Goal: Information Seeking & Learning: Learn about a topic

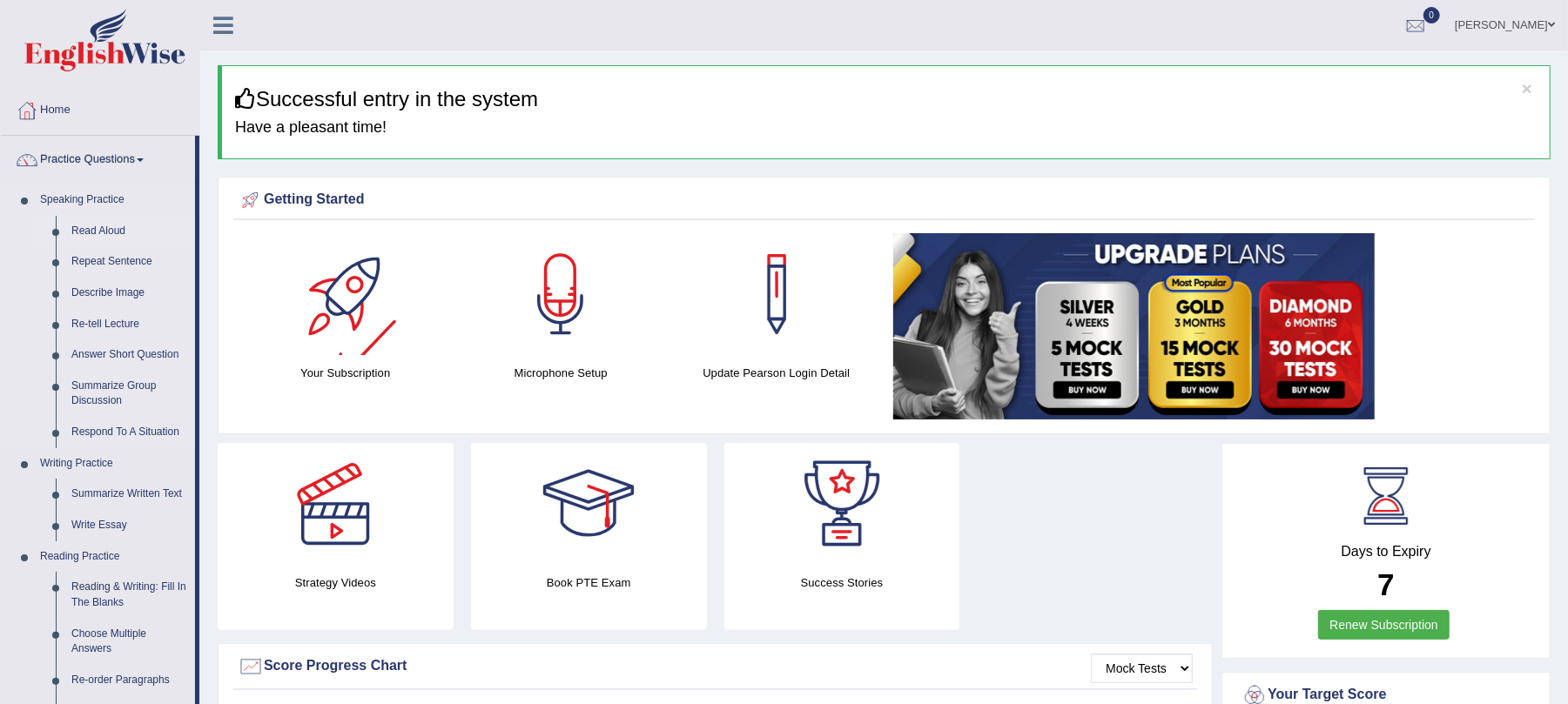
click at [117, 235] on link "Read Aloud" at bounding box center [129, 232] width 131 height 31
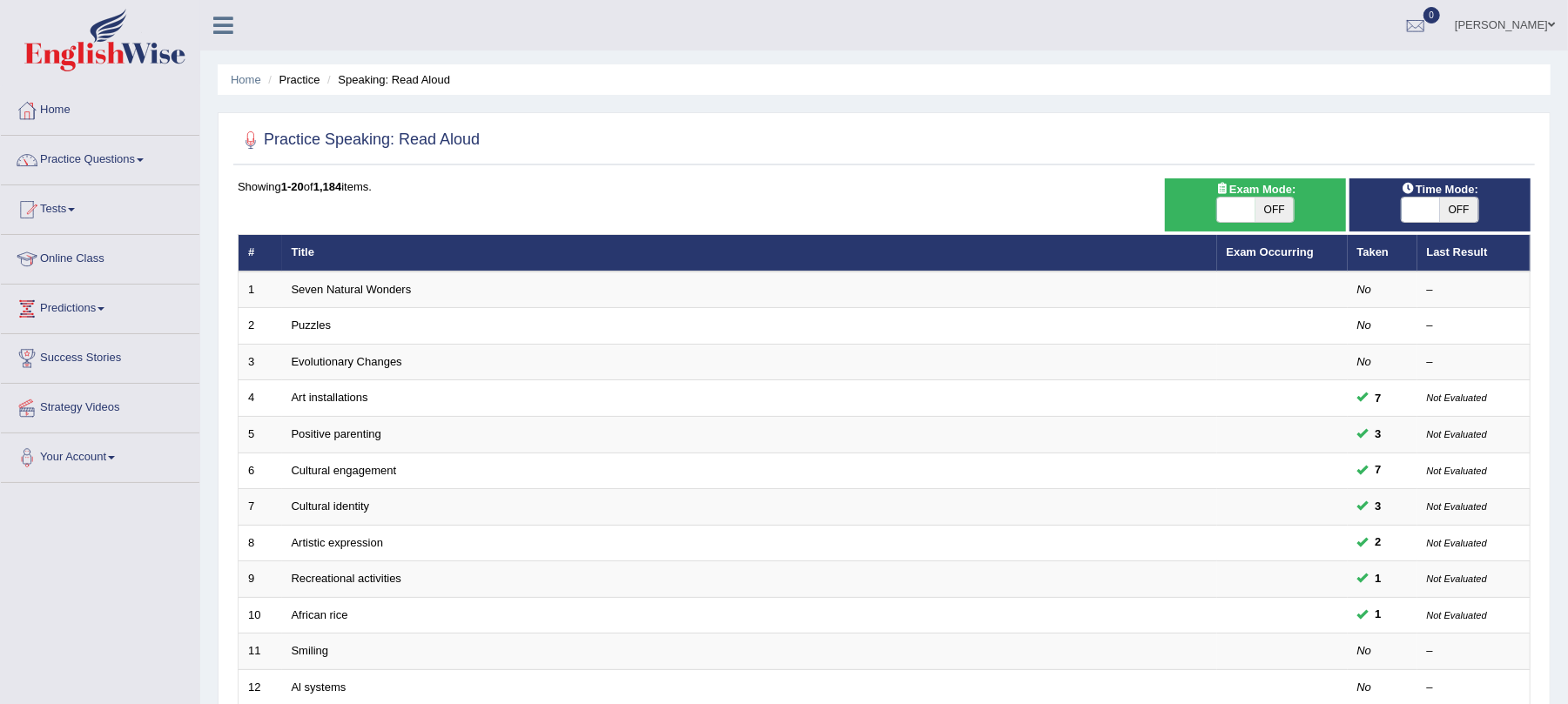
click at [1271, 210] on span "OFF" at bounding box center [1275, 210] width 39 height 24
checkbox input "true"
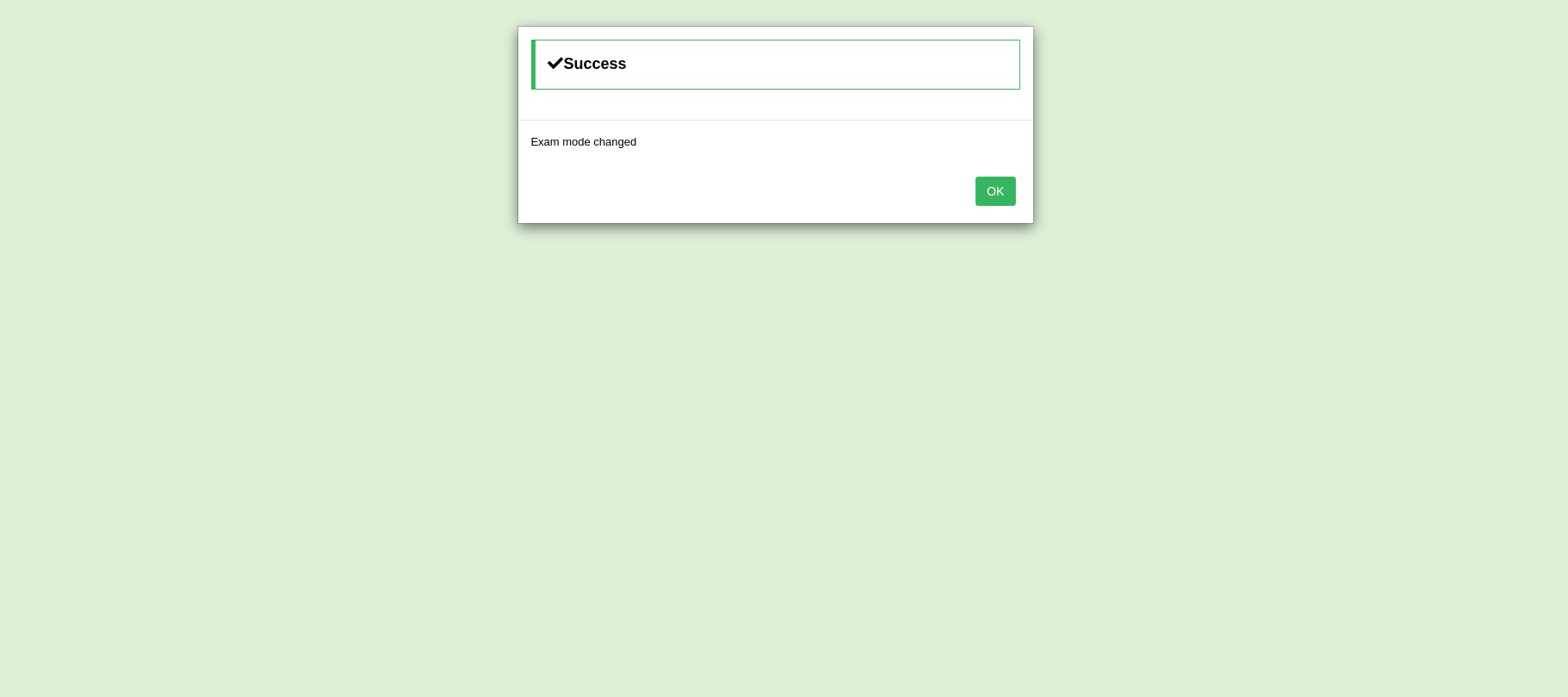
click at [997, 189] on button "OK" at bounding box center [995, 191] width 39 height 30
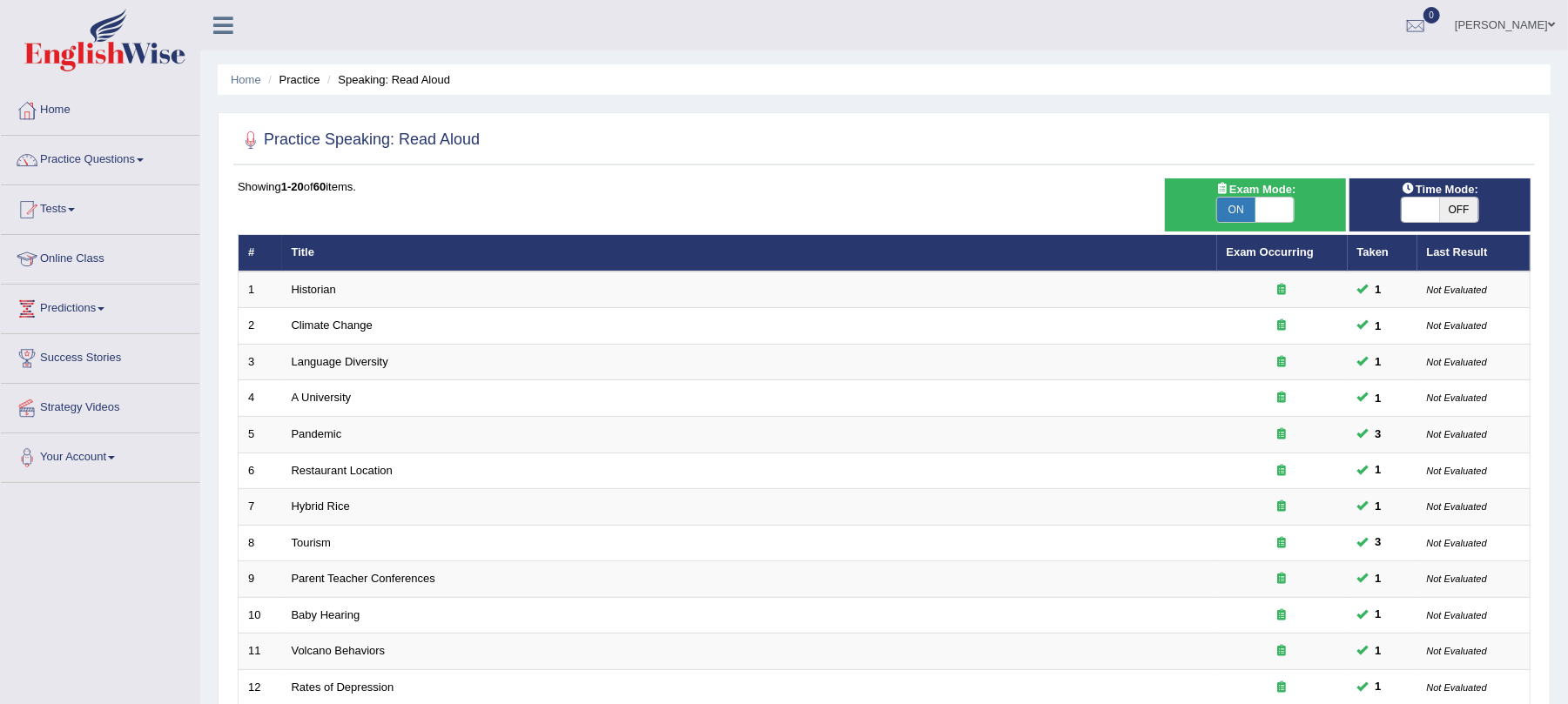
click at [1447, 204] on span "OFF" at bounding box center [1460, 210] width 39 height 24
checkbox input "true"
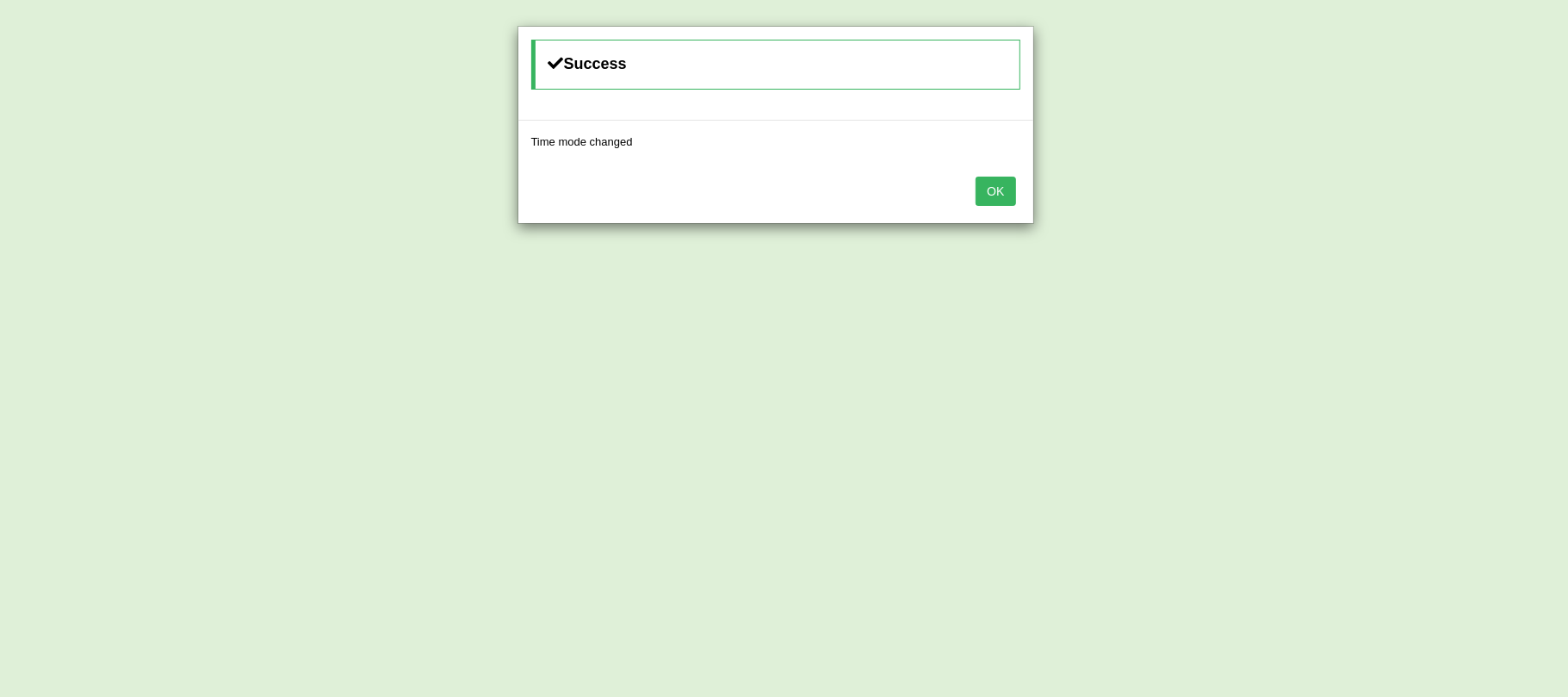
click at [1007, 191] on button "OK" at bounding box center [995, 191] width 39 height 30
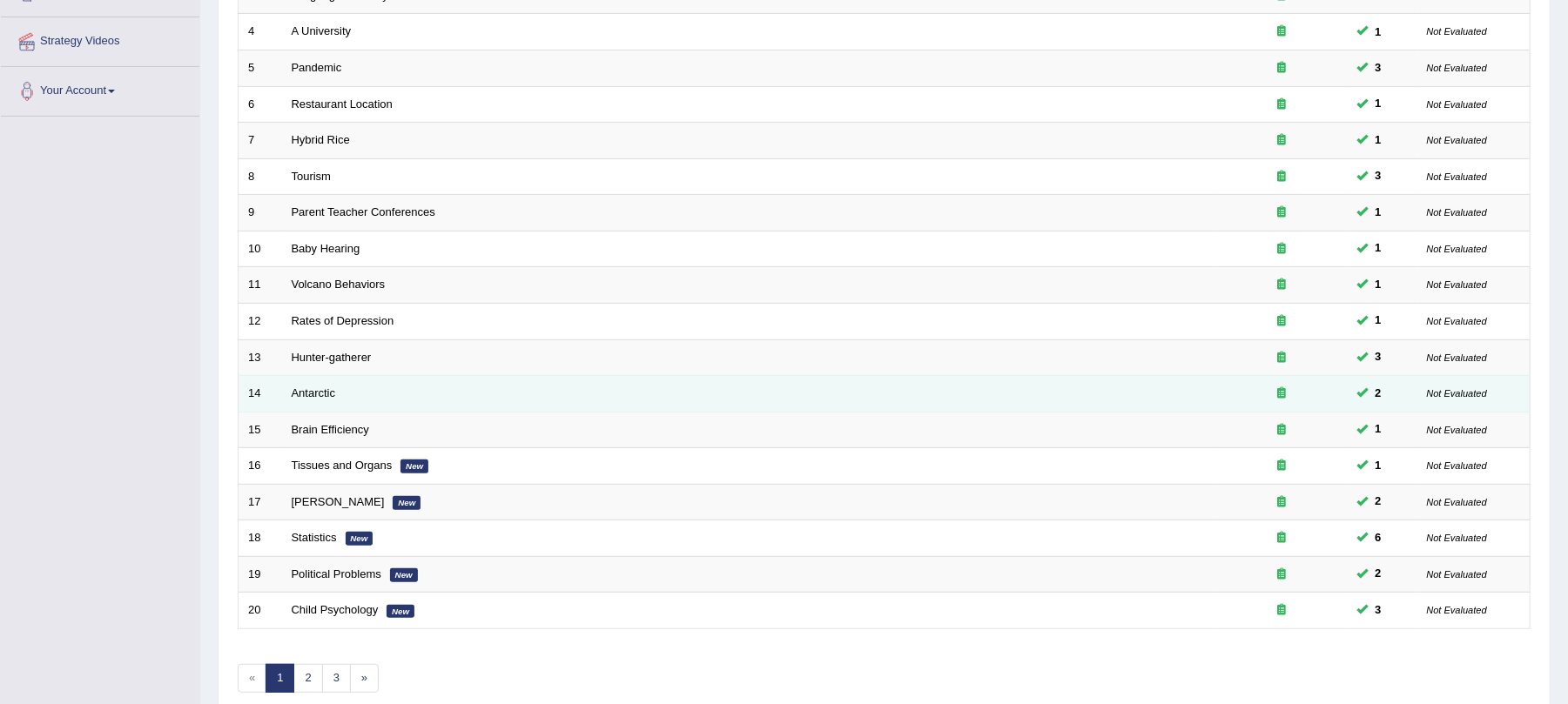
scroll to position [456, 0]
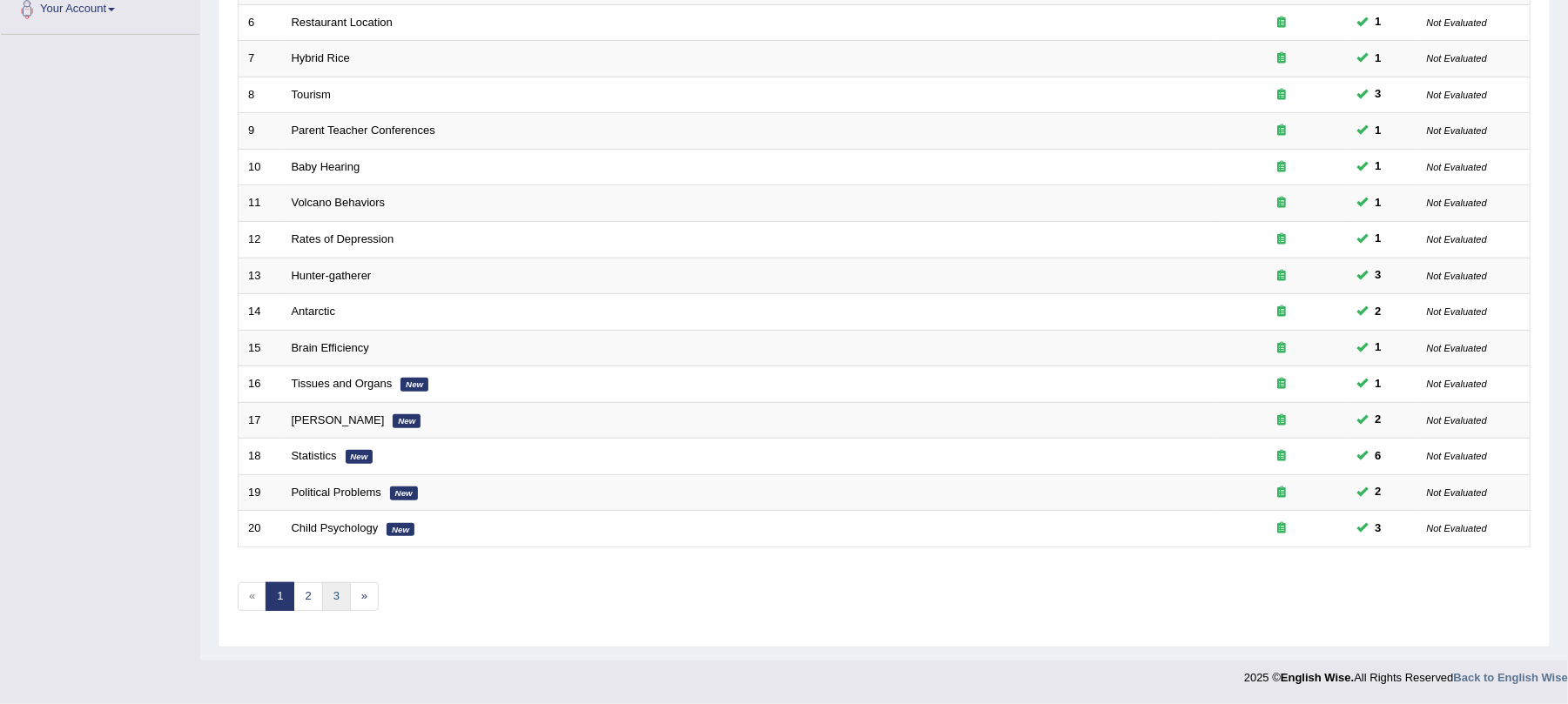
click at [339, 588] on link "3" at bounding box center [336, 597] width 29 height 29
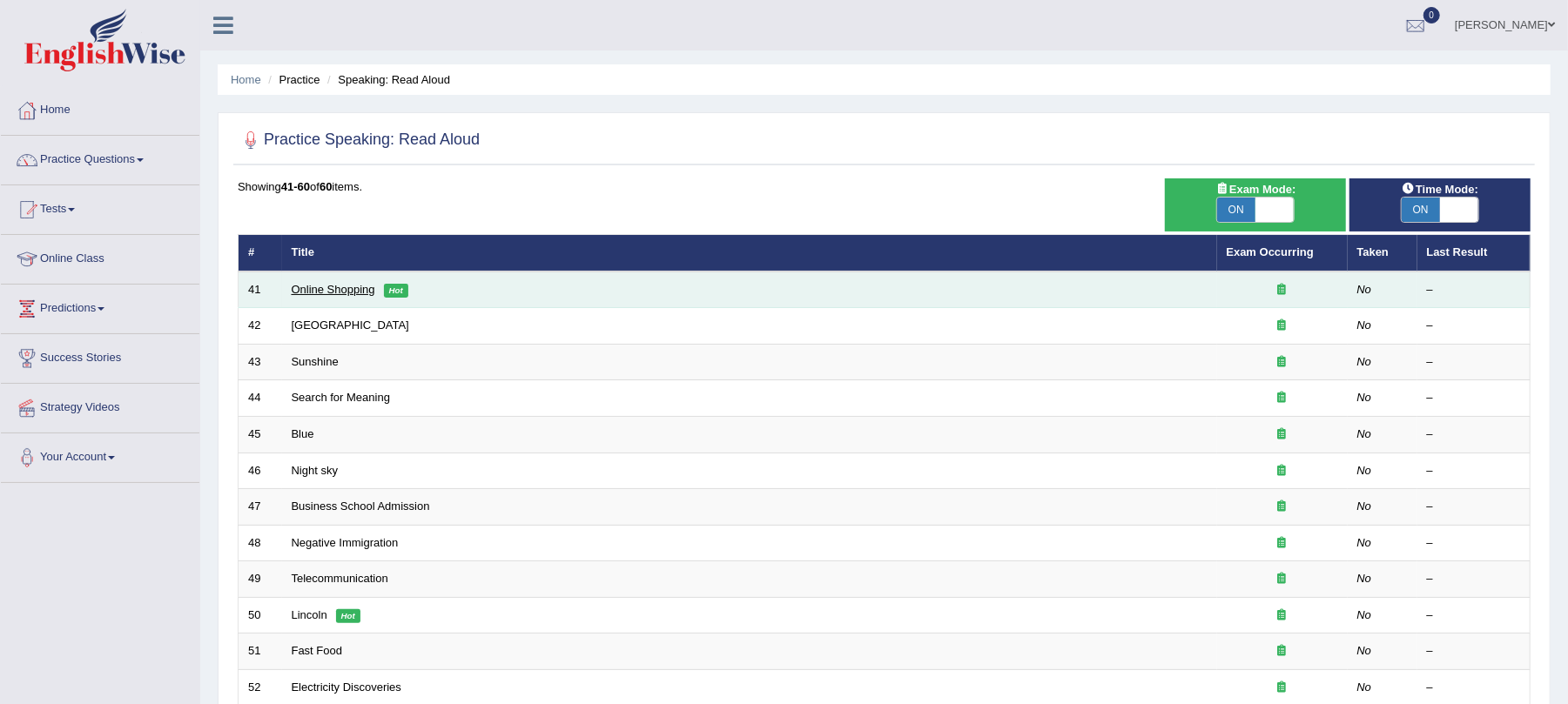
click at [328, 283] on link "Online Shopping" at bounding box center [333, 290] width 84 height 14
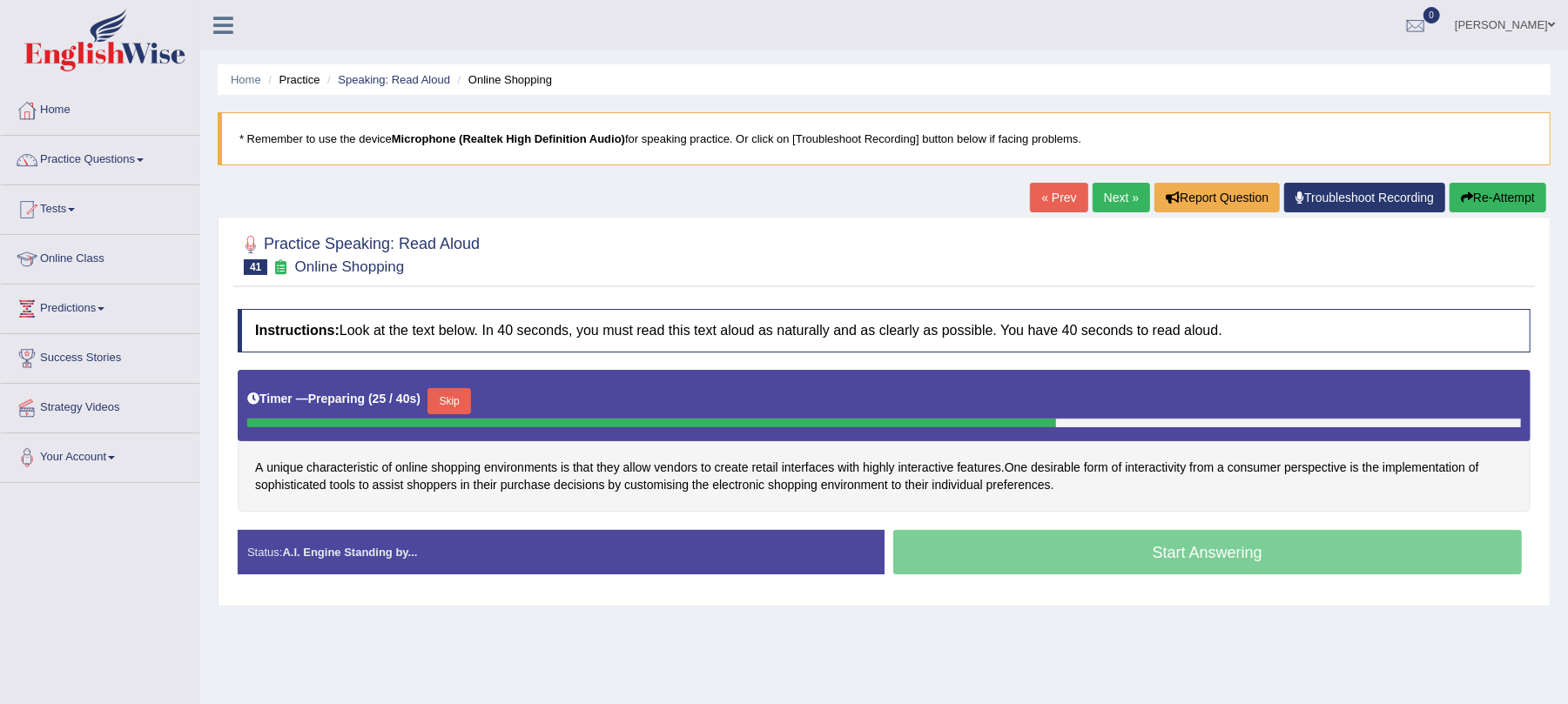
click at [447, 402] on button "Skip" at bounding box center [449, 401] width 43 height 26
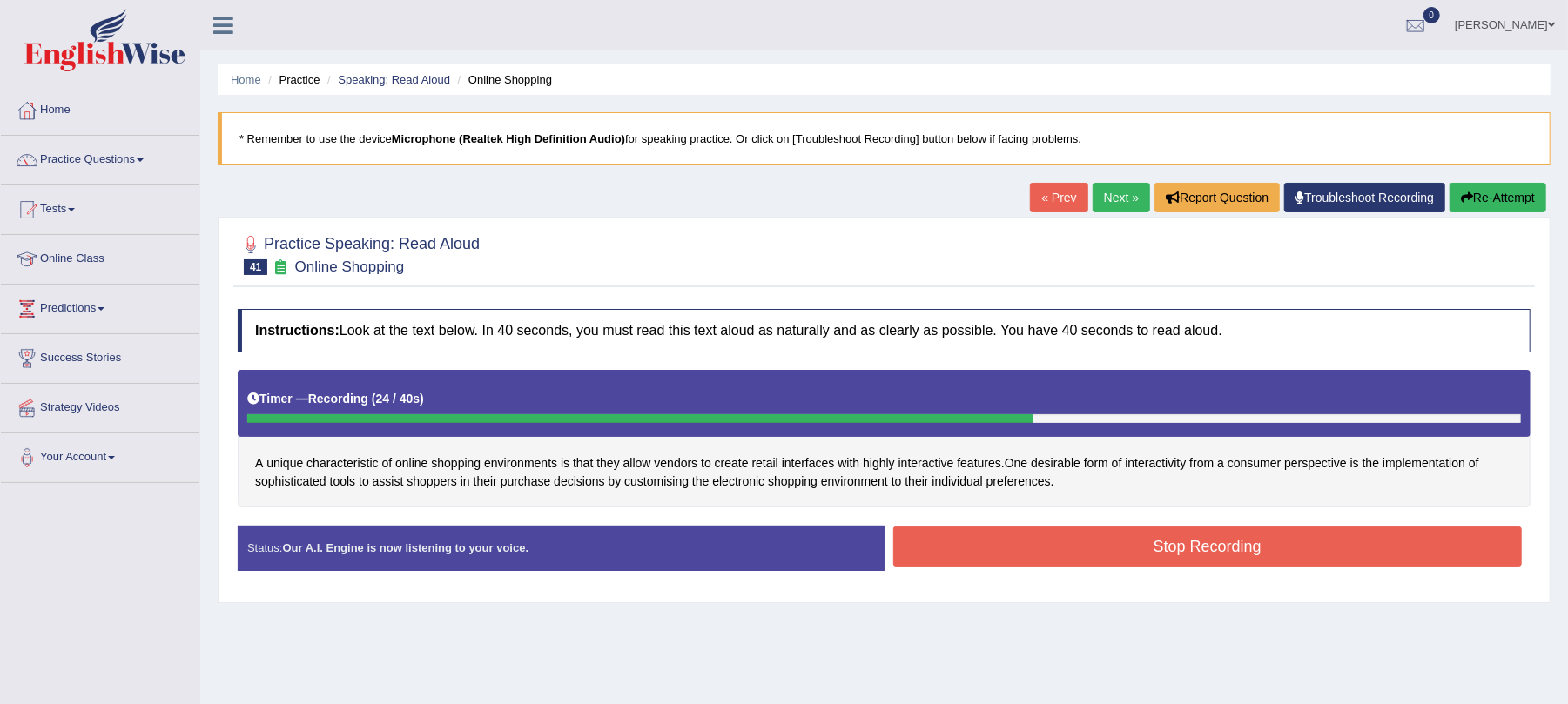
click at [994, 559] on button "Stop Recording" at bounding box center [1209, 546] width 630 height 40
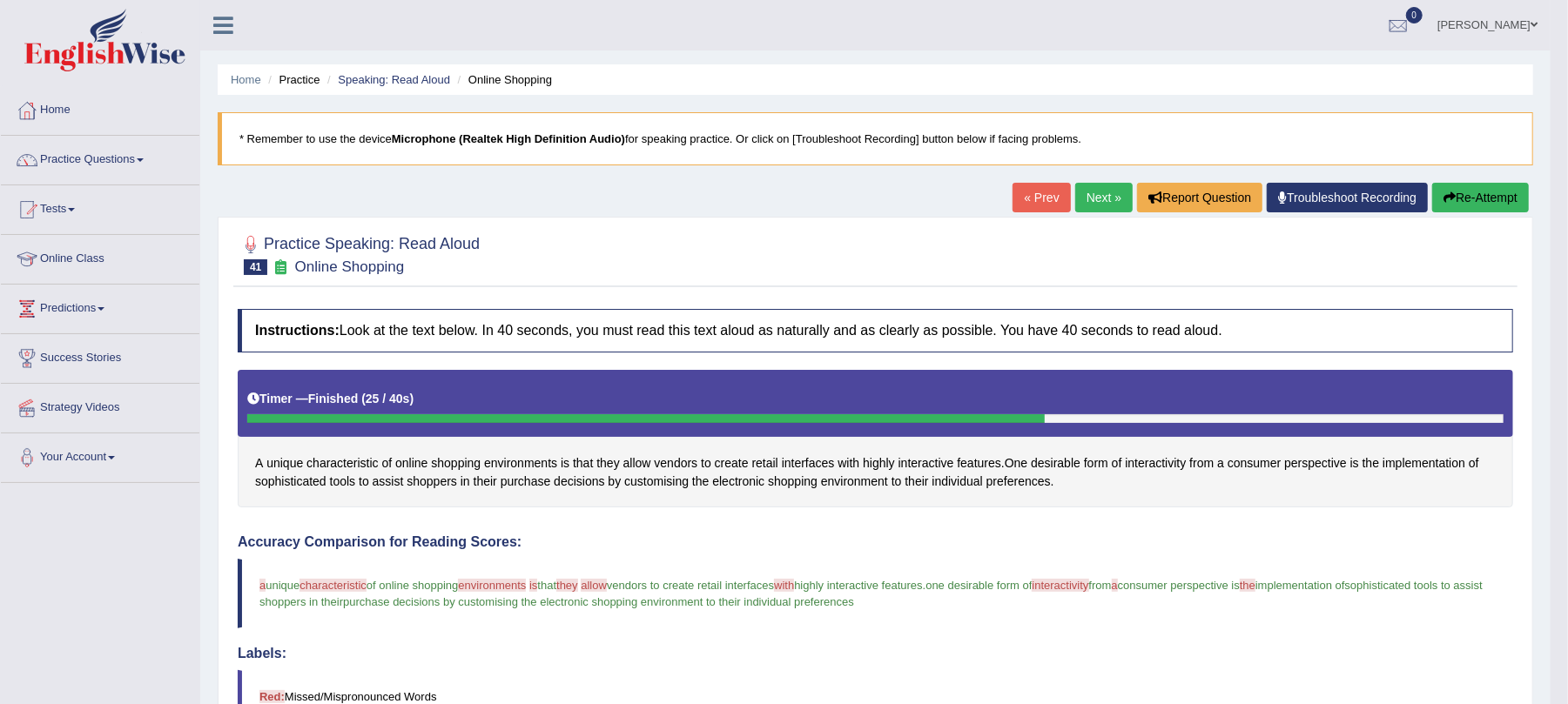
click at [1470, 199] on button "Re-Attempt" at bounding box center [1481, 197] width 97 height 30
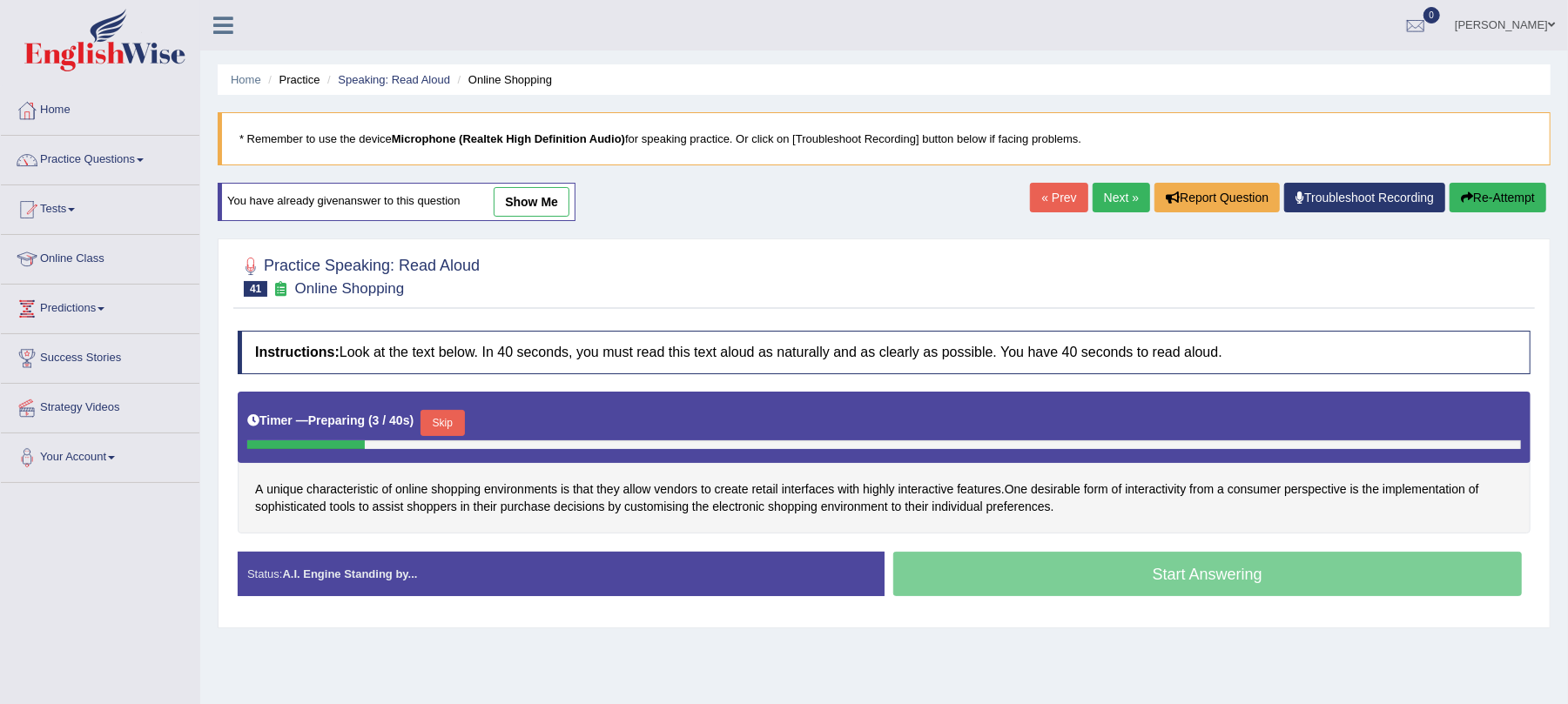
click at [453, 419] on button "Skip" at bounding box center [442, 423] width 43 height 26
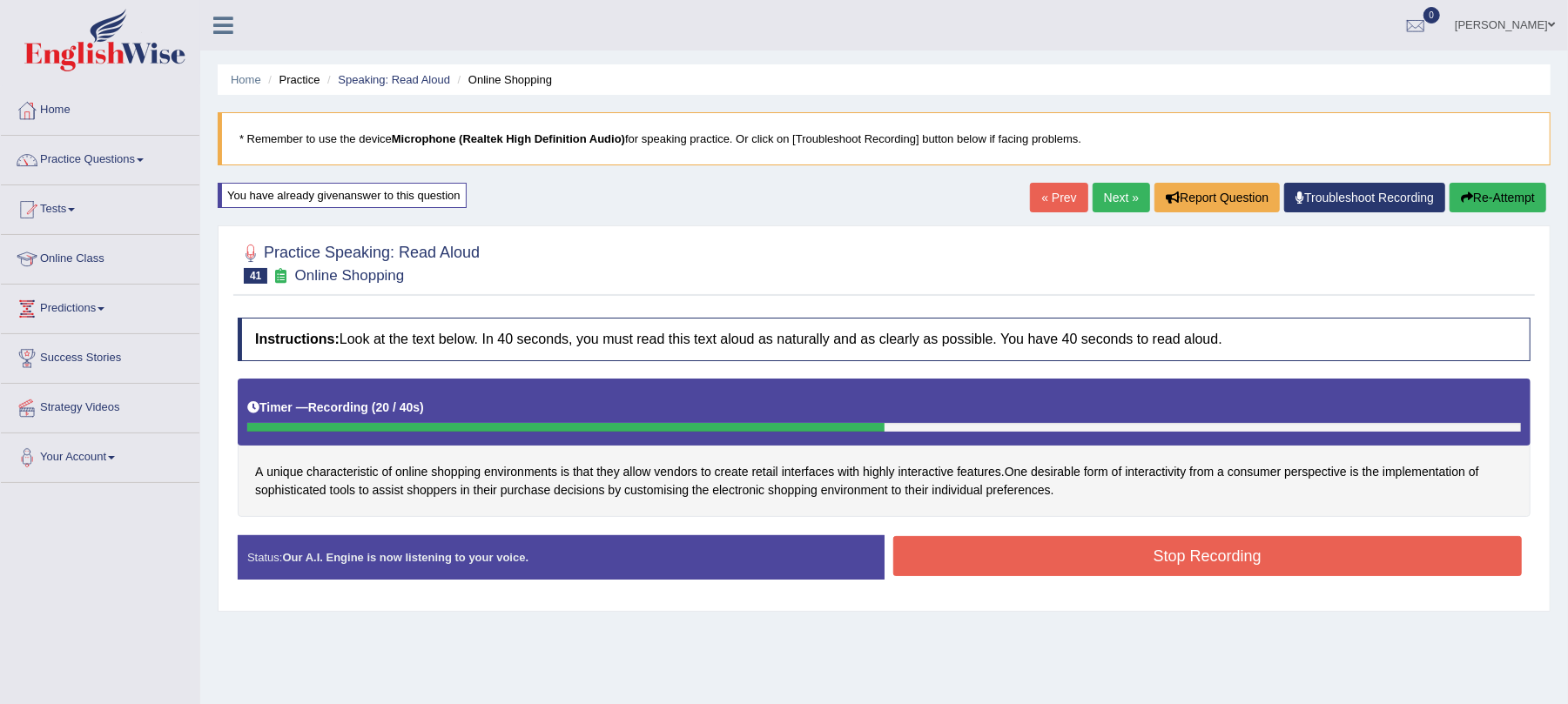
click at [1033, 542] on button "Stop Recording" at bounding box center [1209, 555] width 630 height 40
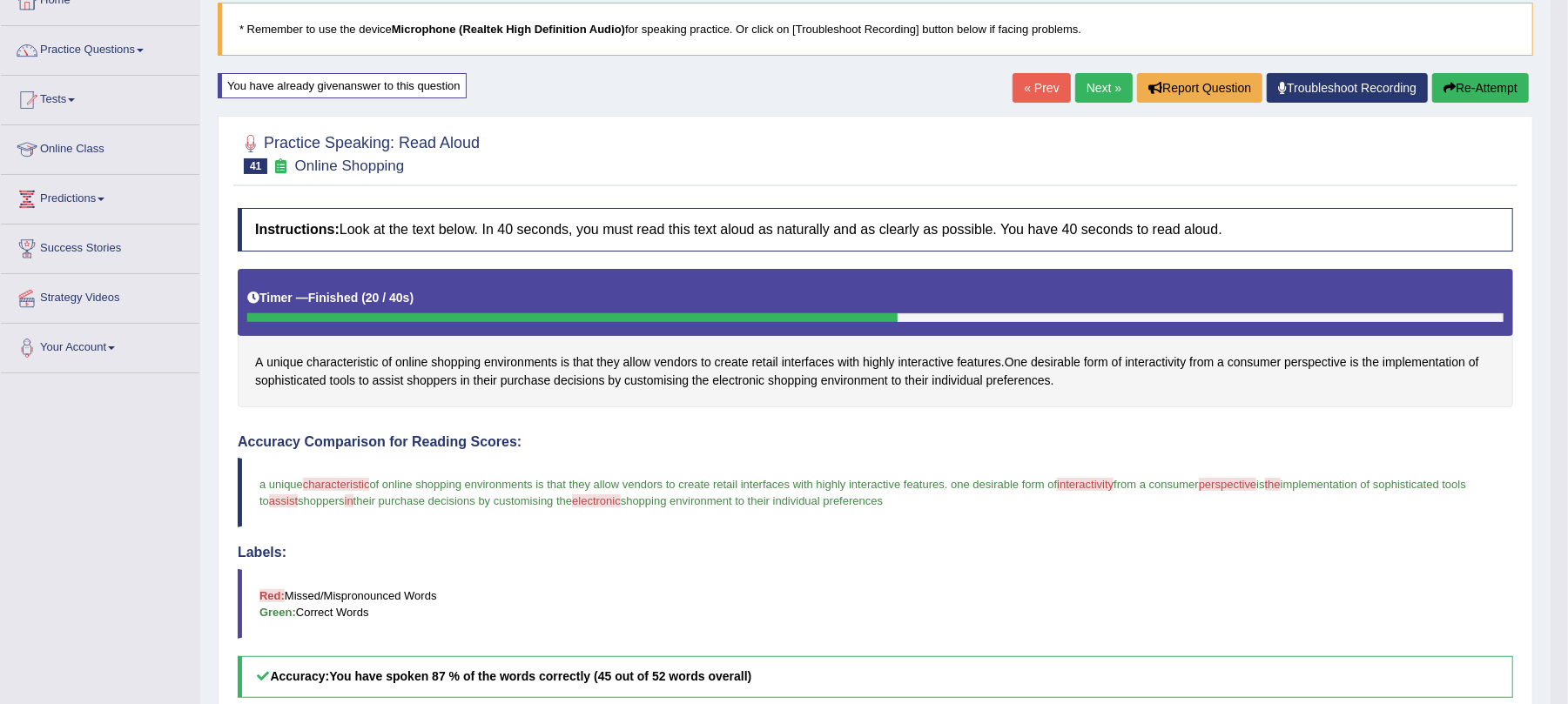
scroll to position [109, 0]
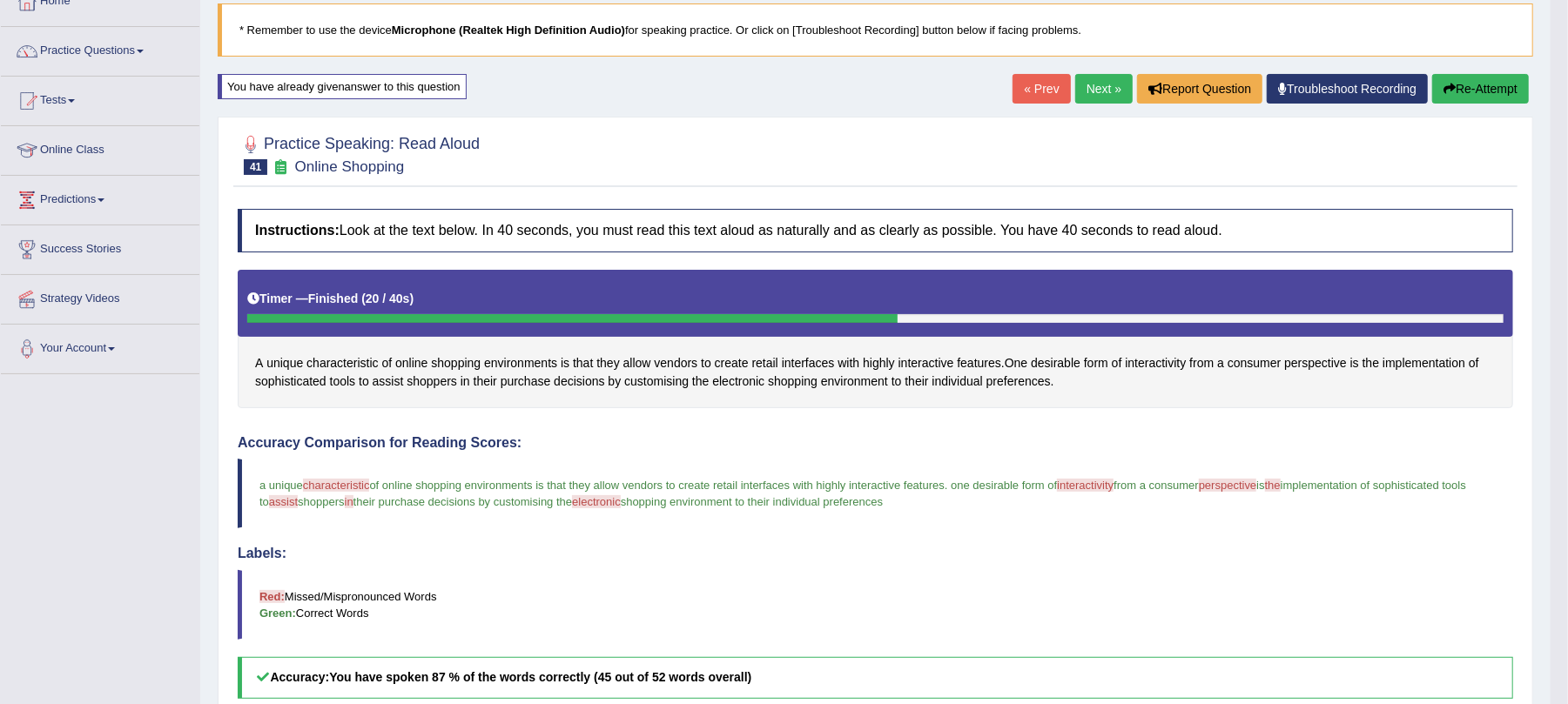
click at [1080, 85] on link "Next »" at bounding box center [1103, 89] width 57 height 30
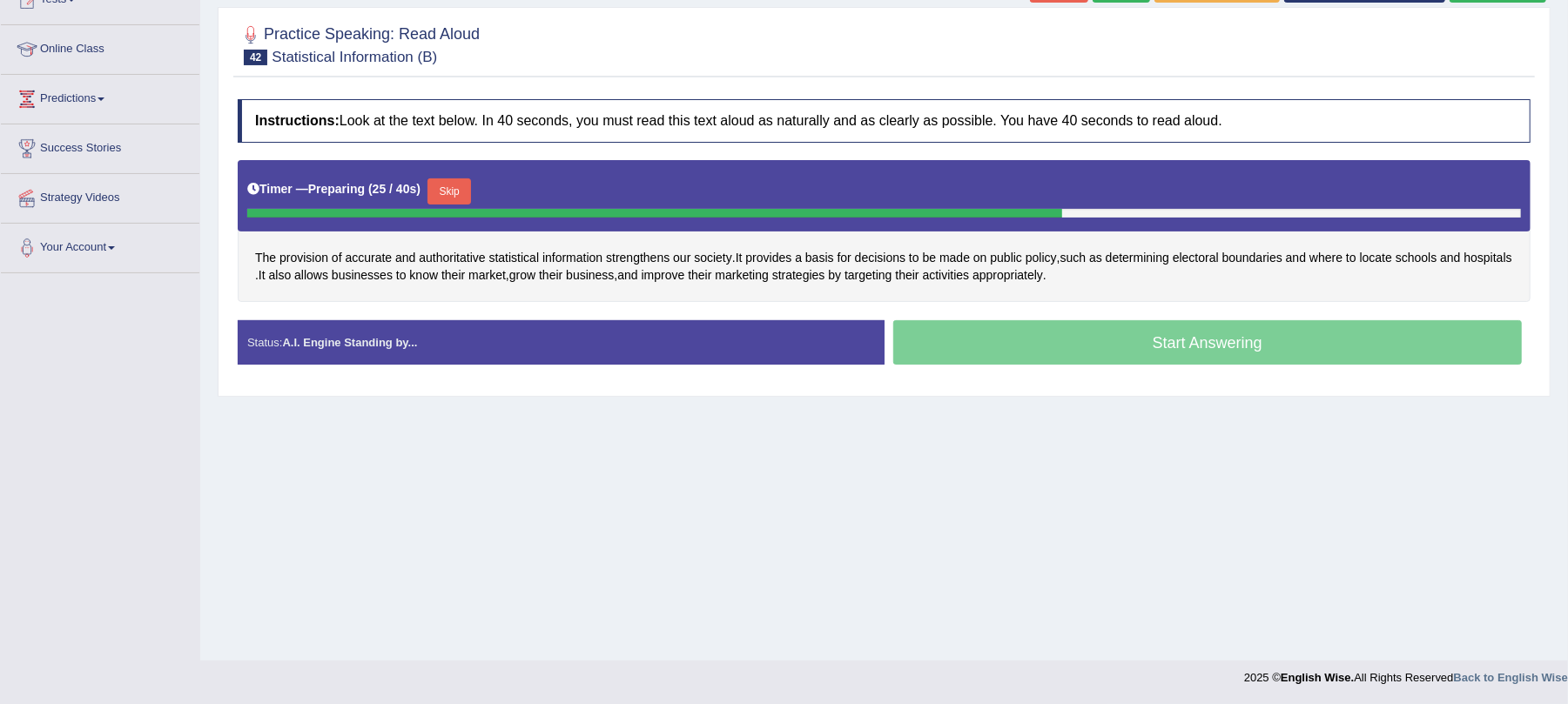
click at [461, 185] on button "Skip" at bounding box center [449, 191] width 43 height 26
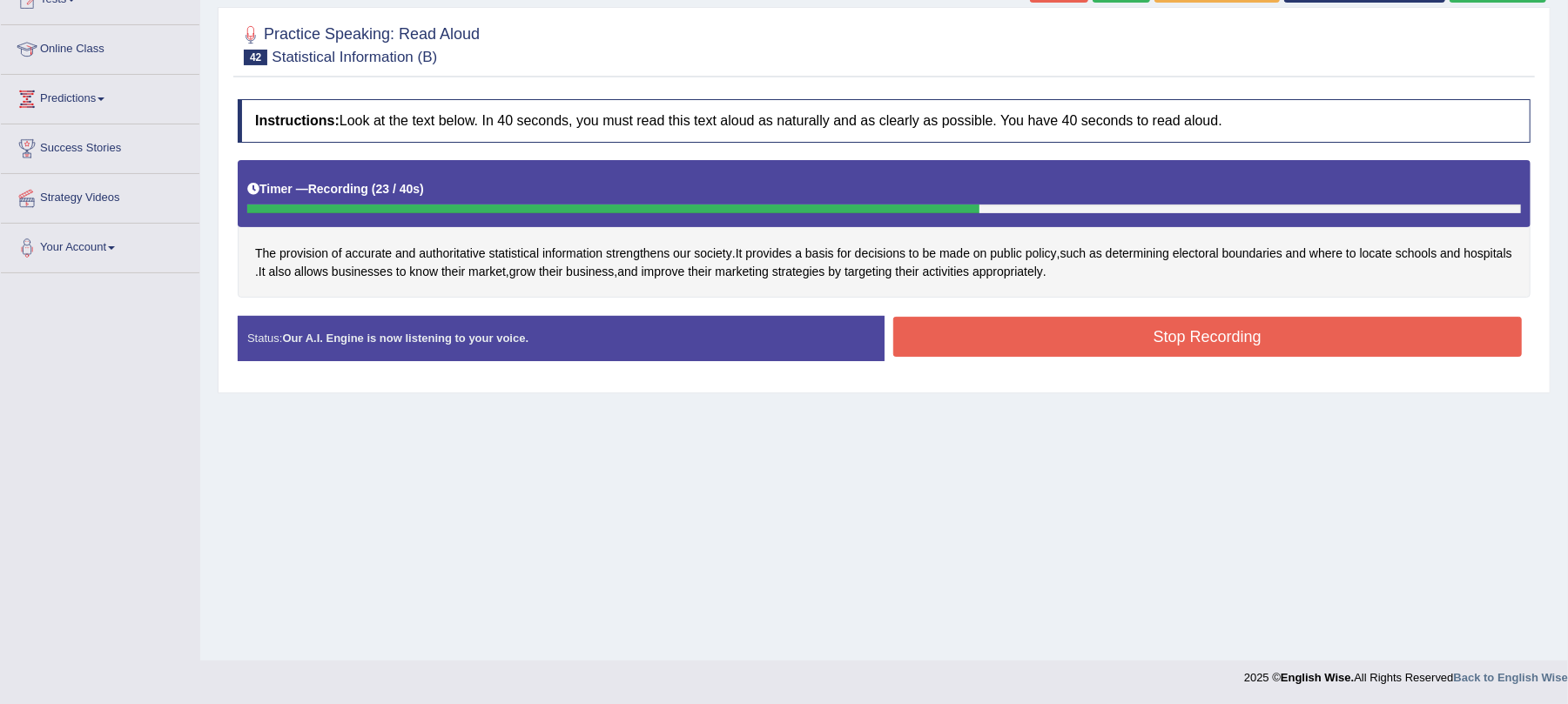
click at [1017, 343] on button "Stop Recording" at bounding box center [1209, 336] width 630 height 40
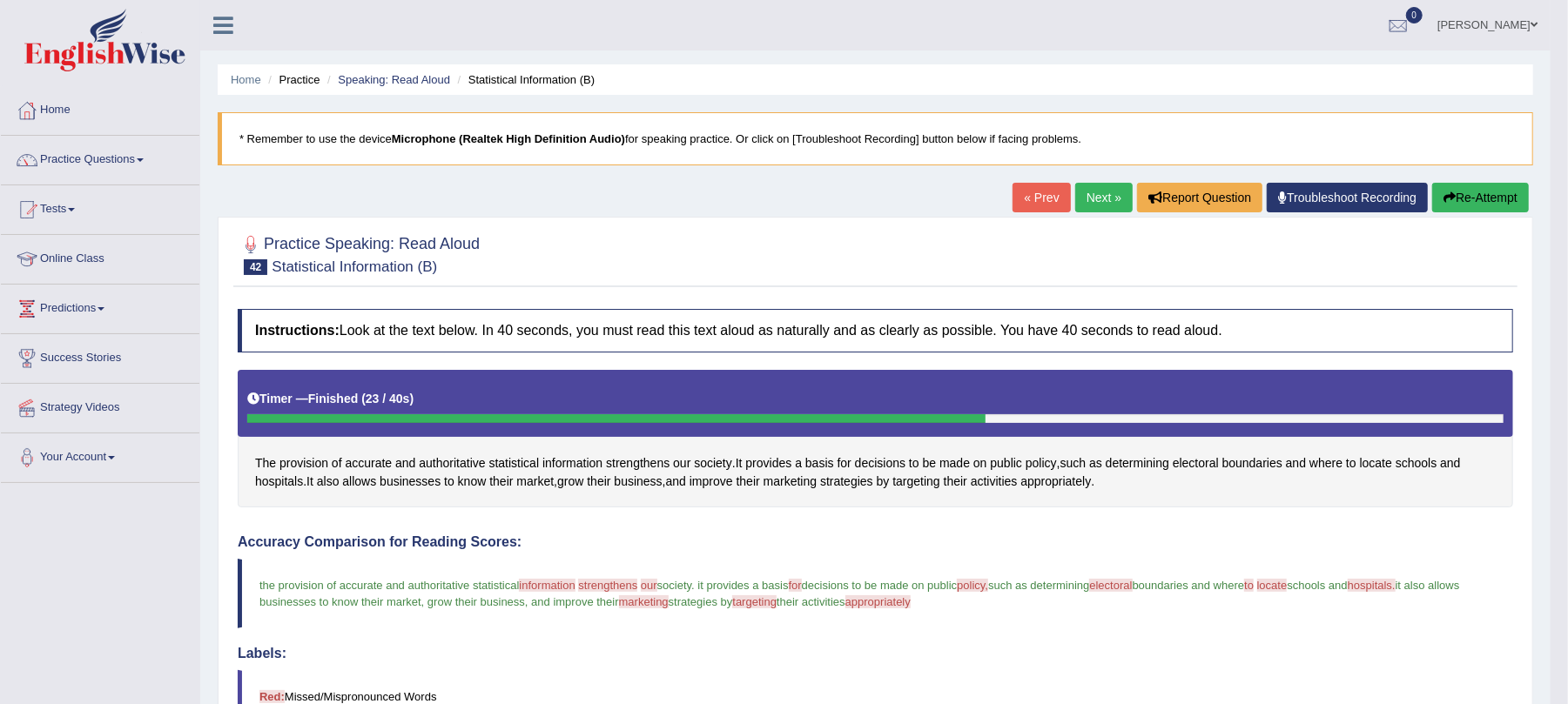
click at [1092, 192] on link "Next »" at bounding box center [1103, 197] width 57 height 30
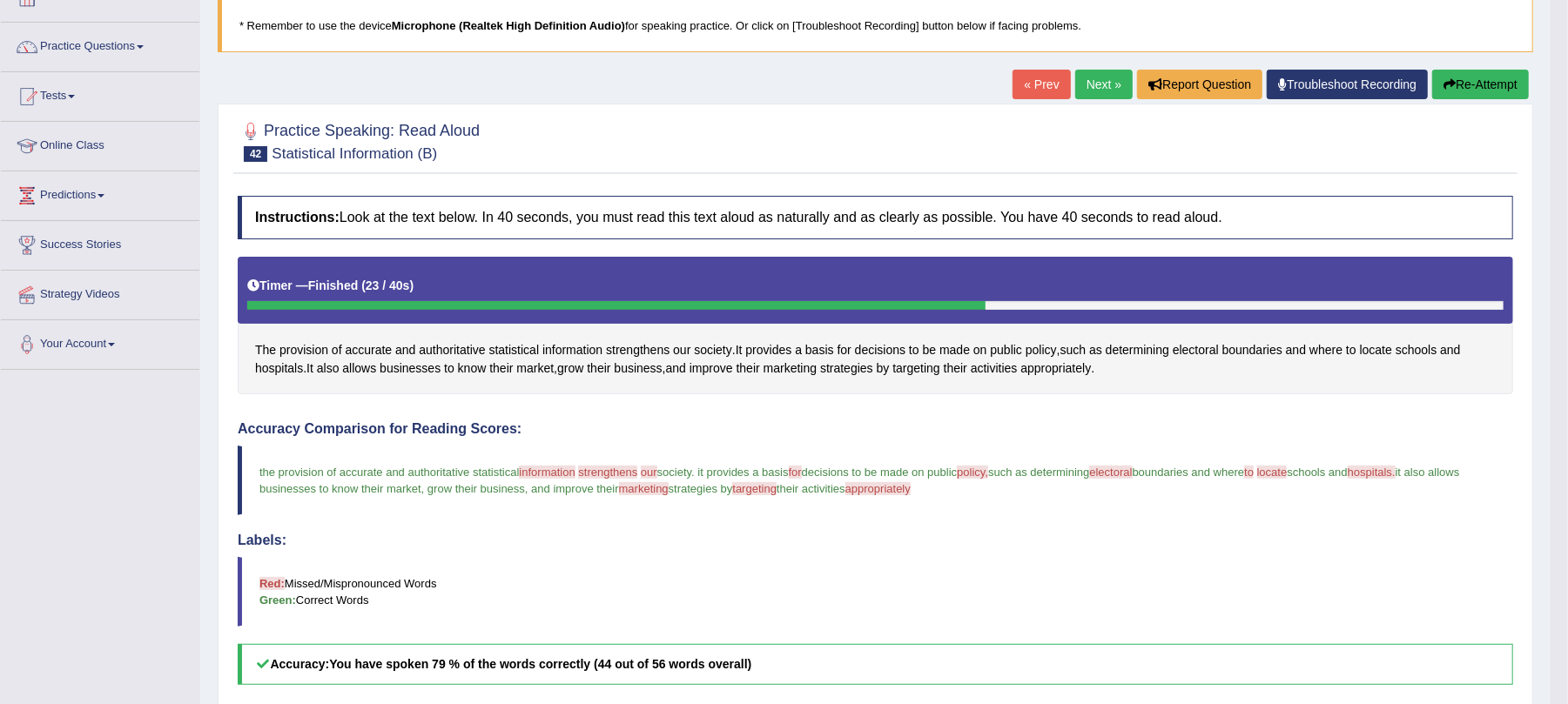
scroll to position [349, 0]
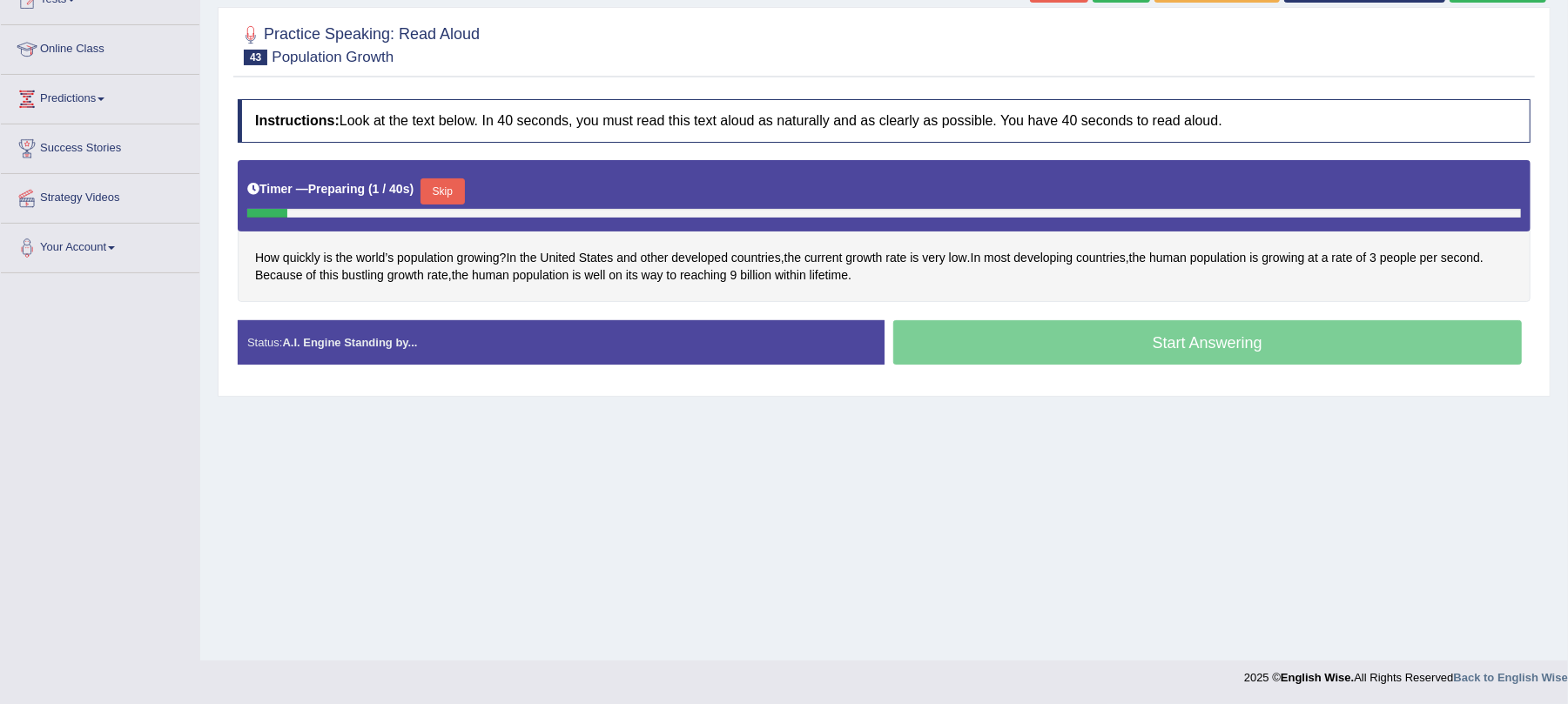
scroll to position [210, 0]
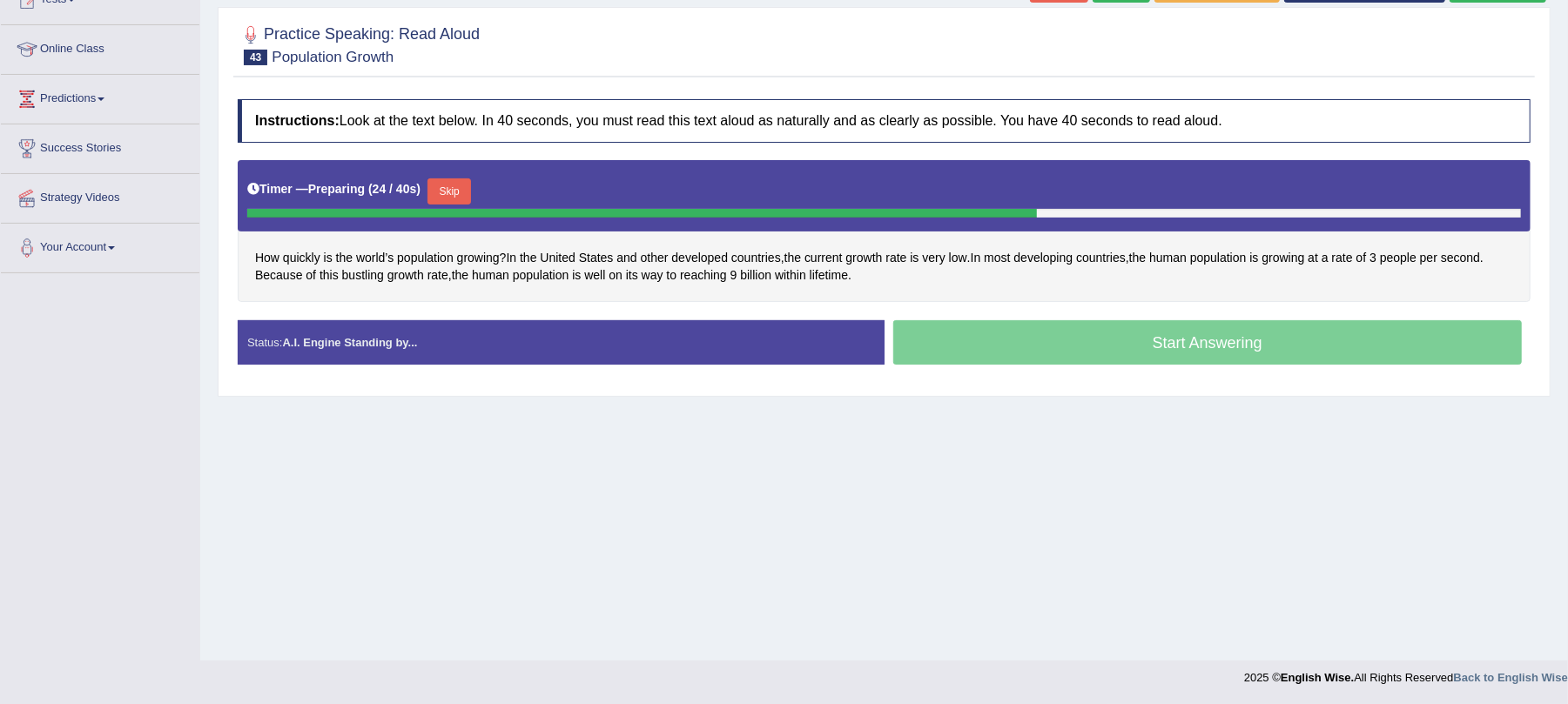
click at [456, 196] on button "Skip" at bounding box center [449, 191] width 43 height 26
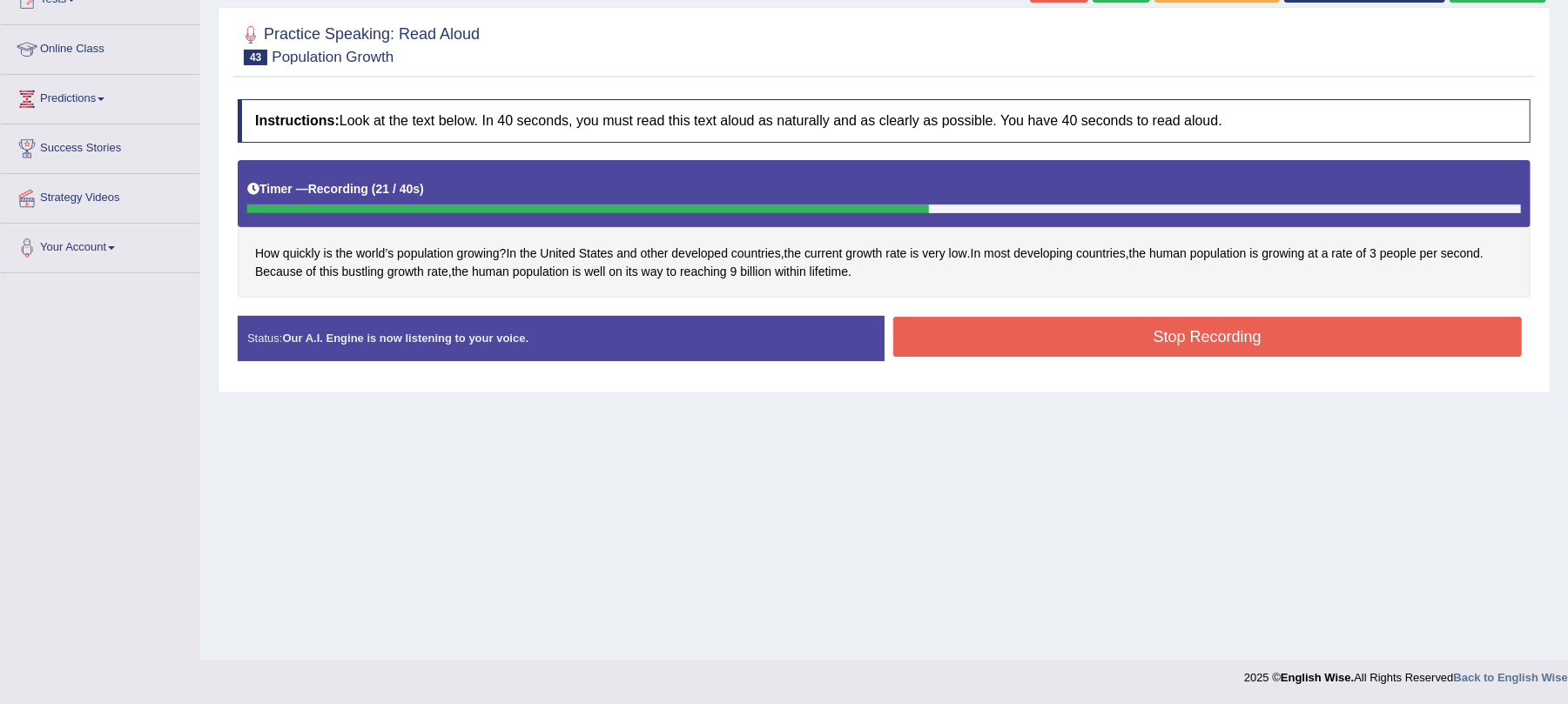
click at [994, 319] on button "Stop Recording" at bounding box center [1209, 336] width 630 height 40
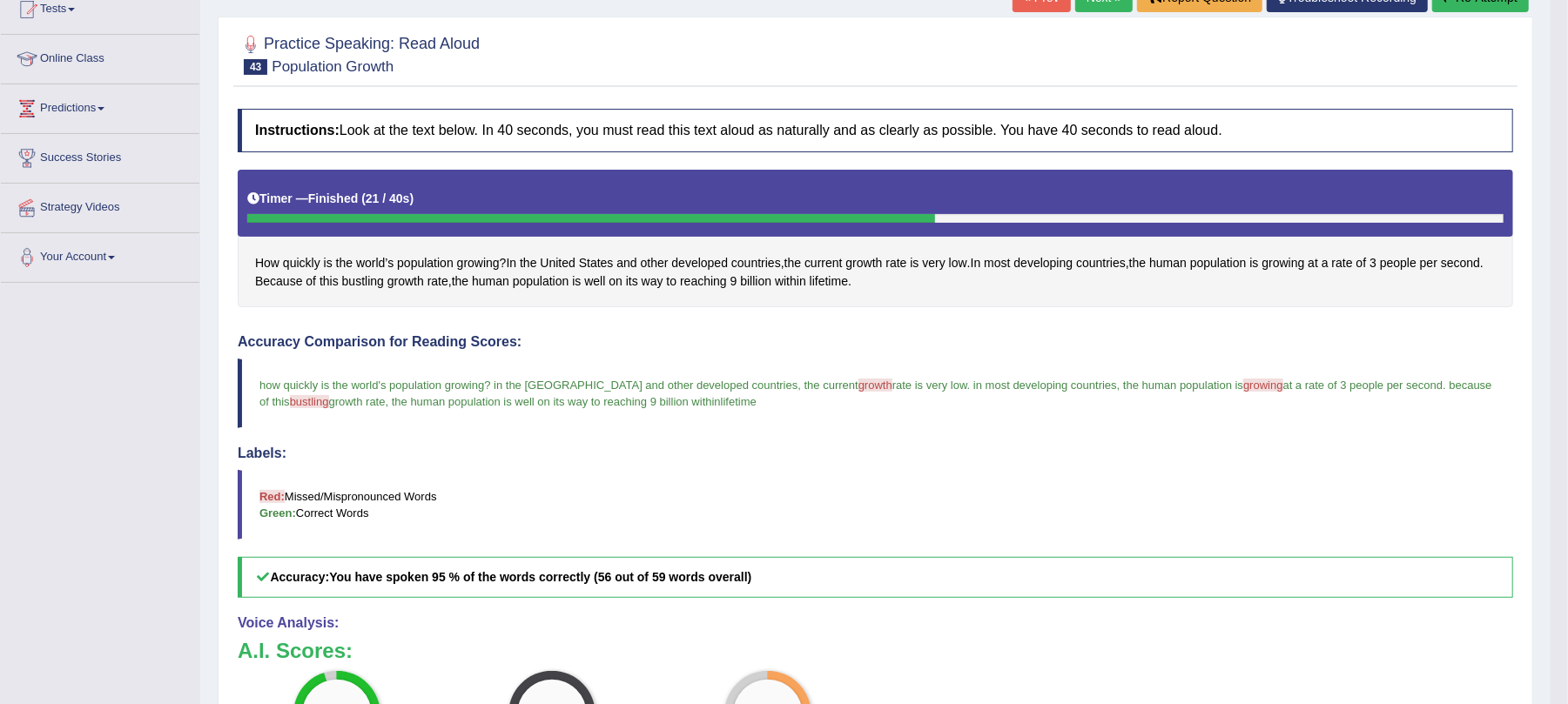
scroll to position [0, 0]
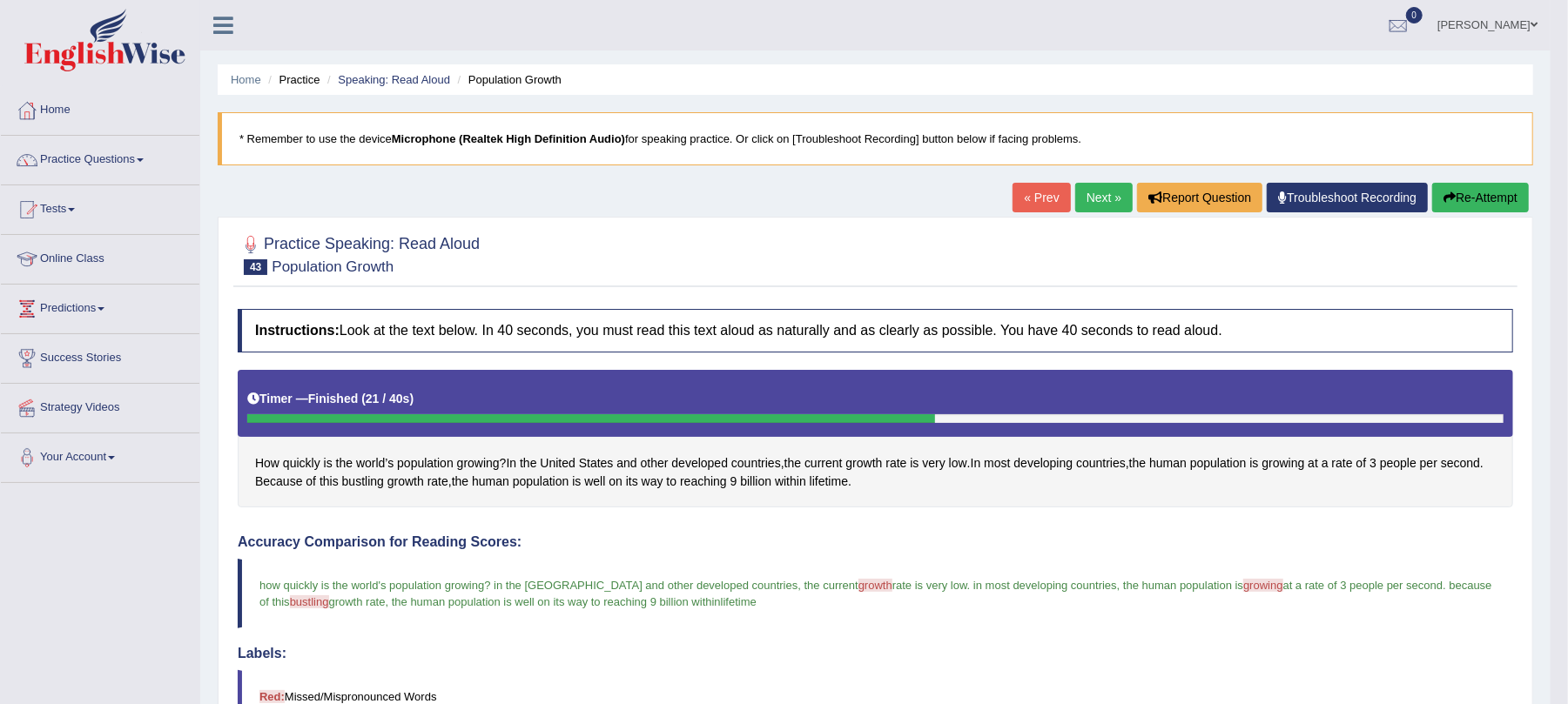
click at [1080, 199] on link "Next »" at bounding box center [1103, 197] width 57 height 30
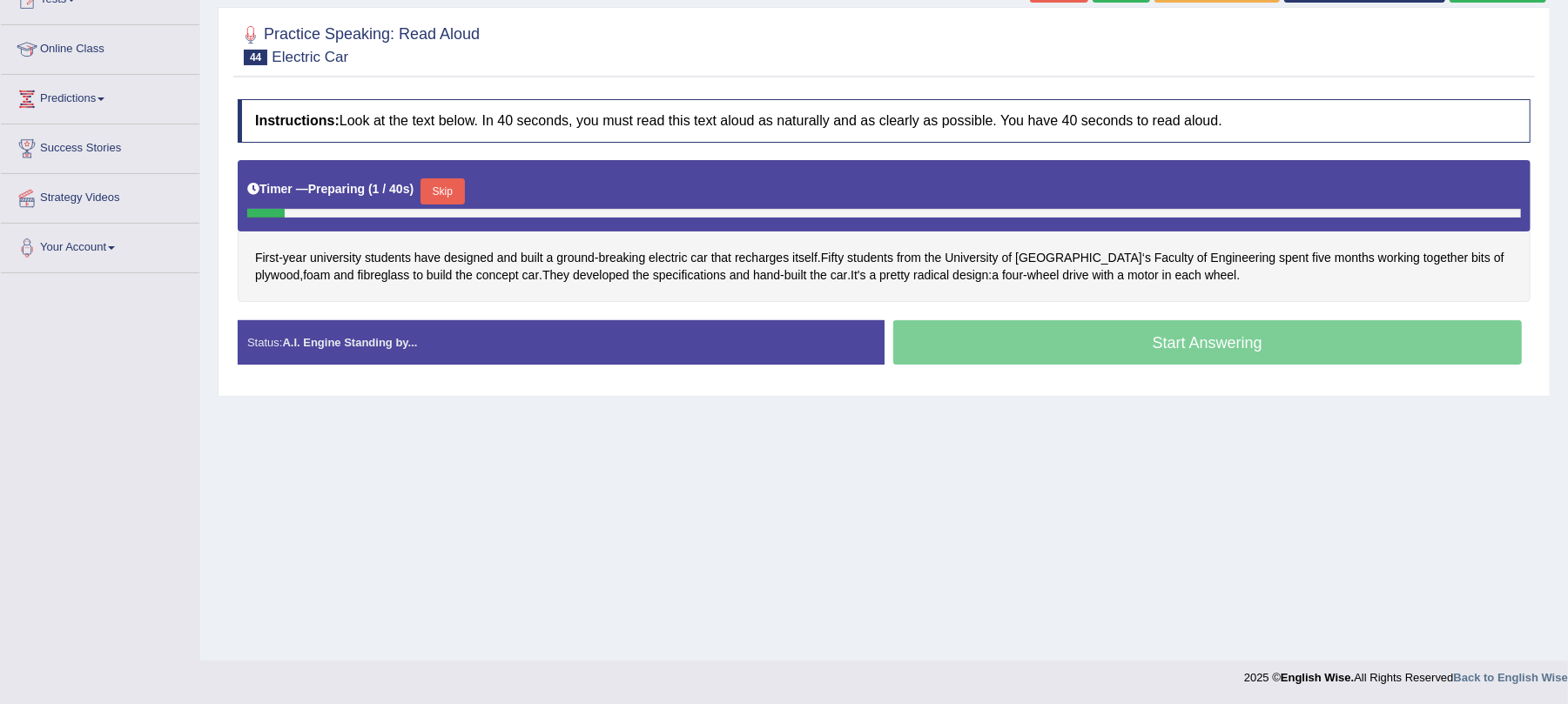
click at [454, 200] on button "Skip" at bounding box center [442, 191] width 43 height 26
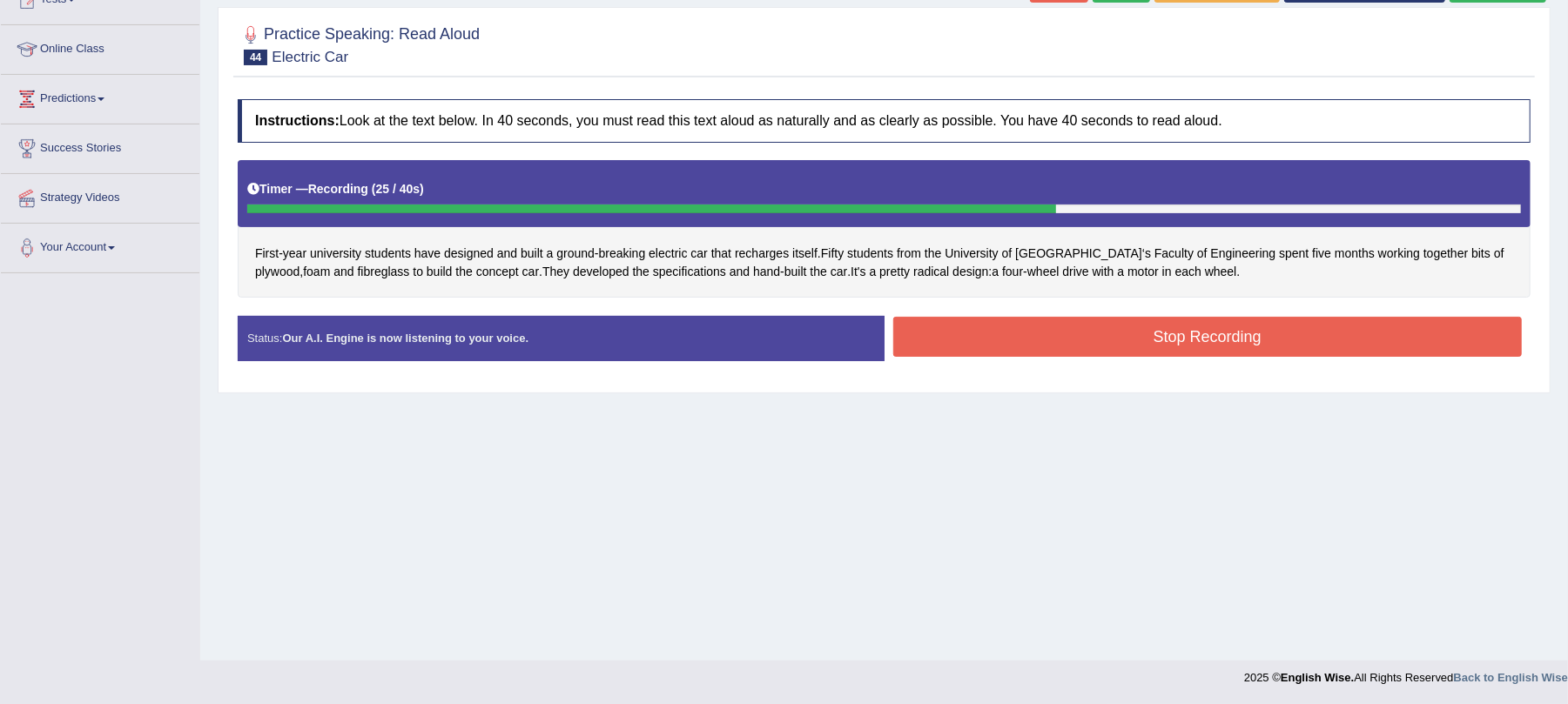
click at [1045, 331] on button "Stop Recording" at bounding box center [1209, 336] width 630 height 40
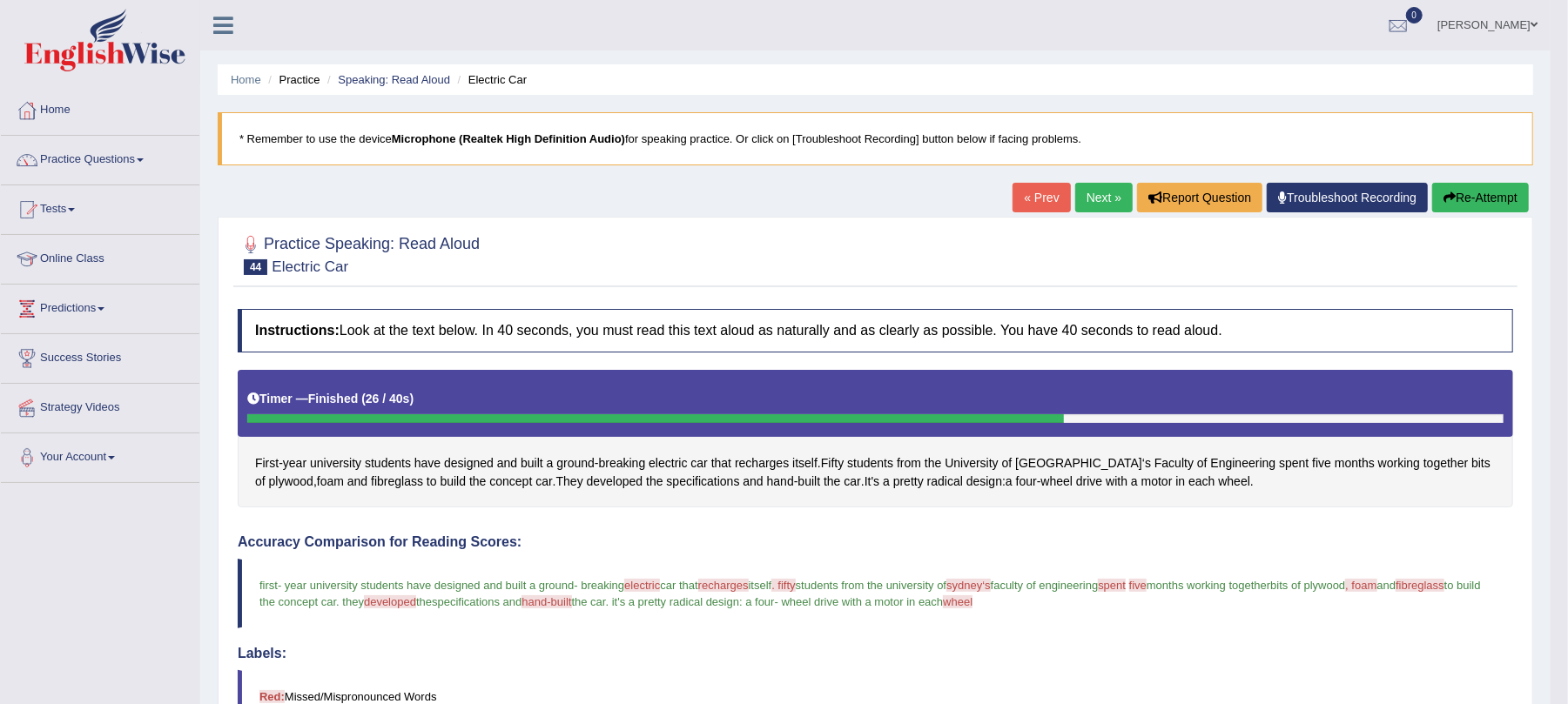
click at [1095, 189] on link "Next »" at bounding box center [1103, 197] width 57 height 30
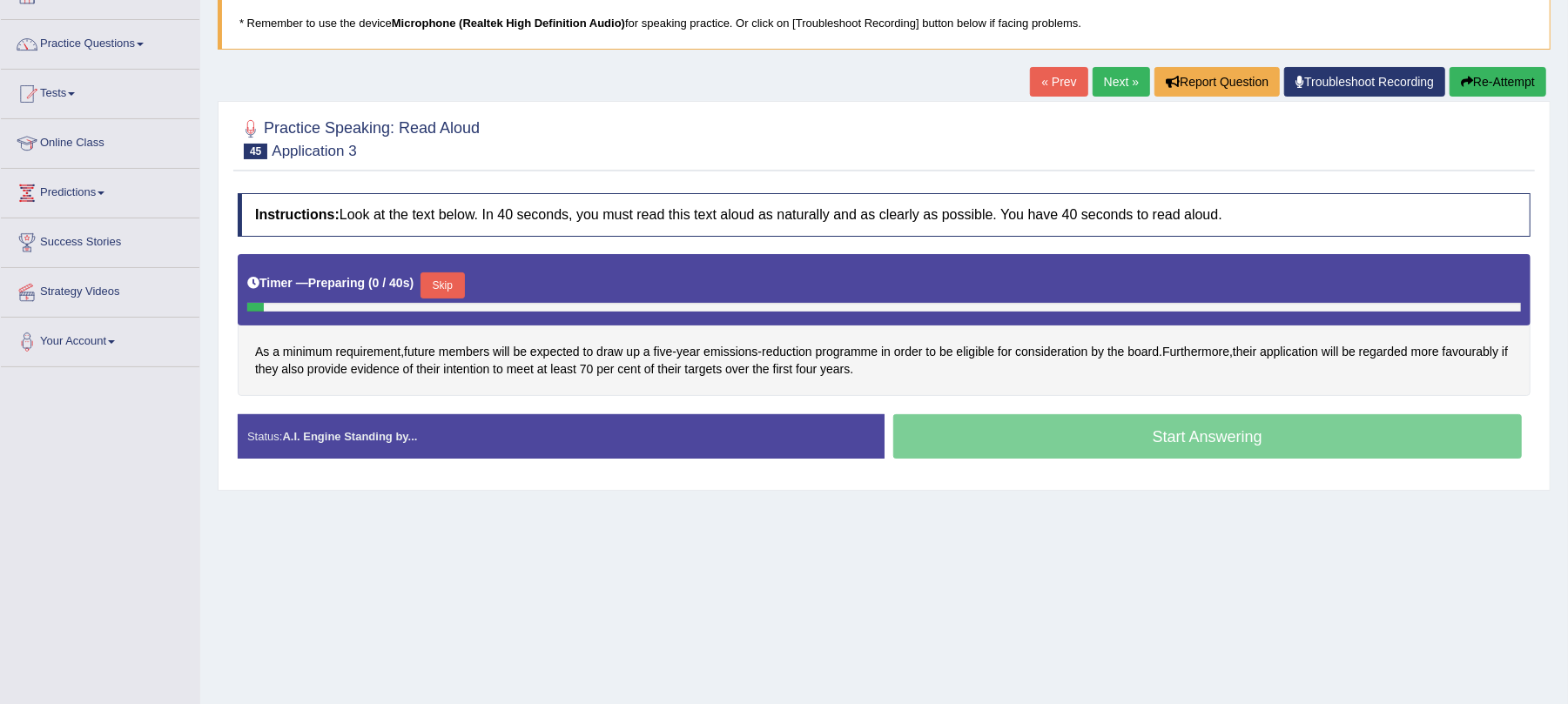
scroll to position [116, 0]
click at [434, 287] on button "Skip" at bounding box center [442, 285] width 43 height 26
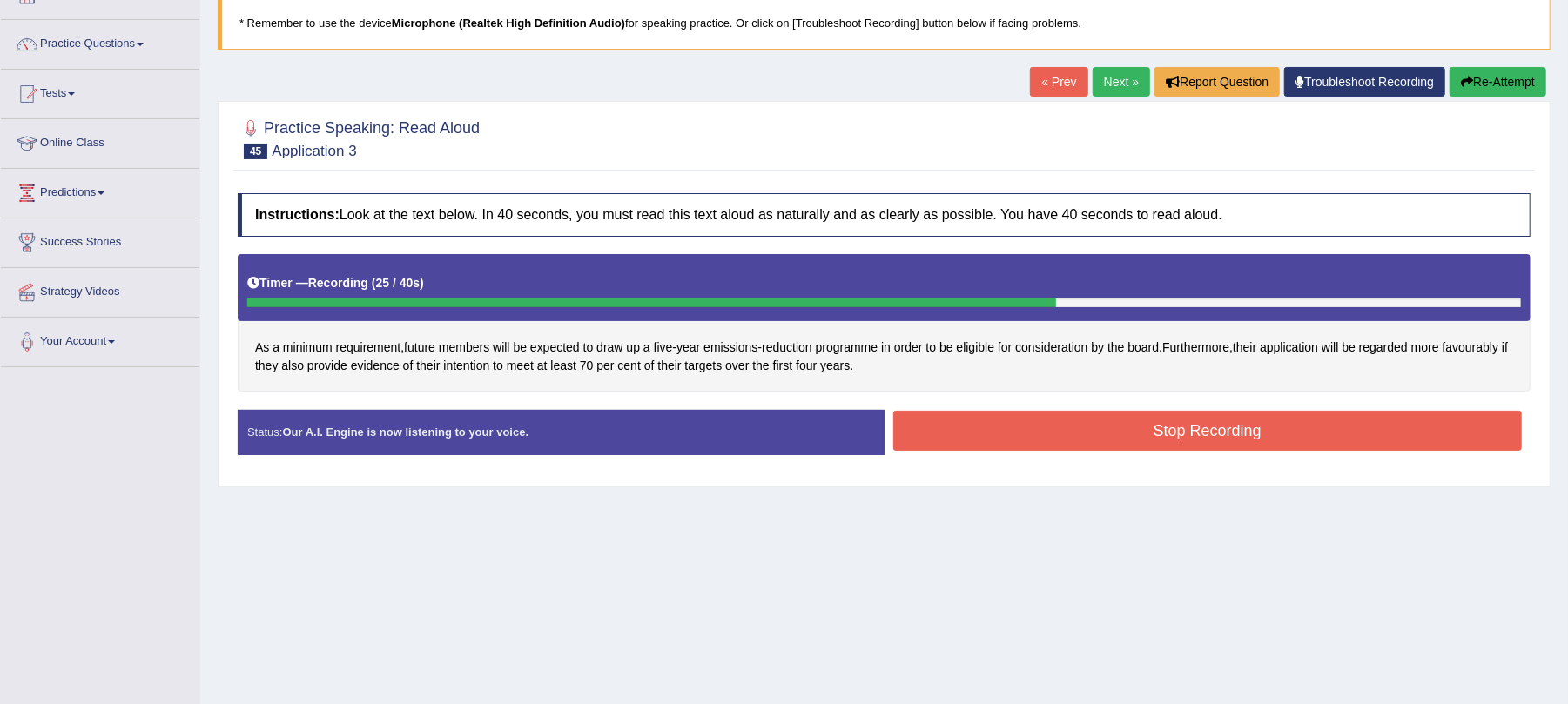
click at [1107, 451] on button "Stop Recording" at bounding box center [1209, 430] width 630 height 40
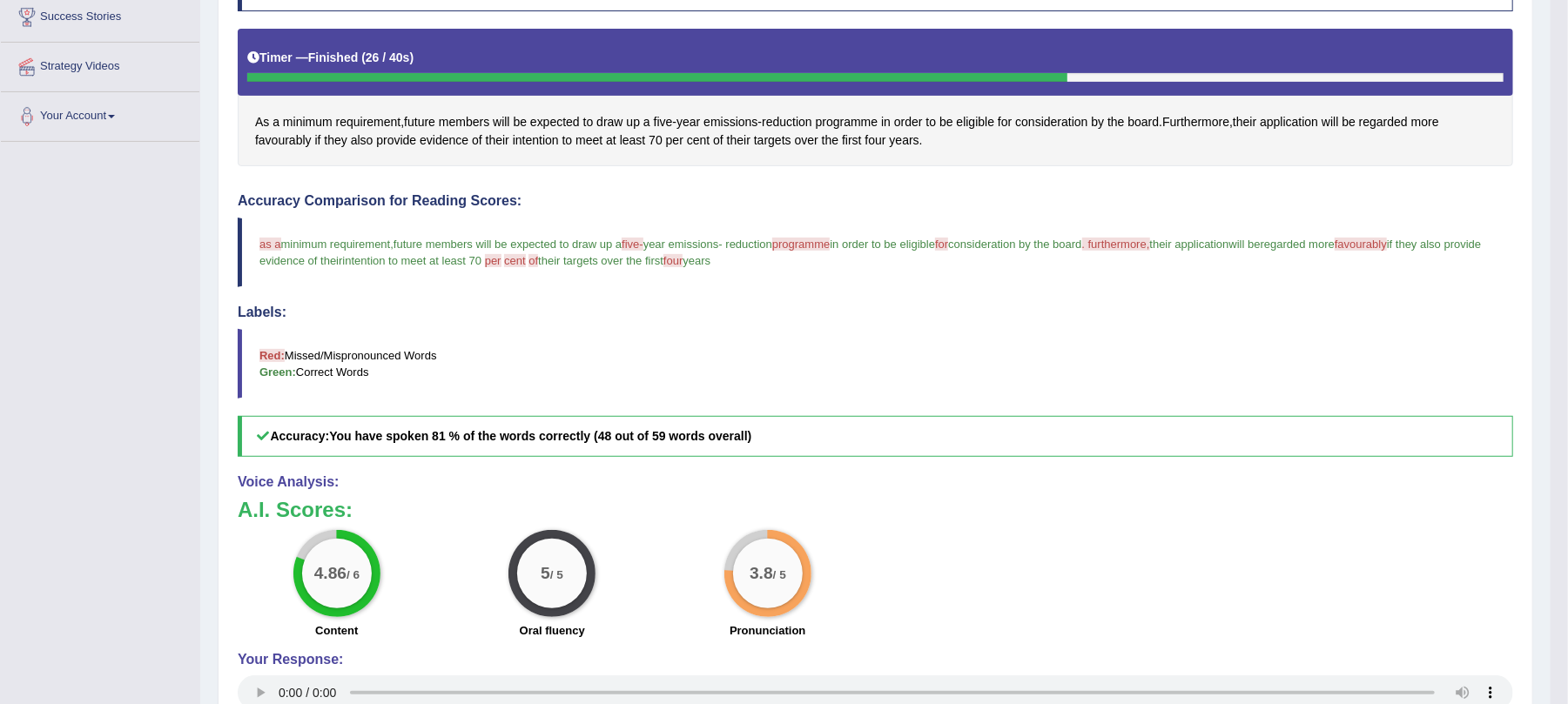
scroll to position [99, 0]
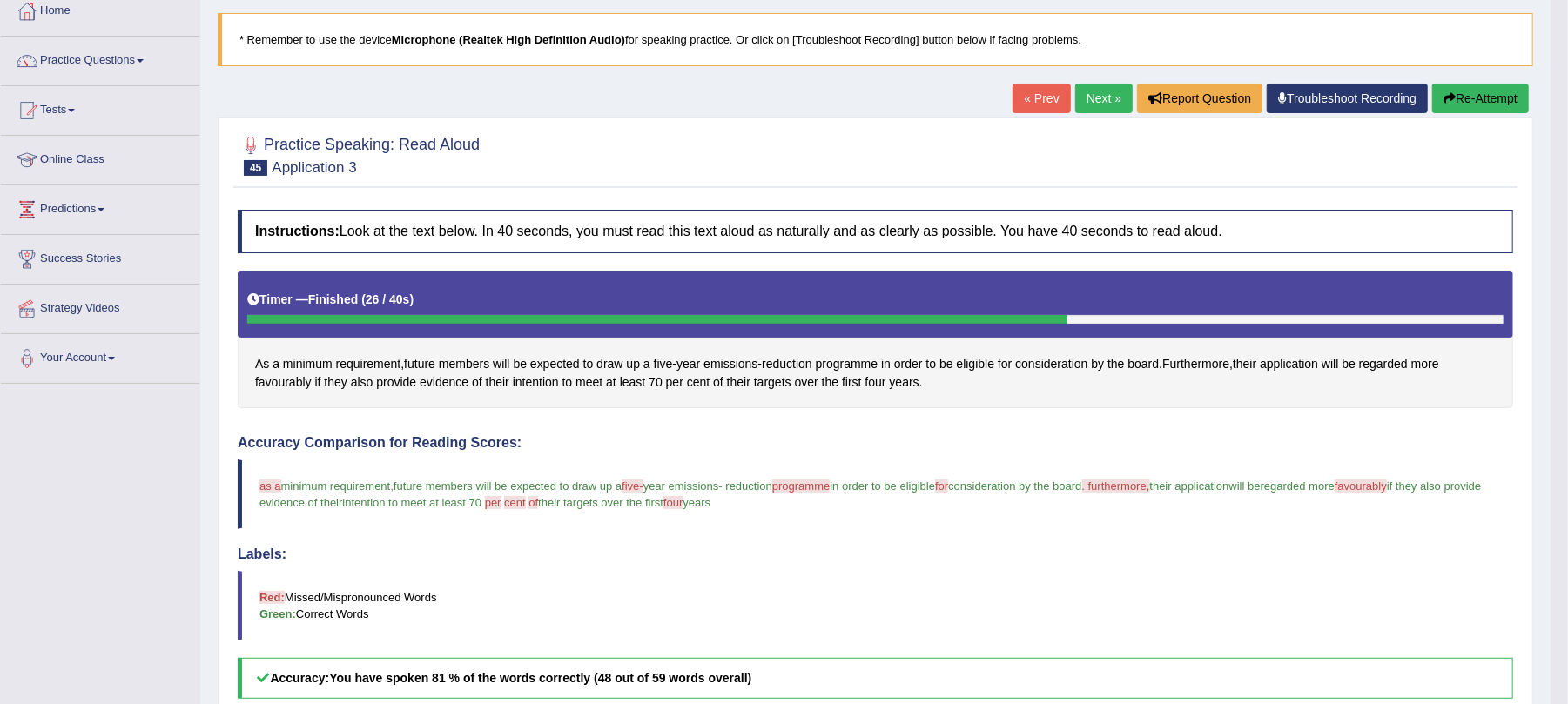
click at [1096, 92] on link "Next »" at bounding box center [1103, 99] width 57 height 30
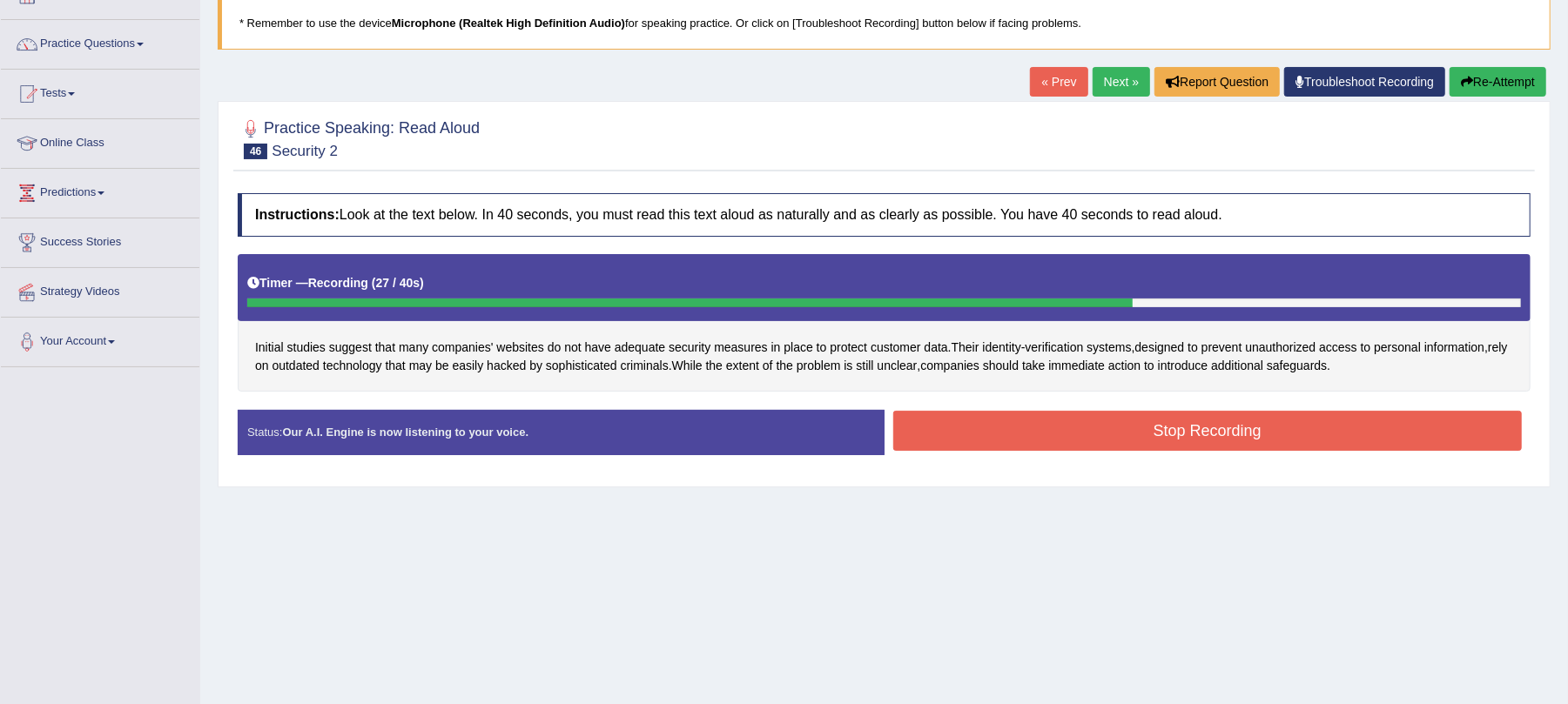
click at [984, 449] on button "Stop Recording" at bounding box center [1209, 430] width 630 height 40
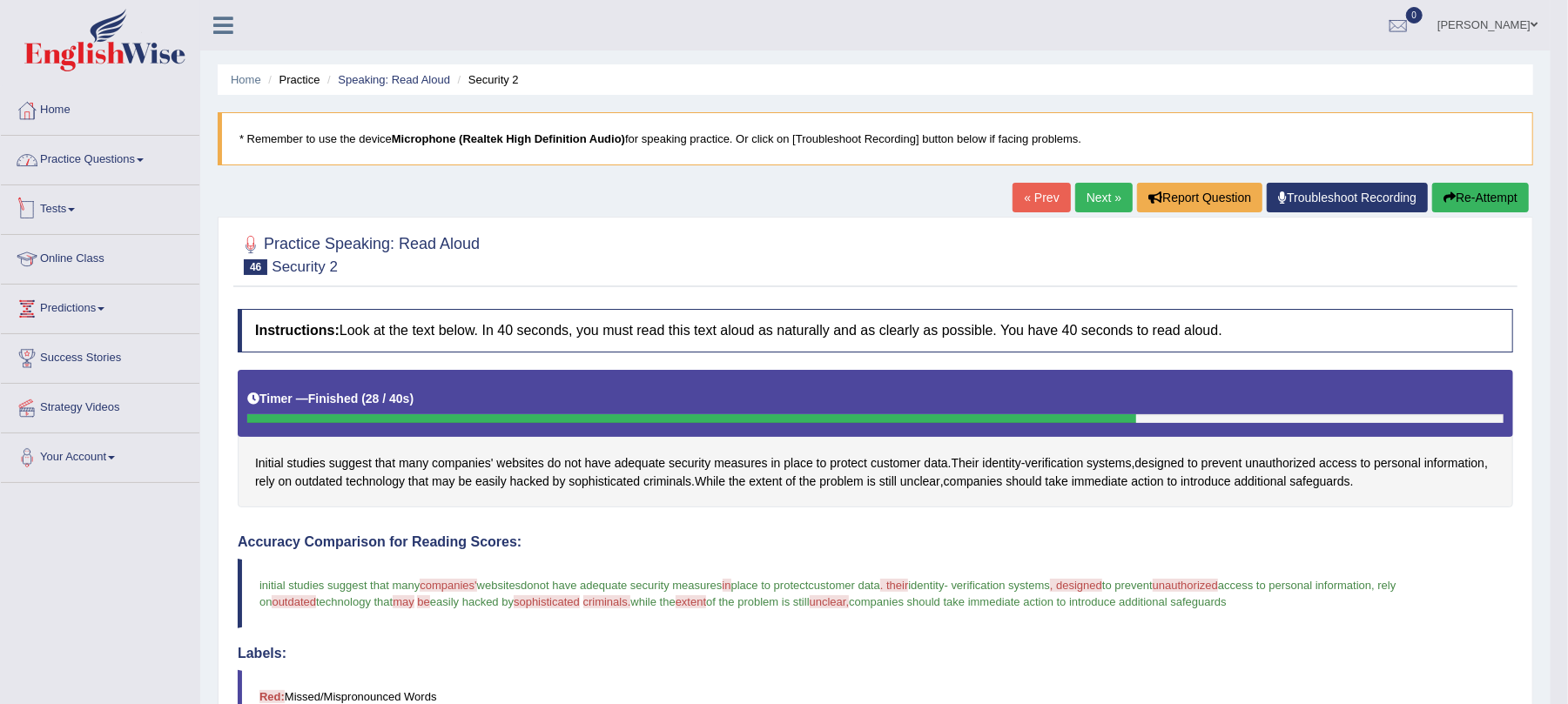
click at [85, 168] on link "Practice Questions" at bounding box center [100, 157] width 199 height 43
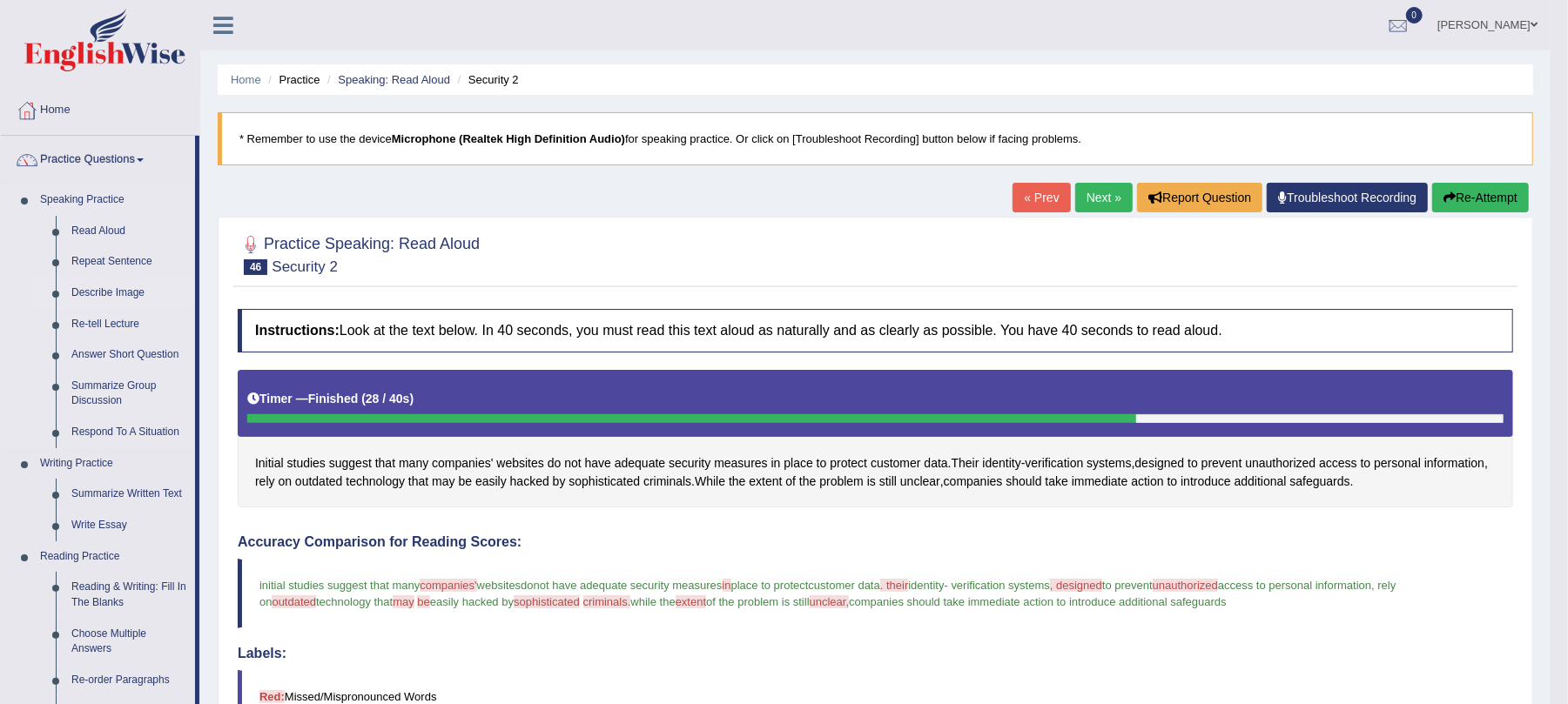
click at [116, 290] on link "Describe Image" at bounding box center [129, 294] width 131 height 31
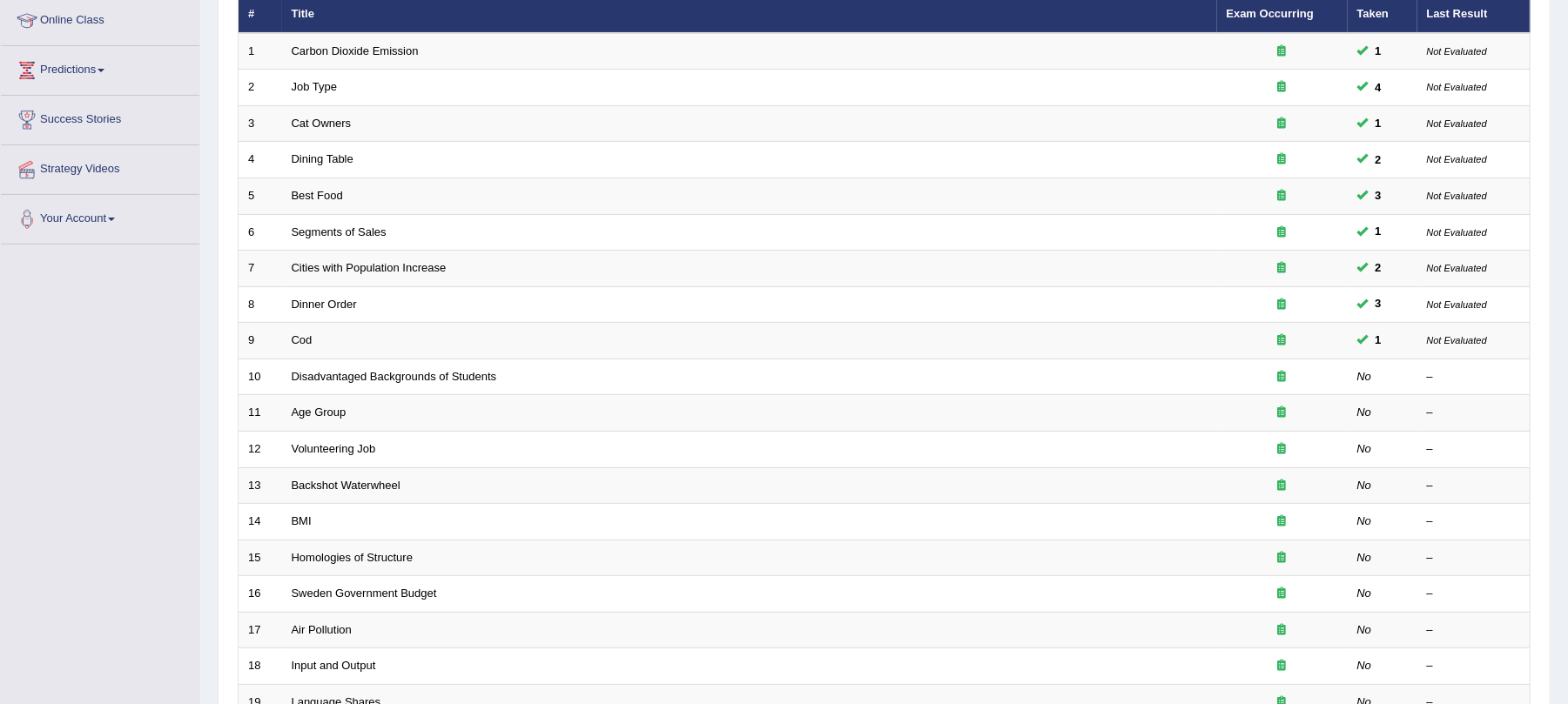
scroll to position [456, 0]
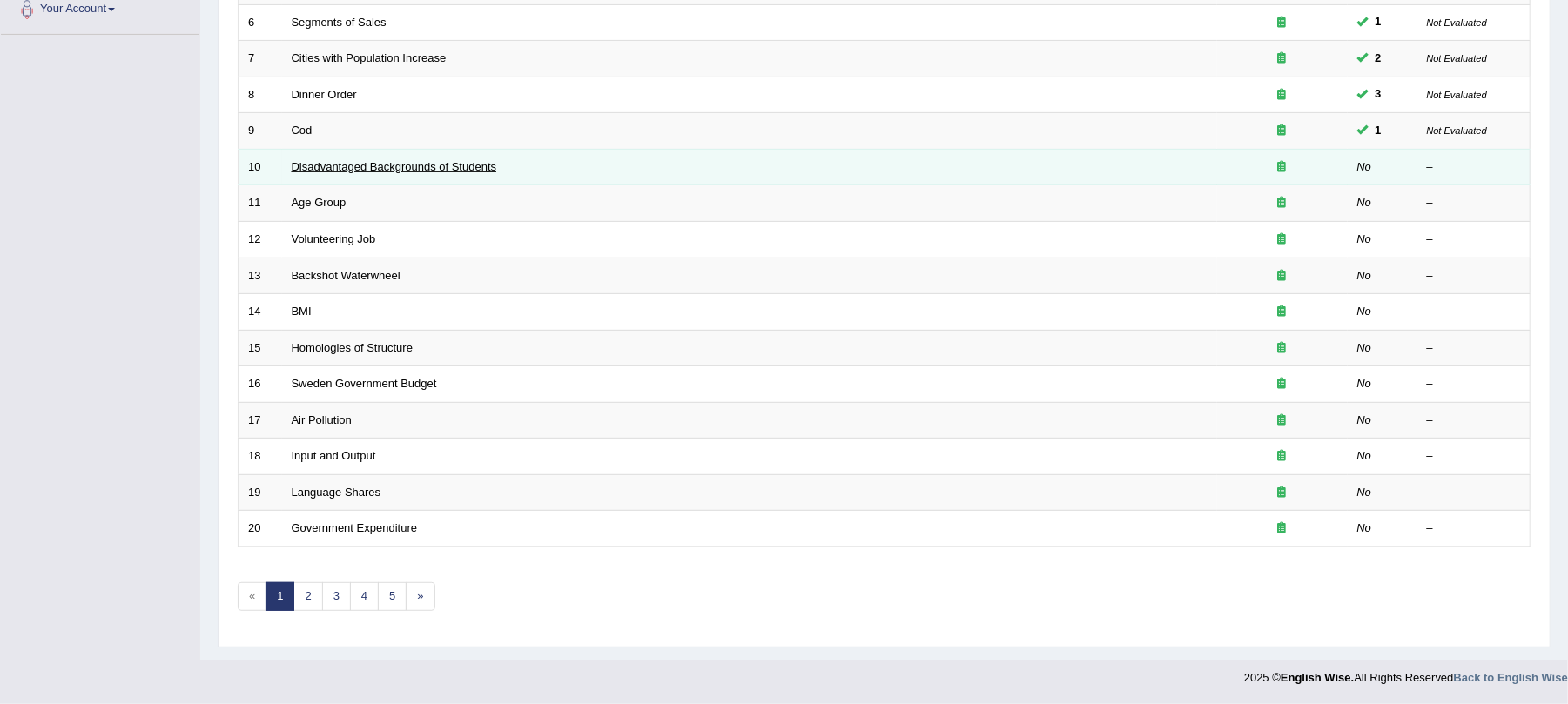
click at [310, 167] on link "Disadvantaged Backgrounds of Students" at bounding box center [394, 167] width 206 height 14
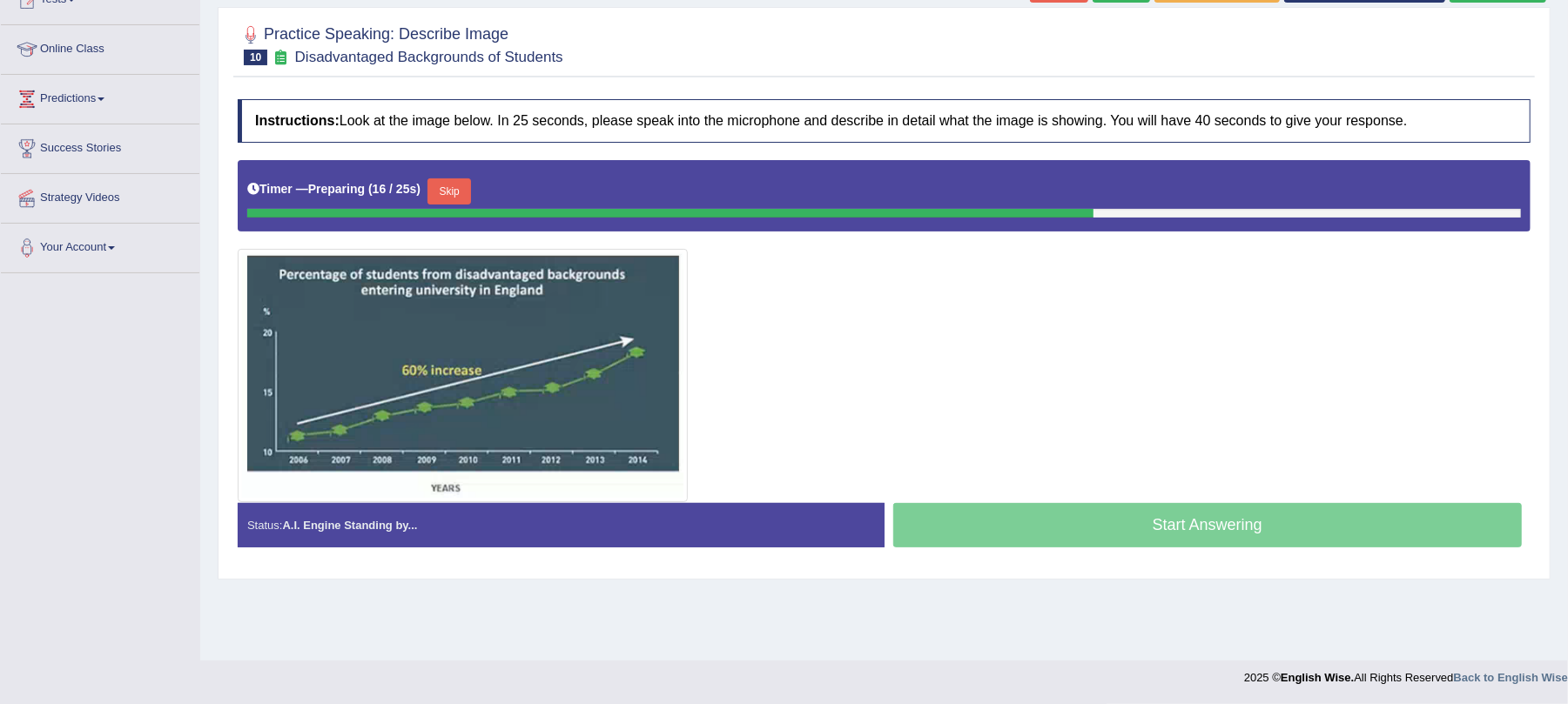
click at [460, 192] on button "Skip" at bounding box center [449, 191] width 43 height 26
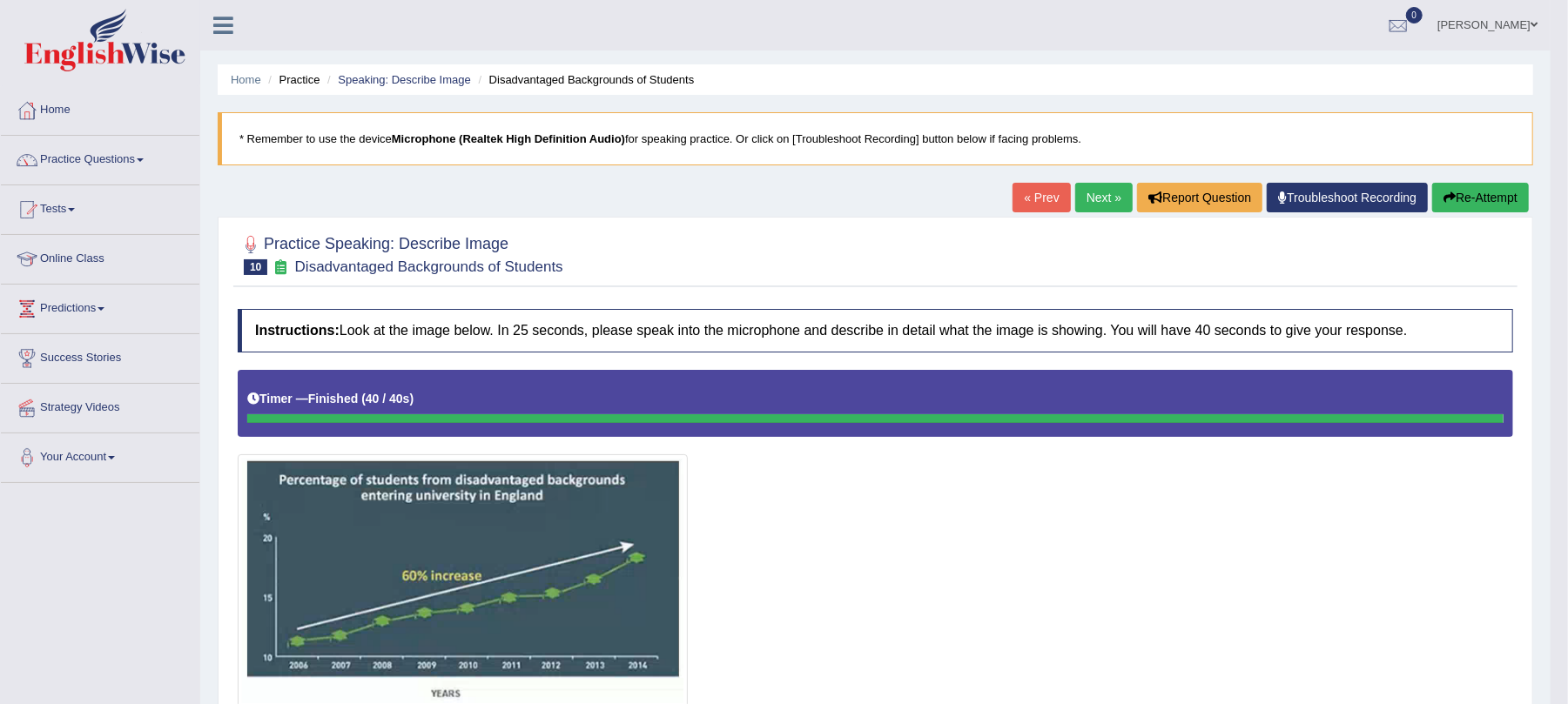
click at [1081, 195] on link "Next »" at bounding box center [1103, 197] width 57 height 30
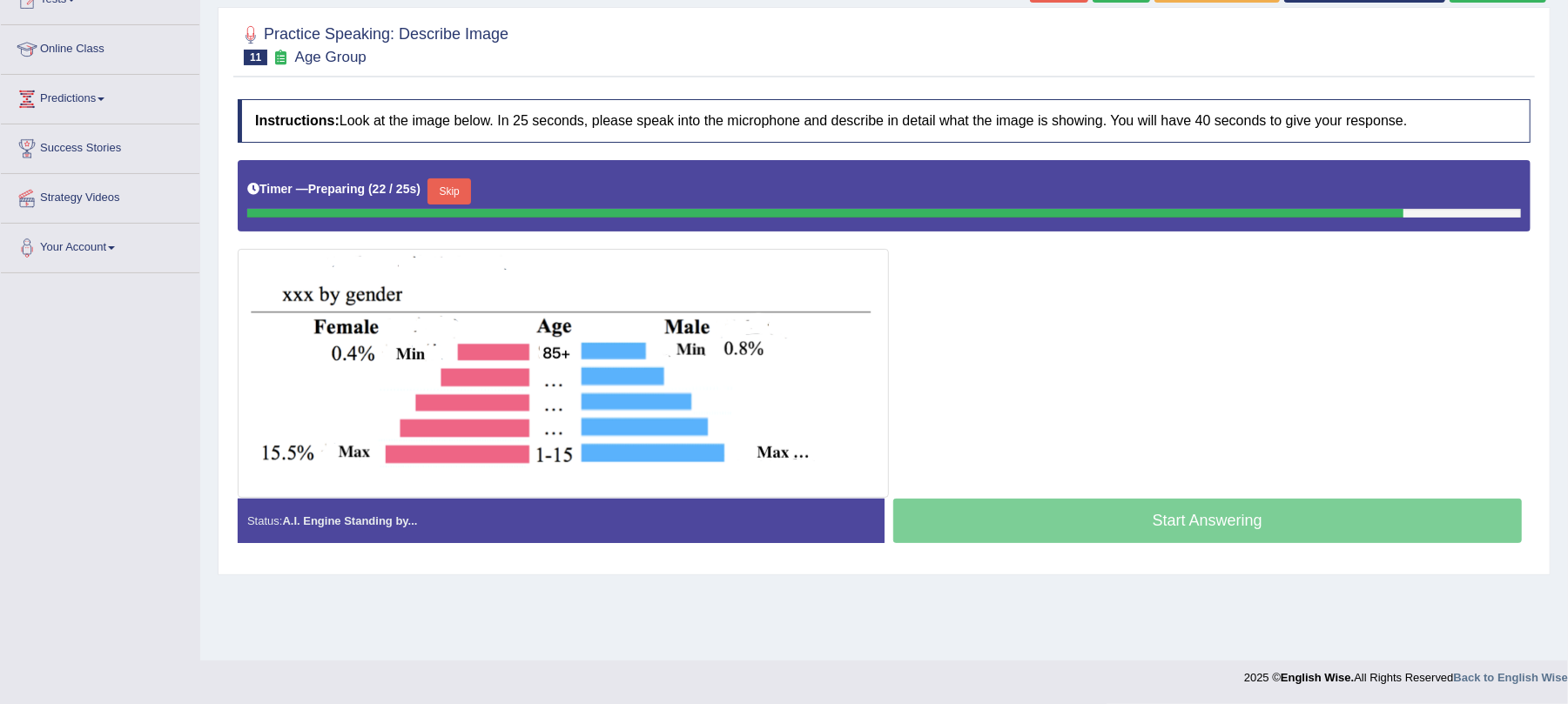
click at [469, 188] on button "Skip" at bounding box center [449, 191] width 43 height 26
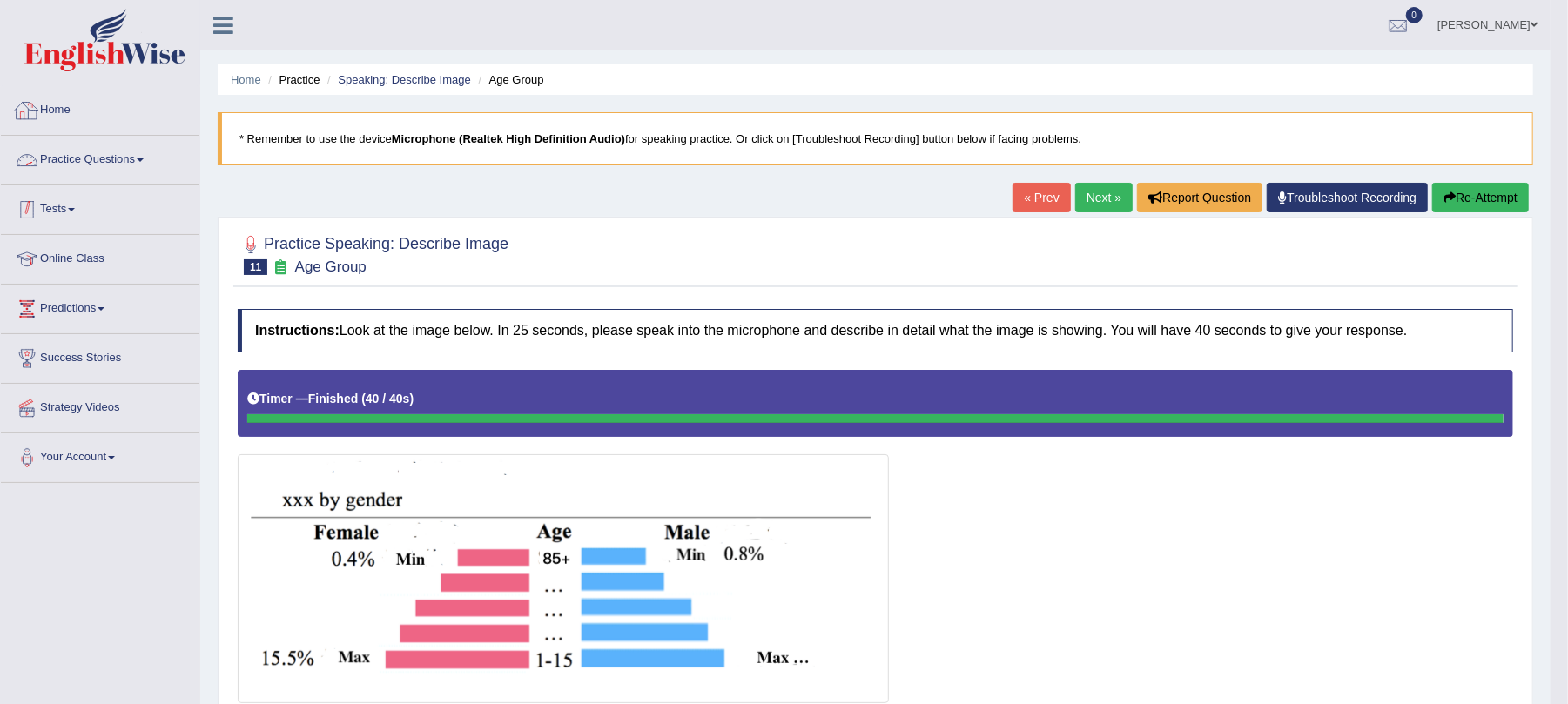
click at [108, 169] on link "Practice Questions" at bounding box center [100, 157] width 199 height 43
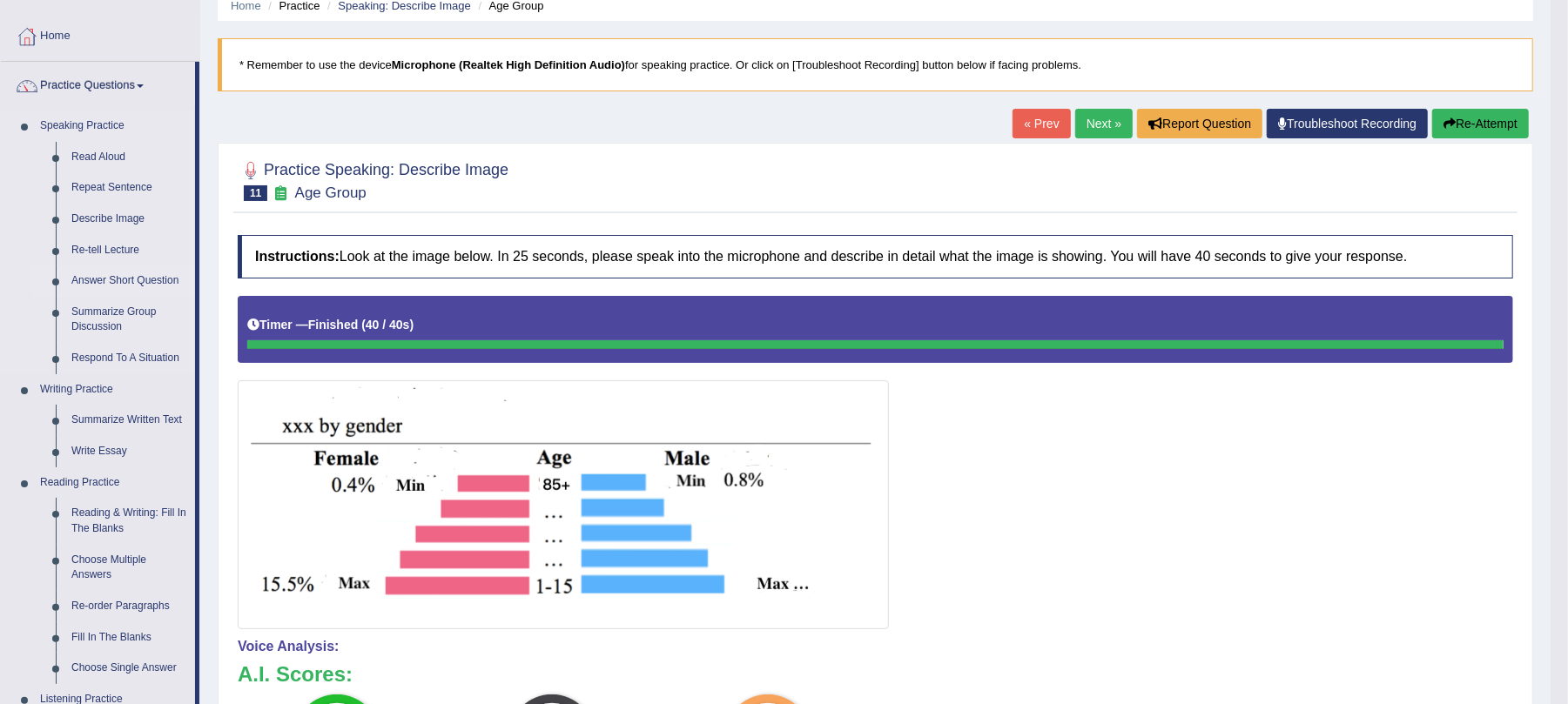
scroll to position [116, 0]
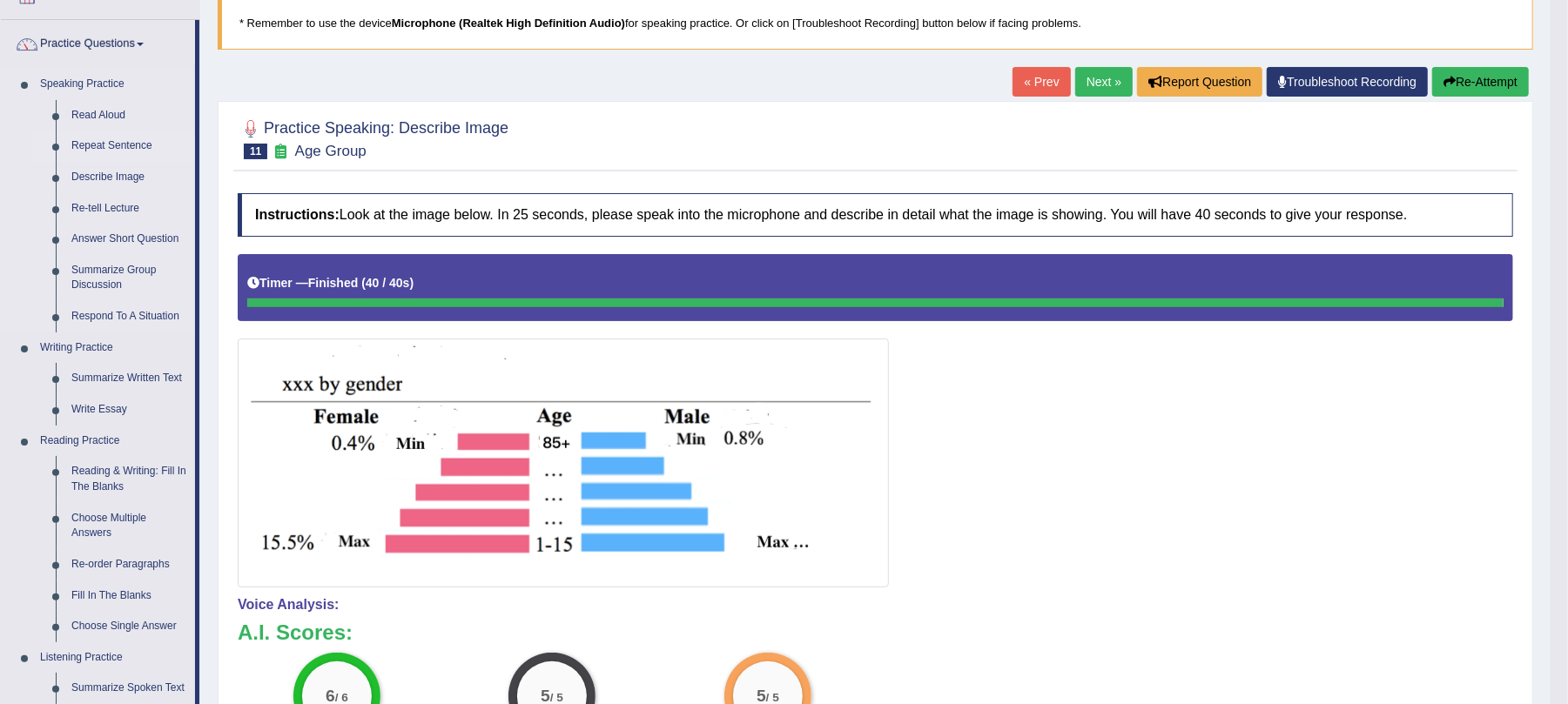
click at [119, 145] on link "Repeat Sentence" at bounding box center [129, 146] width 131 height 31
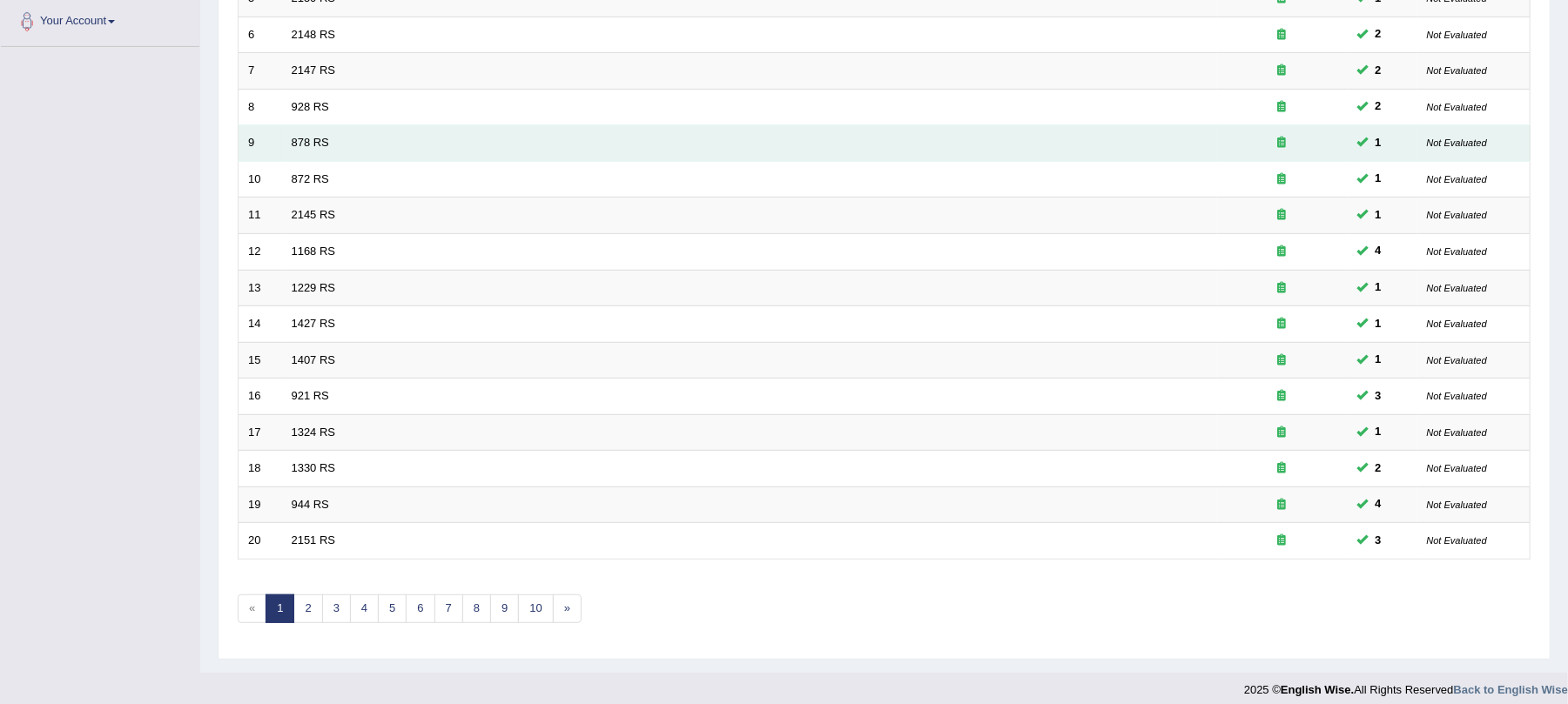
scroll to position [456, 0]
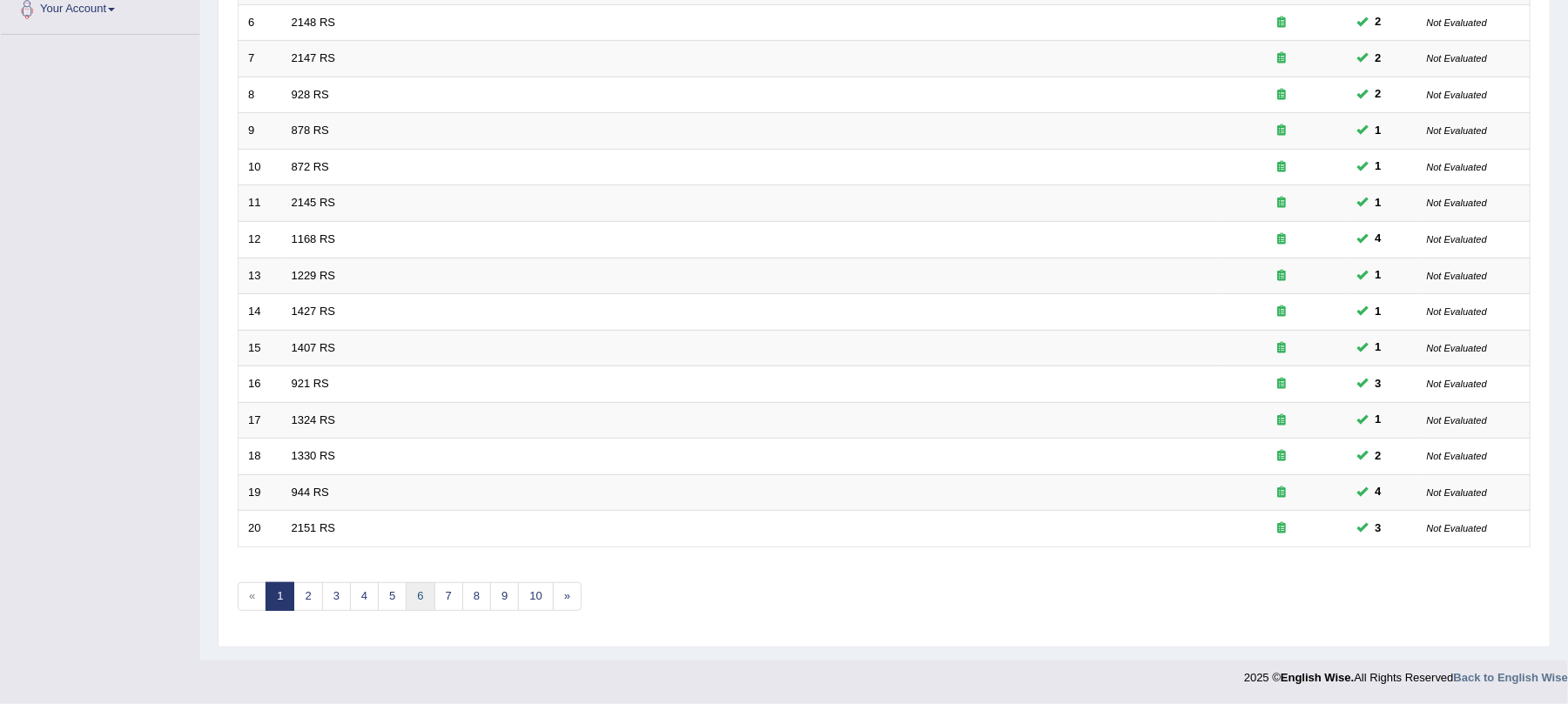
click at [433, 600] on link "6" at bounding box center [420, 597] width 29 height 29
click at [454, 593] on link "7" at bounding box center [449, 597] width 29 height 29
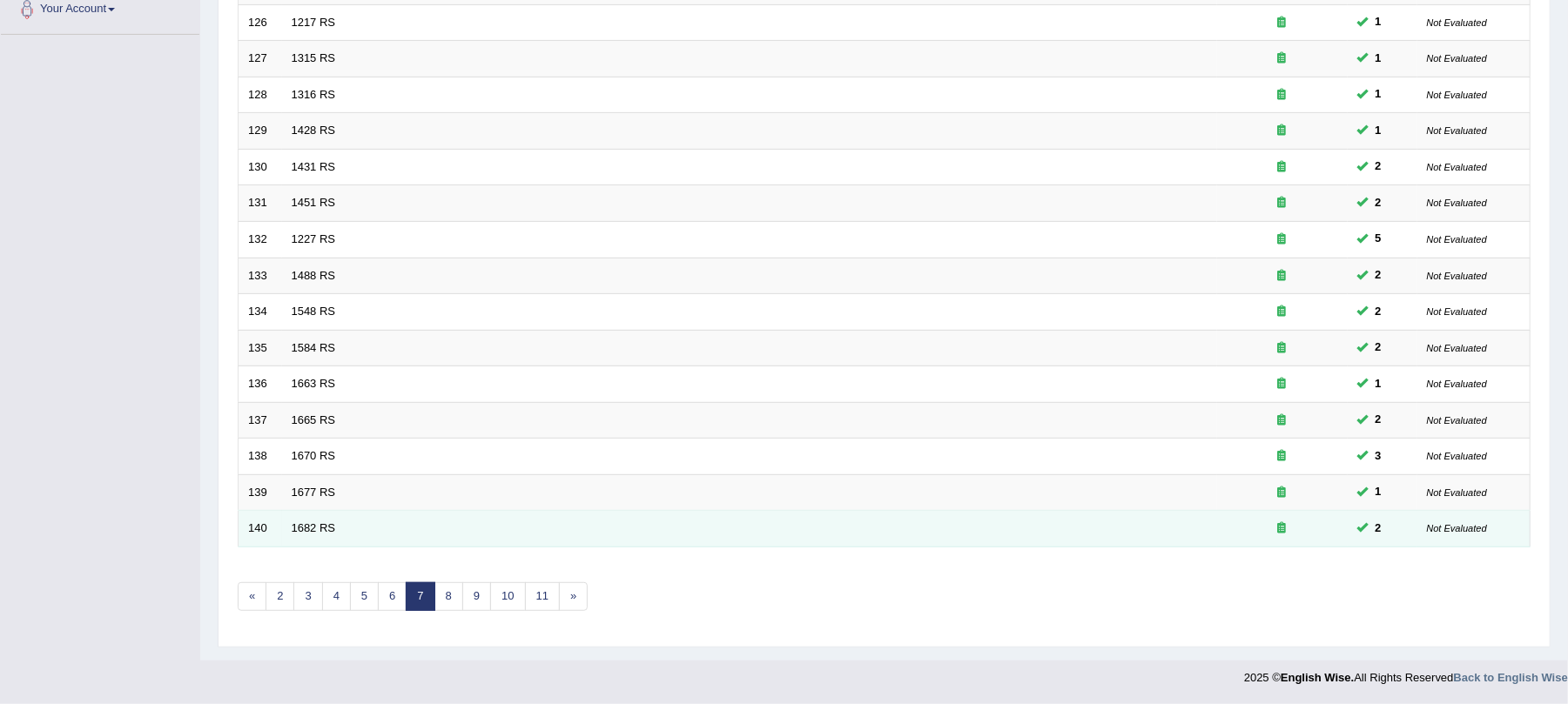
scroll to position [456, 0]
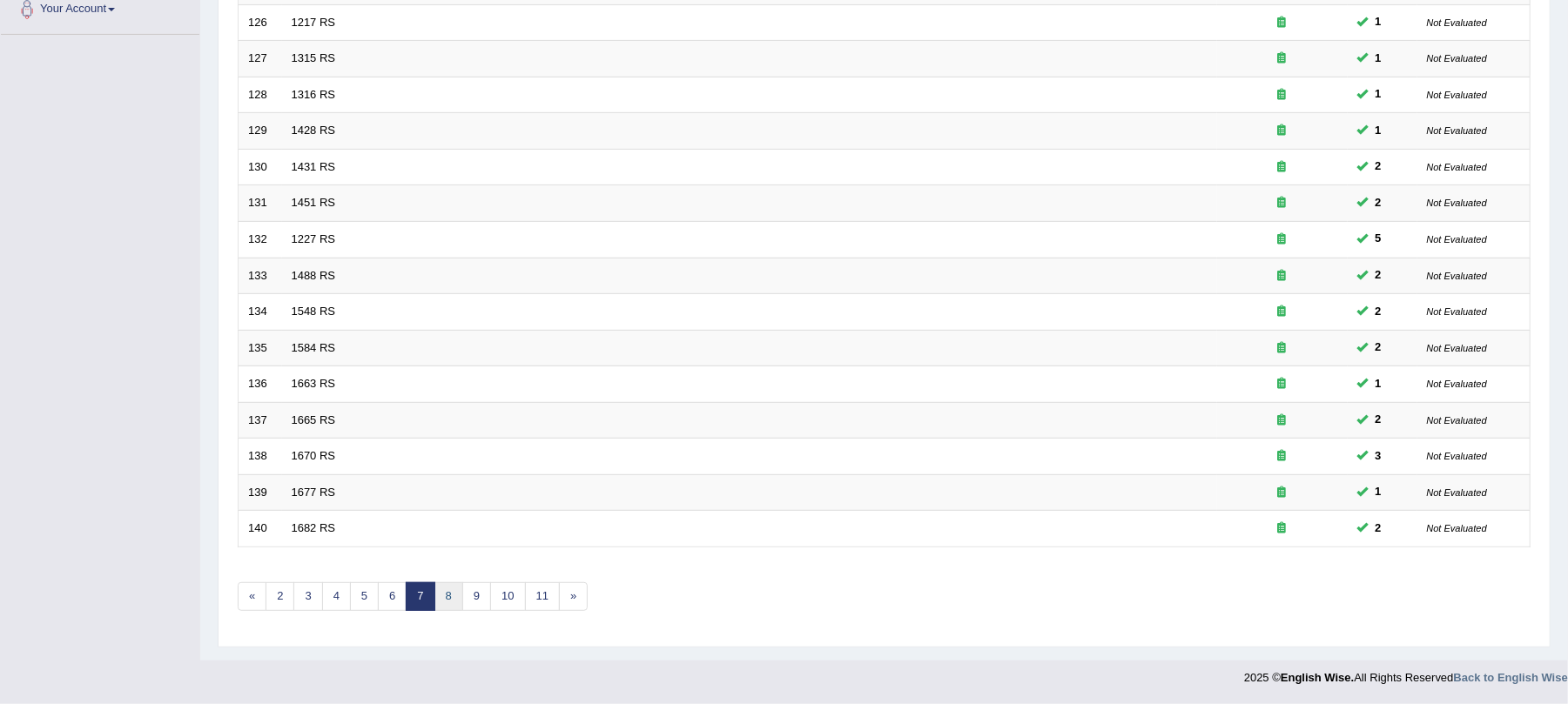
click at [449, 603] on link "8" at bounding box center [449, 597] width 29 height 29
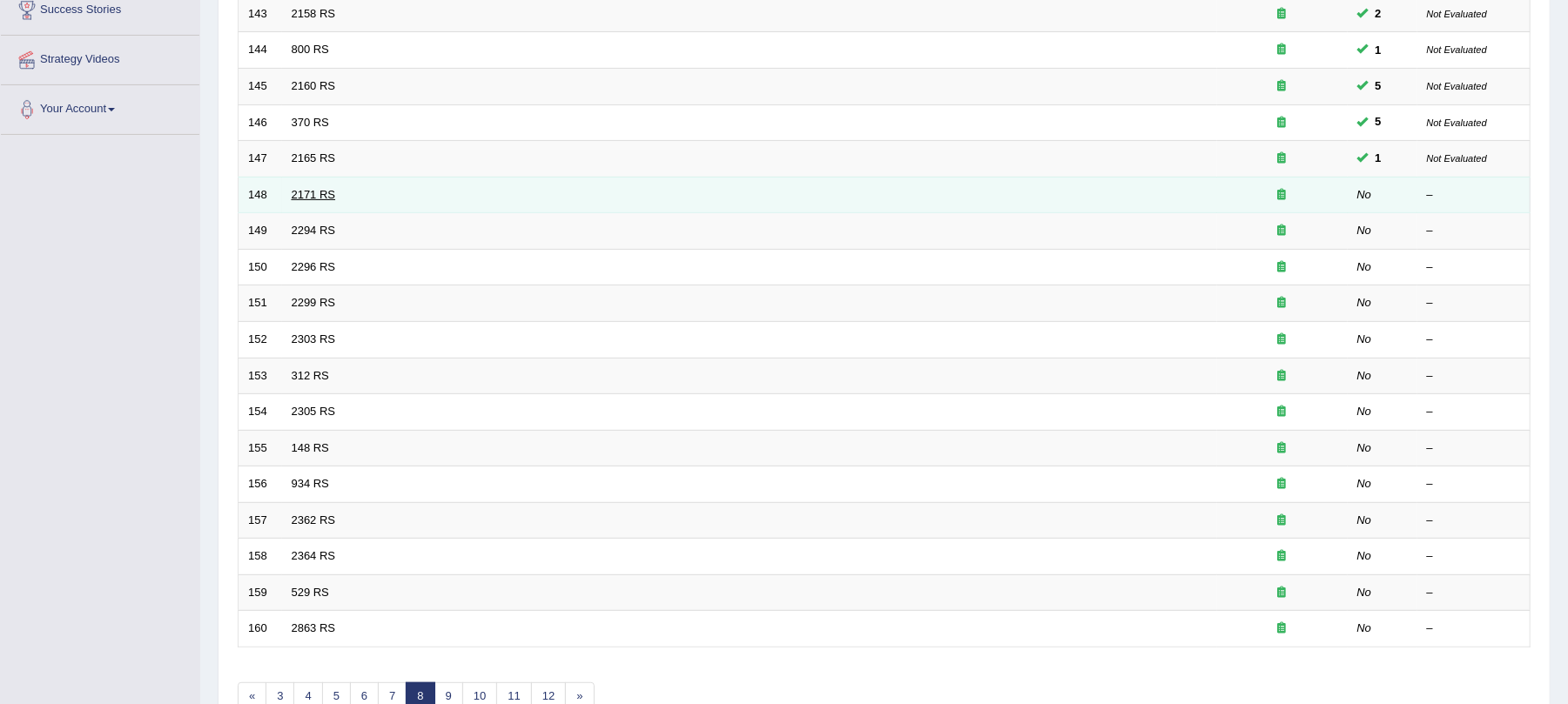
click at [297, 195] on link "2171 RS" at bounding box center [314, 195] width 44 height 14
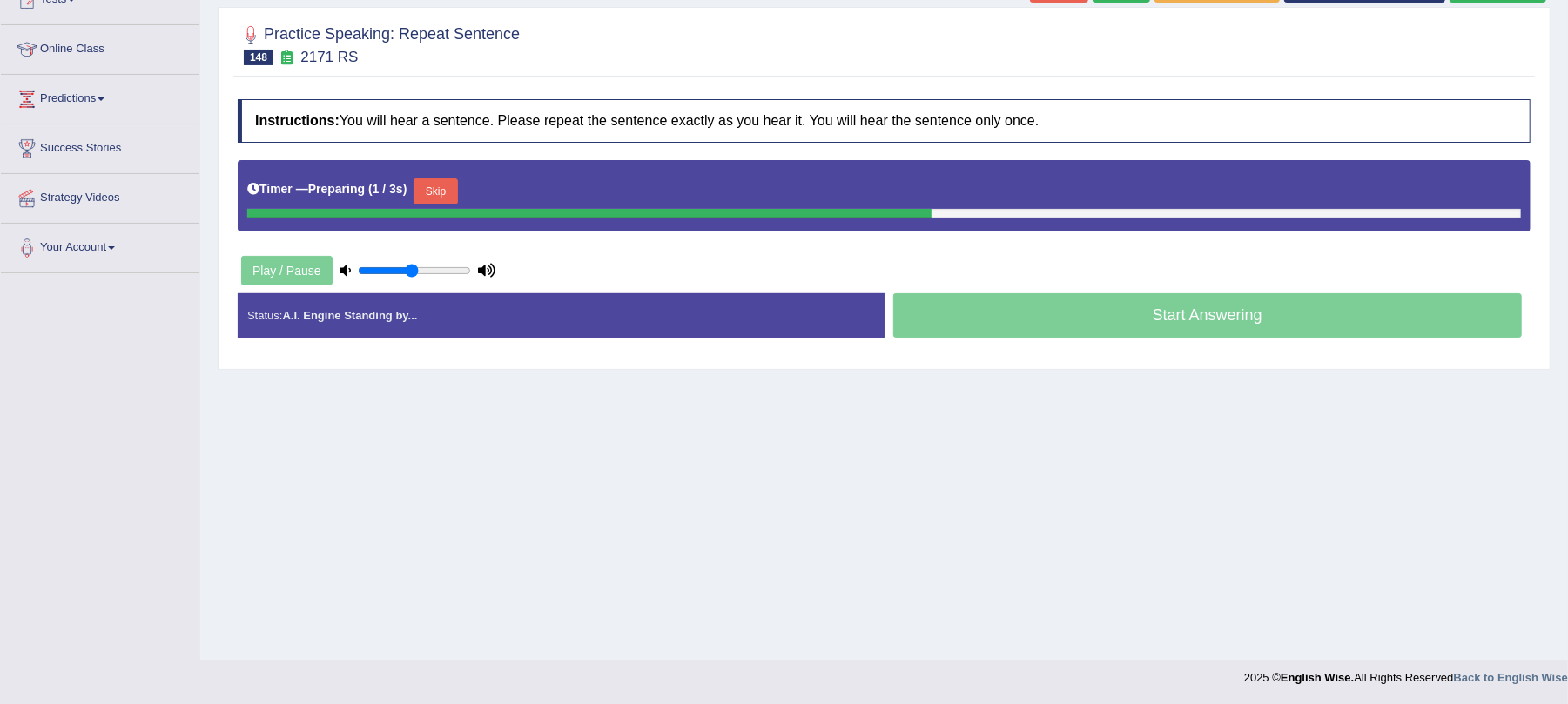
click at [437, 197] on button "Skip" at bounding box center [435, 191] width 43 height 26
click at [523, 185] on button "Skip" at bounding box center [511, 191] width 43 height 26
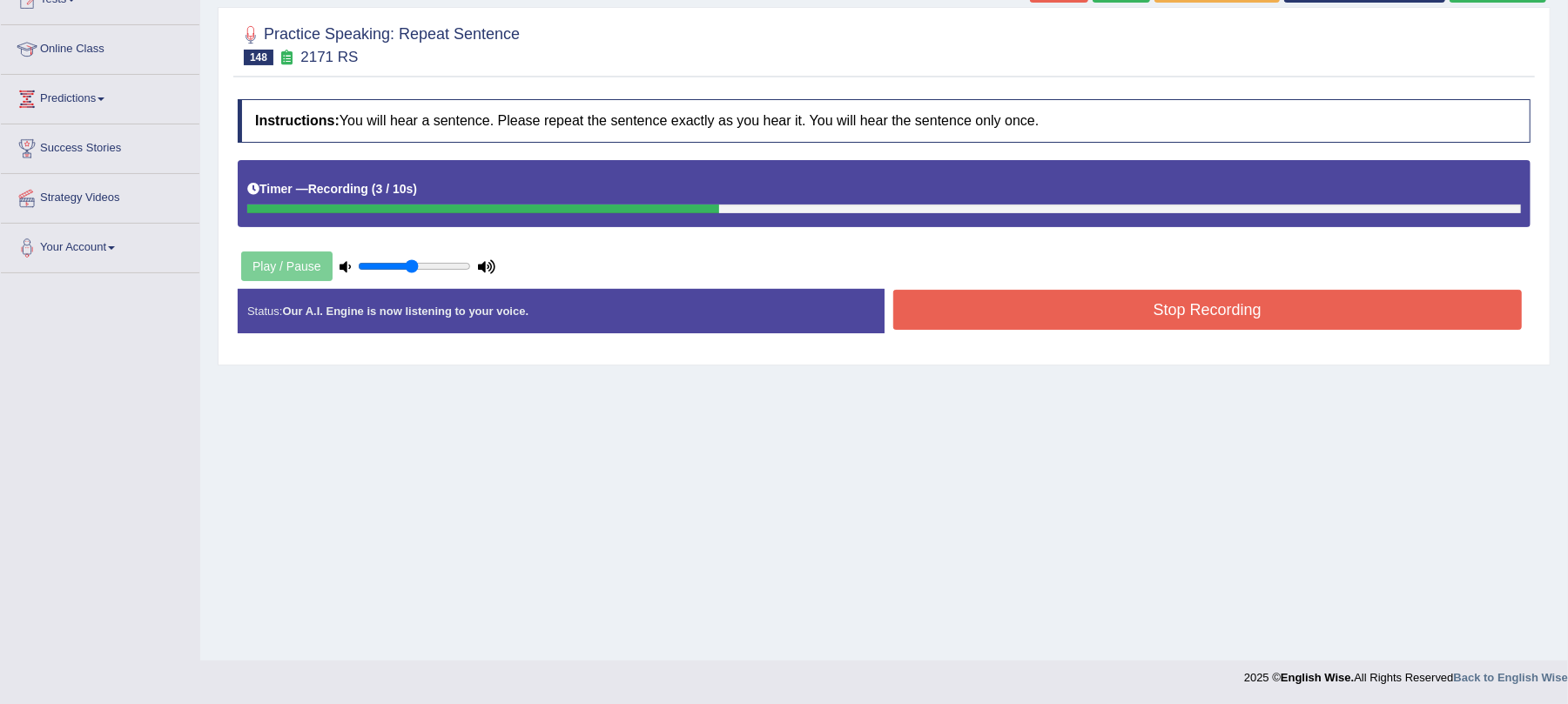
click at [1112, 315] on button "Stop Recording" at bounding box center [1209, 309] width 630 height 40
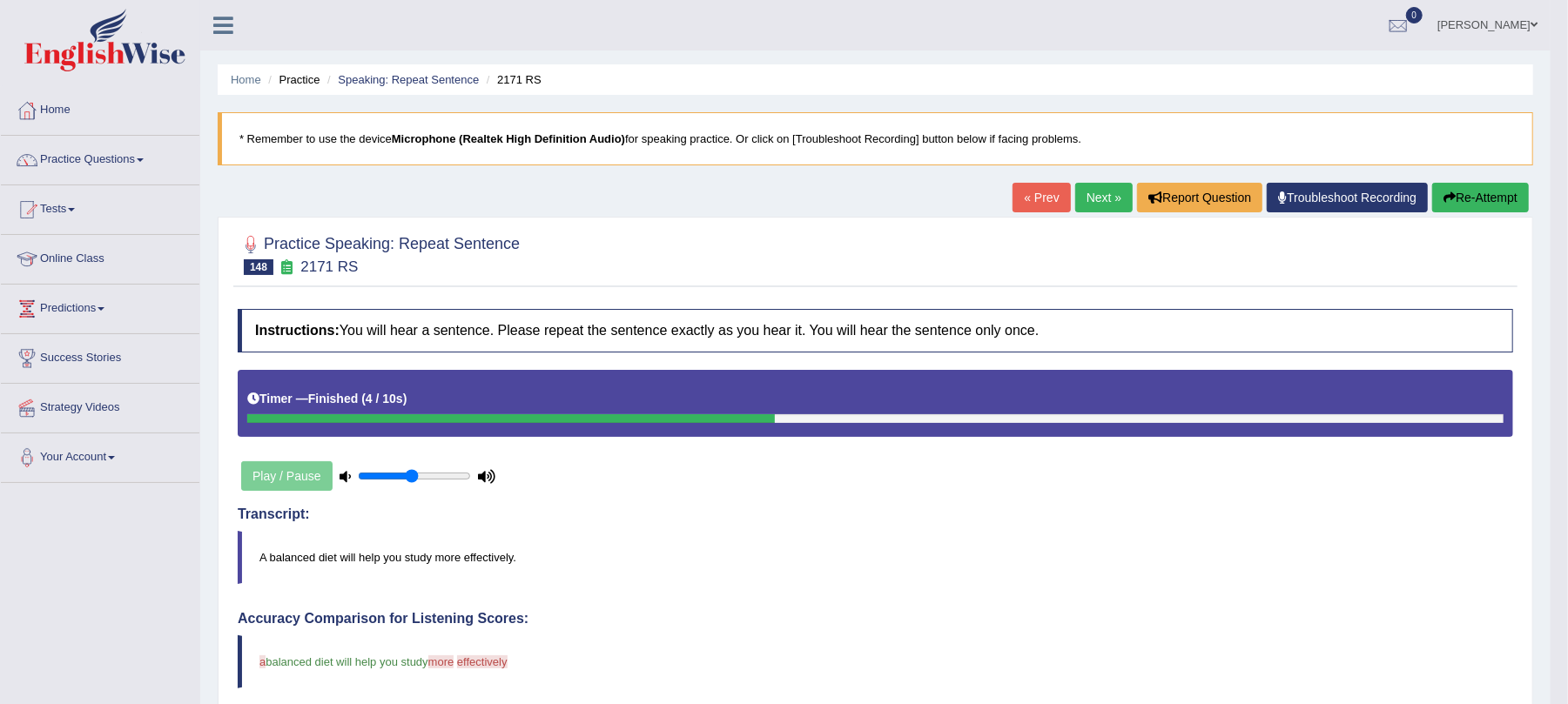
click at [1089, 203] on link "Next »" at bounding box center [1103, 197] width 57 height 30
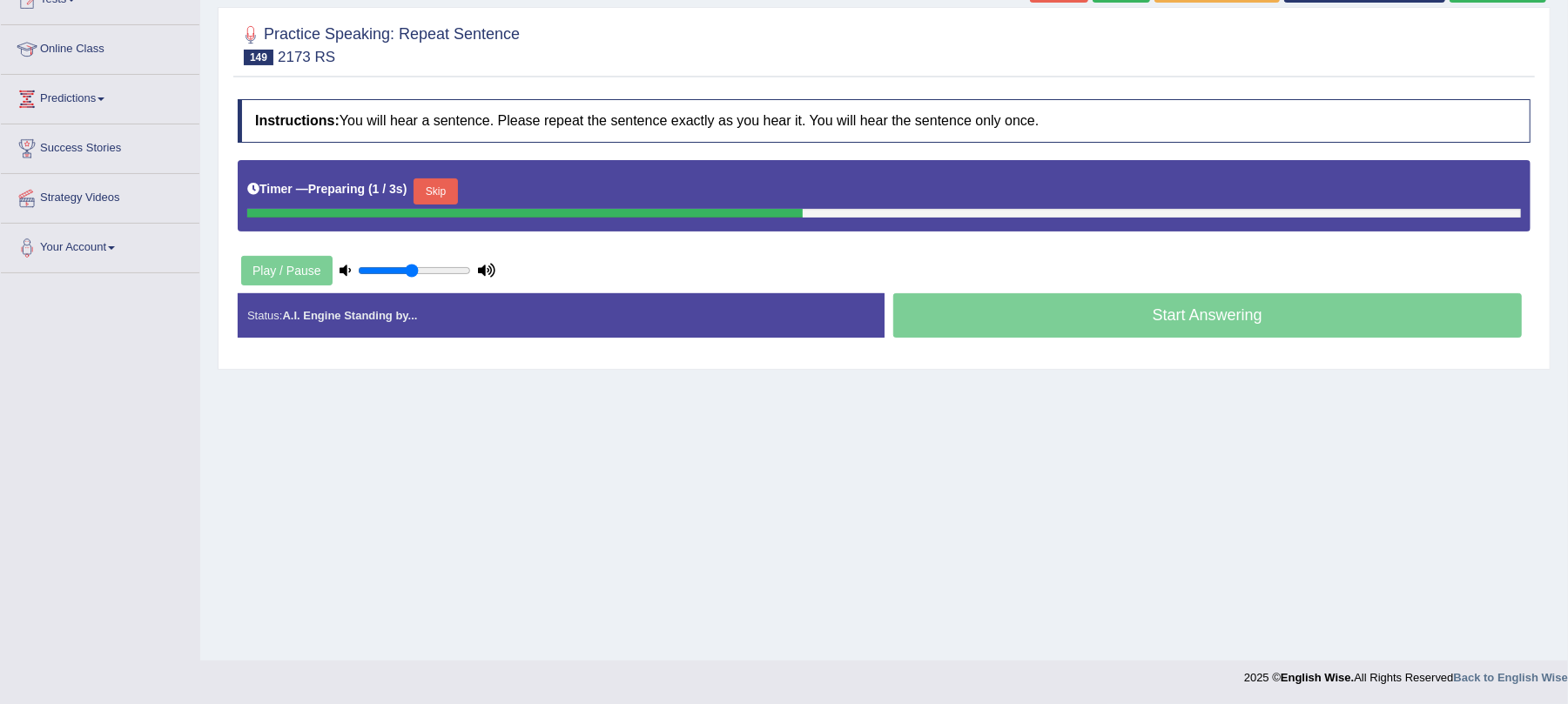
click at [434, 188] on button "Skip" at bounding box center [435, 191] width 43 height 26
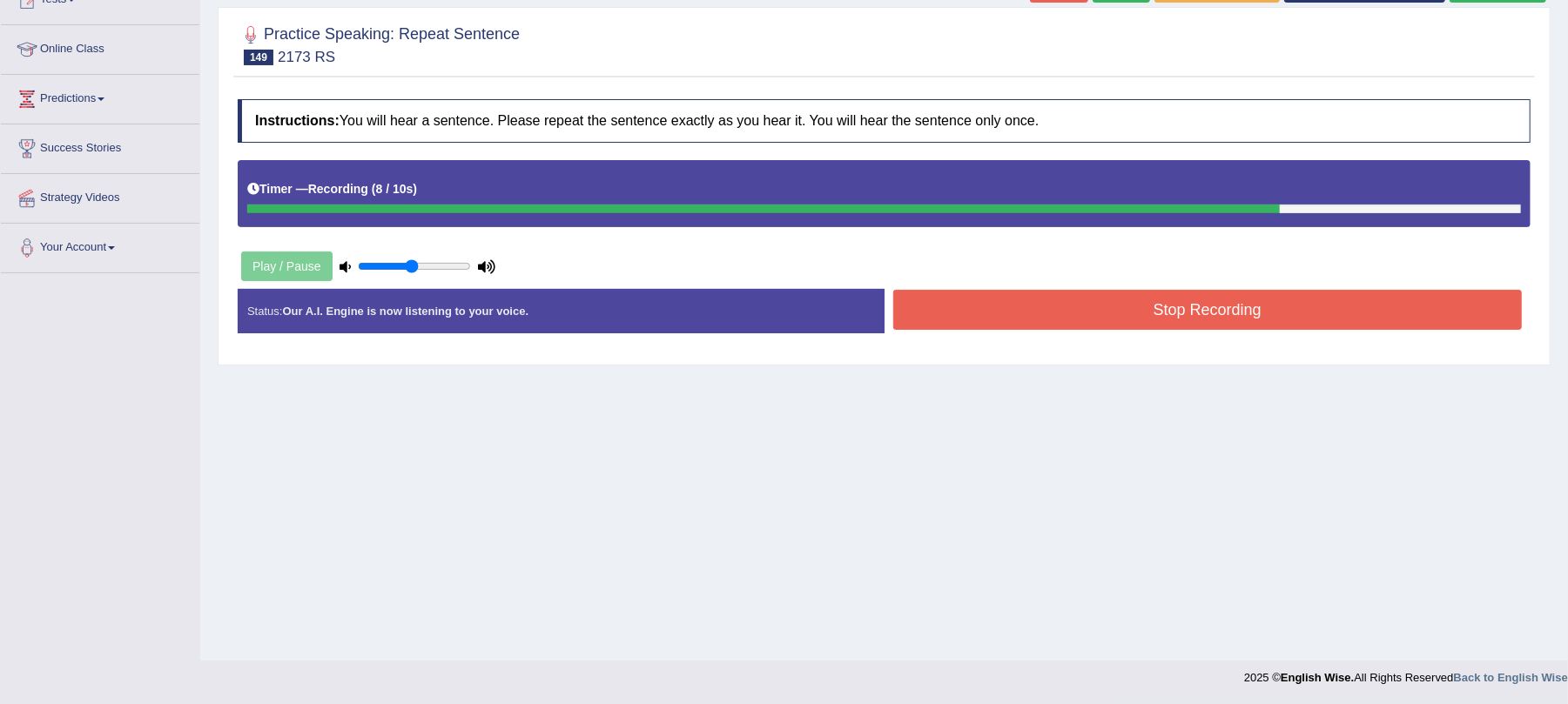
click at [1038, 324] on button "Stop Recording" at bounding box center [1209, 309] width 630 height 40
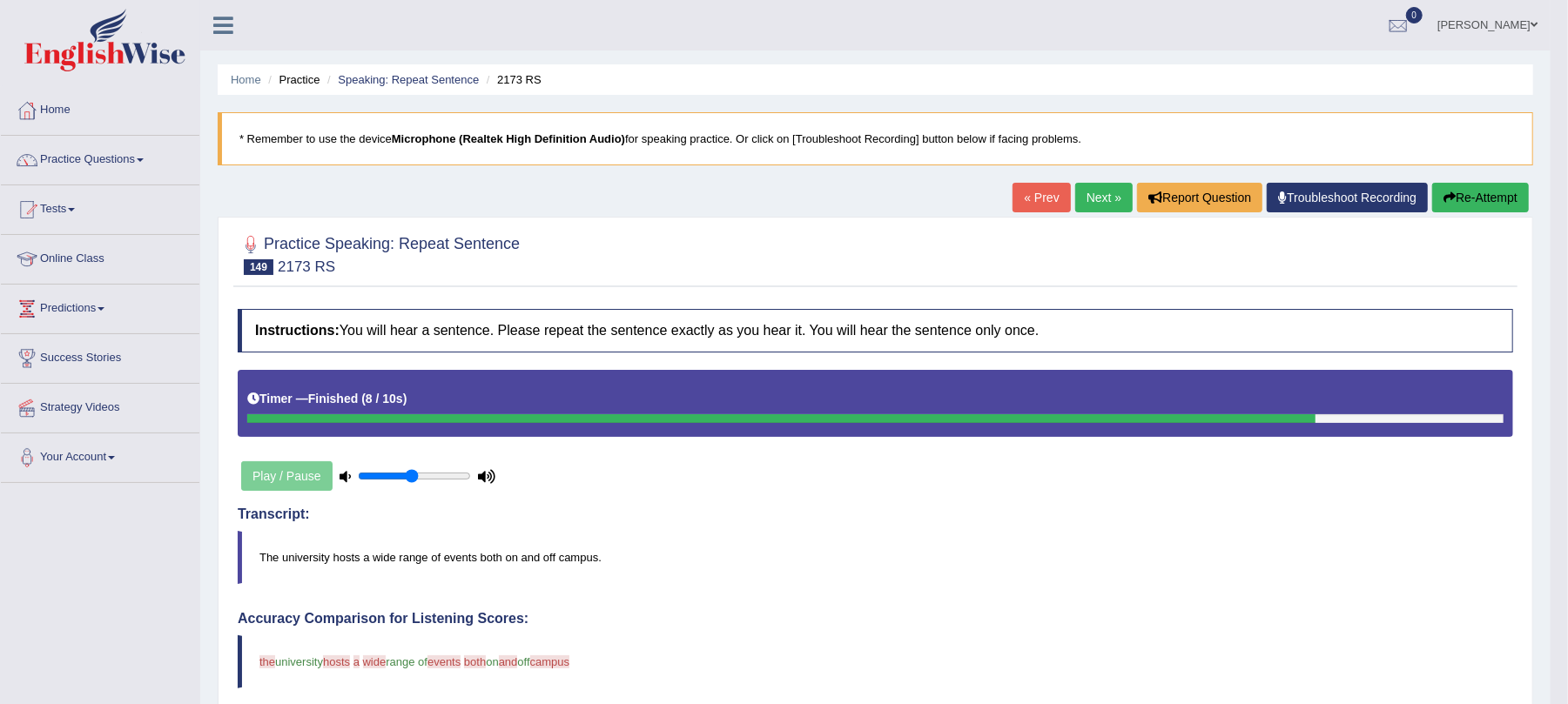
click at [1446, 196] on icon "button" at bounding box center [1449, 197] width 13 height 13
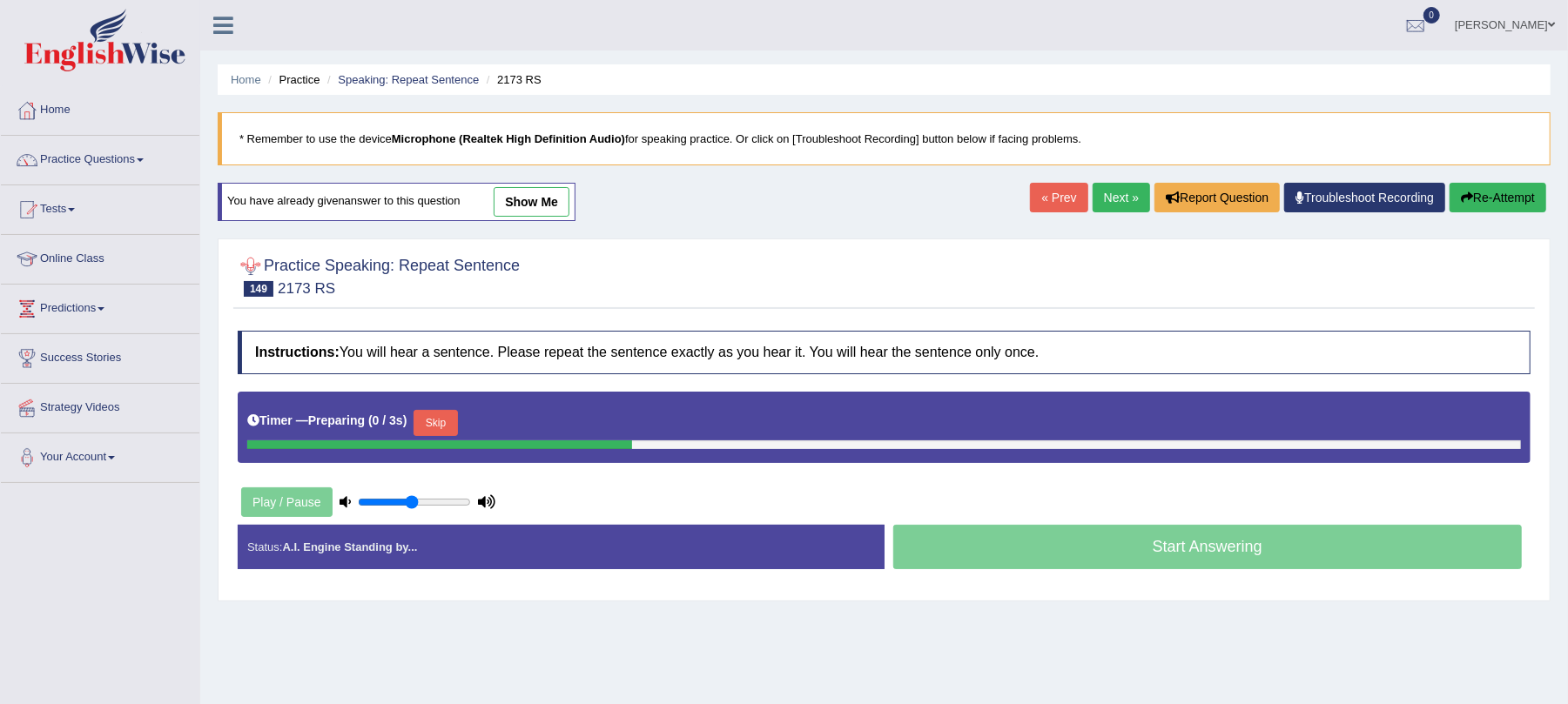
click at [451, 410] on div "Timer — Preparing ( 0 / 3s ) Skip" at bounding box center [884, 423] width 1274 height 35
click at [449, 419] on button "Skip" at bounding box center [435, 423] width 43 height 26
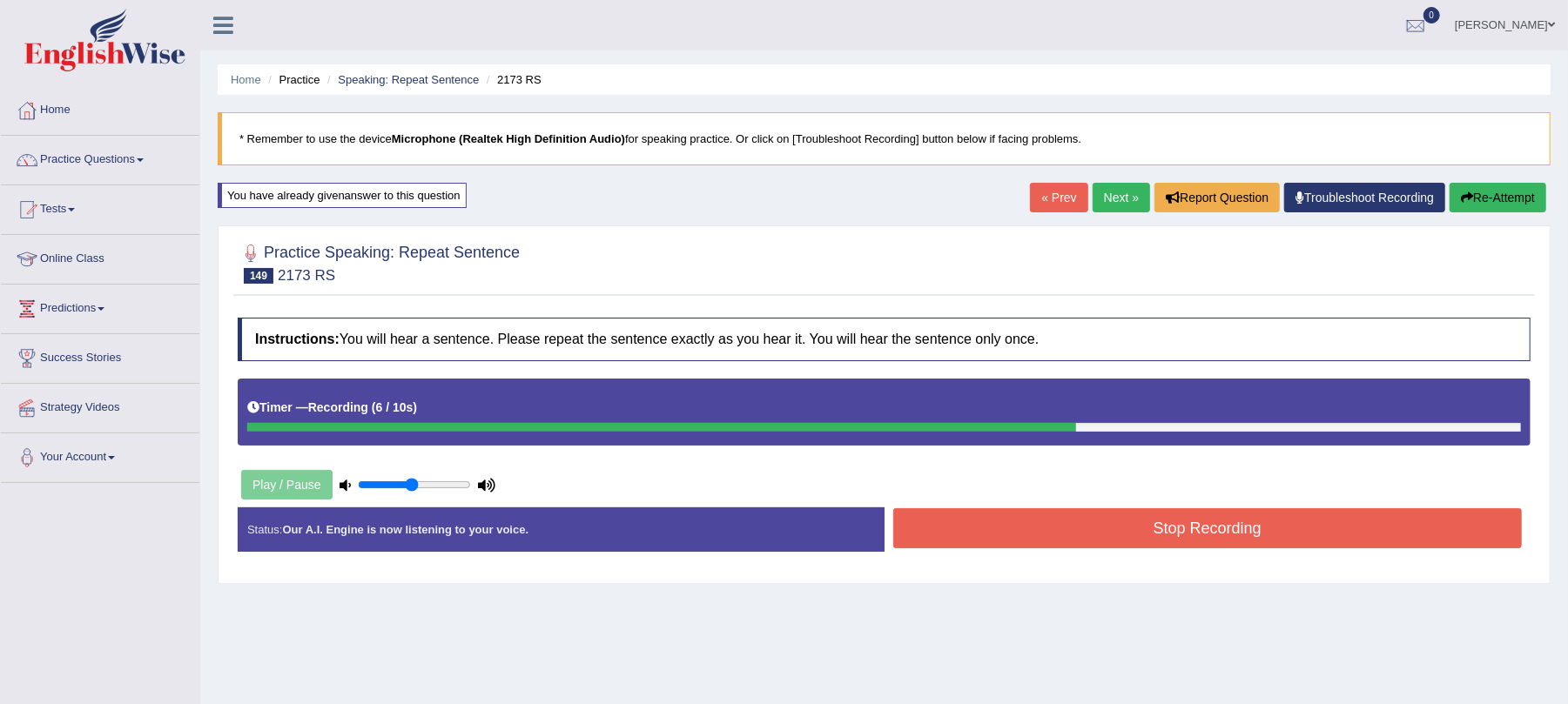
click at [1039, 523] on button "Stop Recording" at bounding box center [1209, 527] width 630 height 40
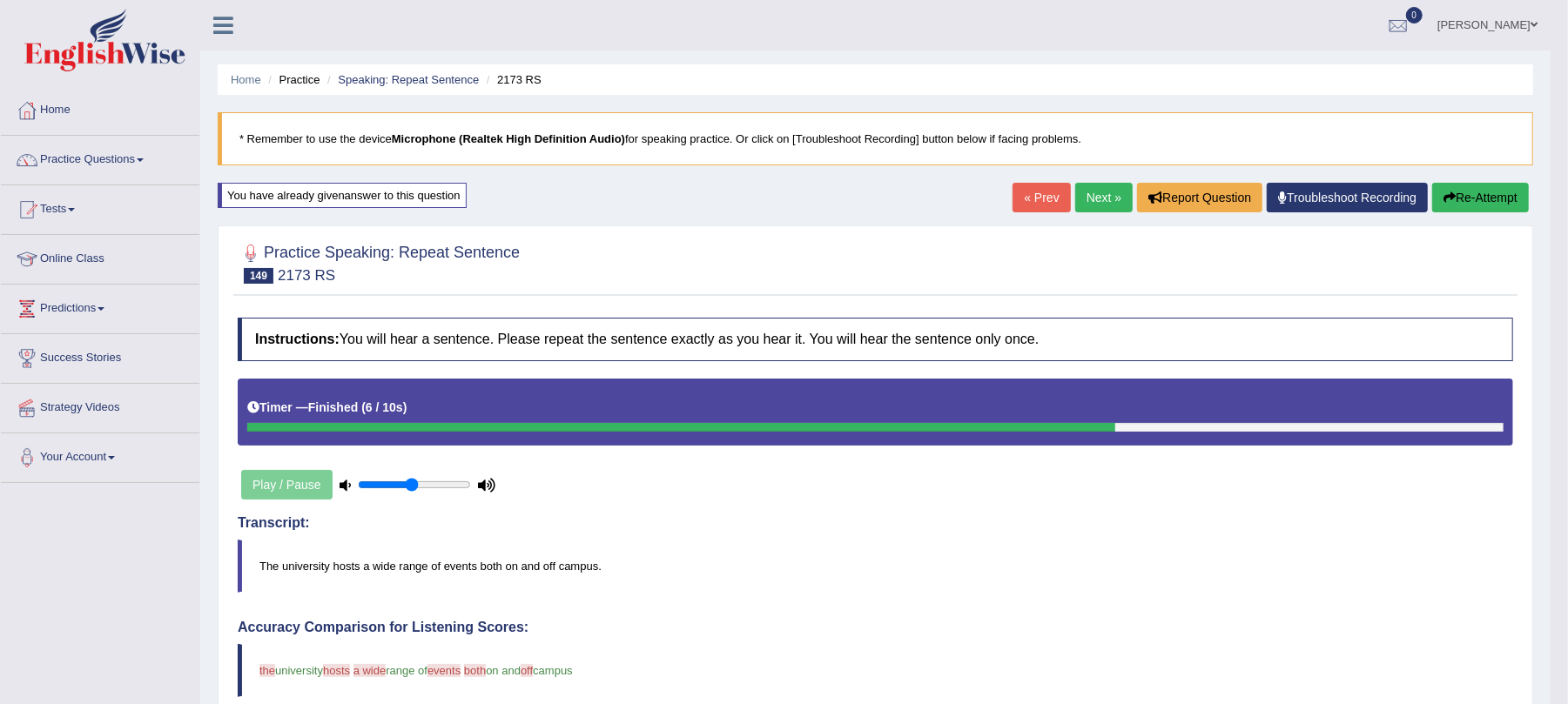
click at [1477, 204] on button "Re-Attempt" at bounding box center [1481, 197] width 97 height 30
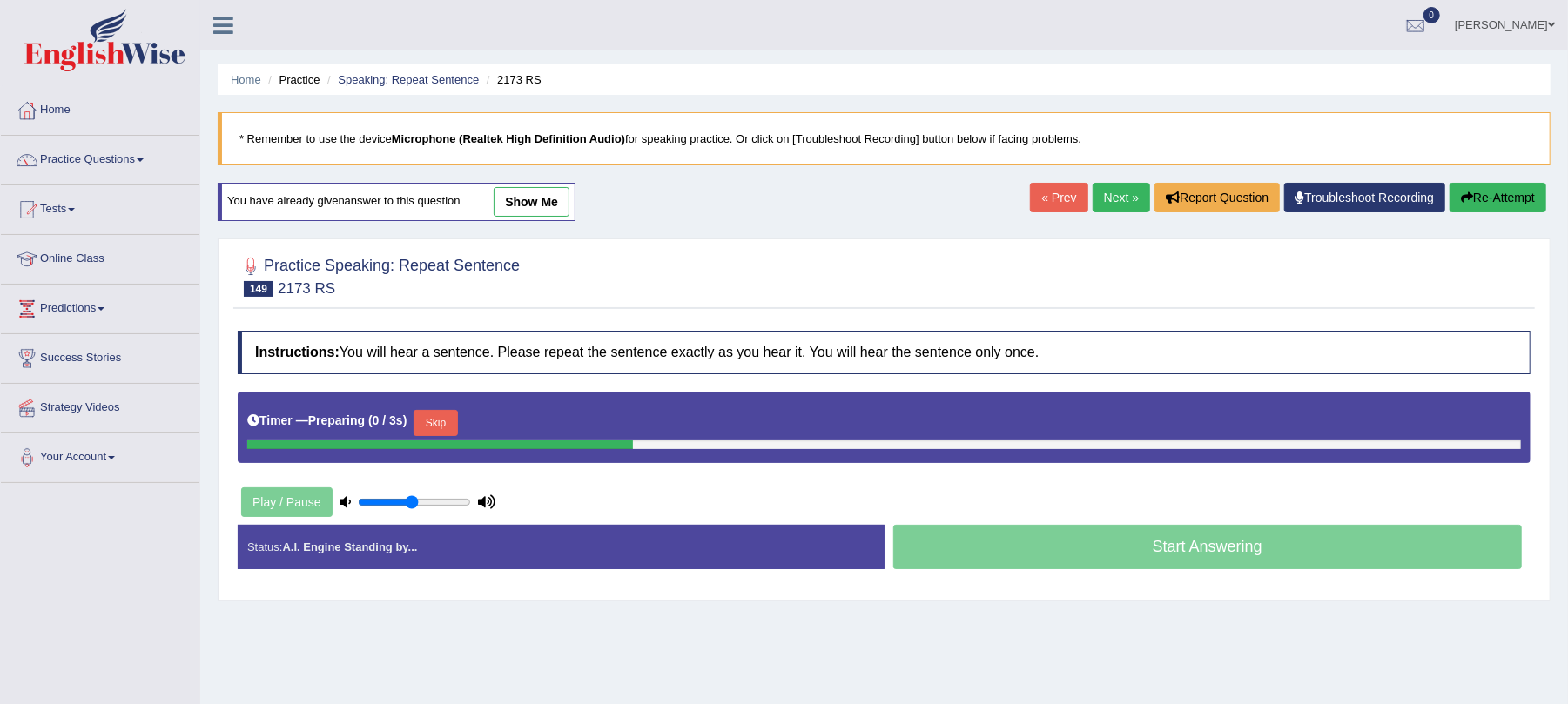
click at [457, 432] on button "Skip" at bounding box center [435, 423] width 43 height 26
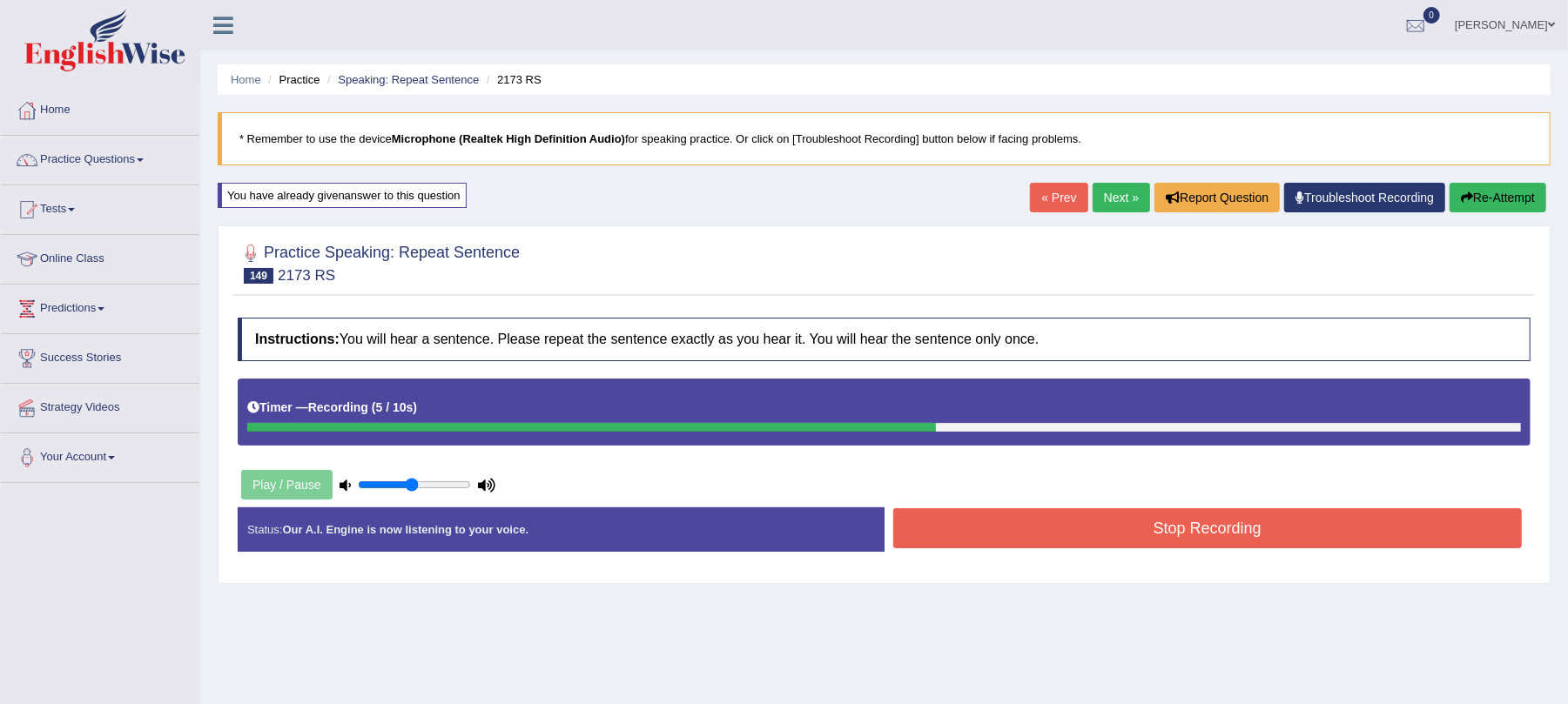
click at [1107, 525] on button "Stop Recording" at bounding box center [1209, 527] width 630 height 40
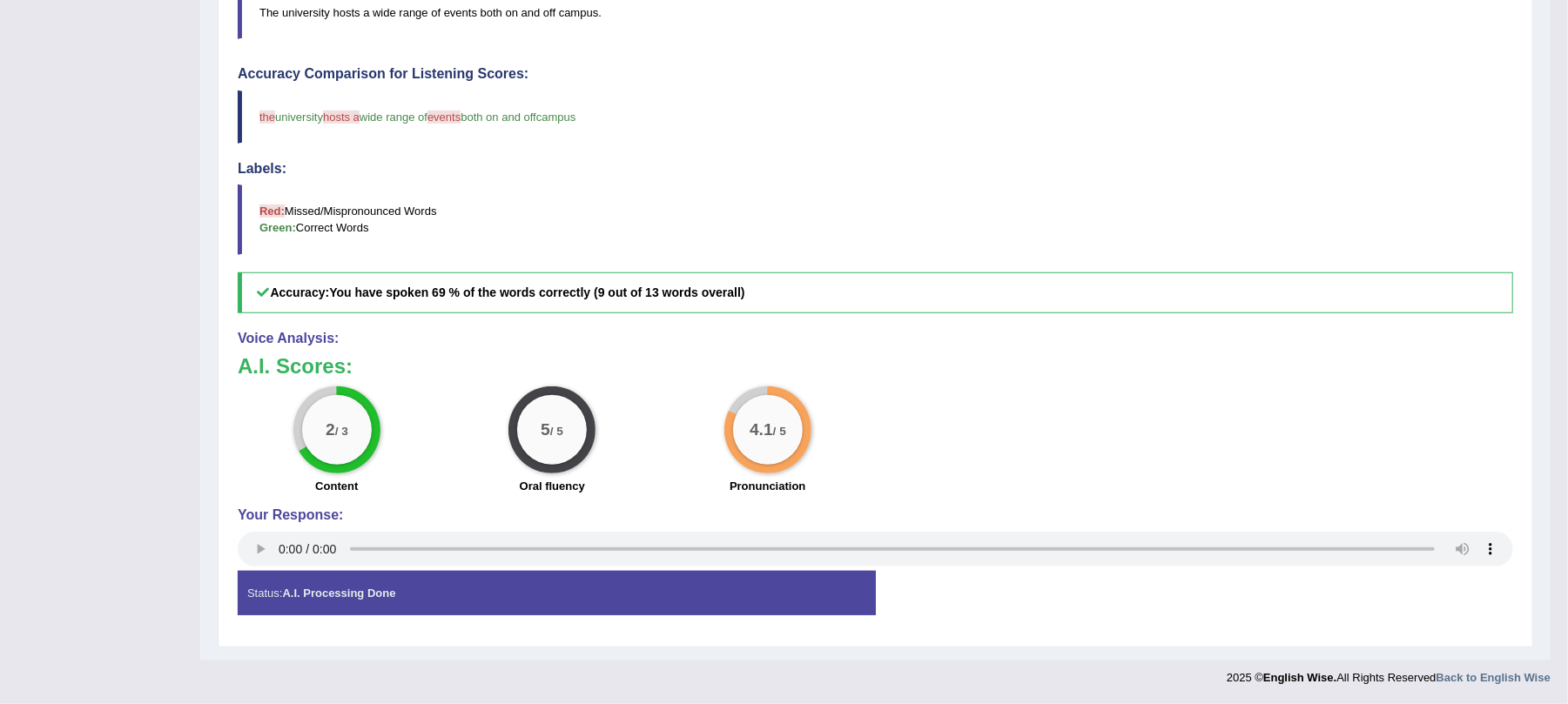
scroll to position [96, 0]
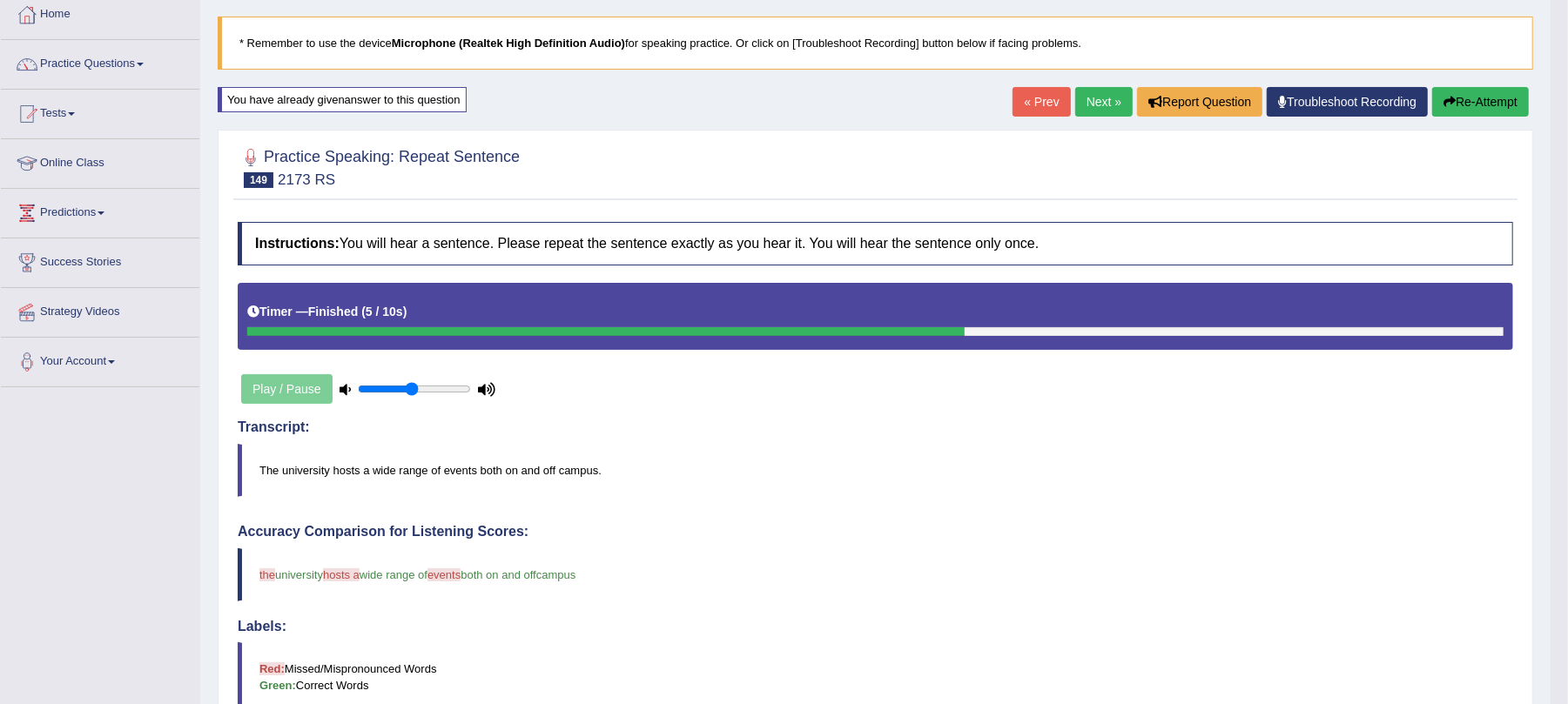
click at [1061, 91] on div "« Prev Next » Report Question Troubleshoot Recording Re-Attempt" at bounding box center [1272, 103] width 521 height 34
click at [1090, 95] on link "Next »" at bounding box center [1103, 101] width 57 height 30
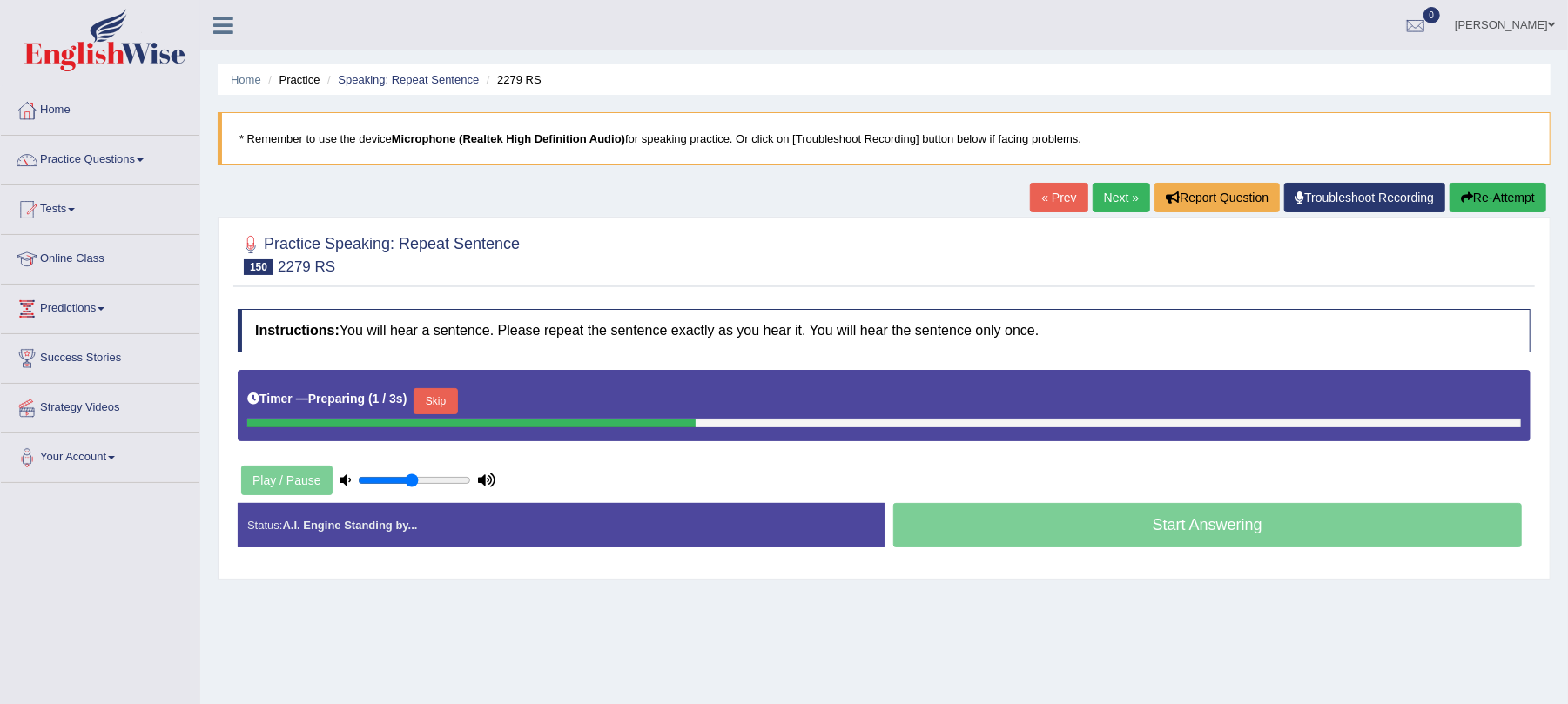
click at [451, 399] on button "Skip" at bounding box center [435, 401] width 43 height 26
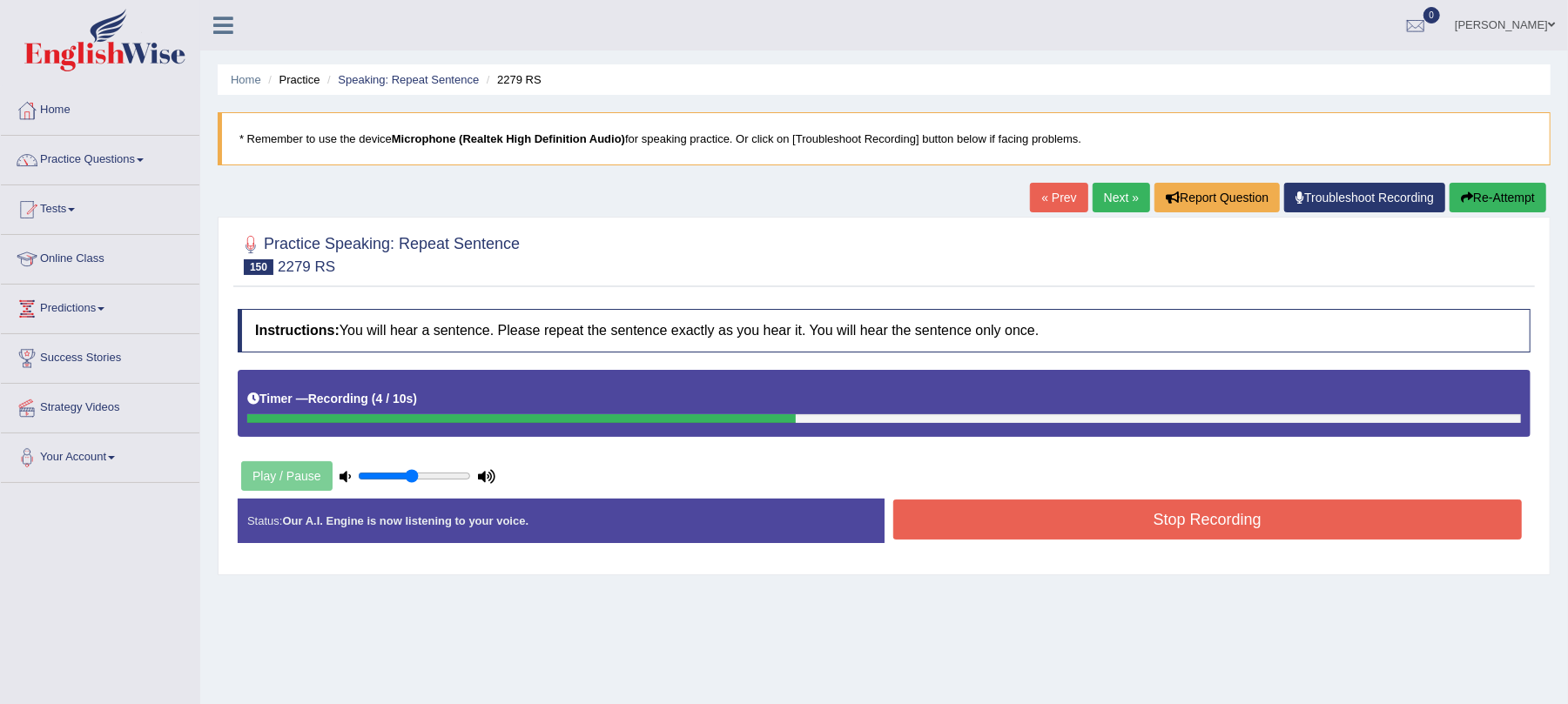
click at [997, 507] on button "Stop Recording" at bounding box center [1209, 519] width 630 height 40
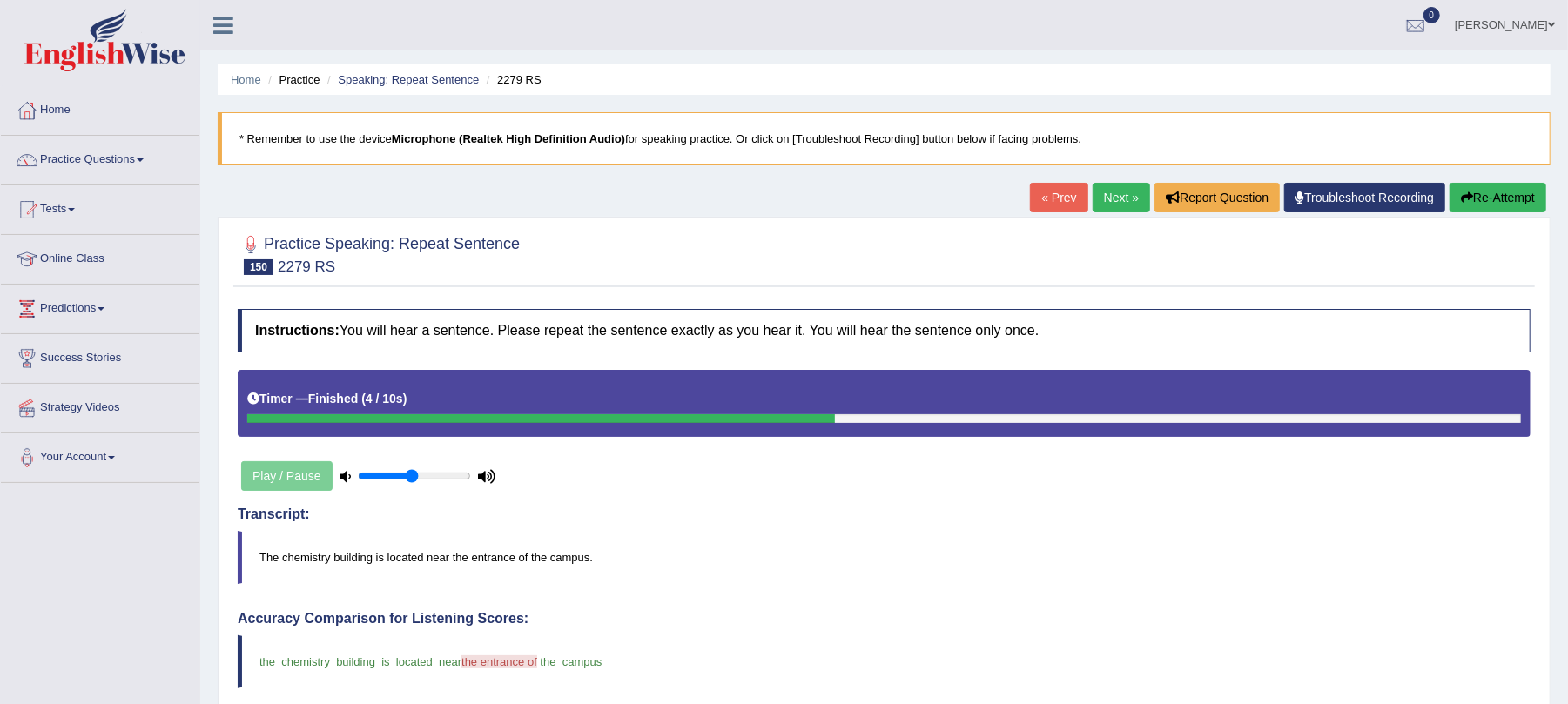
click at [1134, 186] on link "Next »" at bounding box center [1121, 197] width 57 height 30
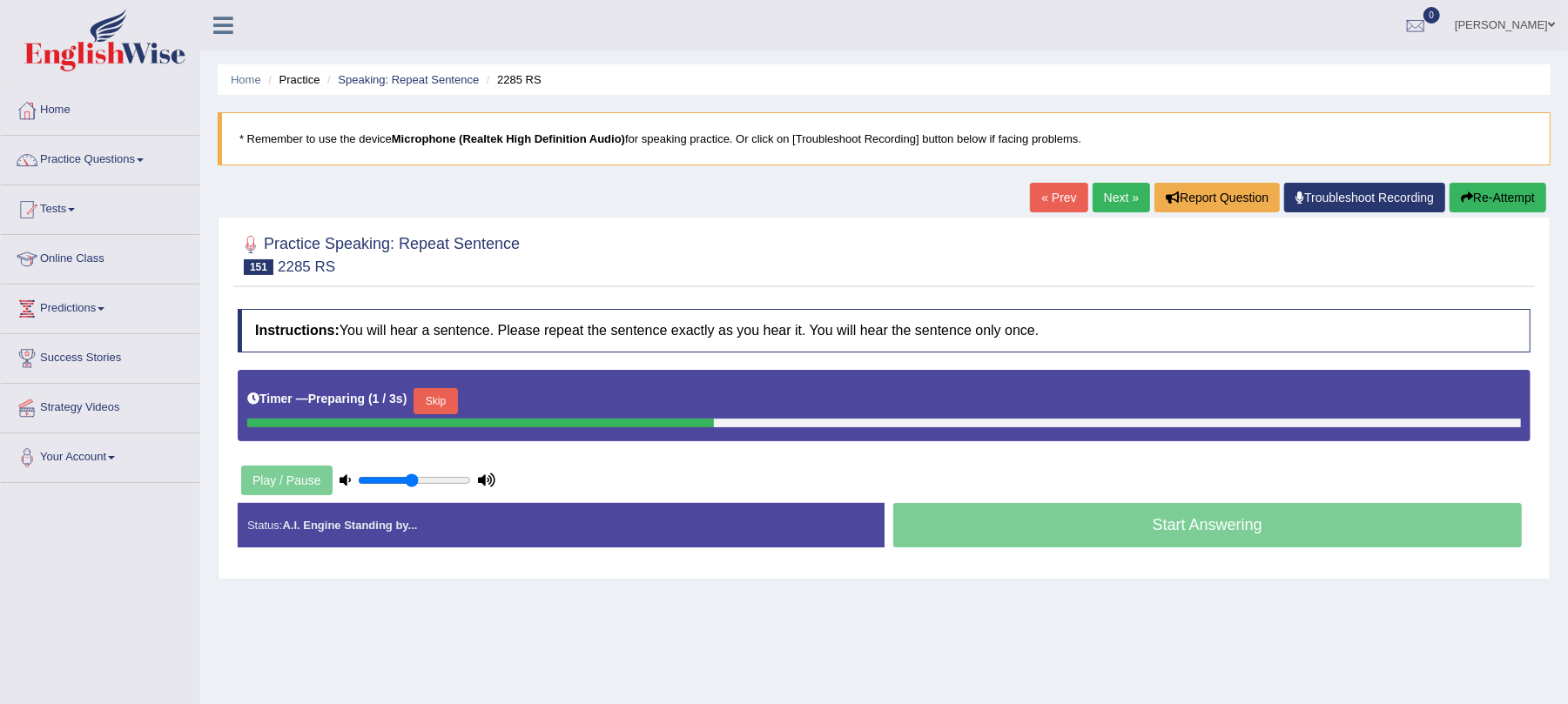
click at [429, 392] on button "Skip" at bounding box center [435, 401] width 43 height 26
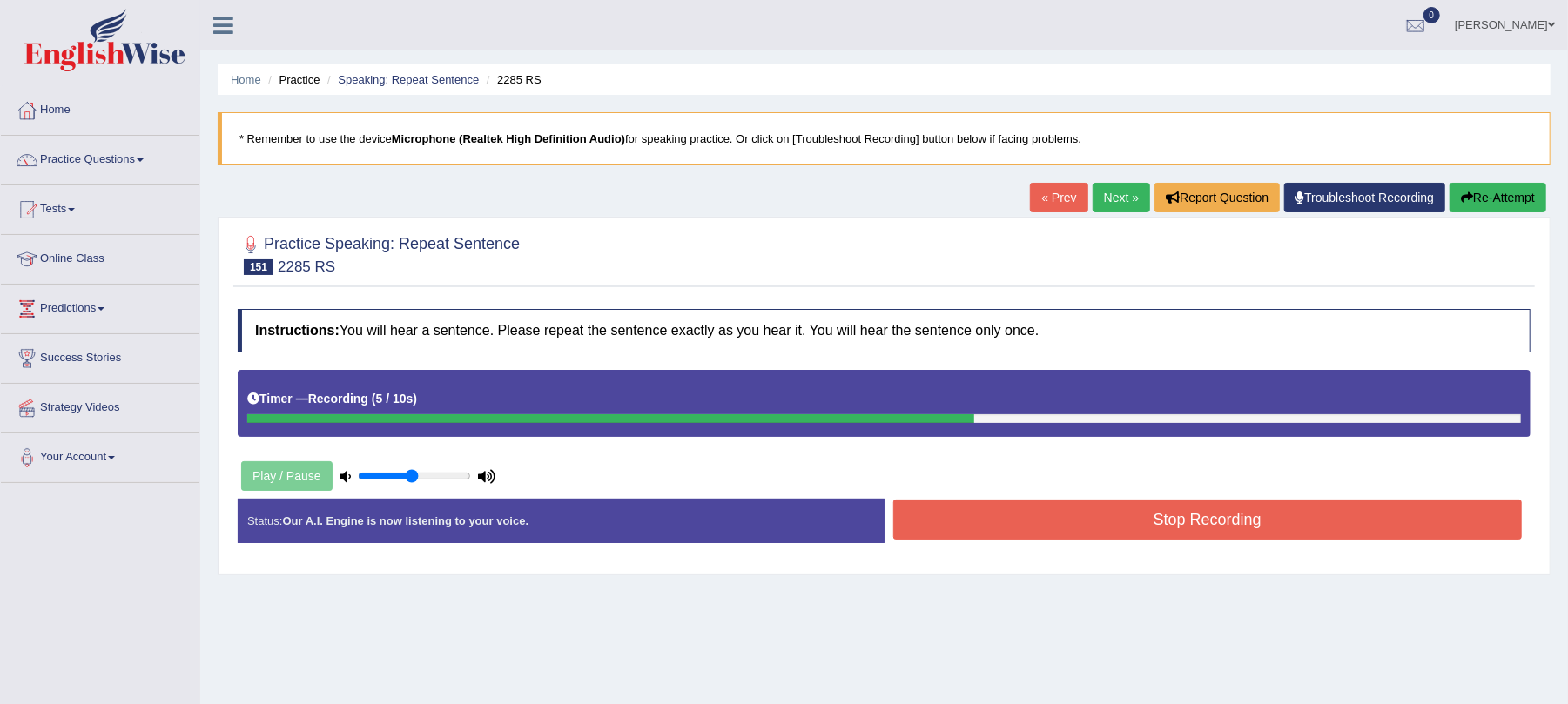
click at [949, 506] on button "Stop Recording" at bounding box center [1209, 519] width 630 height 40
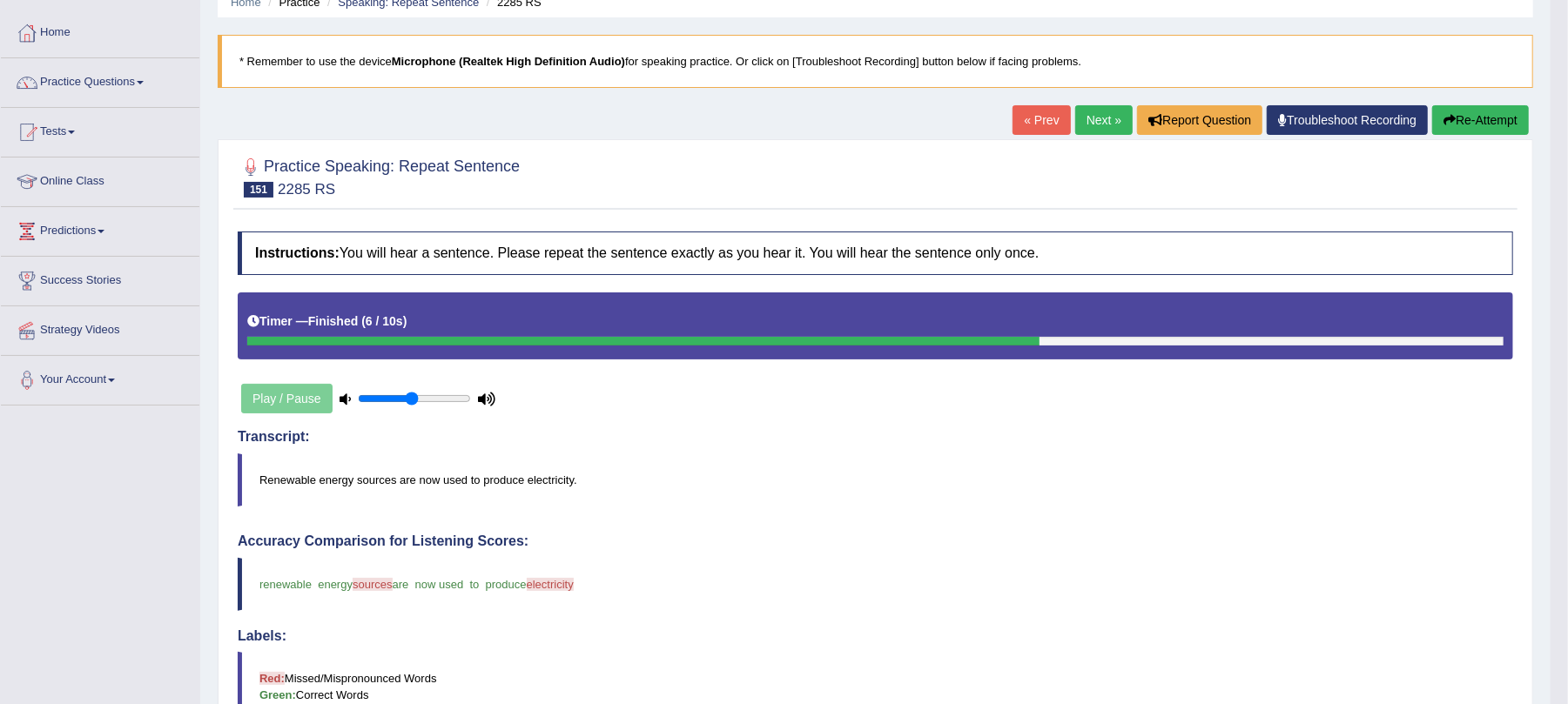
scroll to position [116, 0]
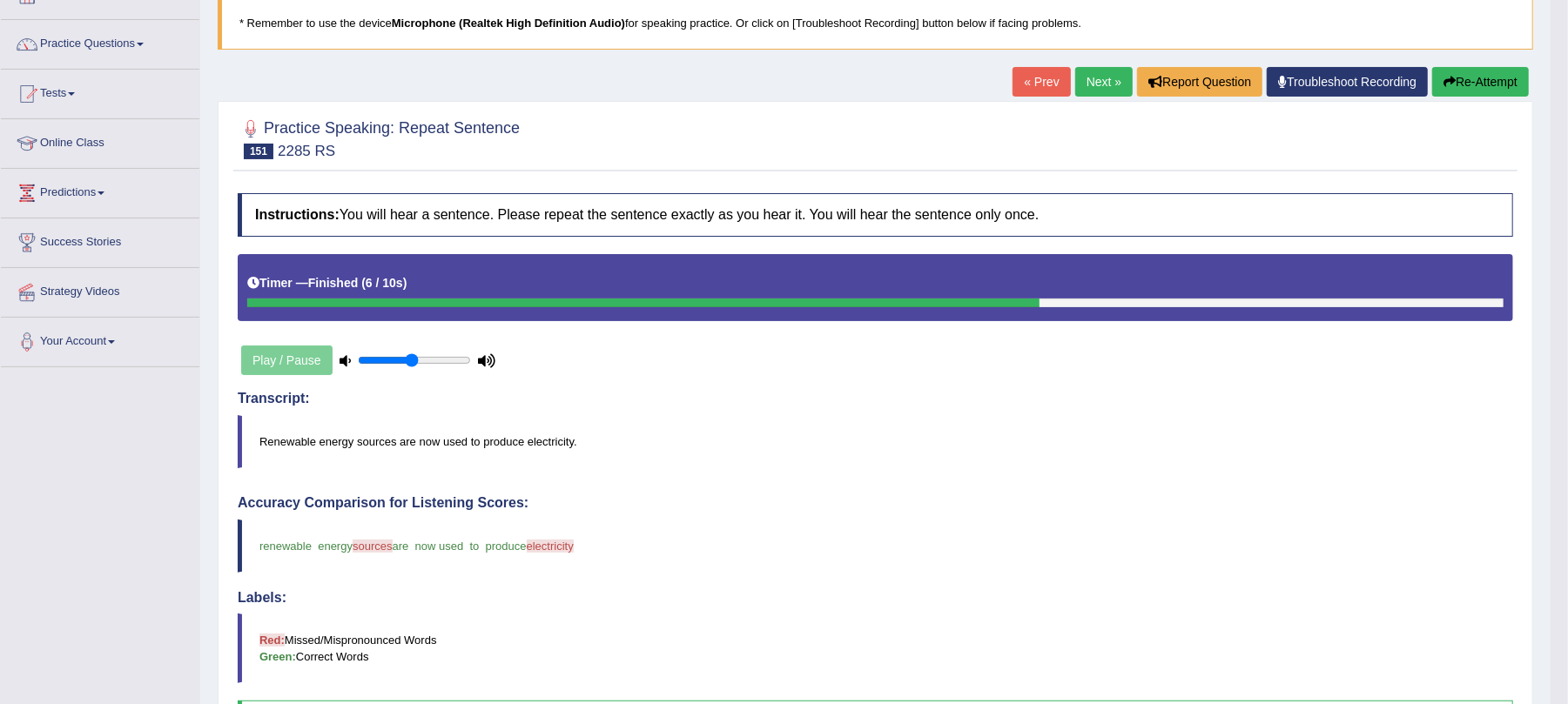
click at [1098, 75] on link "Next »" at bounding box center [1103, 81] width 57 height 30
click at [1088, 85] on link "Next »" at bounding box center [1103, 81] width 57 height 30
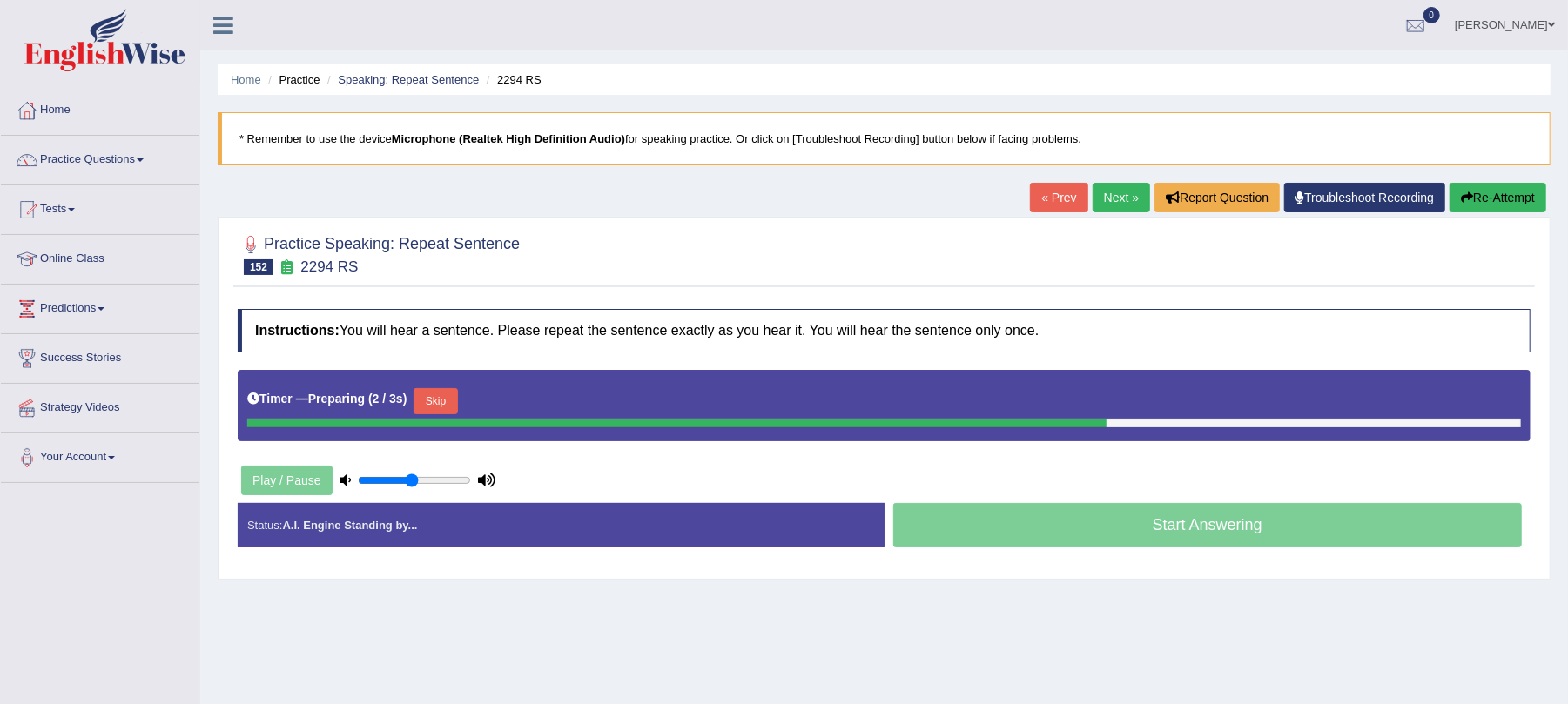
click at [447, 402] on button "Skip" at bounding box center [435, 401] width 43 height 26
click at [519, 406] on button "Skip" at bounding box center [511, 401] width 43 height 26
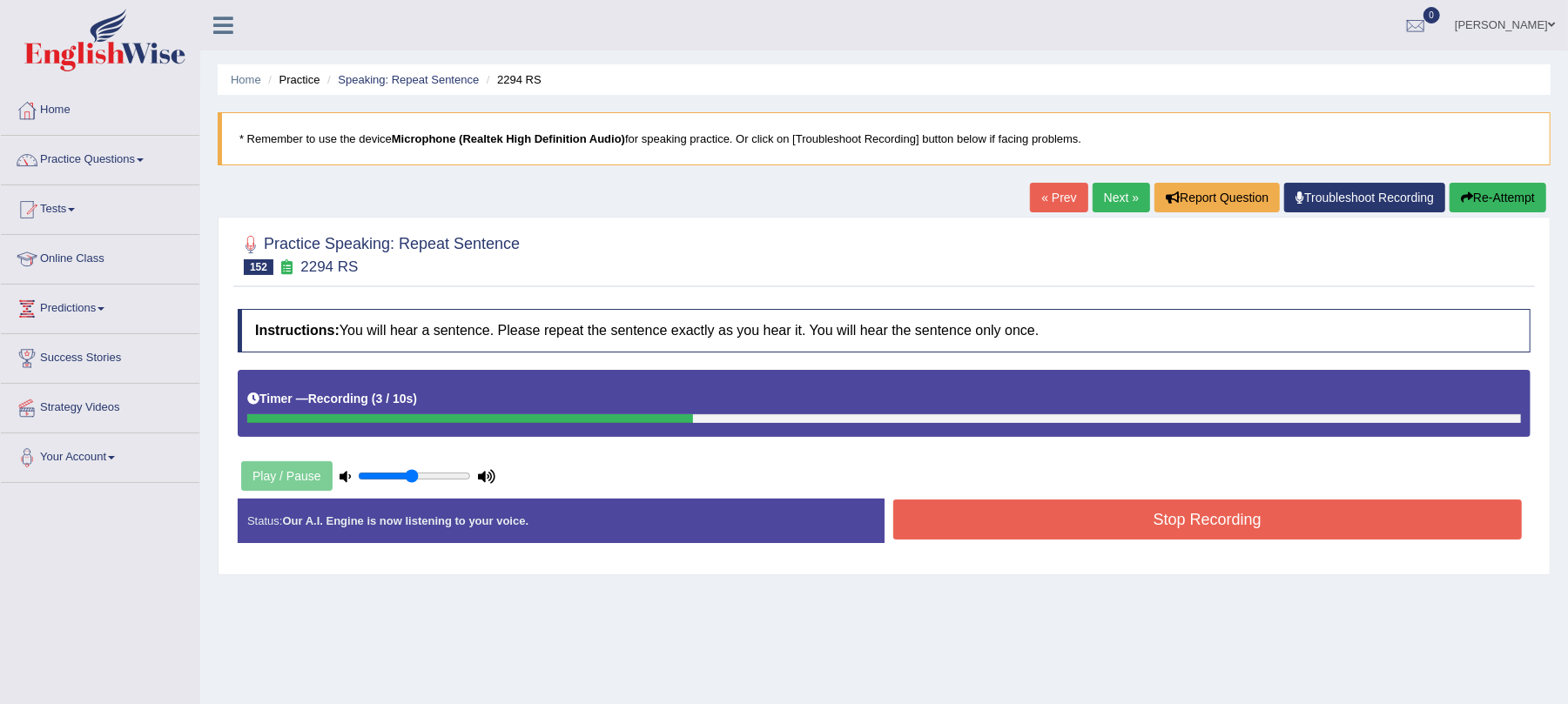
click at [1105, 529] on button "Stop Recording" at bounding box center [1209, 519] width 630 height 40
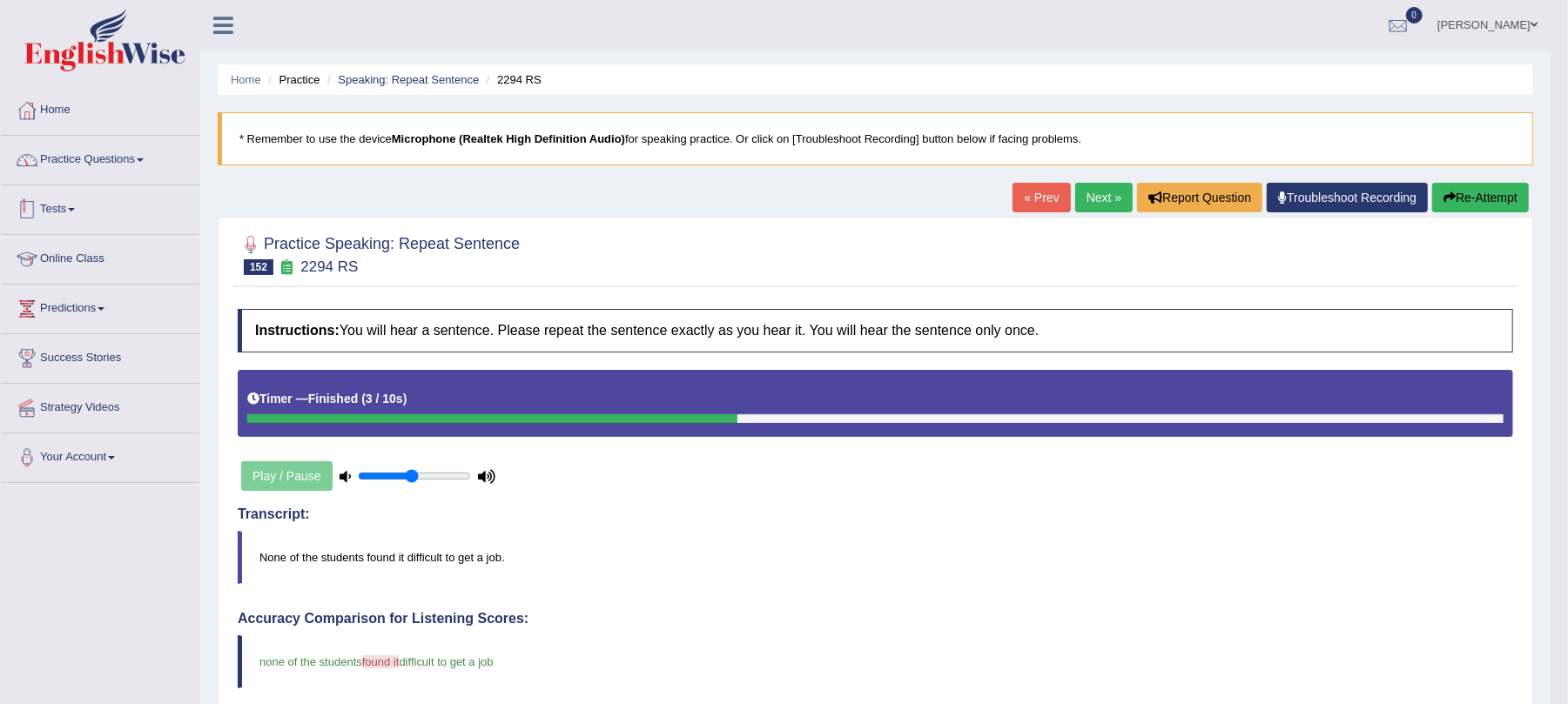
click at [119, 175] on link "Practice Questions" at bounding box center [100, 157] width 199 height 43
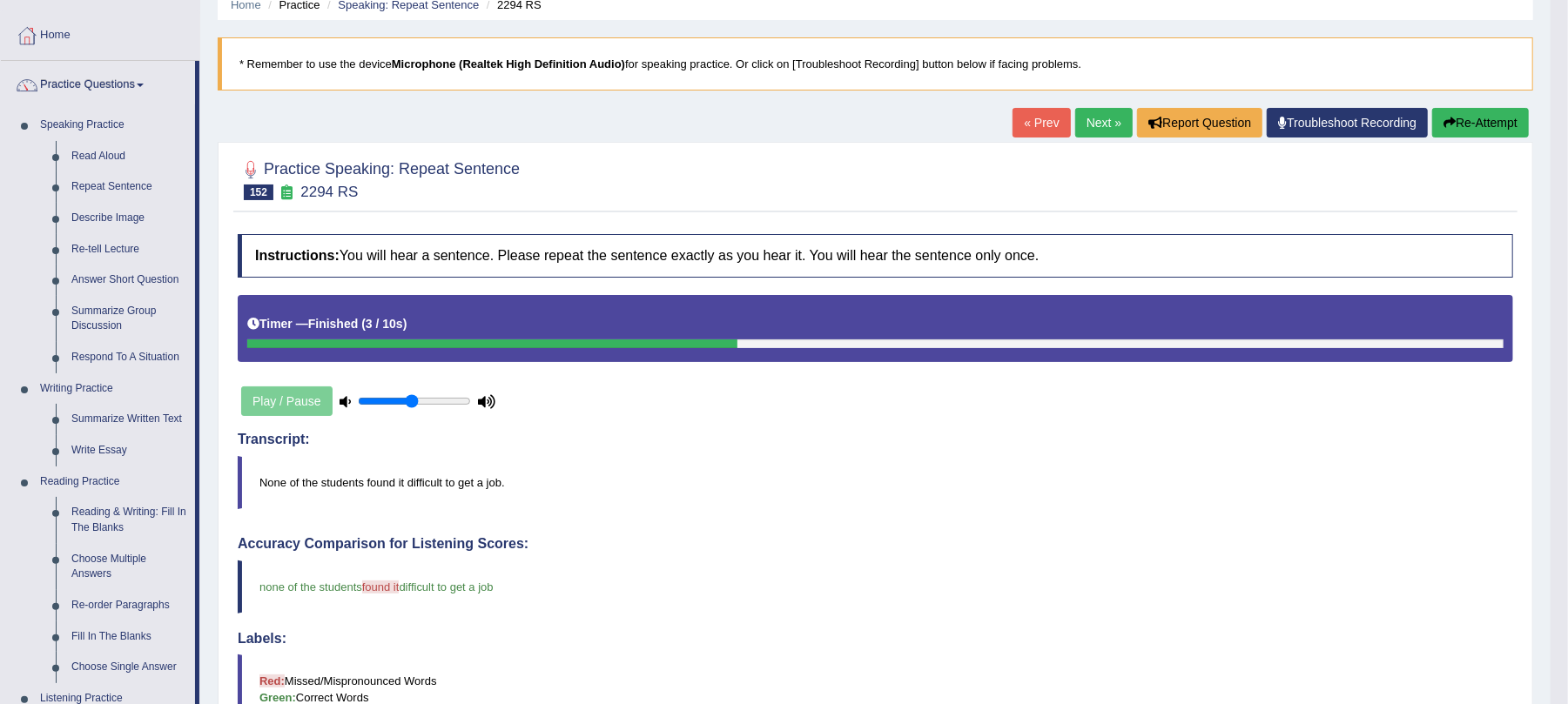
scroll to position [116, 0]
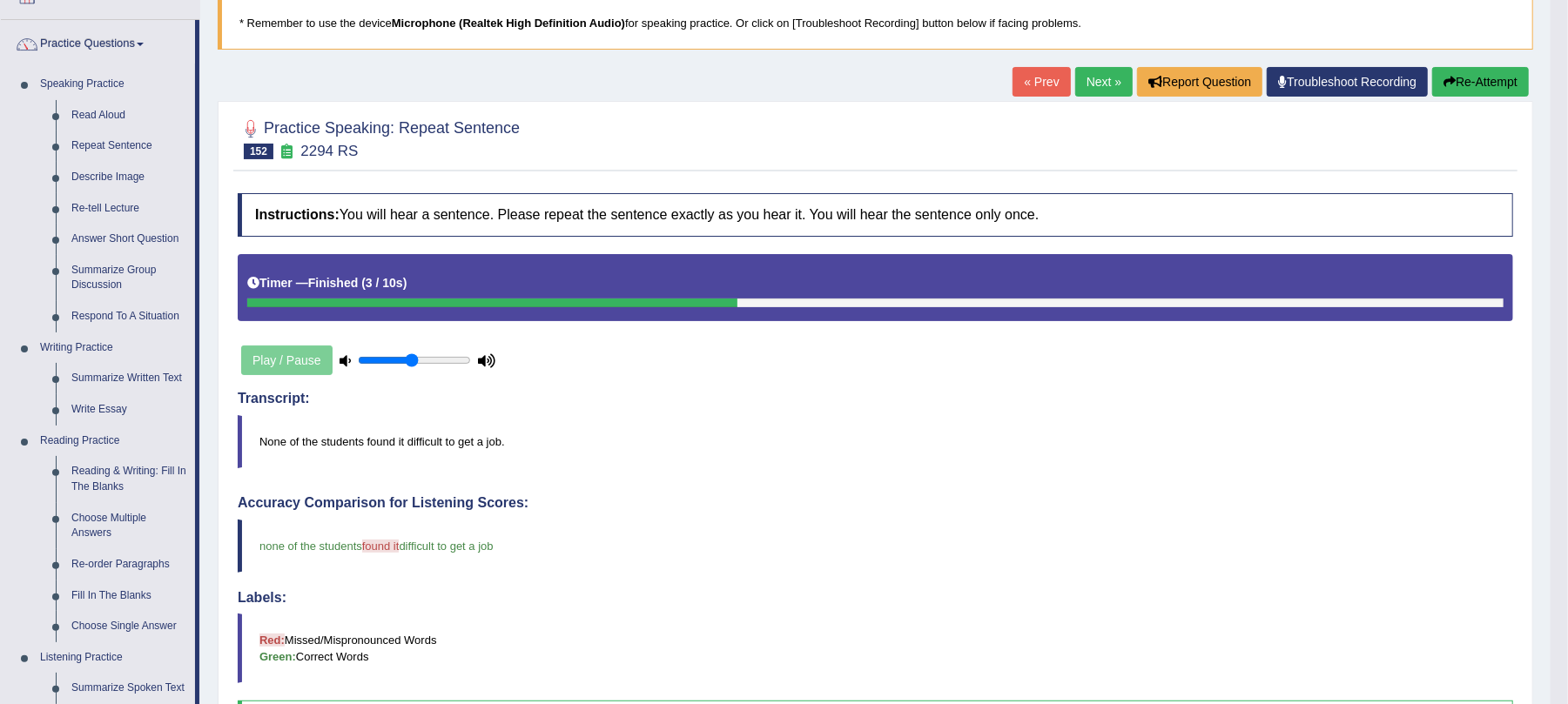
click at [1075, 74] on link "Next »" at bounding box center [1103, 81] width 57 height 30
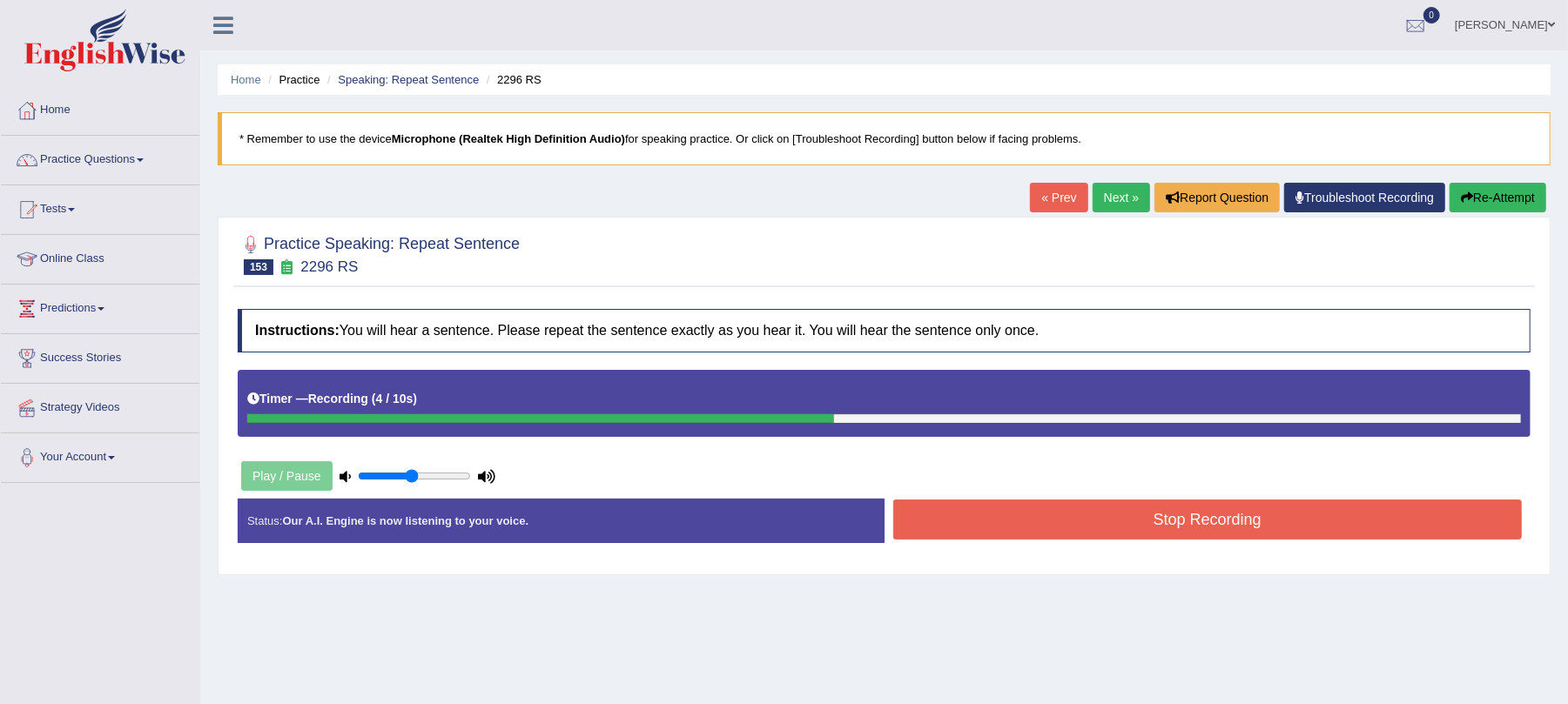
click at [994, 522] on button "Stop Recording" at bounding box center [1209, 519] width 630 height 40
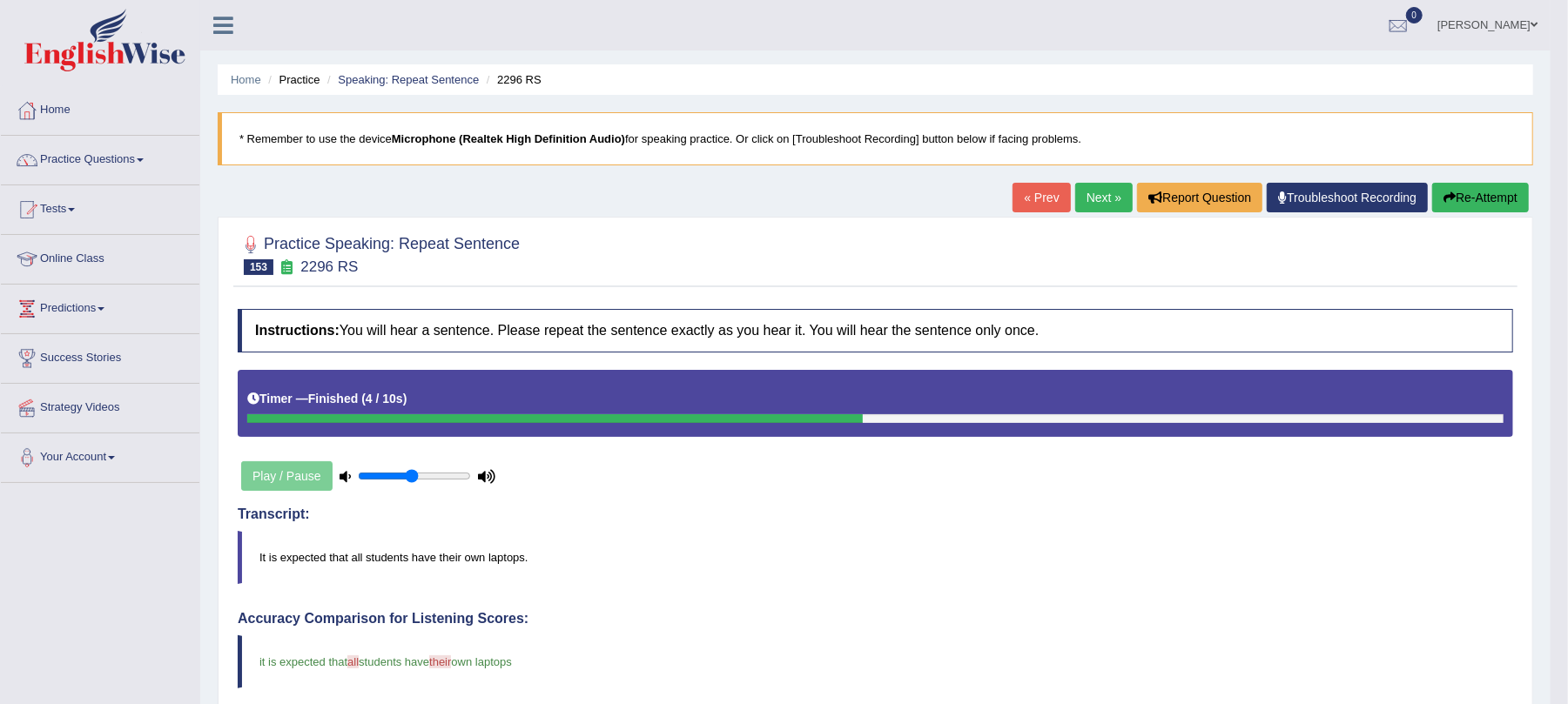
click at [1100, 204] on link "Next »" at bounding box center [1103, 197] width 57 height 30
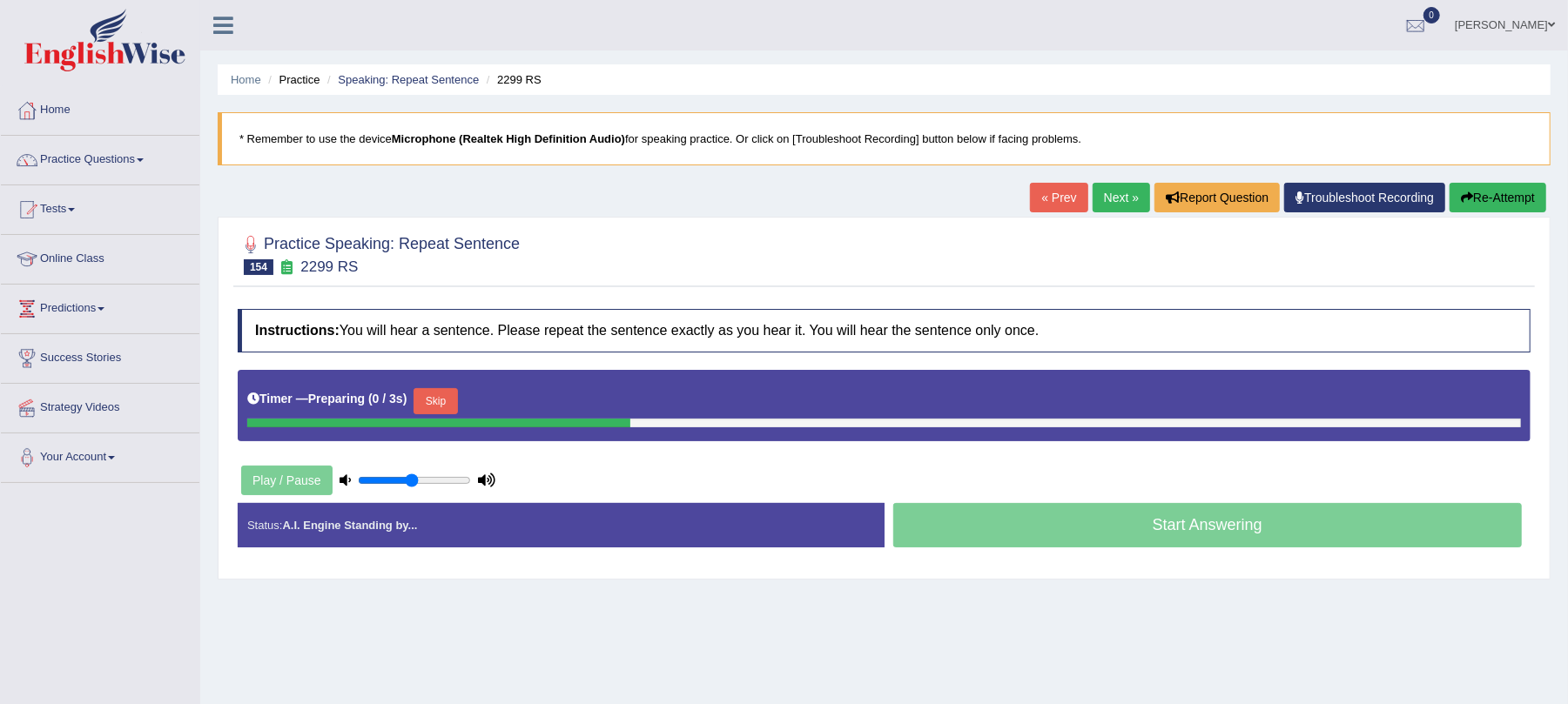
click at [444, 393] on button "Skip" at bounding box center [435, 401] width 43 height 26
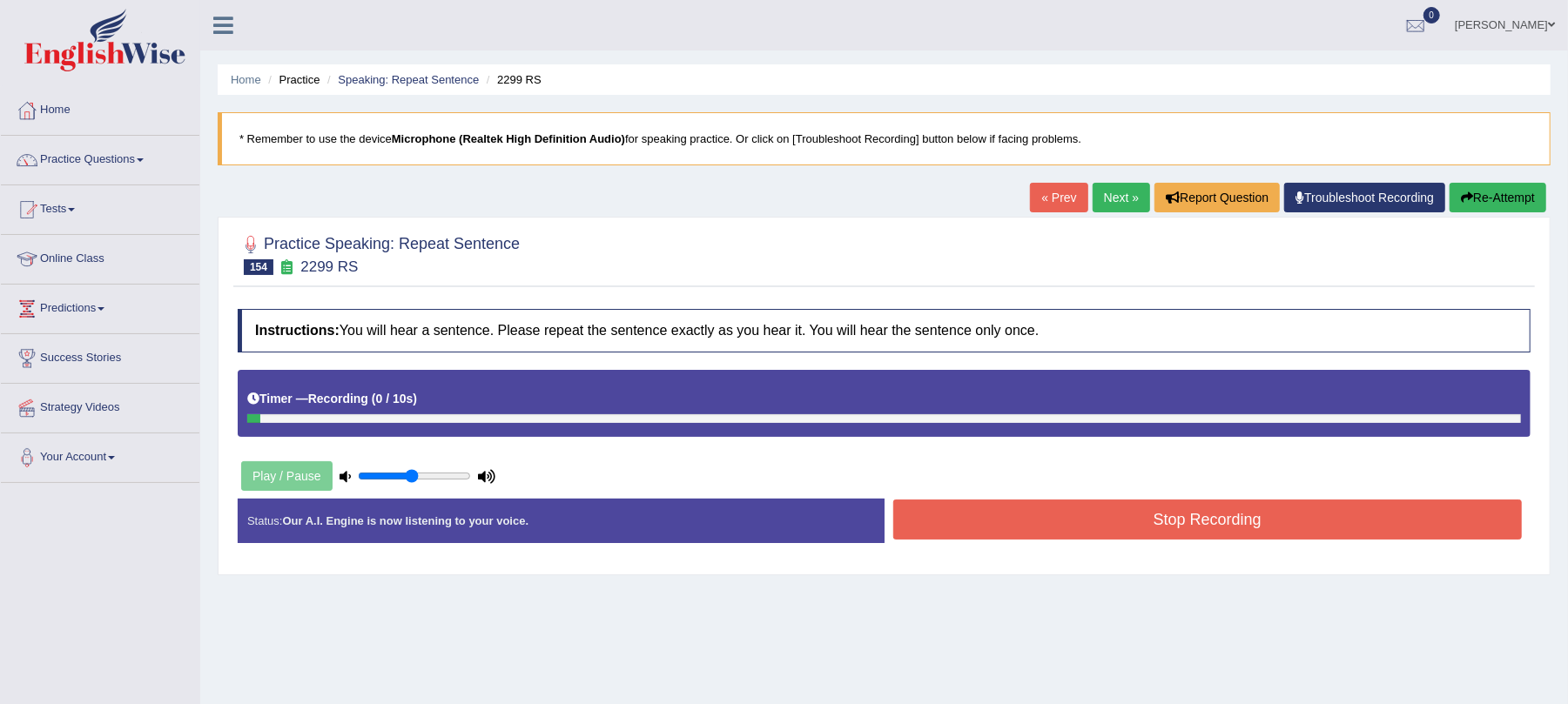
click at [510, 398] on div "Timer — Recording ( 0 / 10s )" at bounding box center [884, 399] width 1274 height 31
click at [1144, 516] on button "Stop Recording" at bounding box center [1209, 519] width 630 height 40
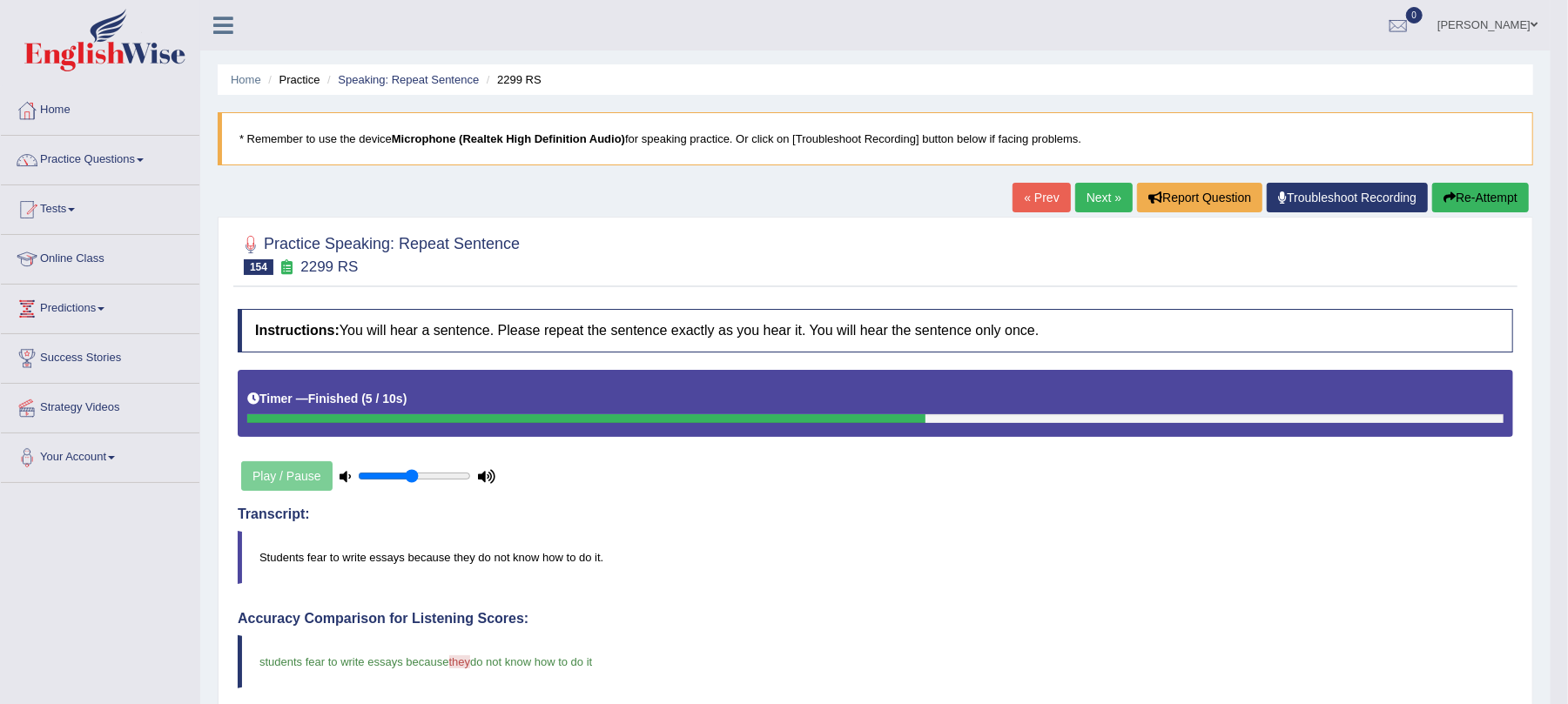
click at [1091, 195] on link "Next »" at bounding box center [1103, 197] width 57 height 30
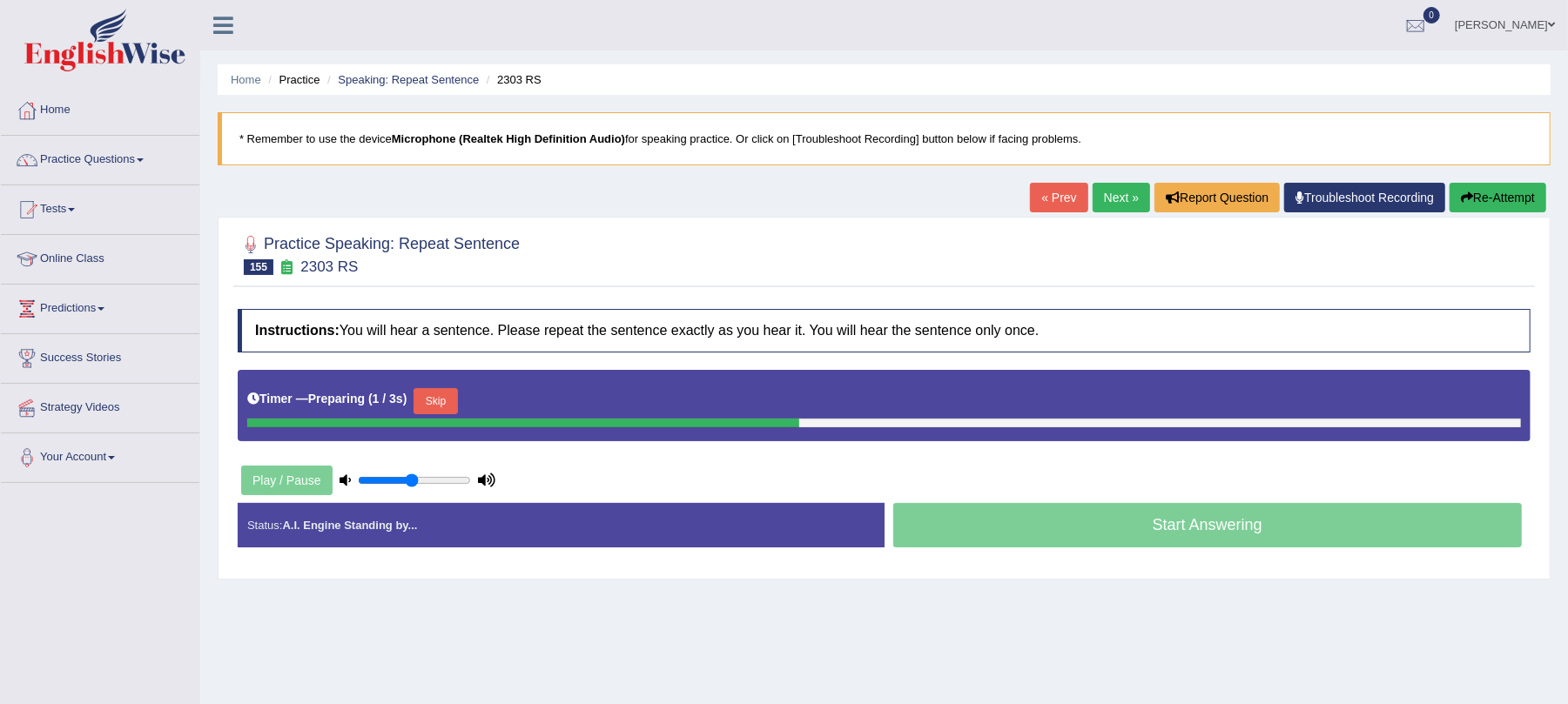
click at [444, 414] on button "Skip" at bounding box center [435, 401] width 43 height 26
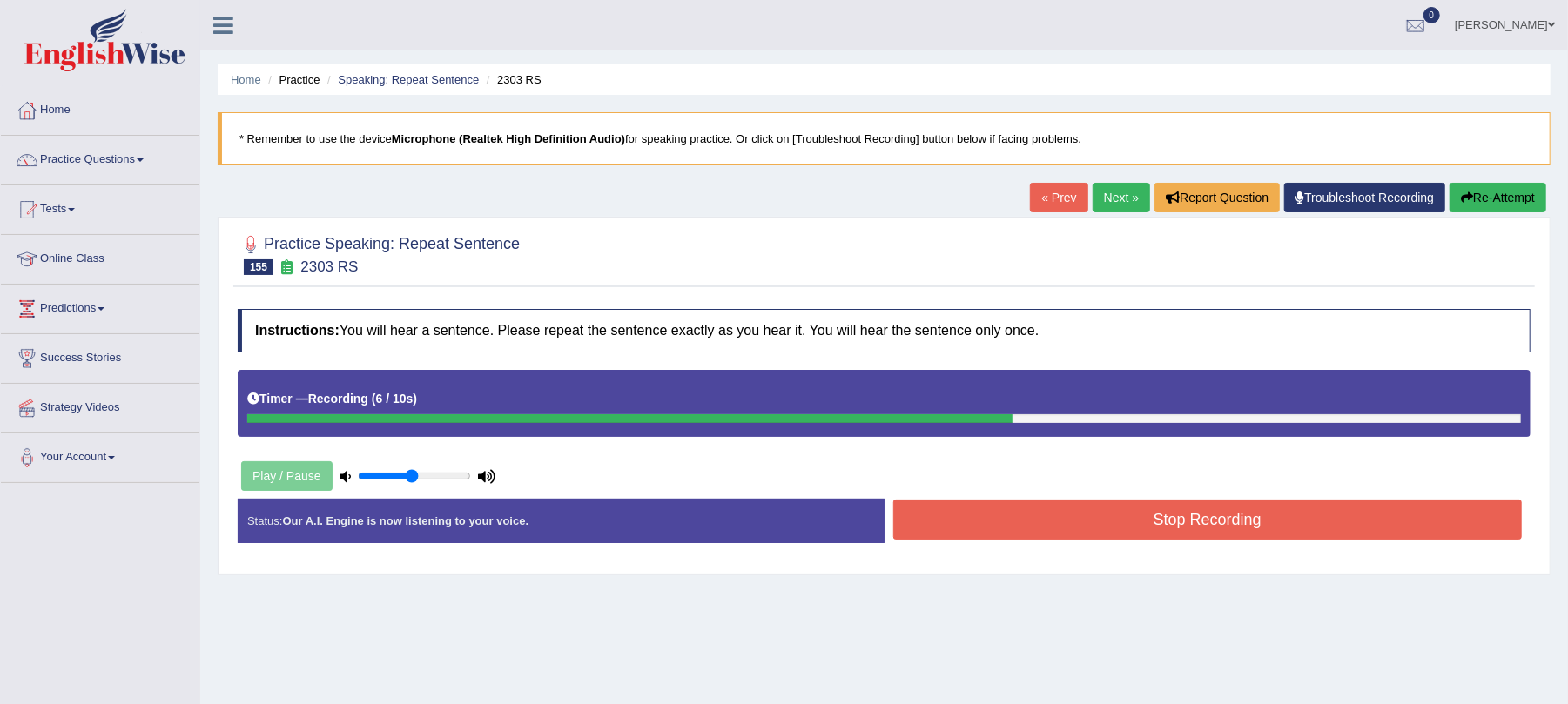
click at [1011, 514] on button "Stop Recording" at bounding box center [1209, 519] width 630 height 40
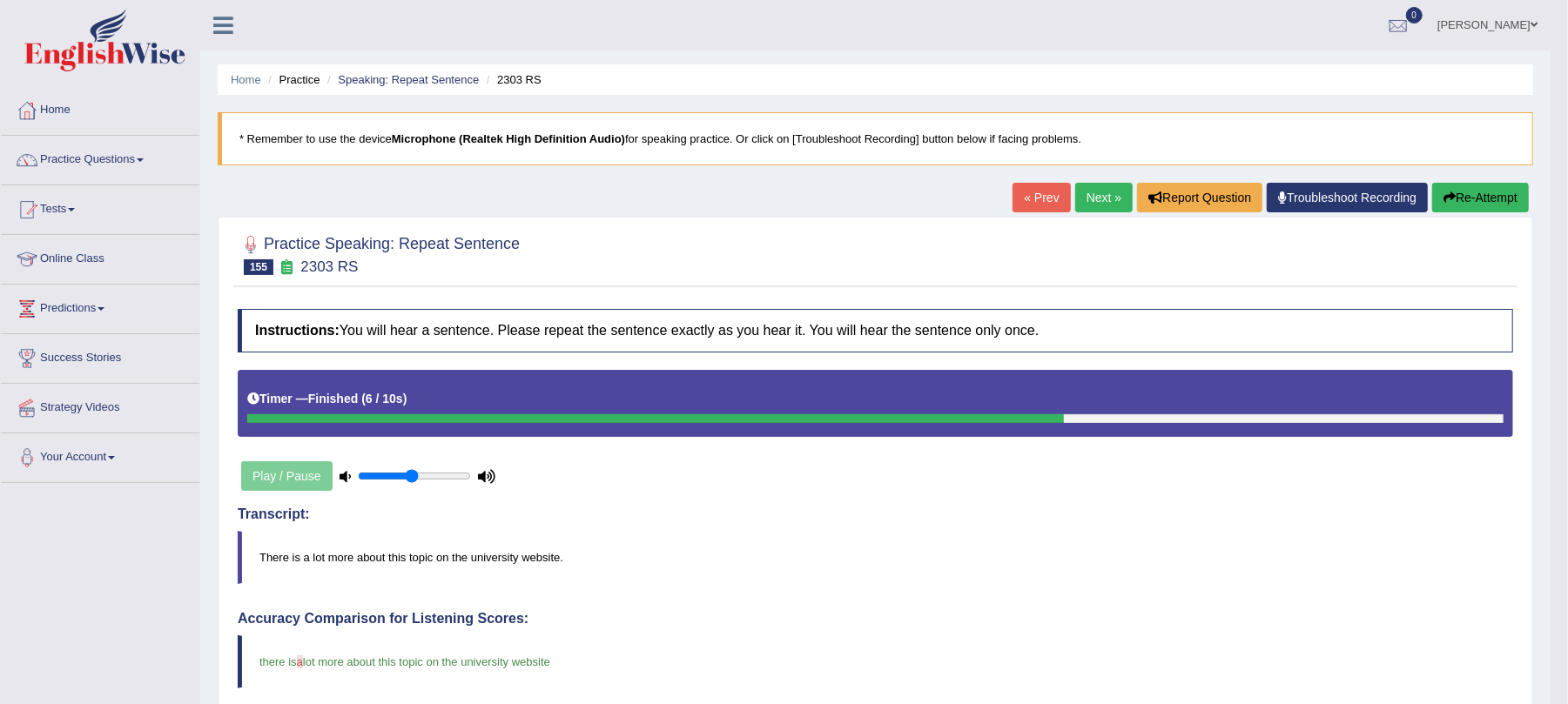
click at [1098, 202] on link "Next »" at bounding box center [1103, 197] width 57 height 30
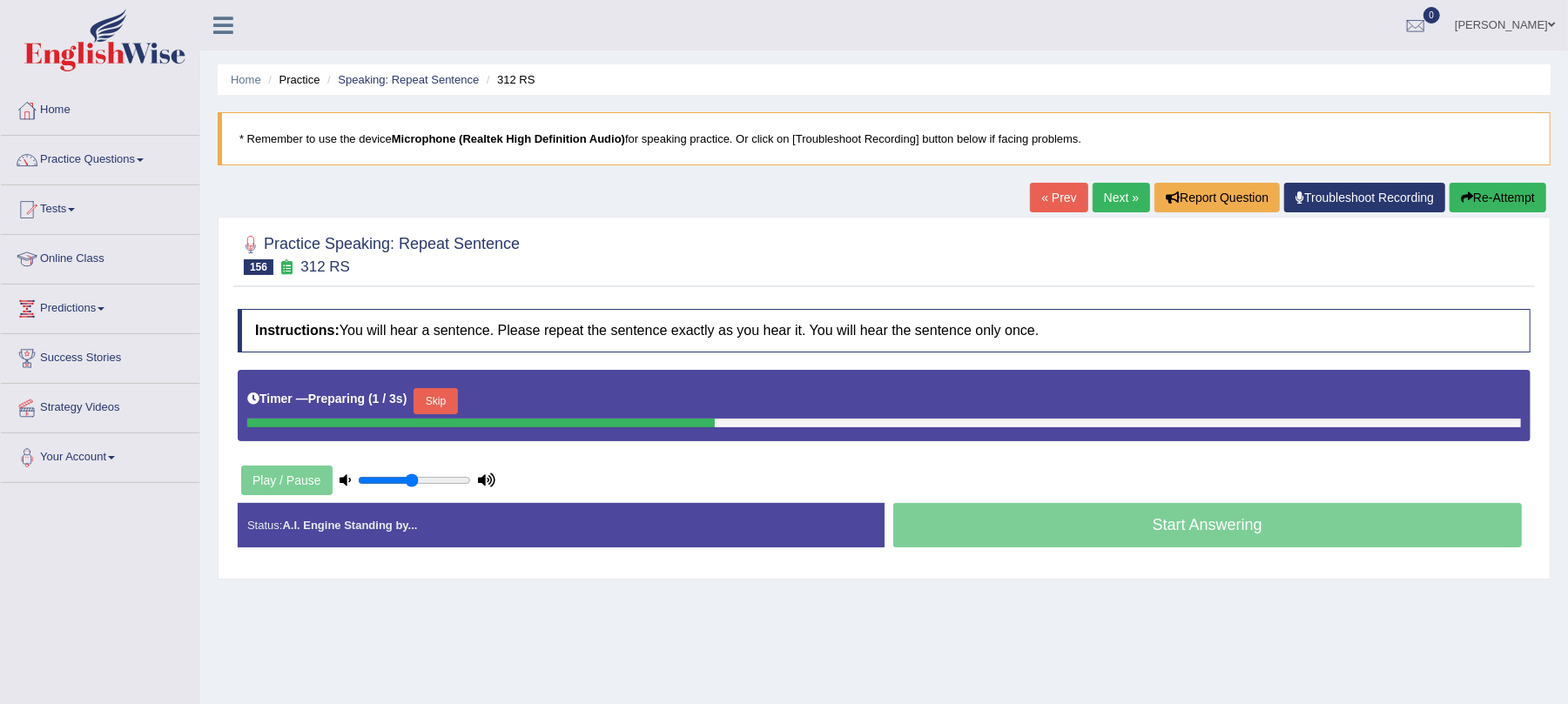
click at [451, 392] on button "Skip" at bounding box center [435, 401] width 43 height 26
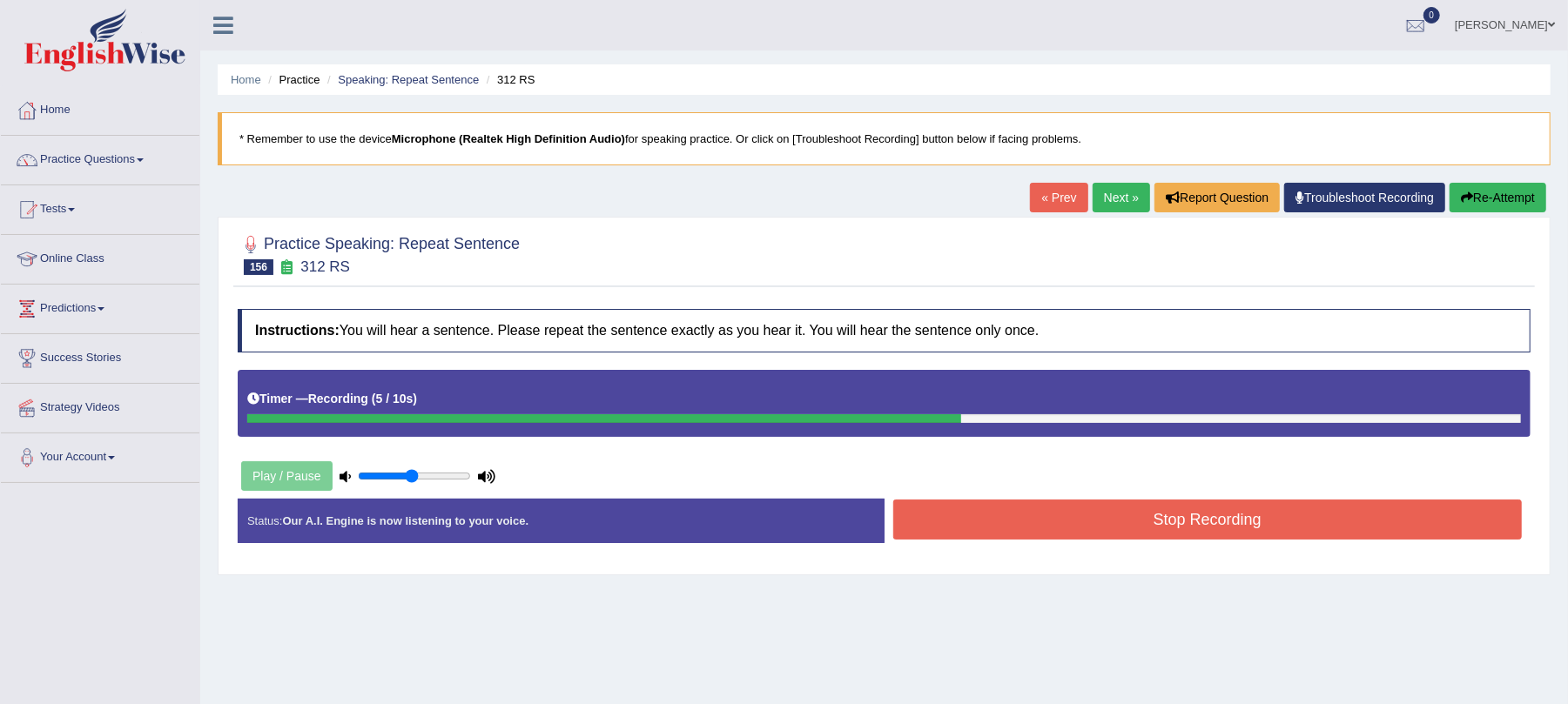
click at [1009, 508] on button "Stop Recording" at bounding box center [1209, 519] width 630 height 40
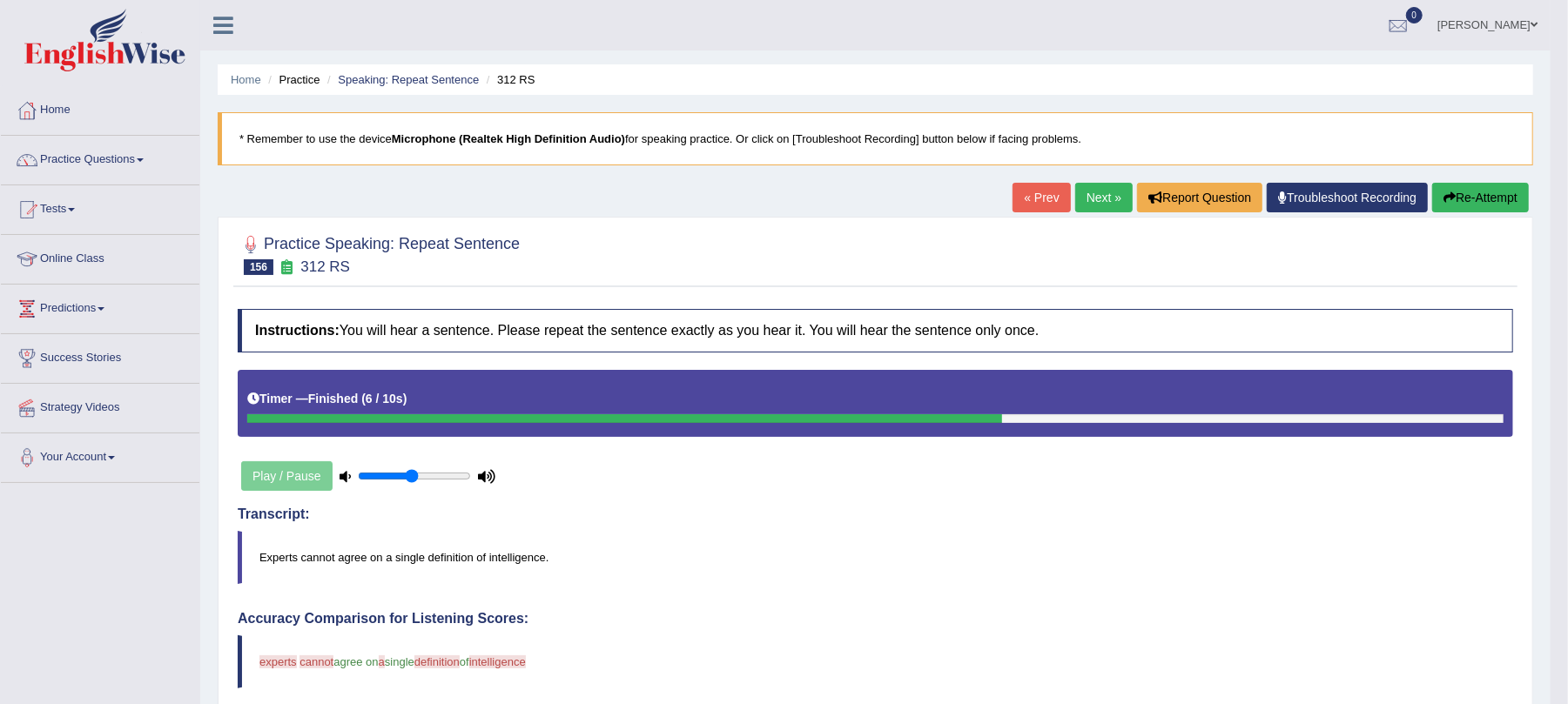
click at [1474, 188] on button "Re-Attempt" at bounding box center [1481, 197] width 97 height 30
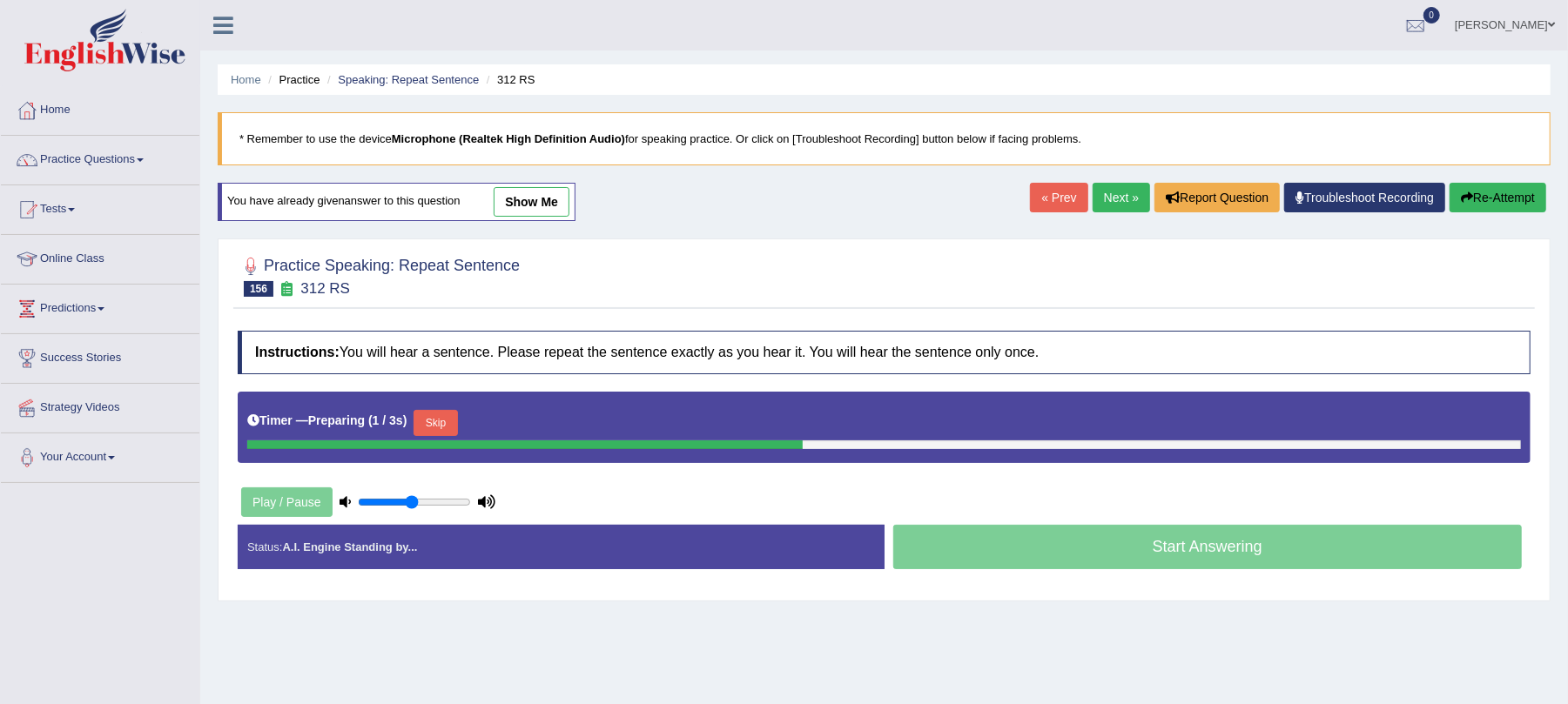
click at [430, 412] on button "Skip" at bounding box center [435, 423] width 43 height 26
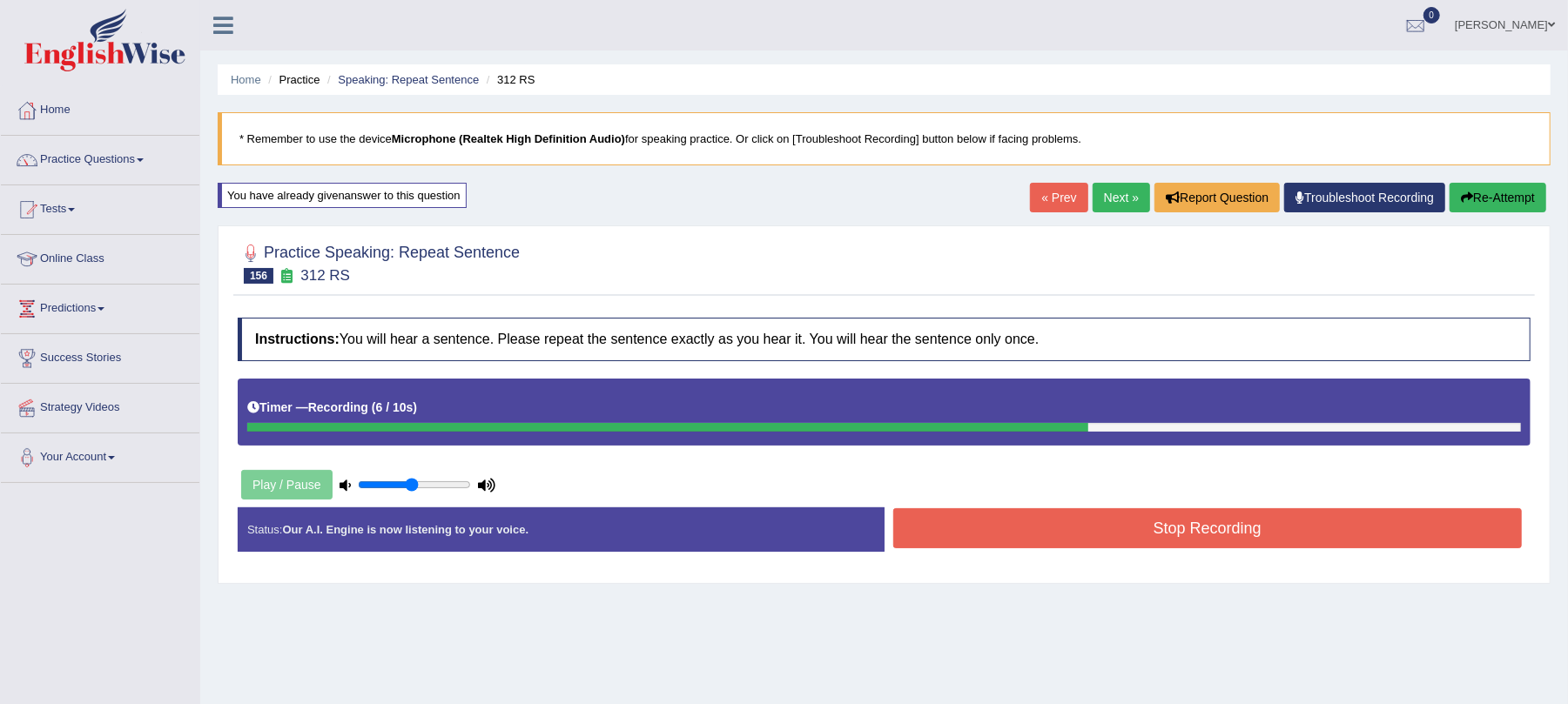
click at [1004, 536] on button "Stop Recording" at bounding box center [1209, 527] width 630 height 40
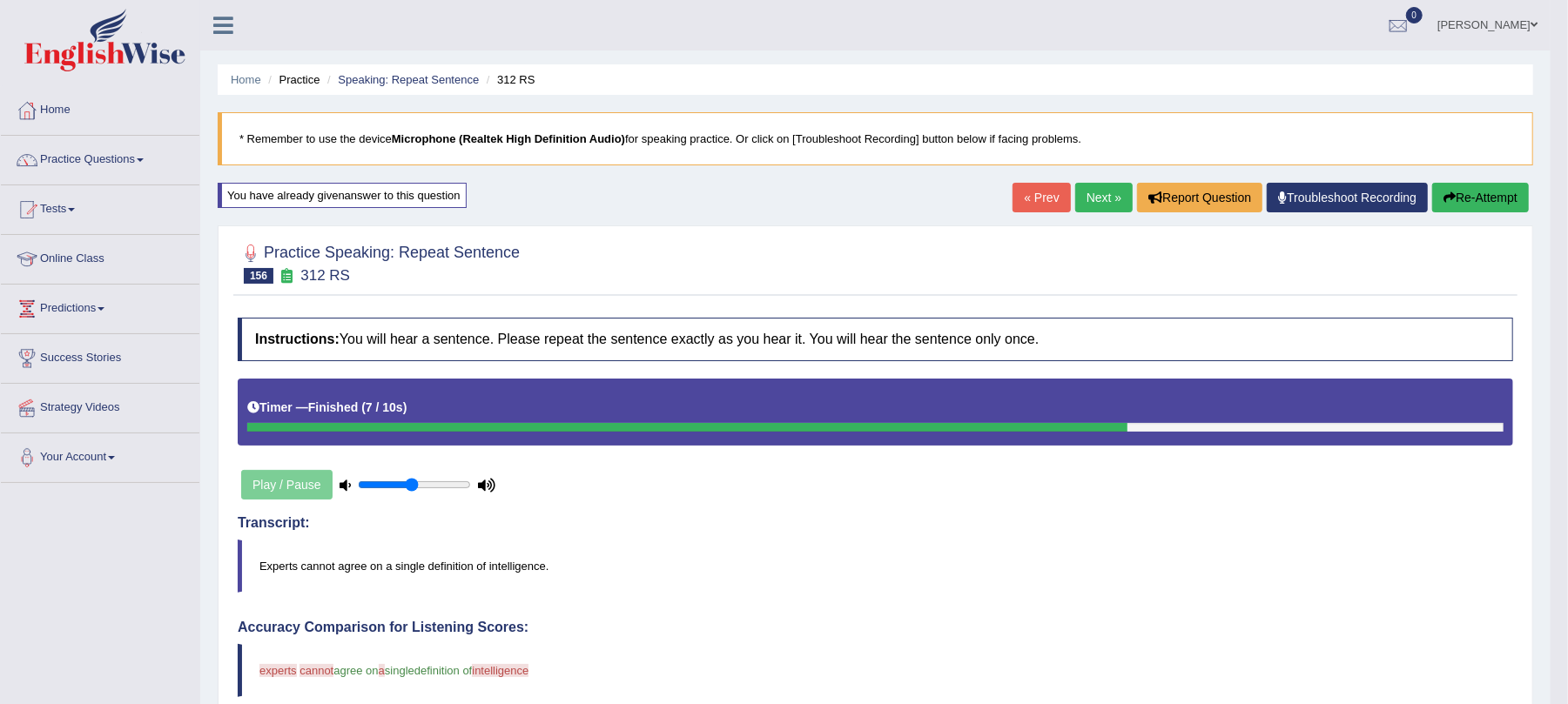
click at [1076, 209] on link "Next »" at bounding box center [1103, 197] width 57 height 30
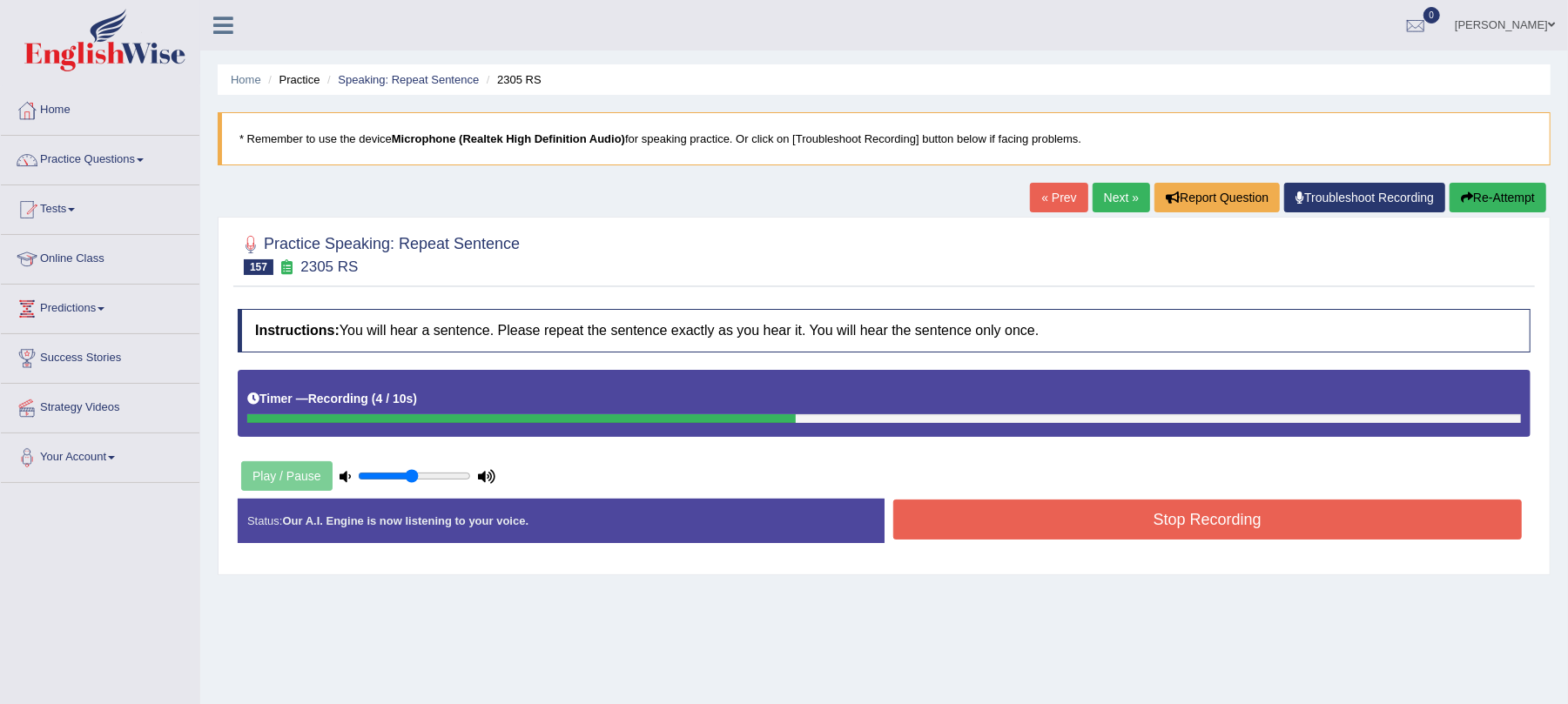
click at [997, 519] on button "Stop Recording" at bounding box center [1209, 519] width 630 height 40
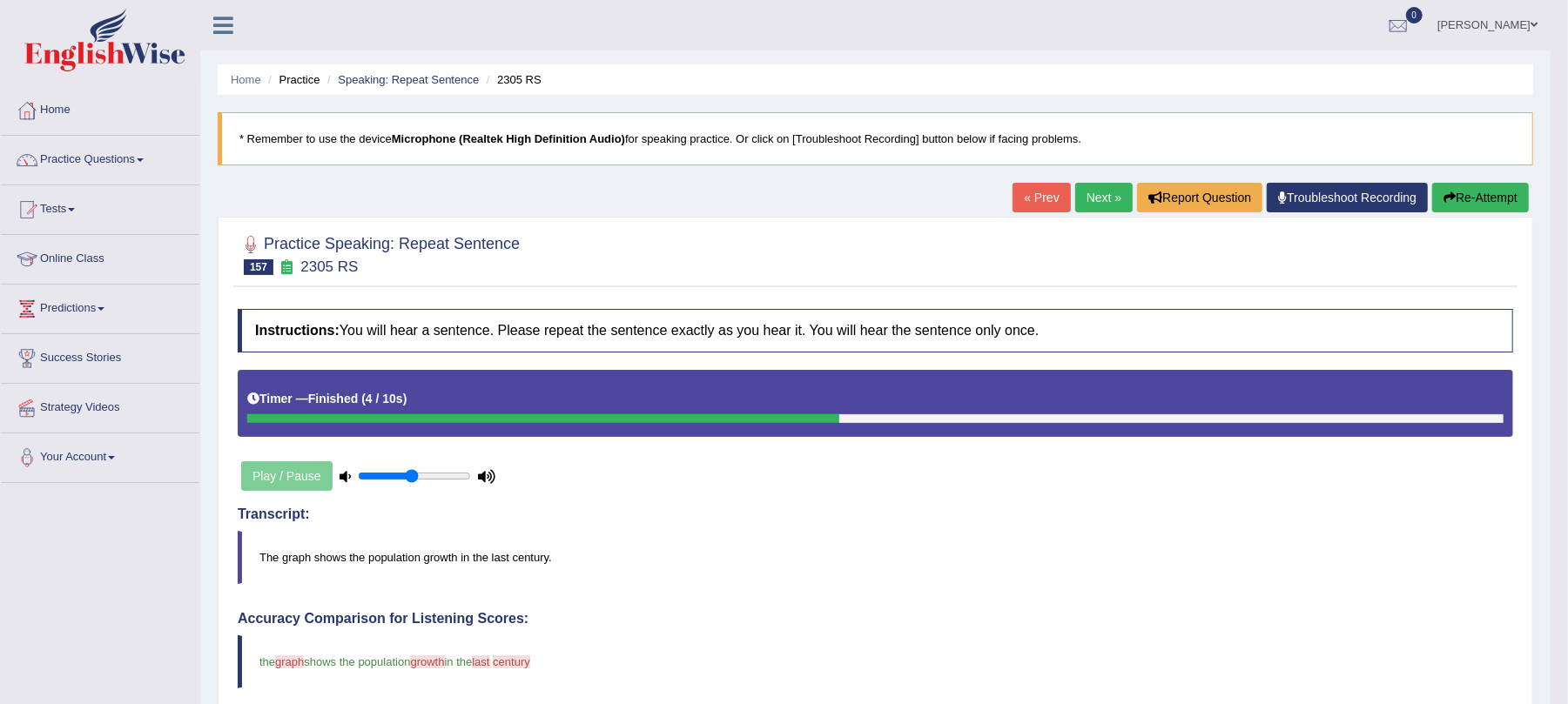
click at [1440, 209] on button "Re-Attempt" at bounding box center [1481, 197] width 97 height 30
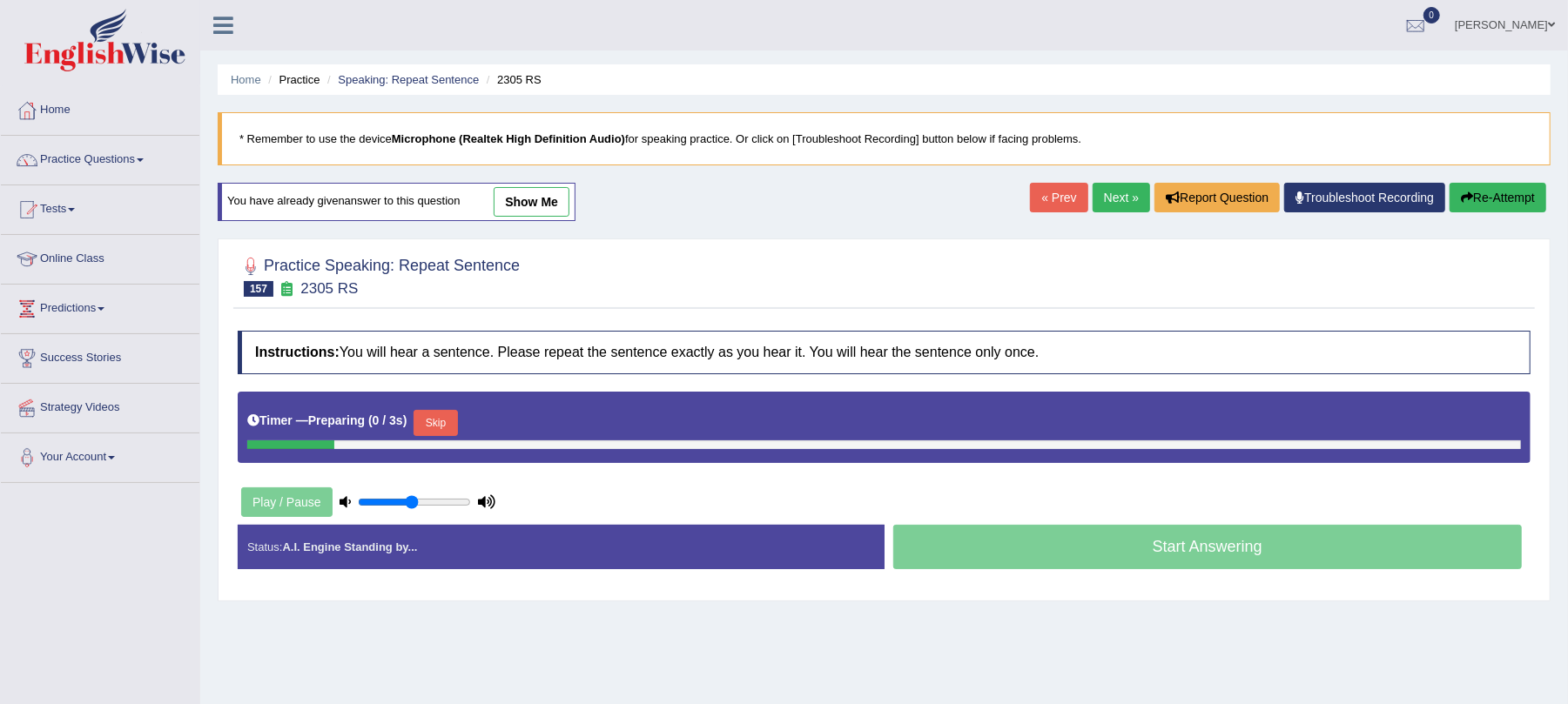
click at [443, 419] on button "Skip" at bounding box center [435, 423] width 43 height 26
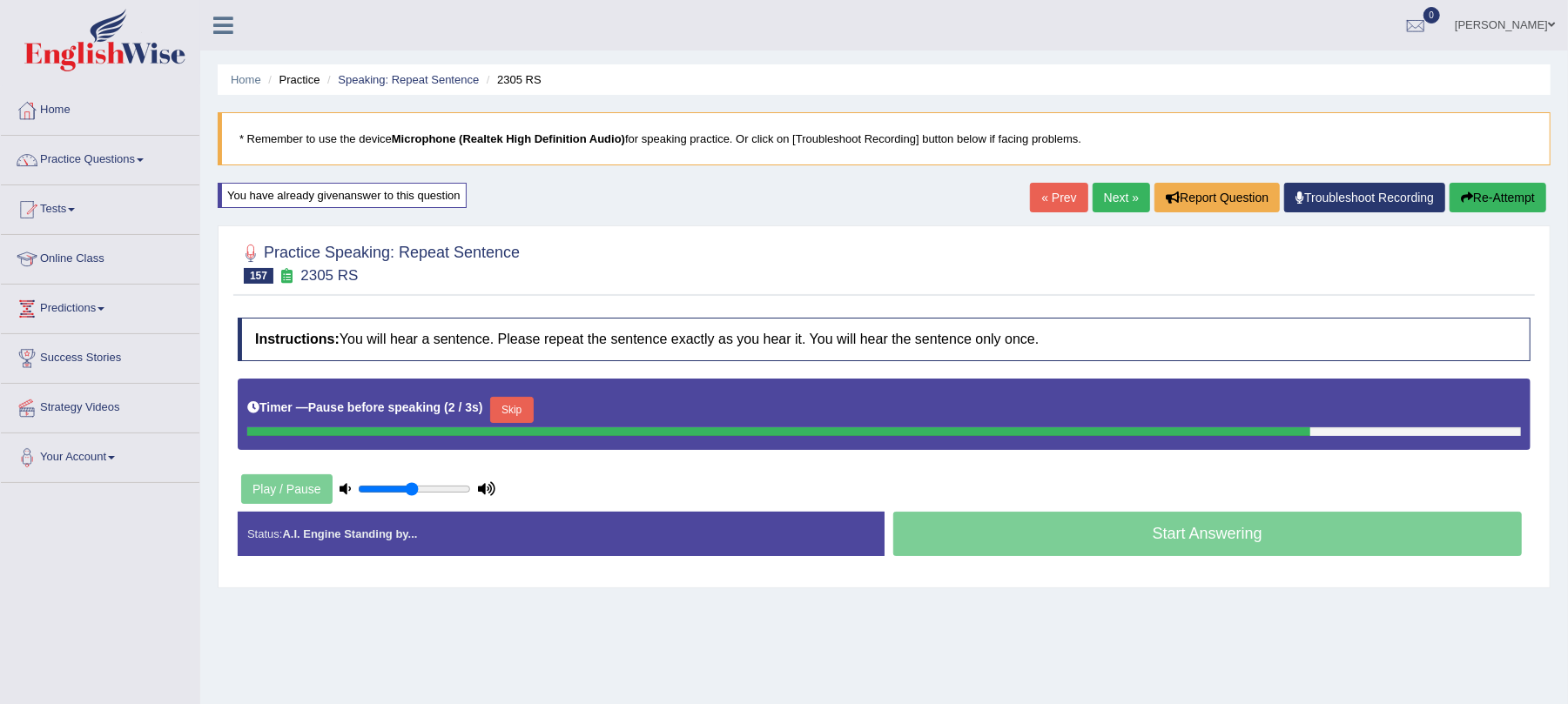
click at [534, 418] on button "Skip" at bounding box center [511, 409] width 43 height 26
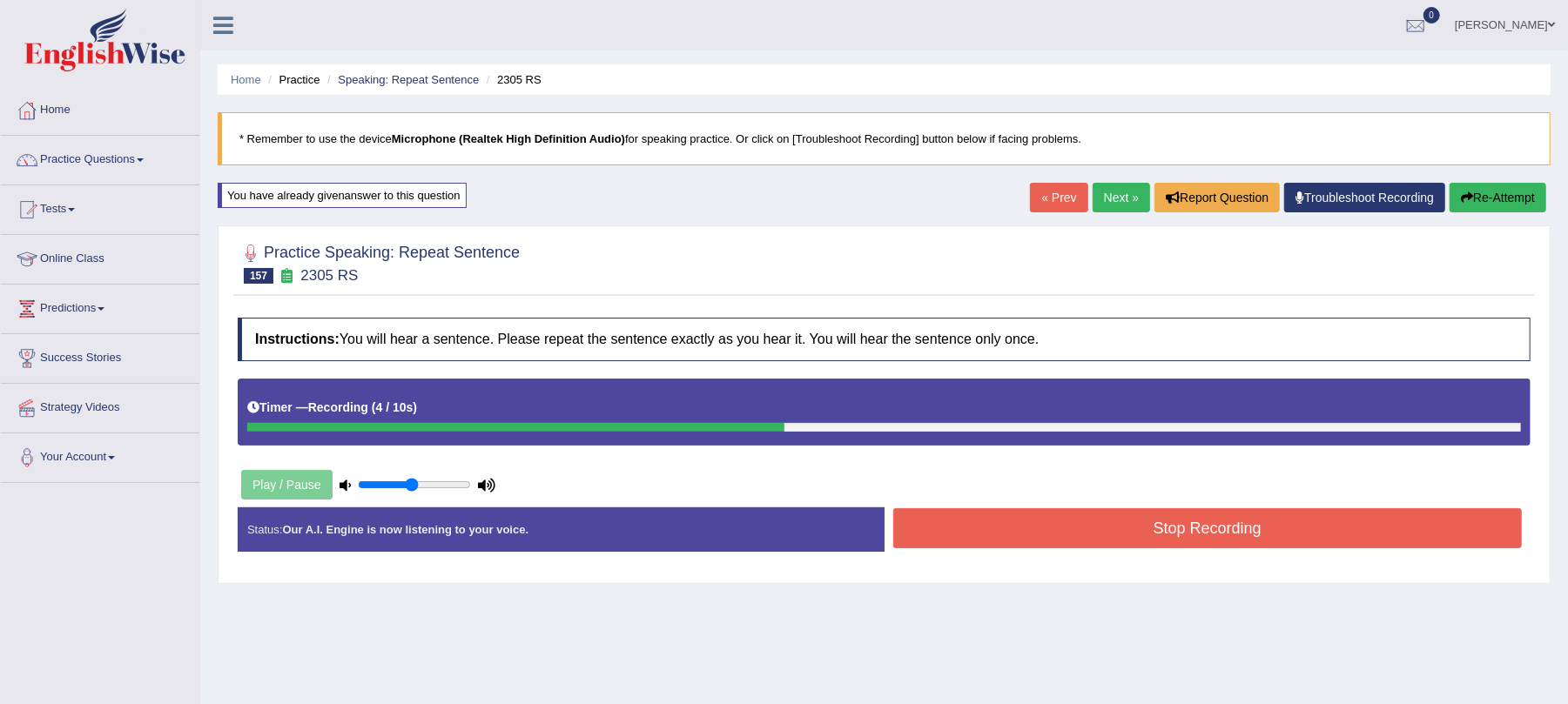
click at [1037, 544] on button "Stop Recording" at bounding box center [1209, 527] width 630 height 40
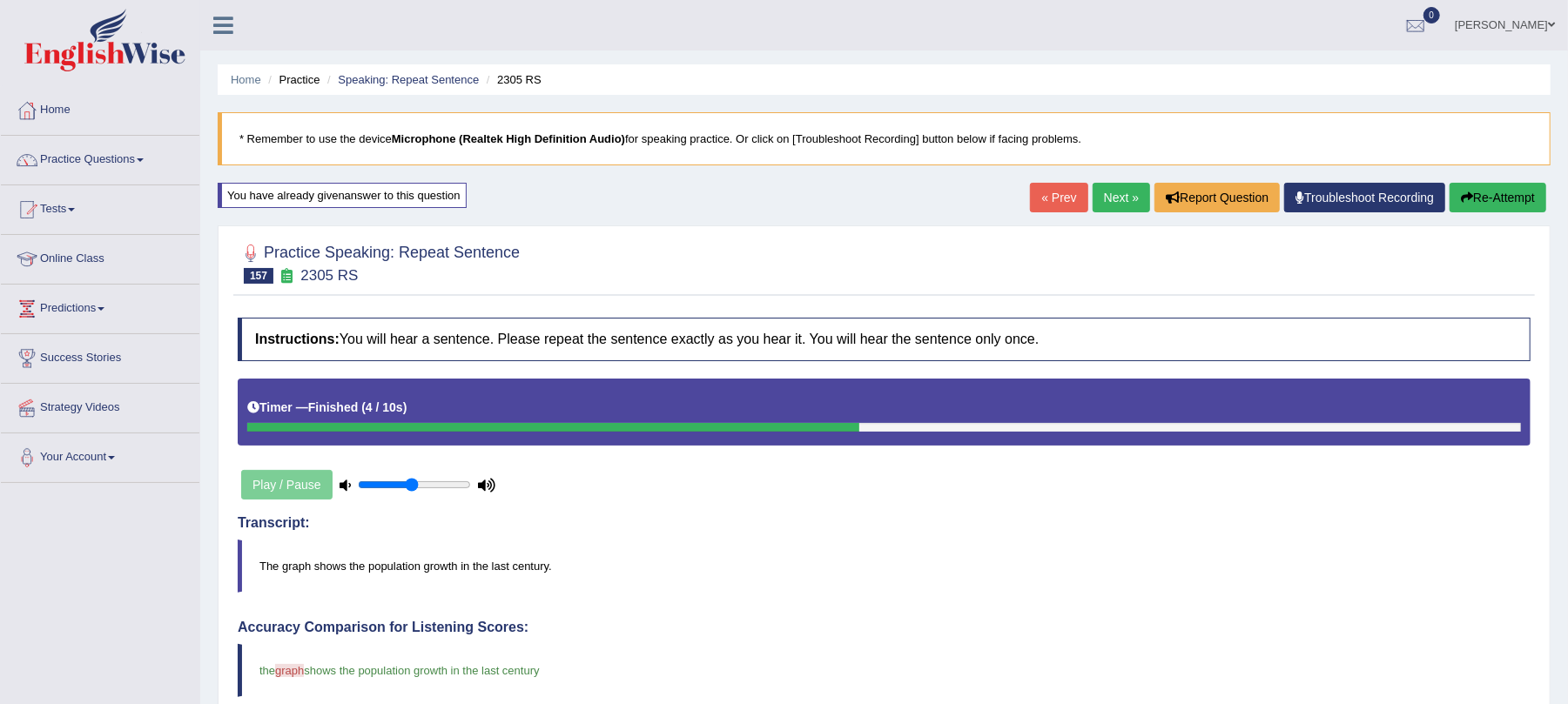
click at [1117, 197] on link "Next »" at bounding box center [1121, 197] width 57 height 30
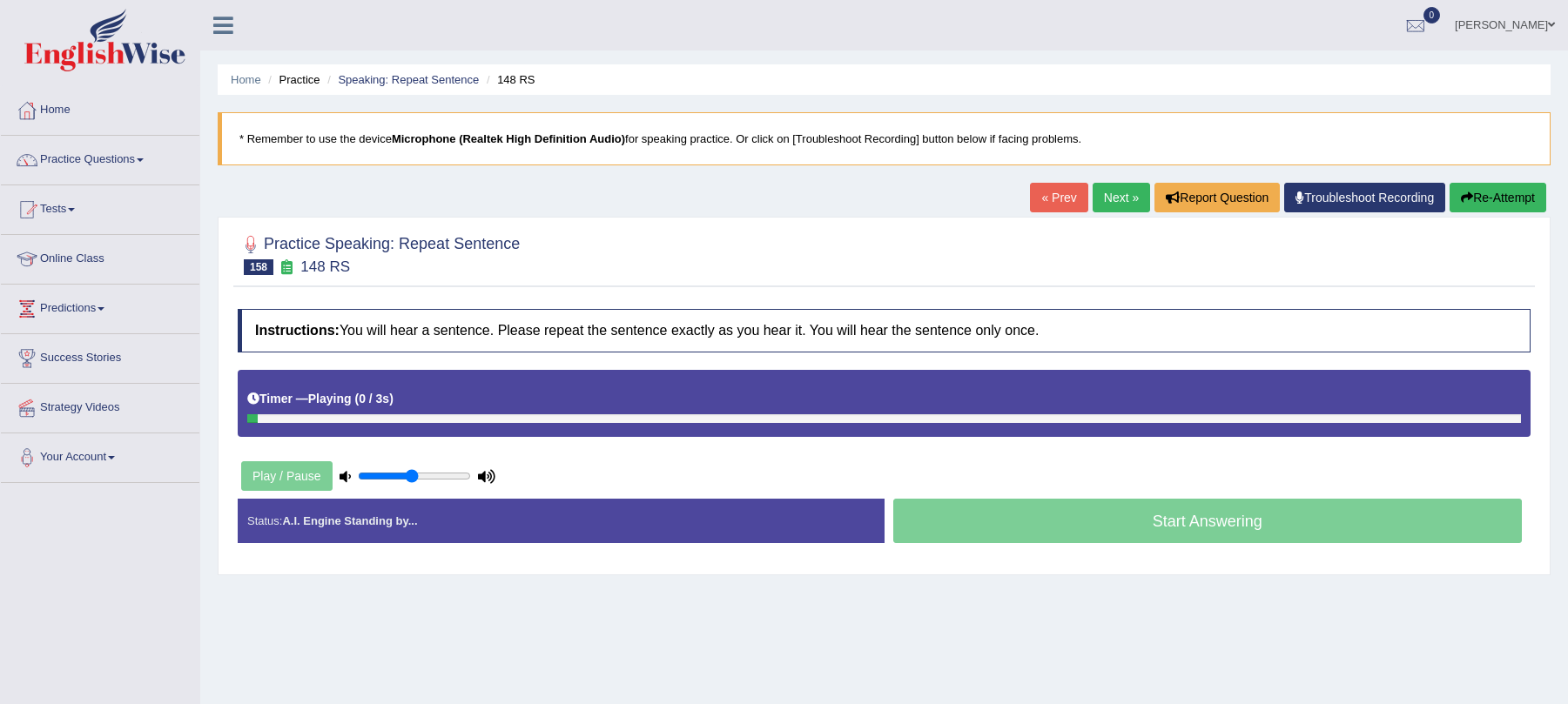
click at [444, 402] on div "Timer — Playing ( 0 / 3s ) Skip" at bounding box center [884, 399] width 1274 height 31
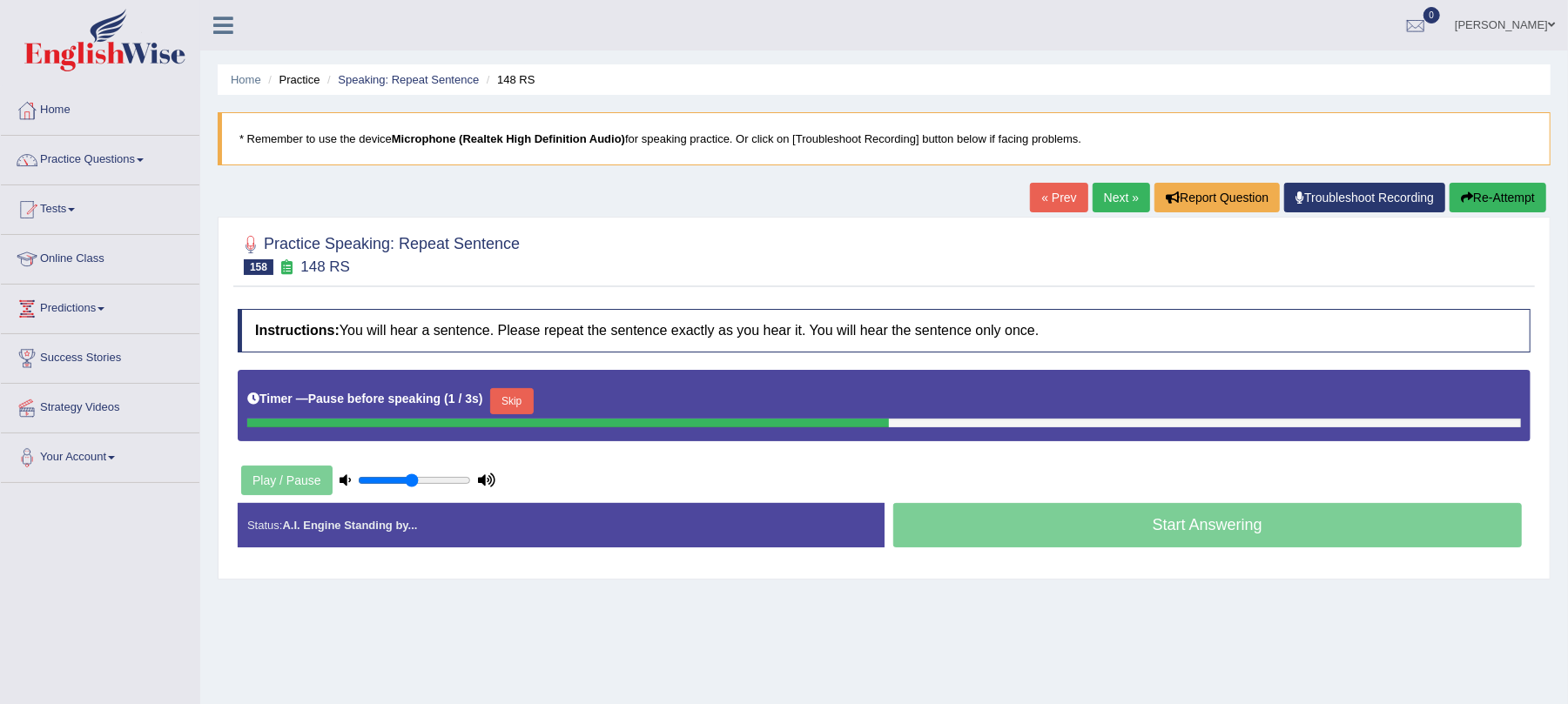
click at [524, 394] on button "Skip" at bounding box center [511, 401] width 43 height 26
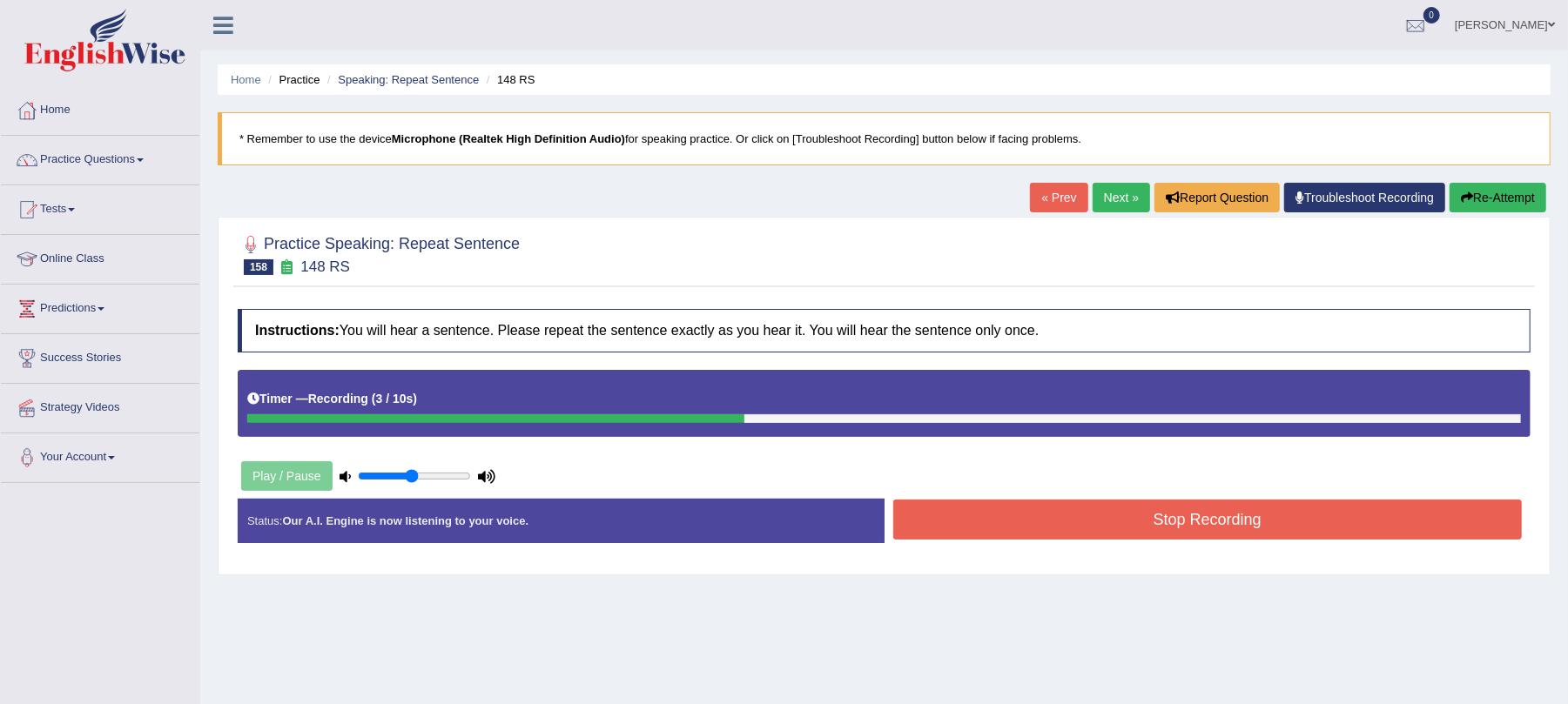
click at [1001, 544] on div "Stop Recording" at bounding box center [1209, 521] width 647 height 44
click at [996, 534] on button "Stop Recording" at bounding box center [1209, 519] width 630 height 40
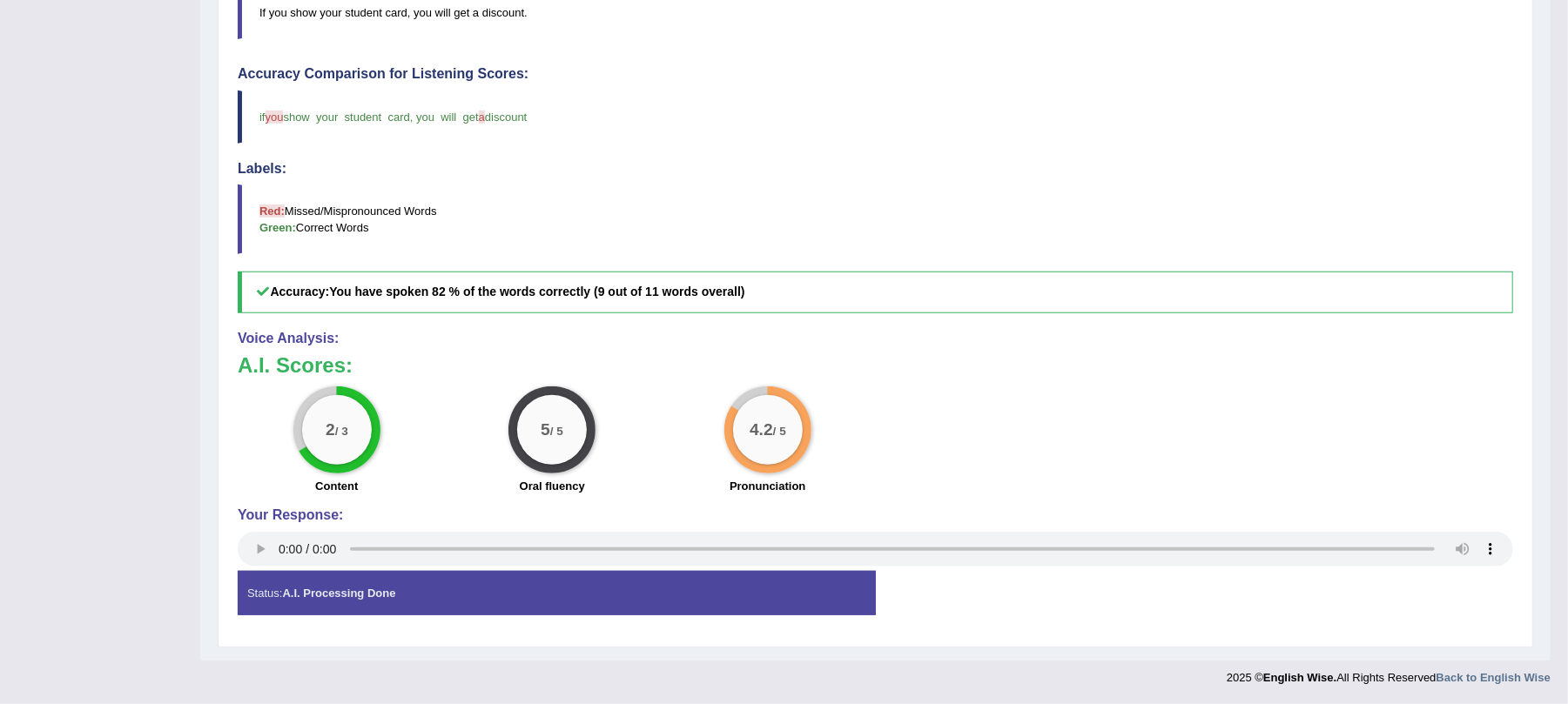
scroll to position [87, 0]
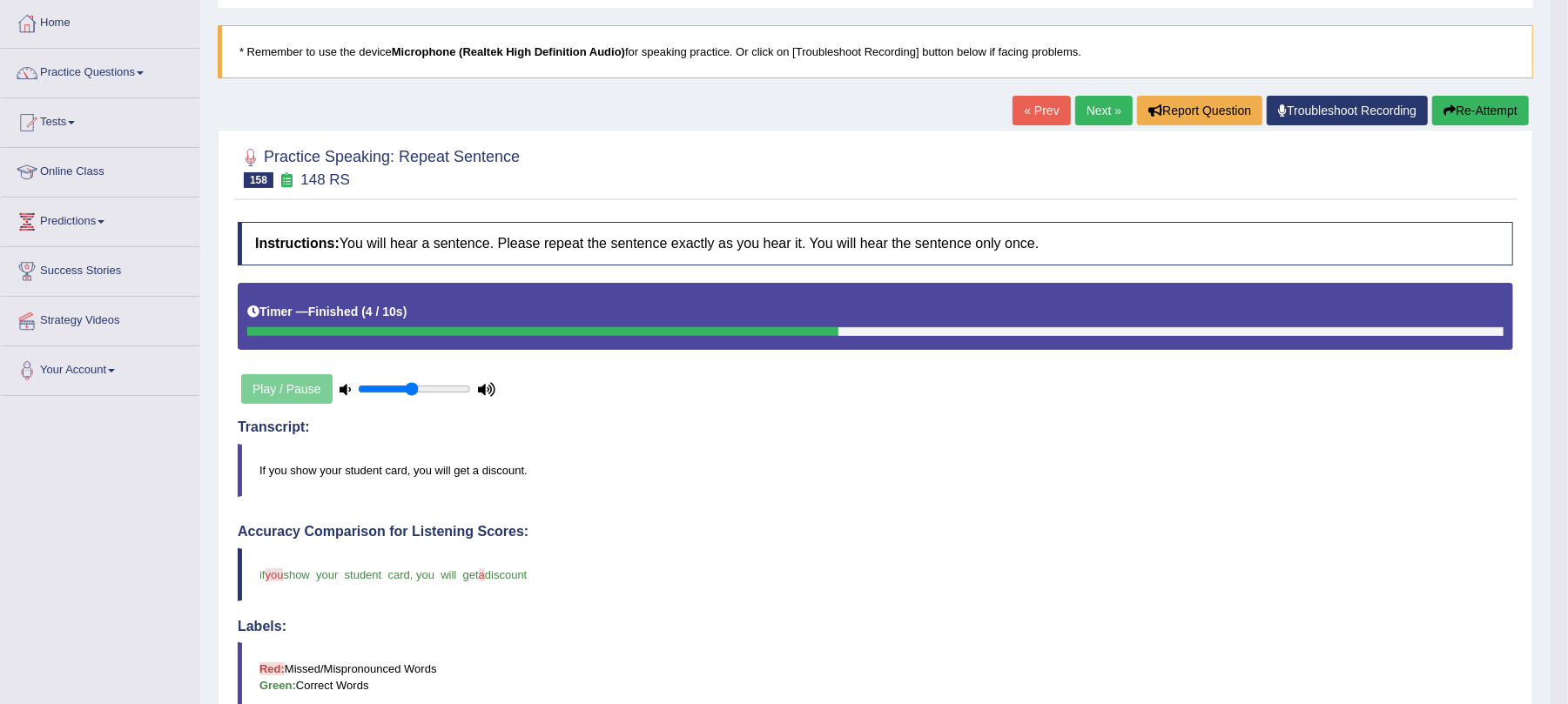
click at [1096, 104] on link "Next »" at bounding box center [1103, 110] width 57 height 30
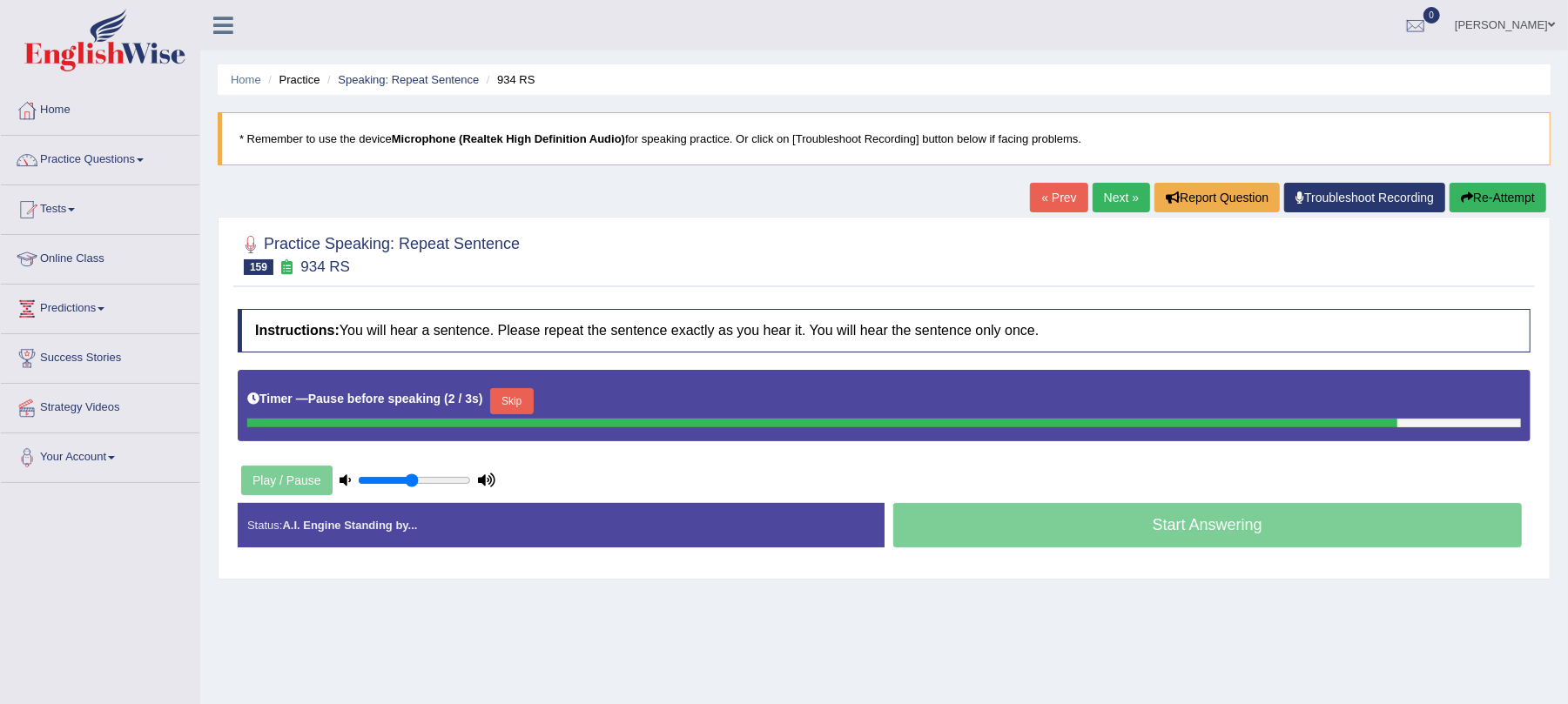
click at [521, 404] on button "Skip" at bounding box center [511, 401] width 43 height 26
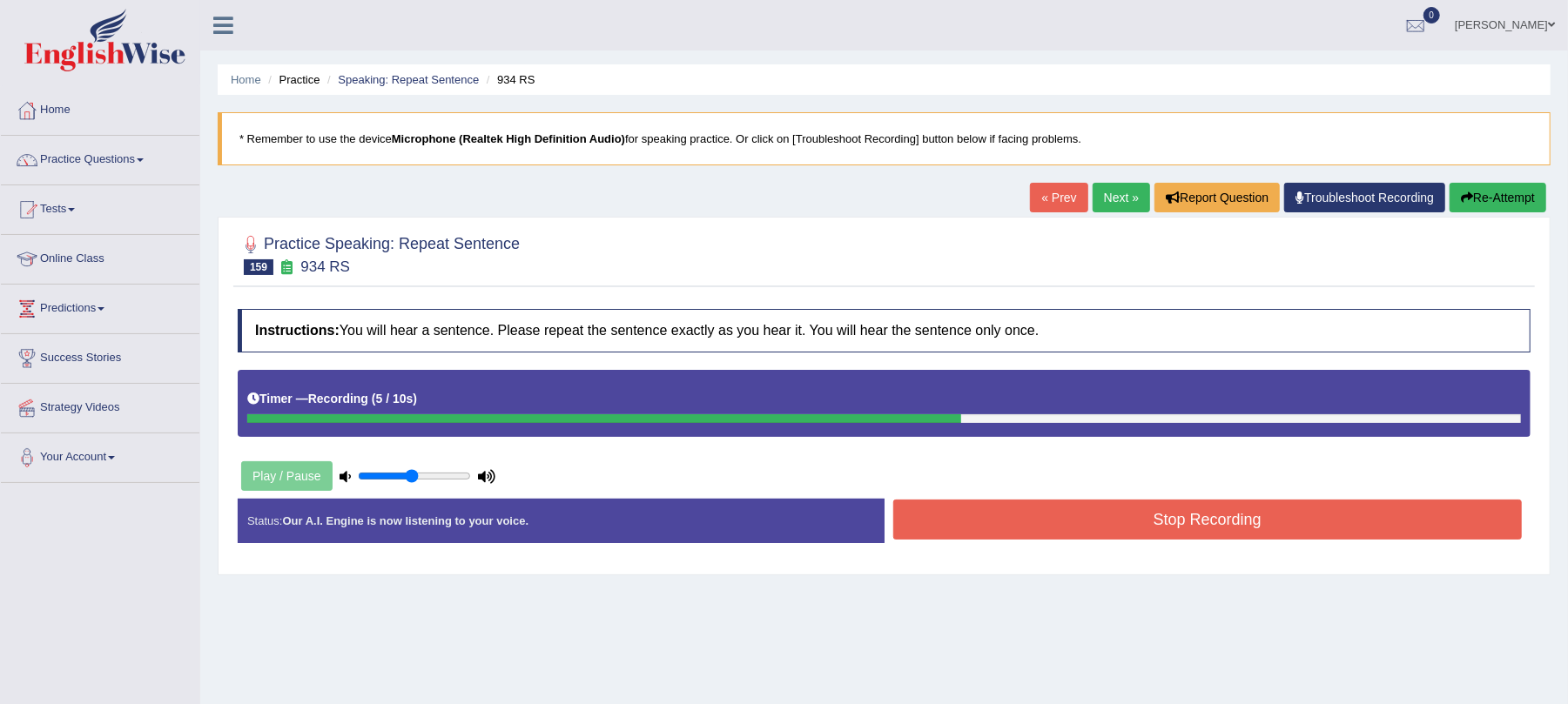
click at [1068, 525] on button "Stop Recording" at bounding box center [1209, 519] width 630 height 40
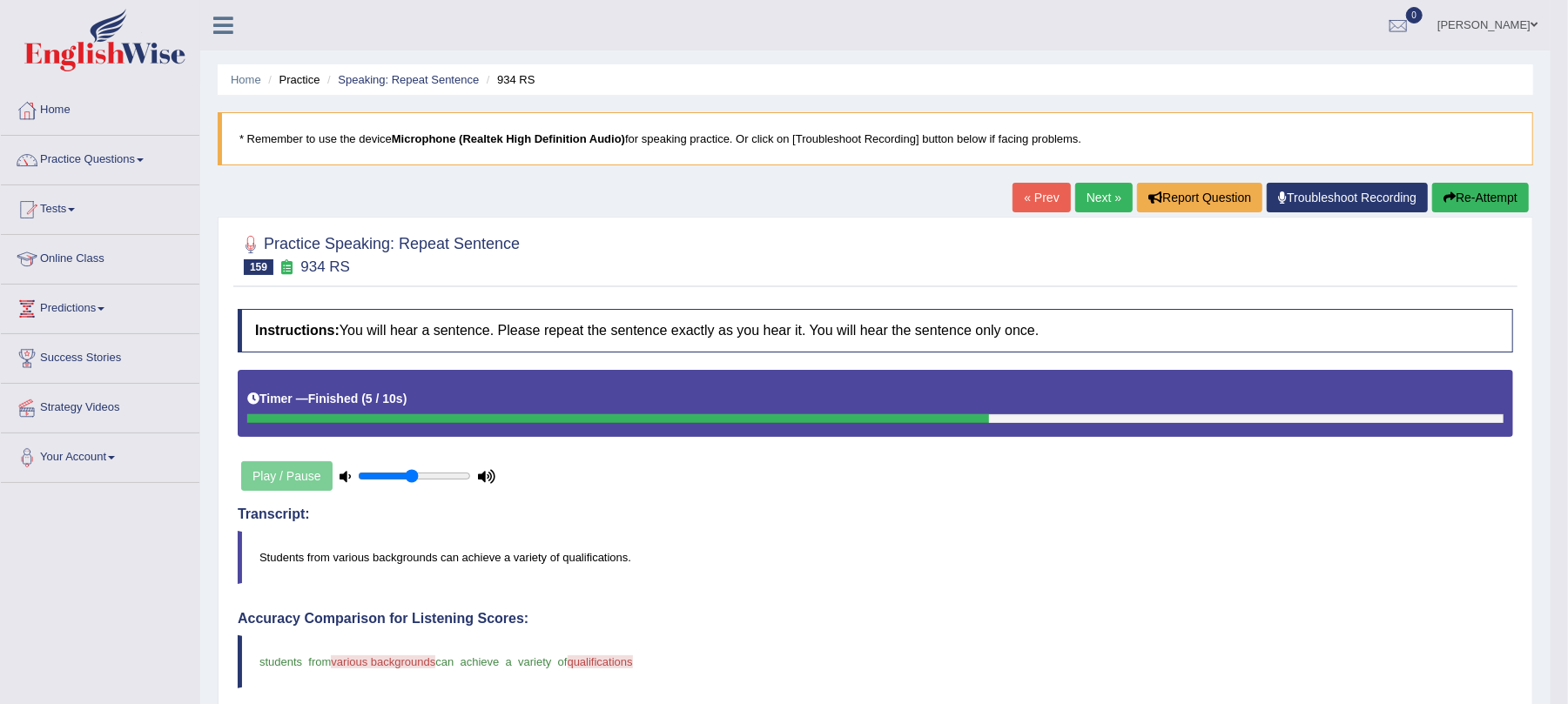
click at [1443, 196] on icon "button" at bounding box center [1449, 197] width 13 height 13
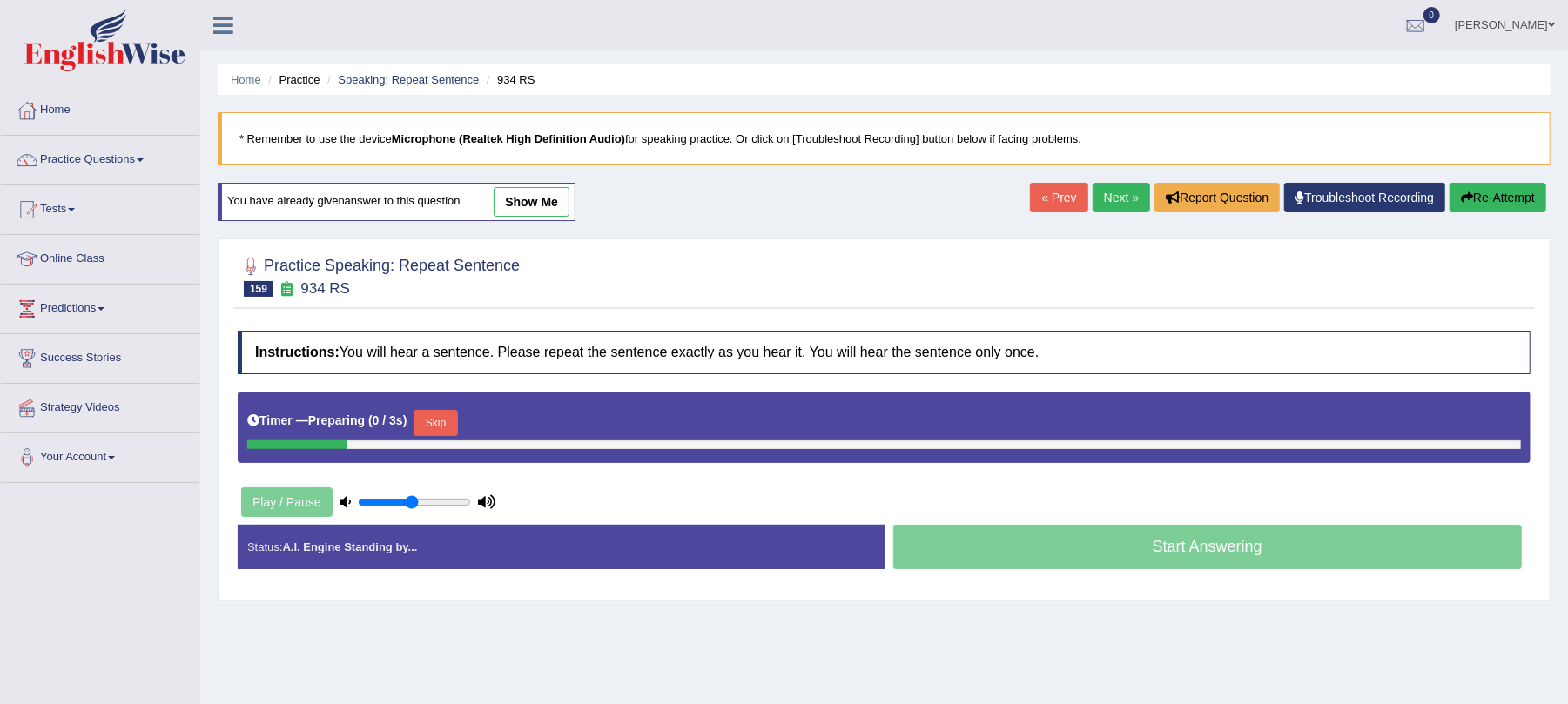
click at [446, 411] on button "Skip" at bounding box center [435, 423] width 43 height 26
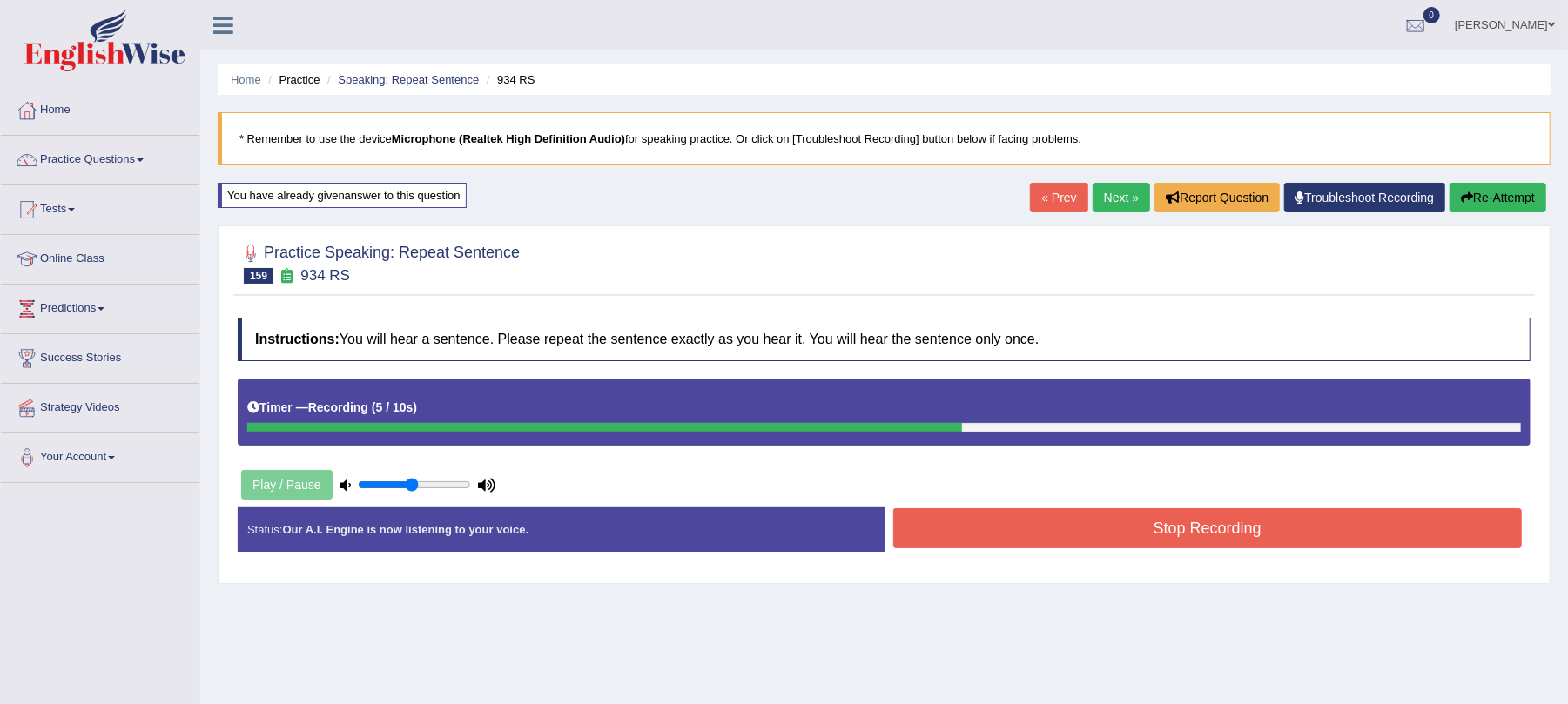
click at [980, 541] on button "Stop Recording" at bounding box center [1209, 527] width 630 height 40
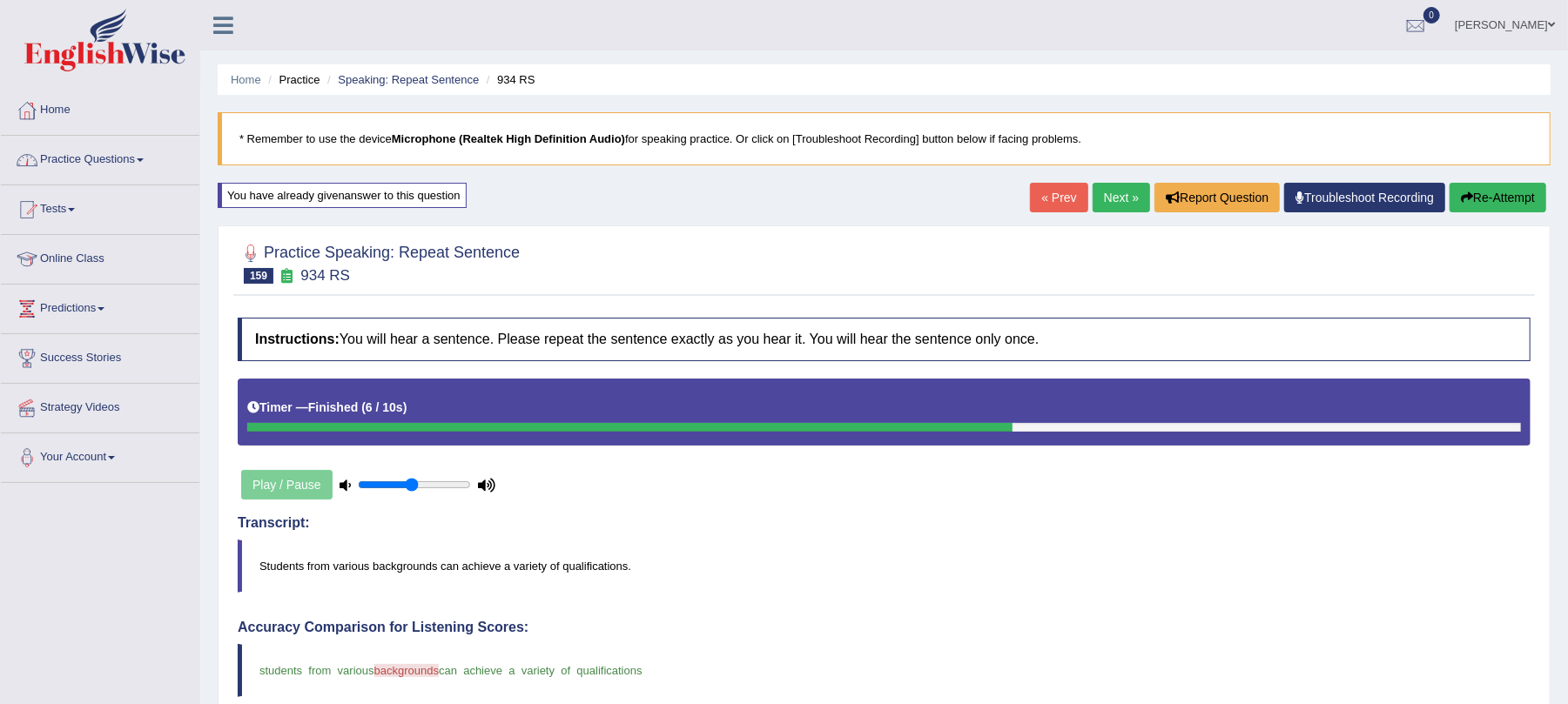
click at [106, 156] on link "Practice Questions" at bounding box center [100, 157] width 199 height 43
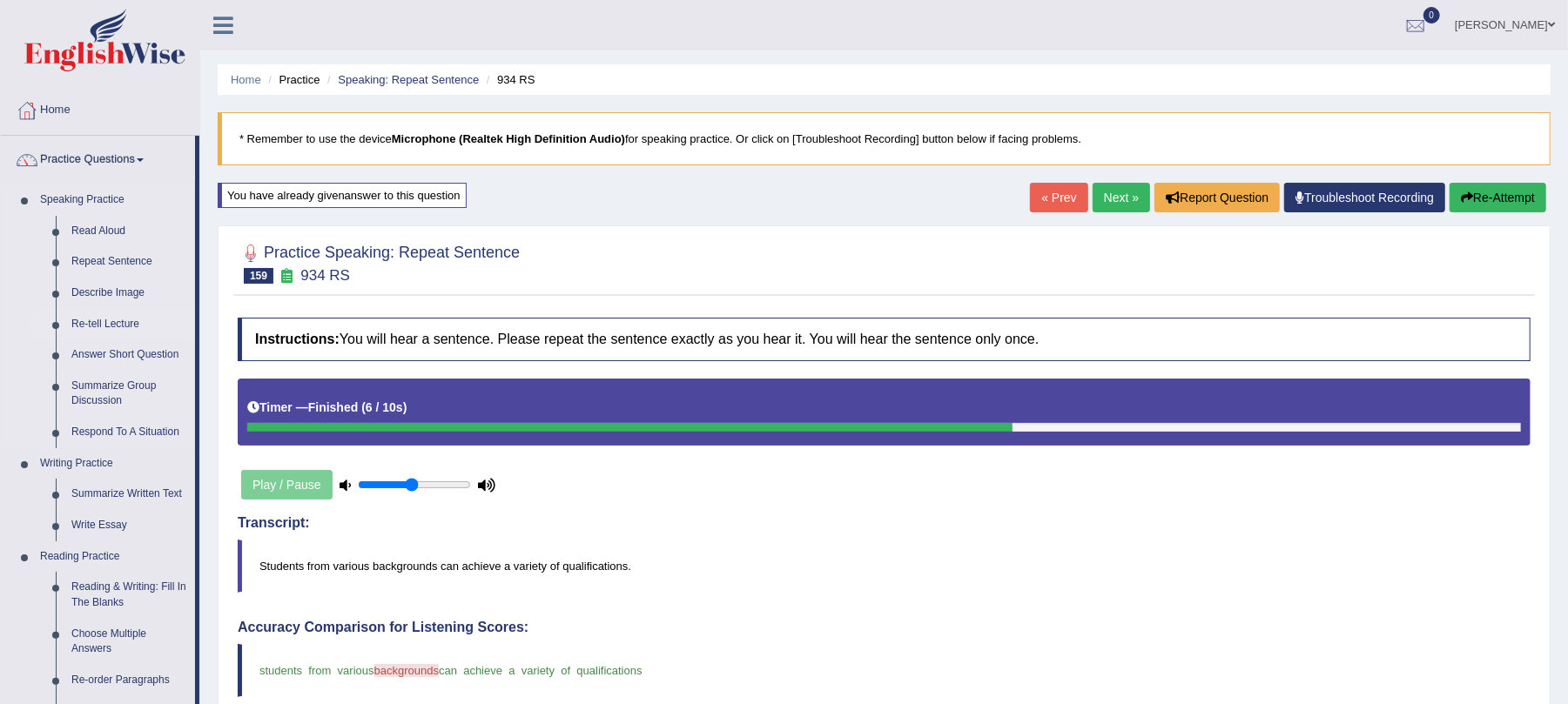
click at [104, 322] on link "Re-tell Lecture" at bounding box center [129, 324] width 131 height 31
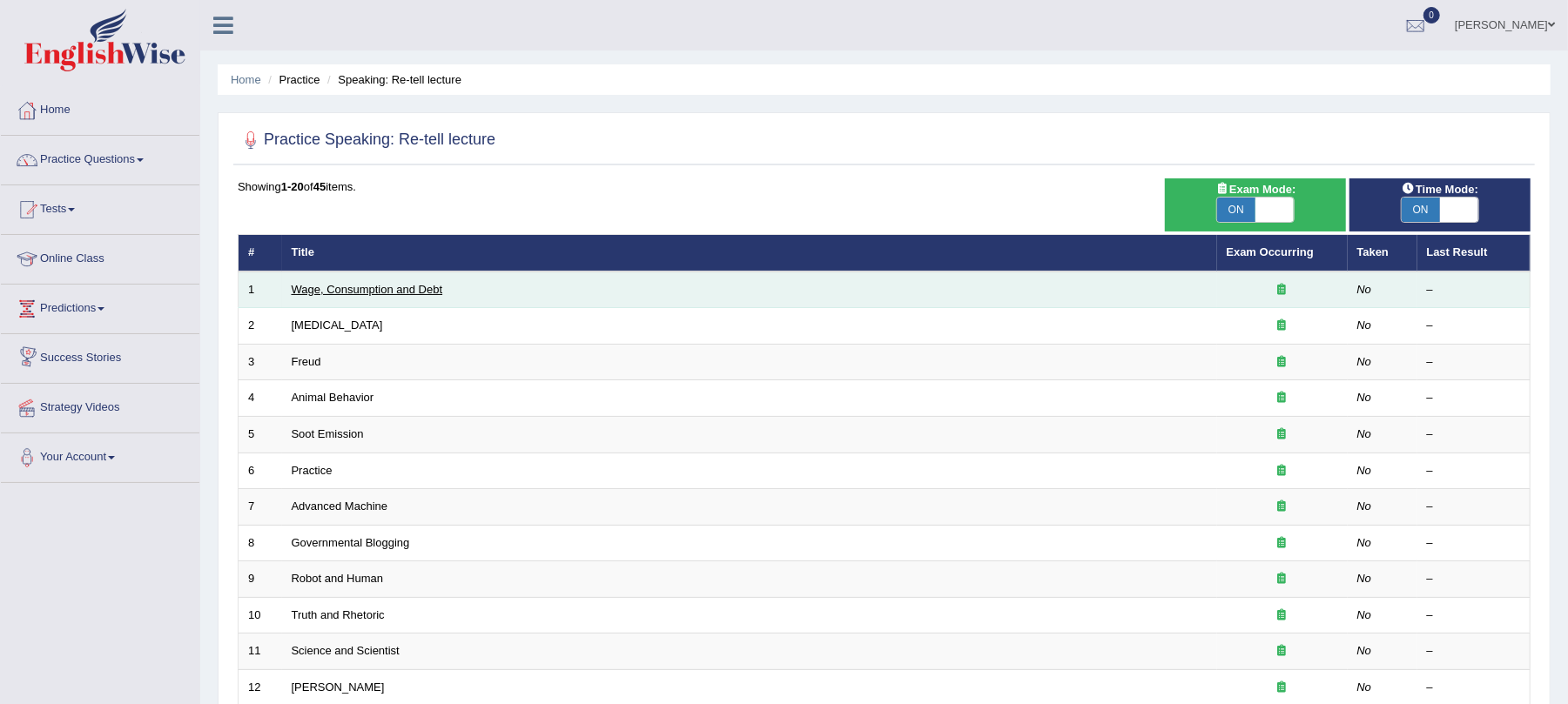
click at [386, 289] on link "Wage, Consumption and Debt" at bounding box center [367, 290] width 152 height 14
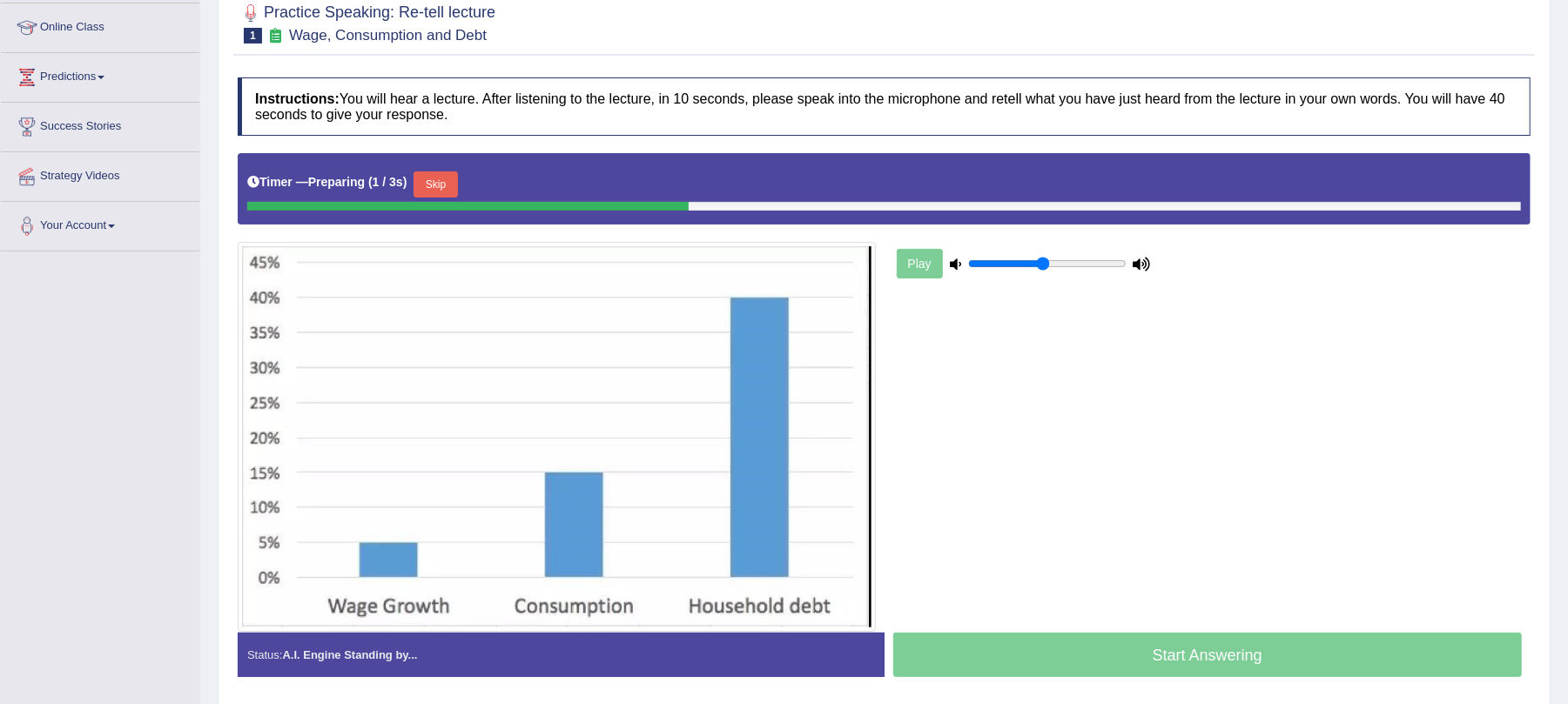
scroll to position [232, 0]
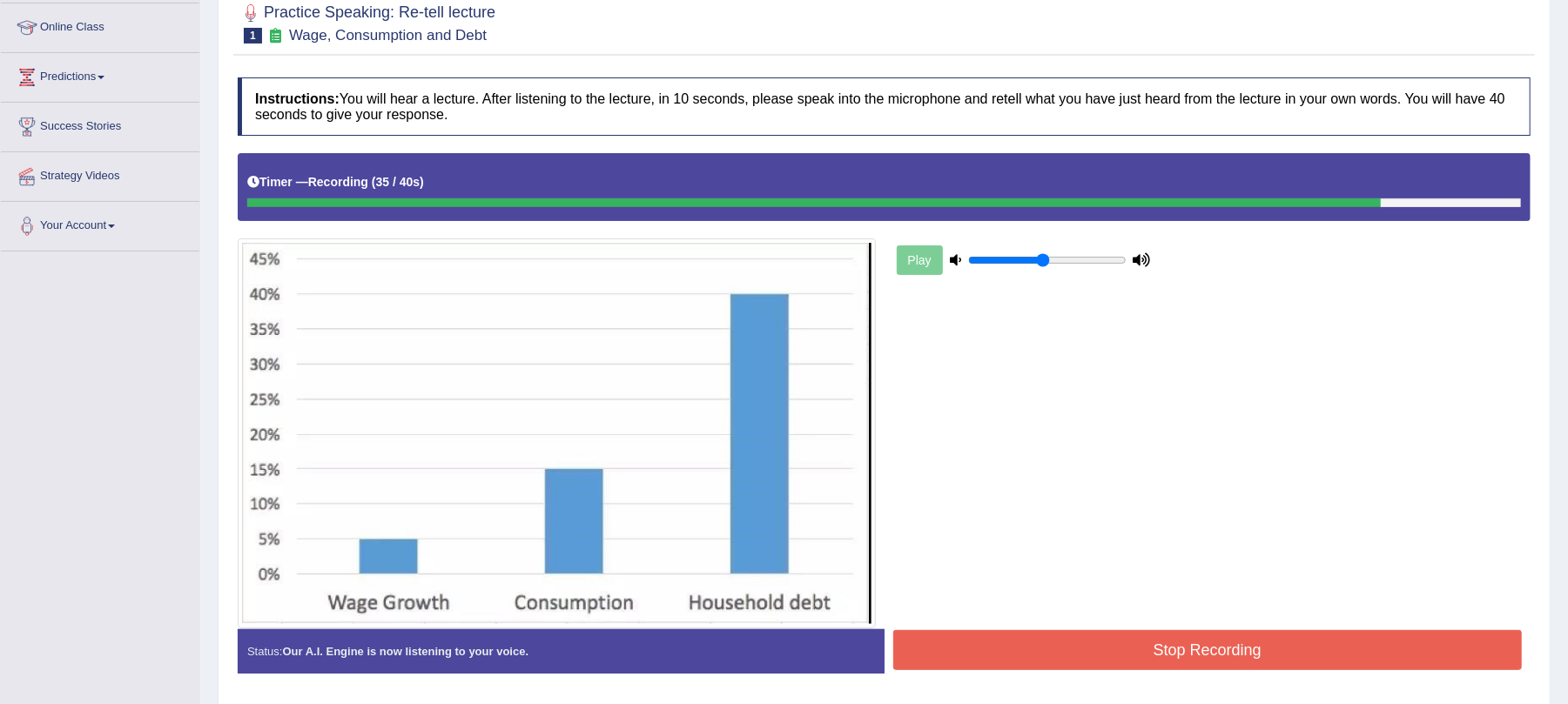
click at [1024, 642] on button "Stop Recording" at bounding box center [1209, 650] width 630 height 40
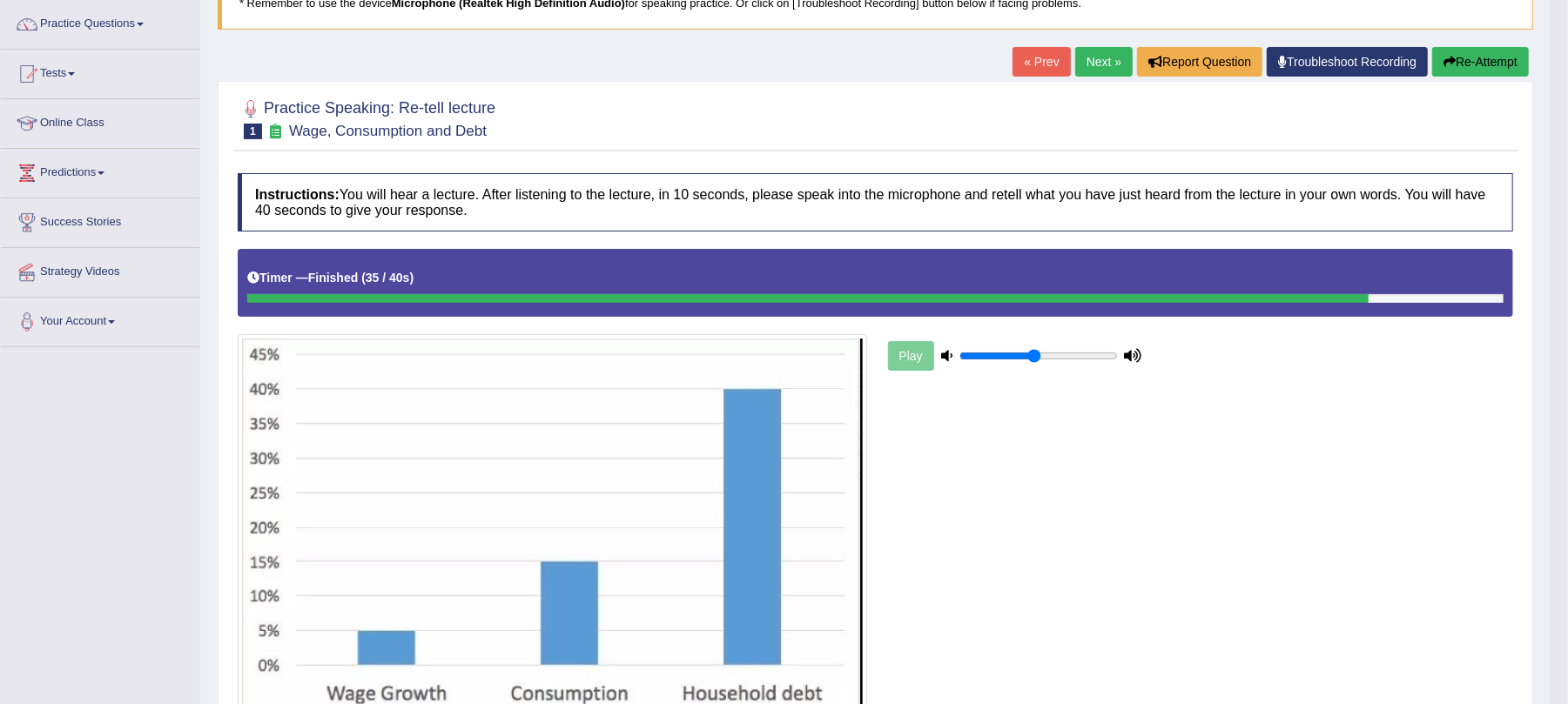
scroll to position [95, 0]
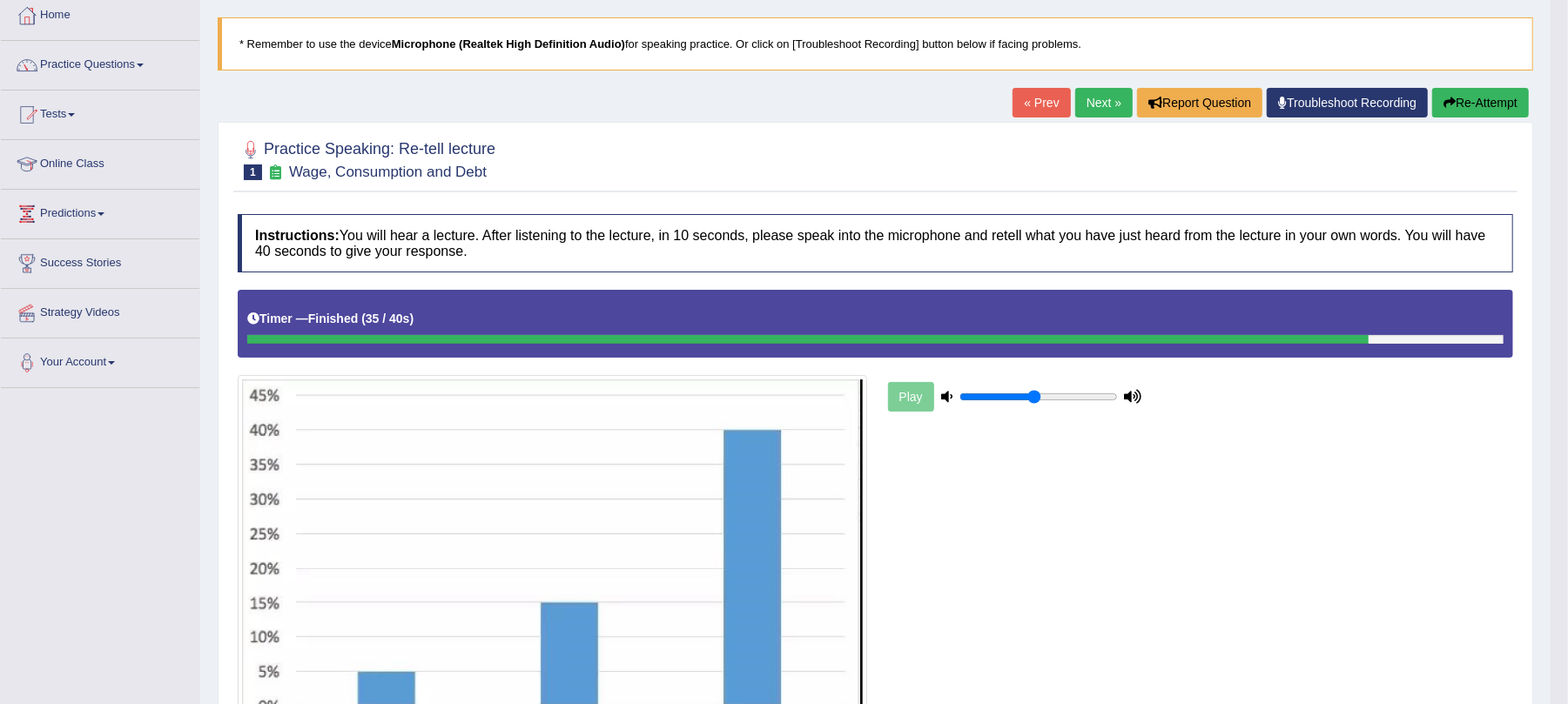
click at [1446, 99] on icon "button" at bounding box center [1449, 102] width 13 height 13
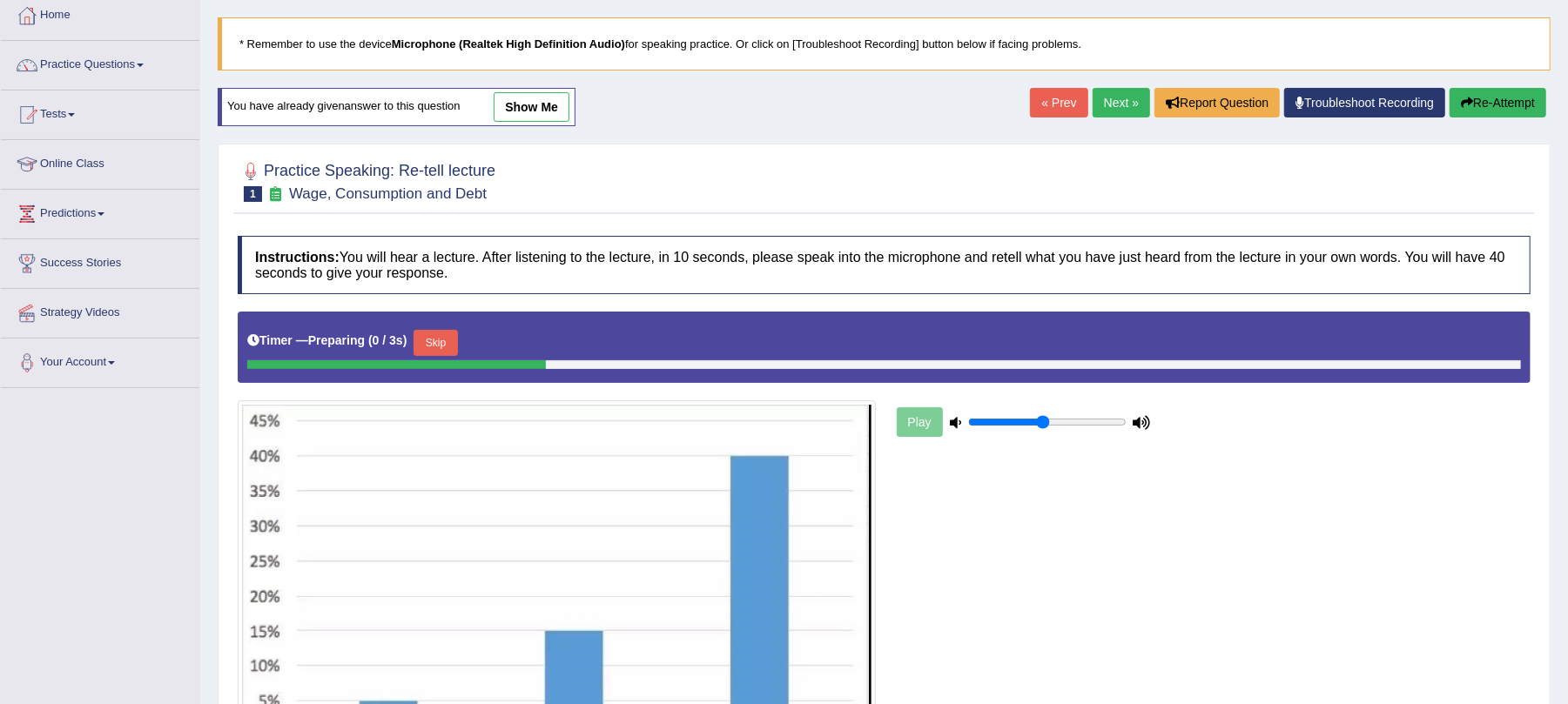
click at [443, 352] on button "Skip" at bounding box center [435, 343] width 43 height 26
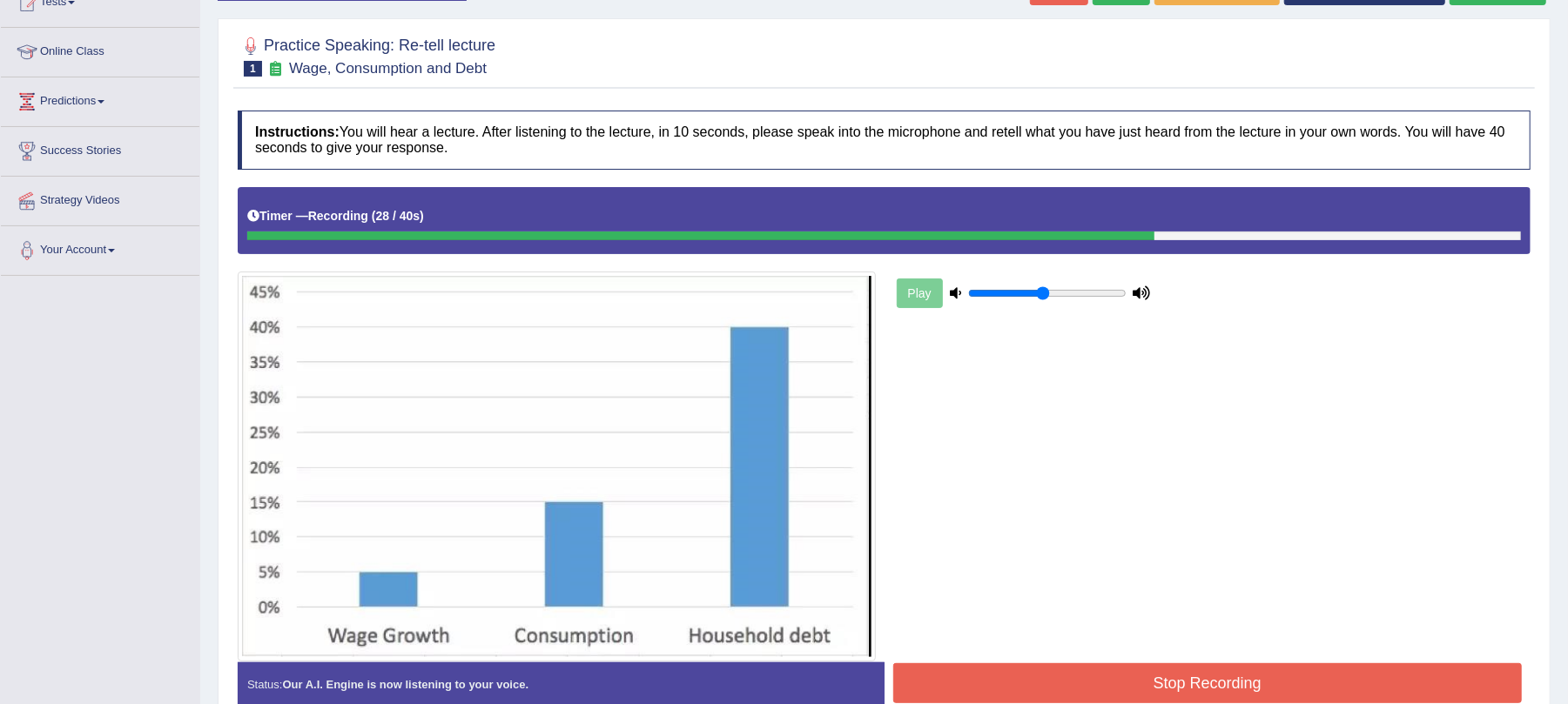
scroll to position [301, 0]
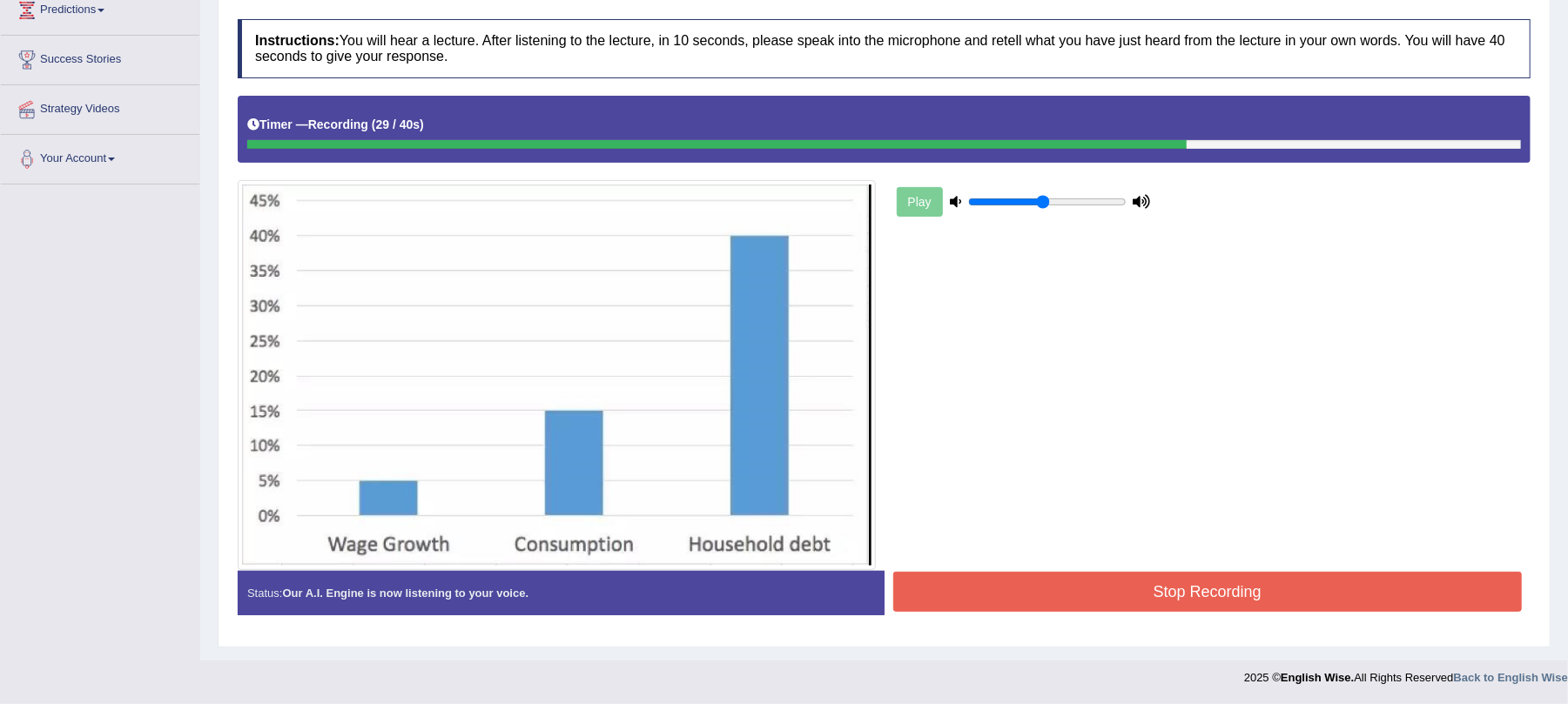
click at [1179, 576] on button "Stop Recording" at bounding box center [1209, 591] width 630 height 40
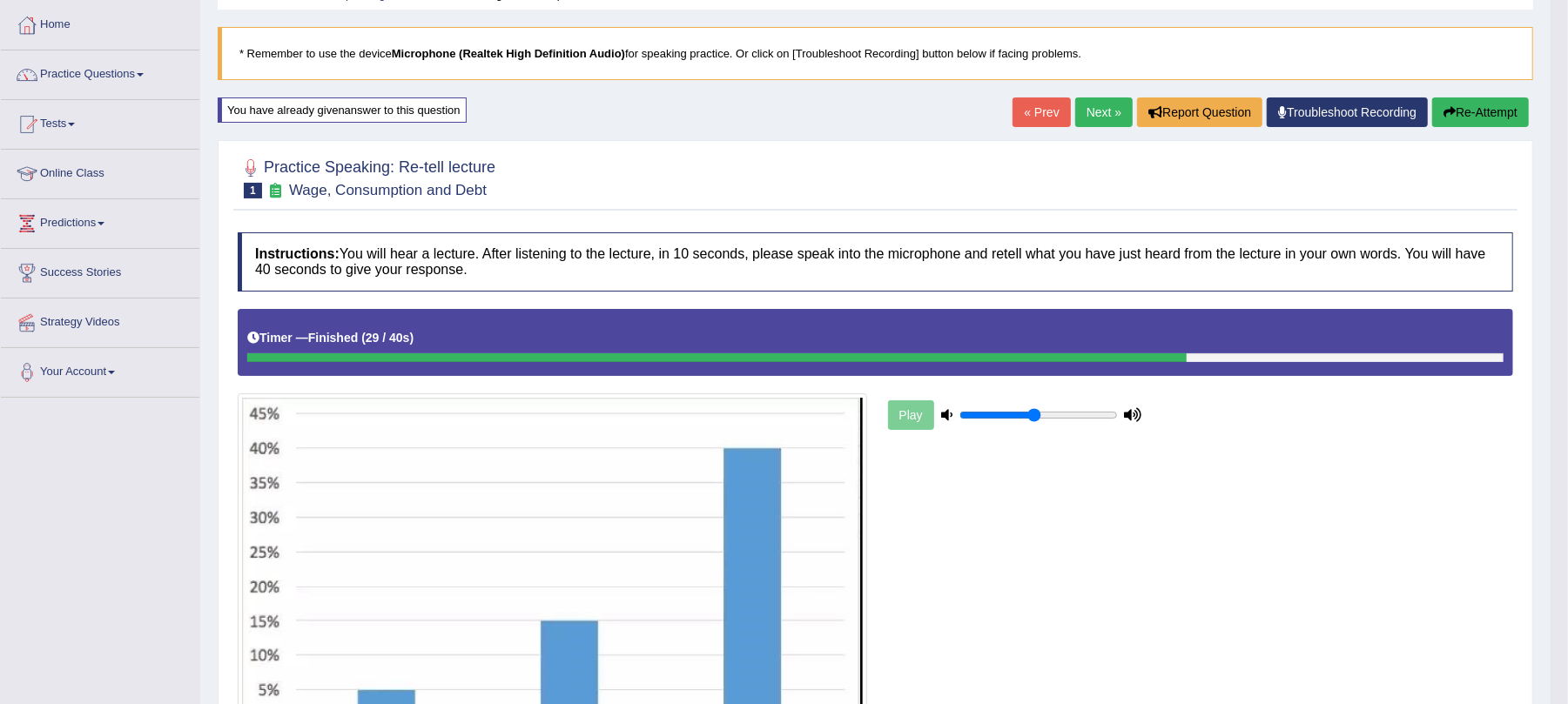
scroll to position [0, 0]
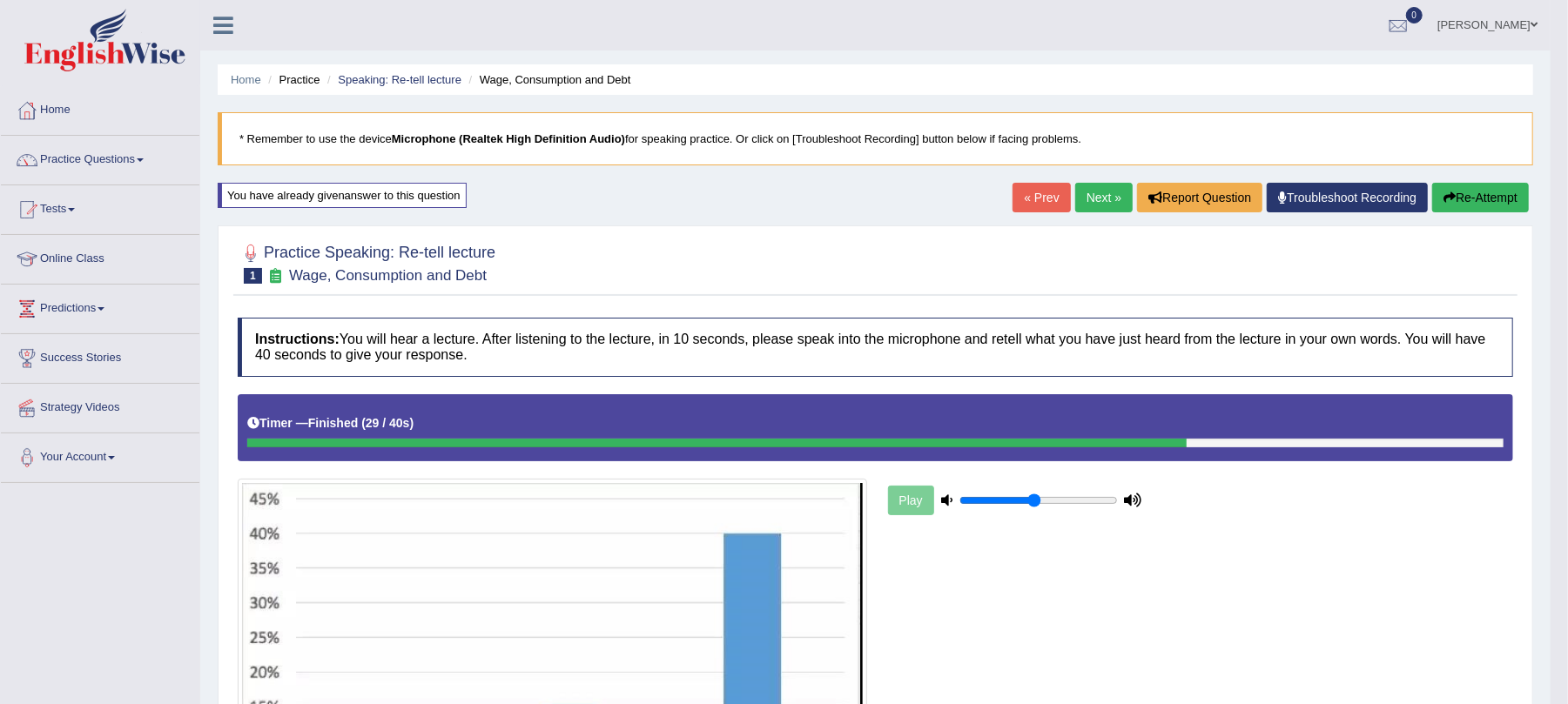
click at [977, 249] on div at bounding box center [875, 262] width 1275 height 53
click at [1104, 209] on link "Next »" at bounding box center [1103, 197] width 57 height 30
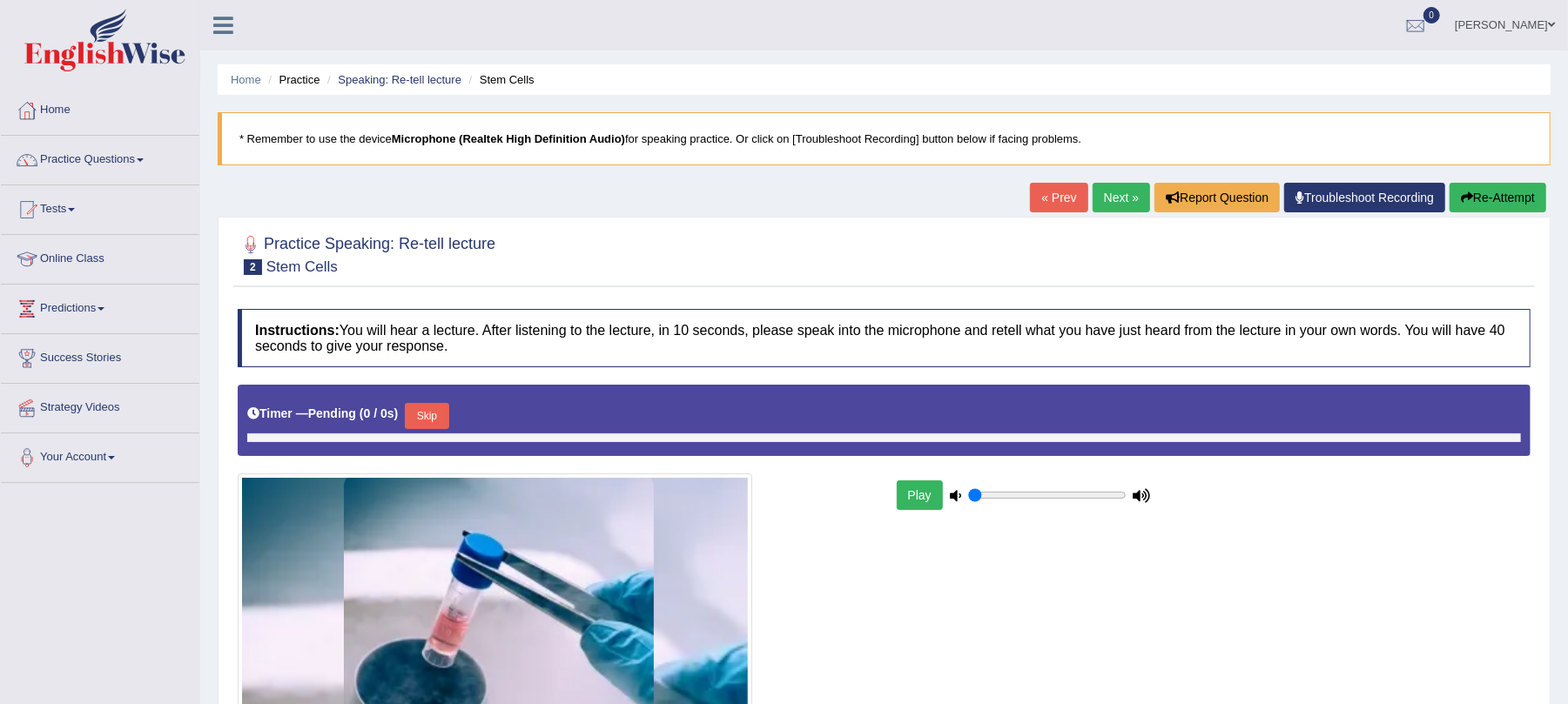
type input "0.5"
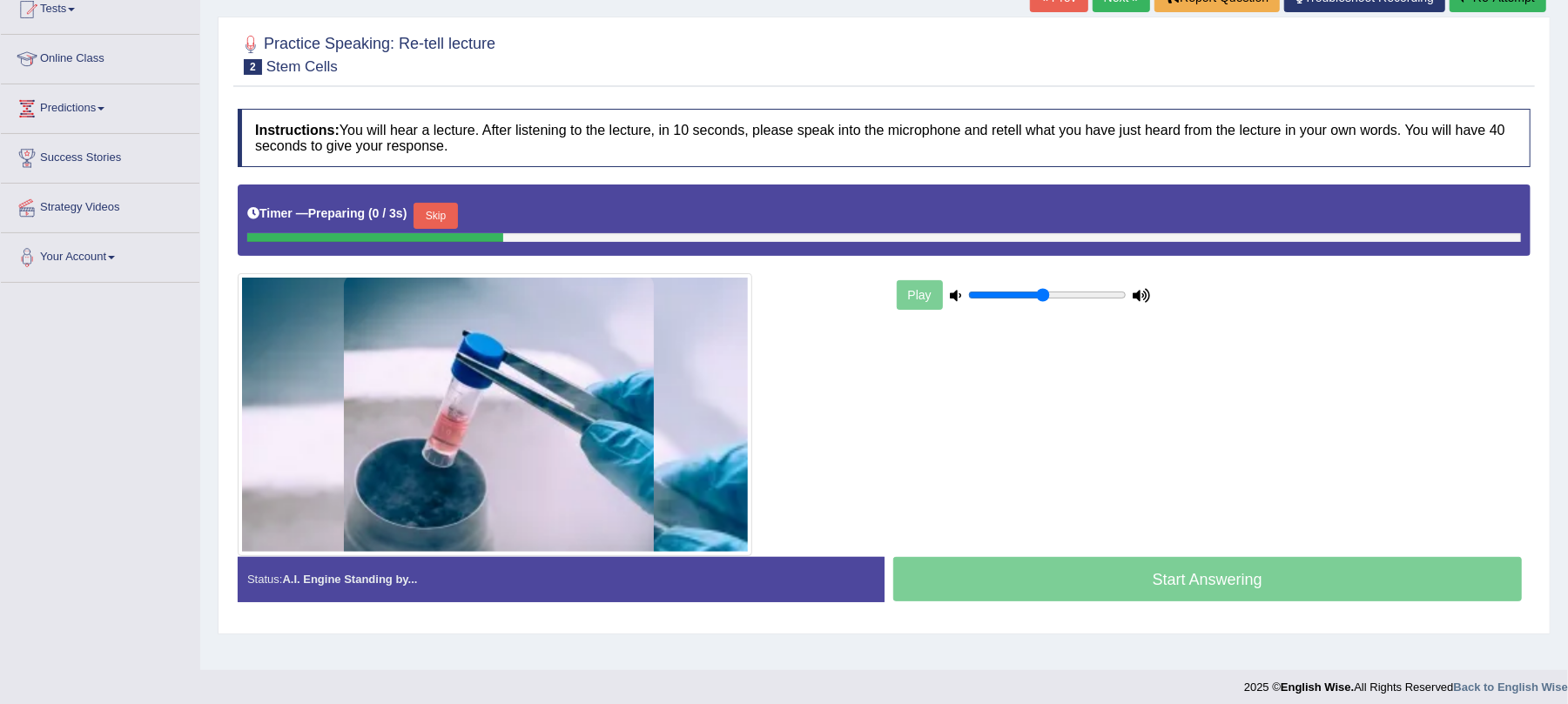
scroll to position [210, 0]
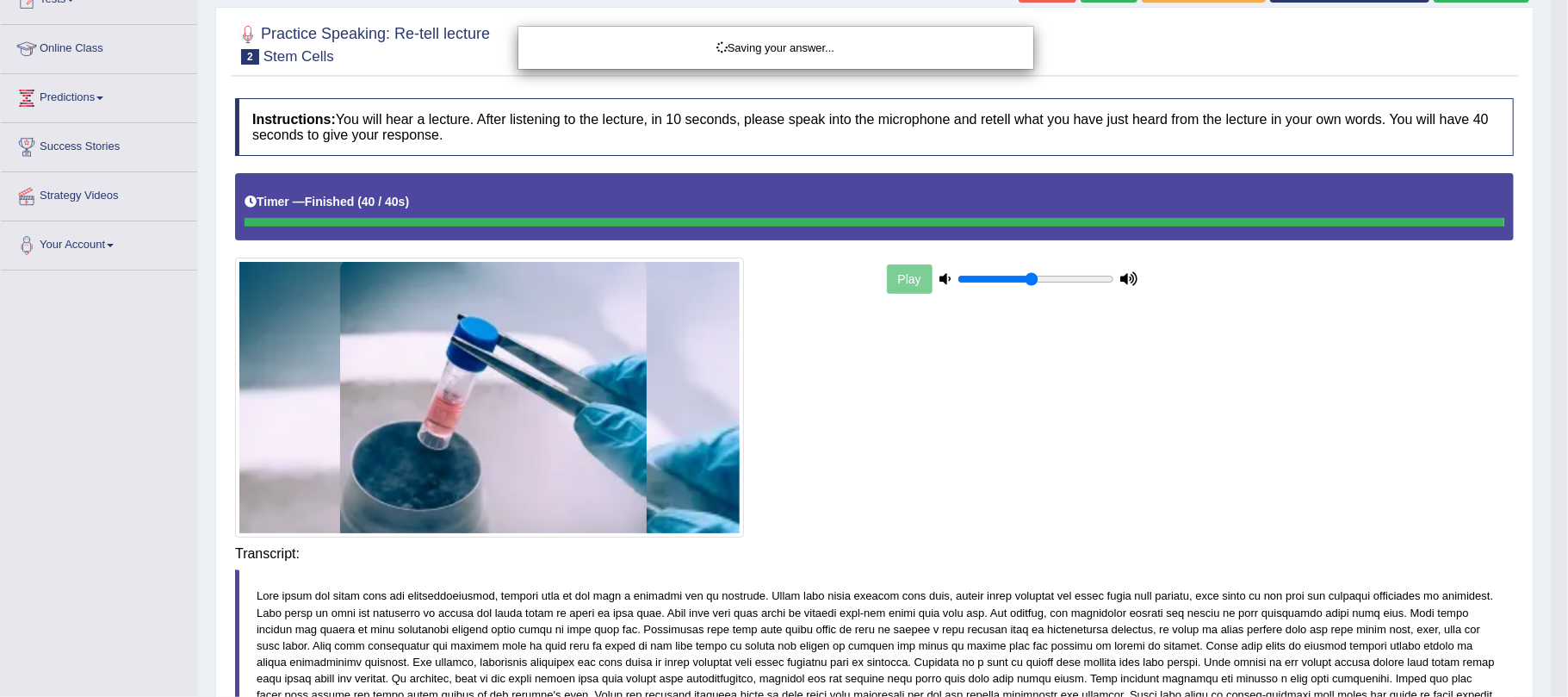
click at [1103, 553] on div "Saving your answer..." at bounding box center [784, 348] width 1568 height 697
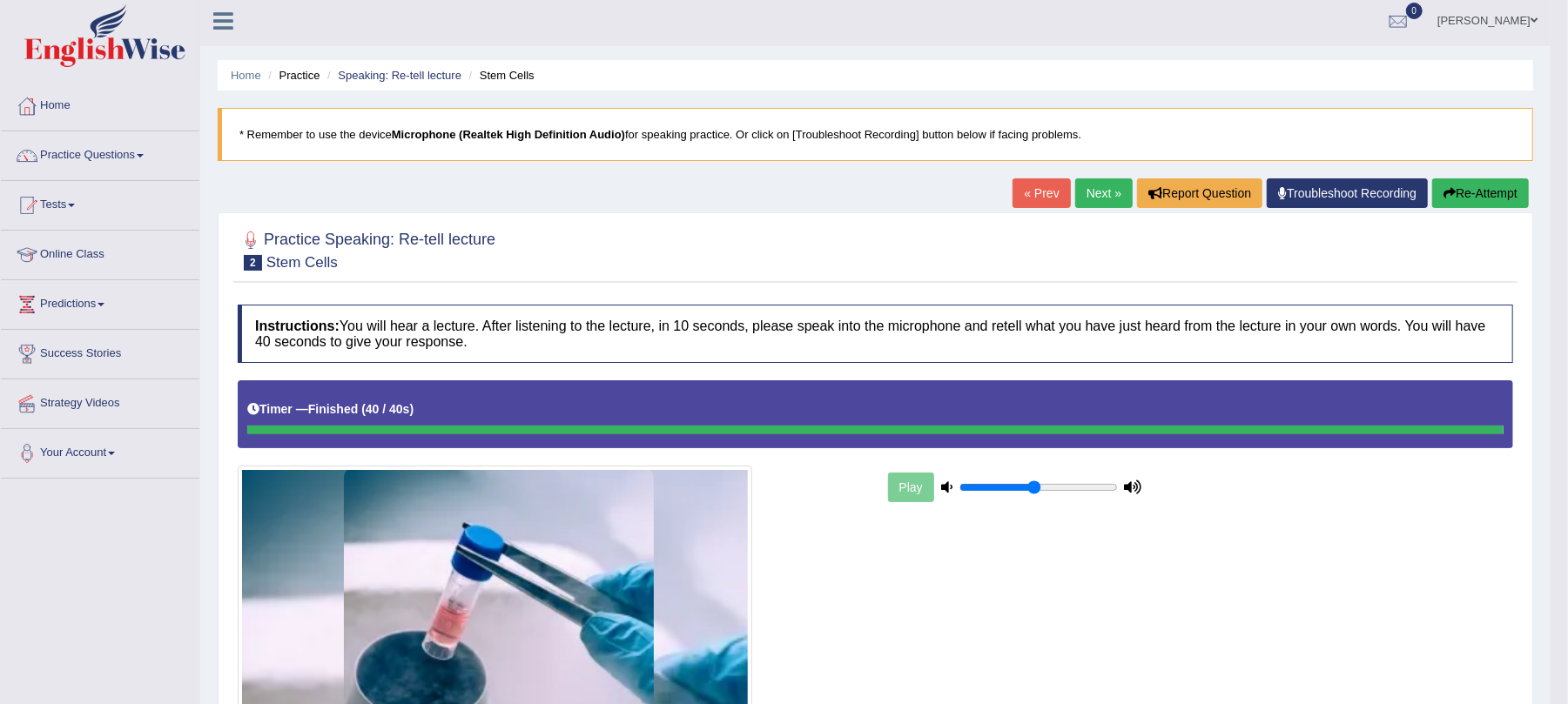
scroll to position [0, 0]
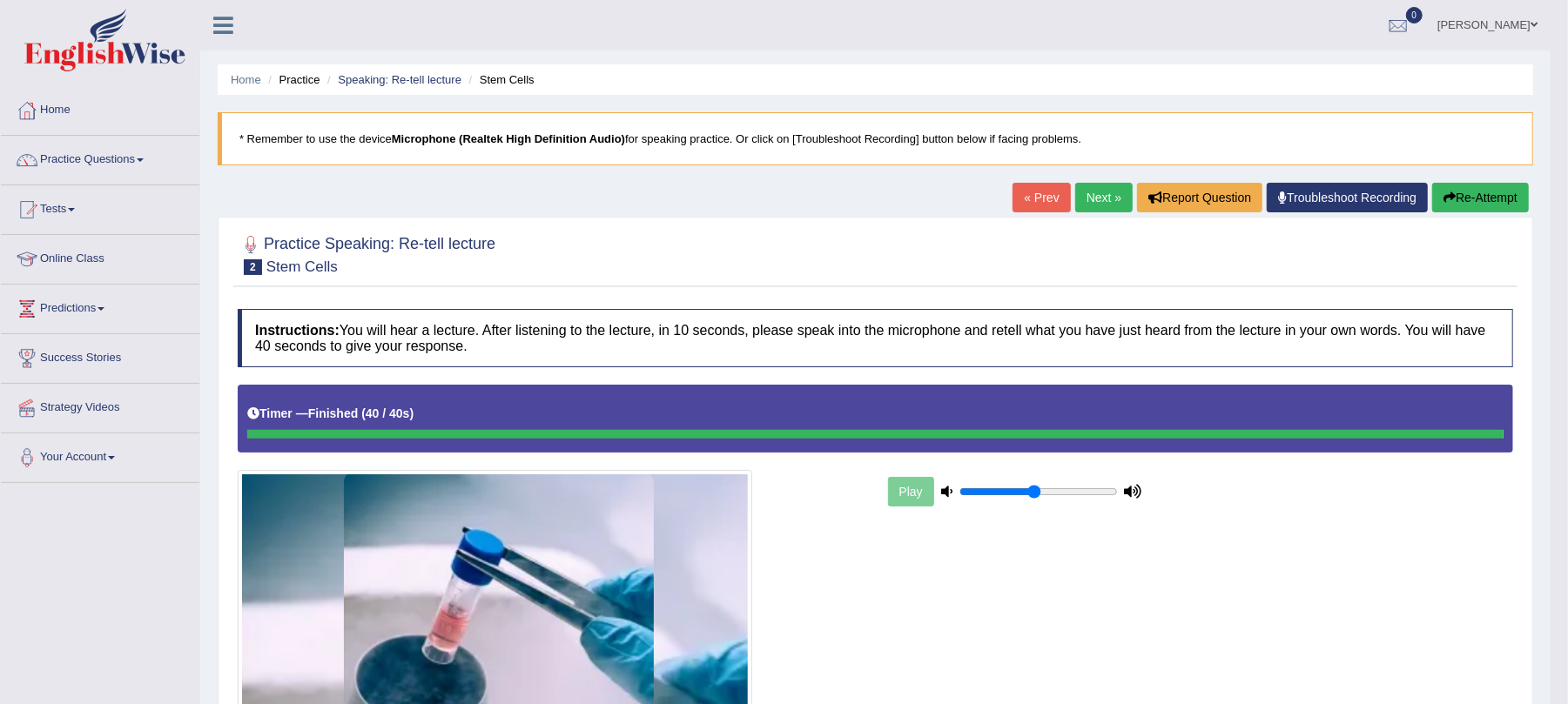
click at [1105, 212] on link "Next »" at bounding box center [1103, 197] width 57 height 30
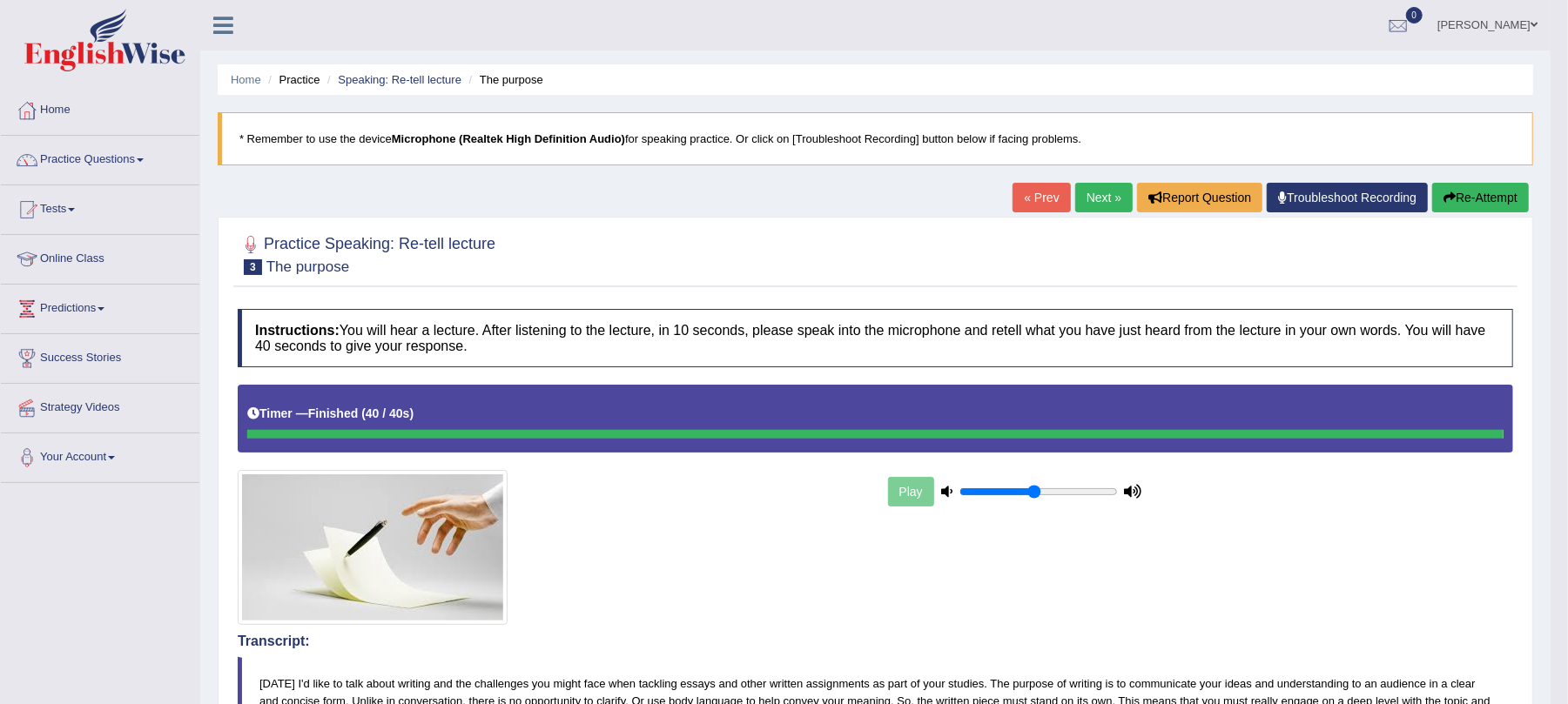
click at [1087, 212] on link "Next »" at bounding box center [1103, 197] width 57 height 30
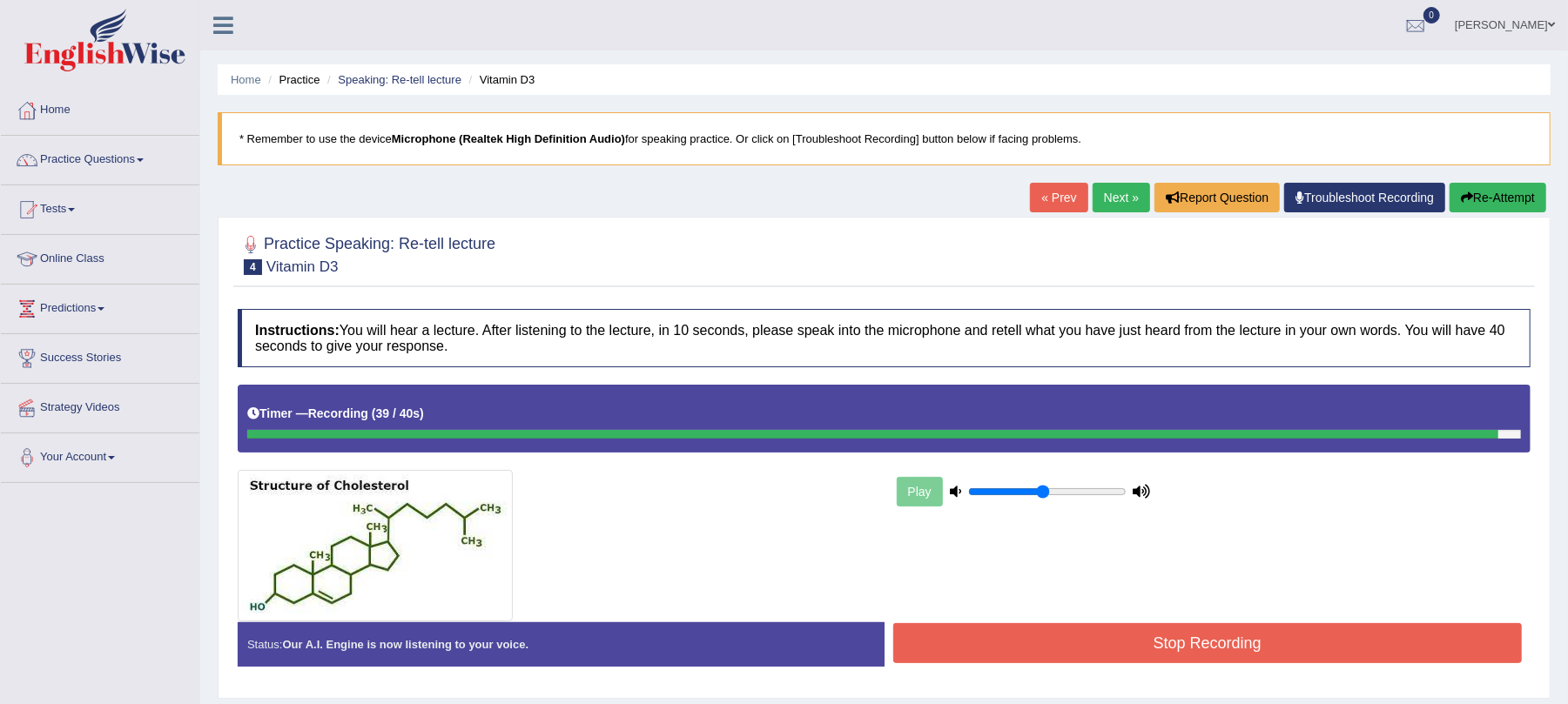
click at [1181, 648] on button "Stop Recording" at bounding box center [1209, 642] width 630 height 40
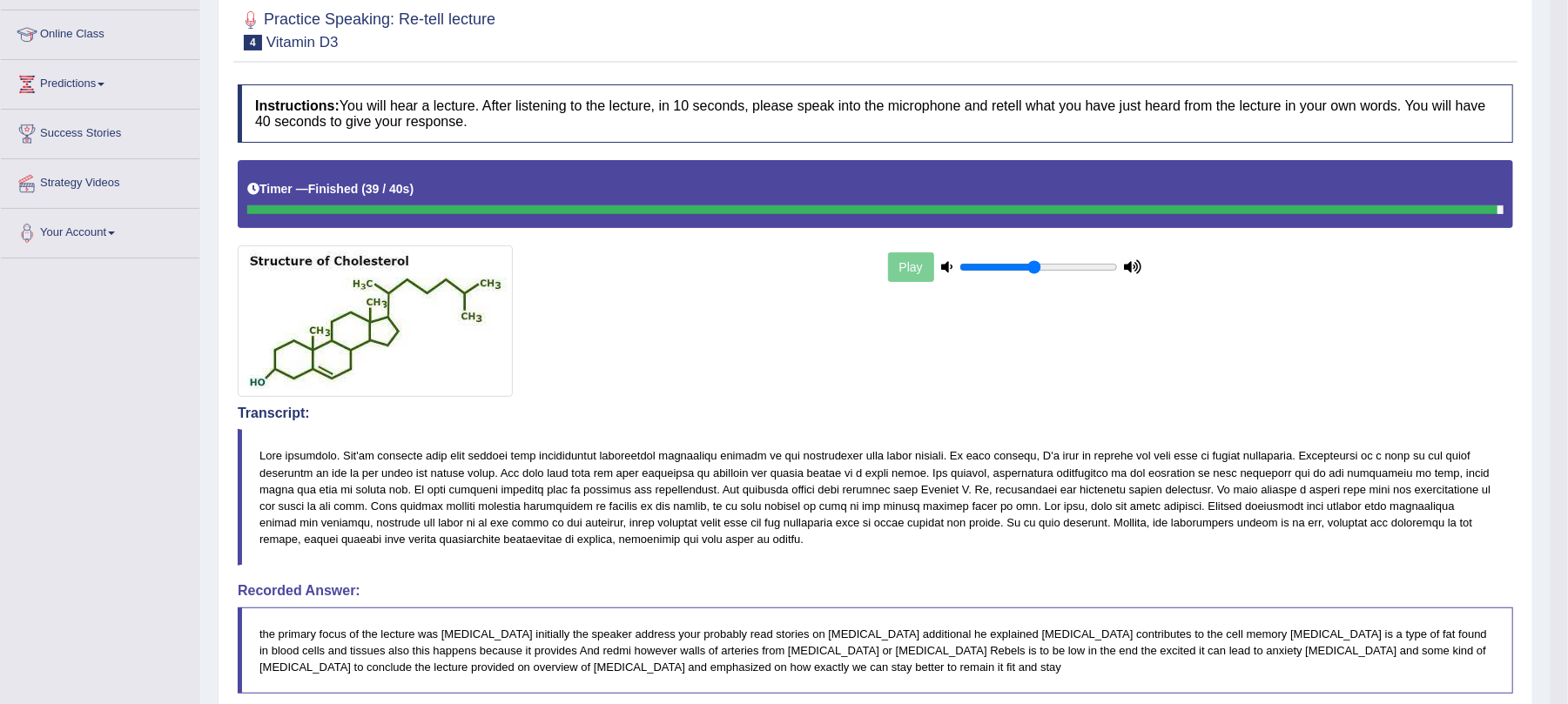
scroll to position [11, 0]
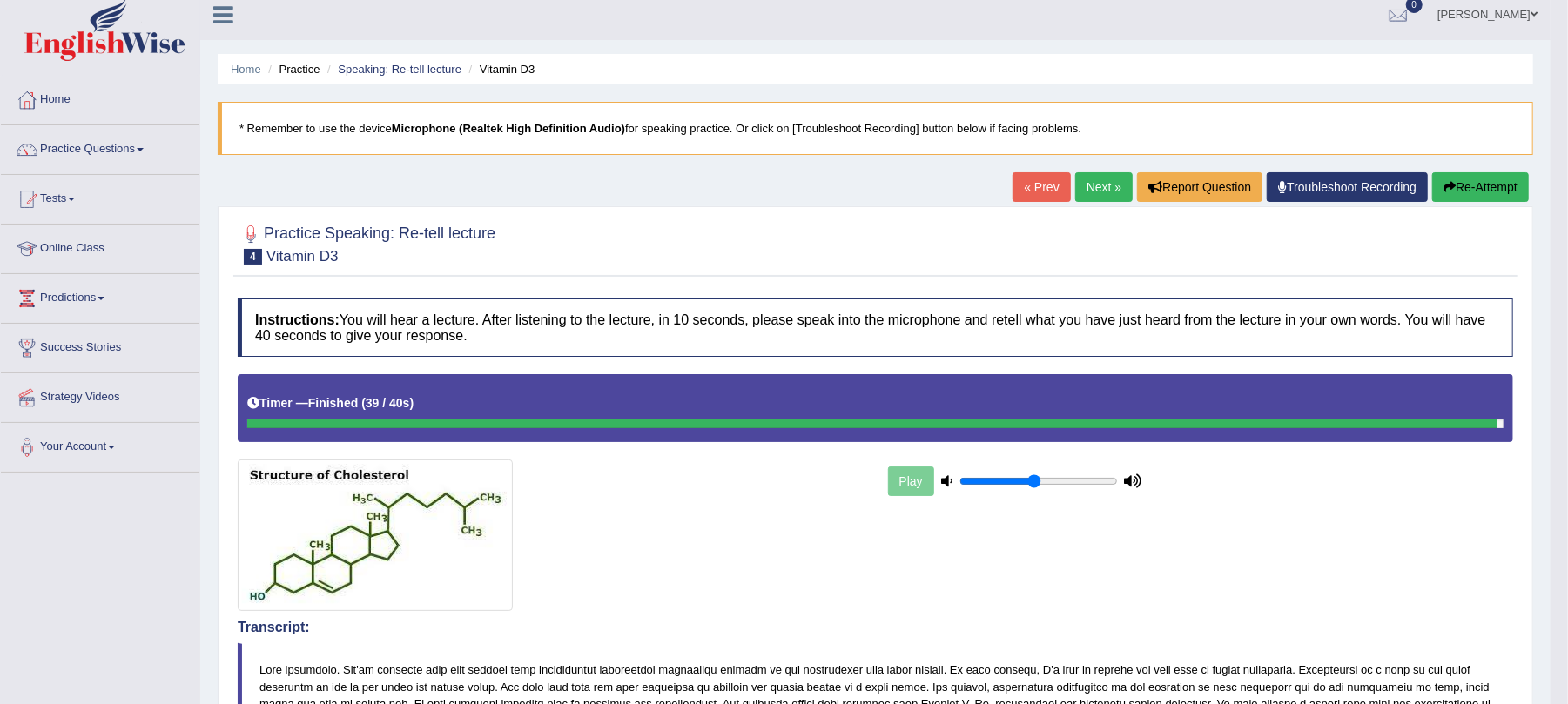
click at [1088, 193] on link "Next »" at bounding box center [1103, 186] width 57 height 30
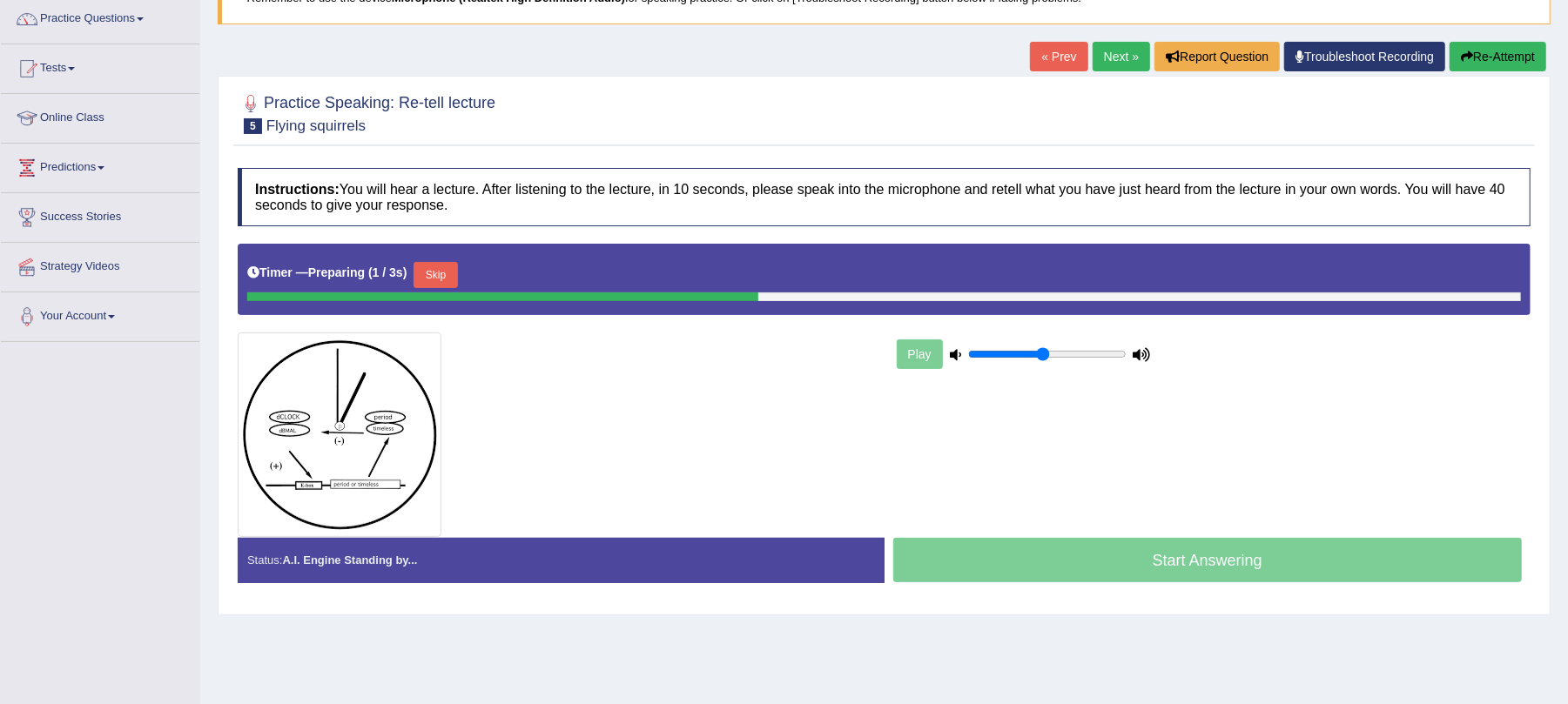
scroll to position [210, 0]
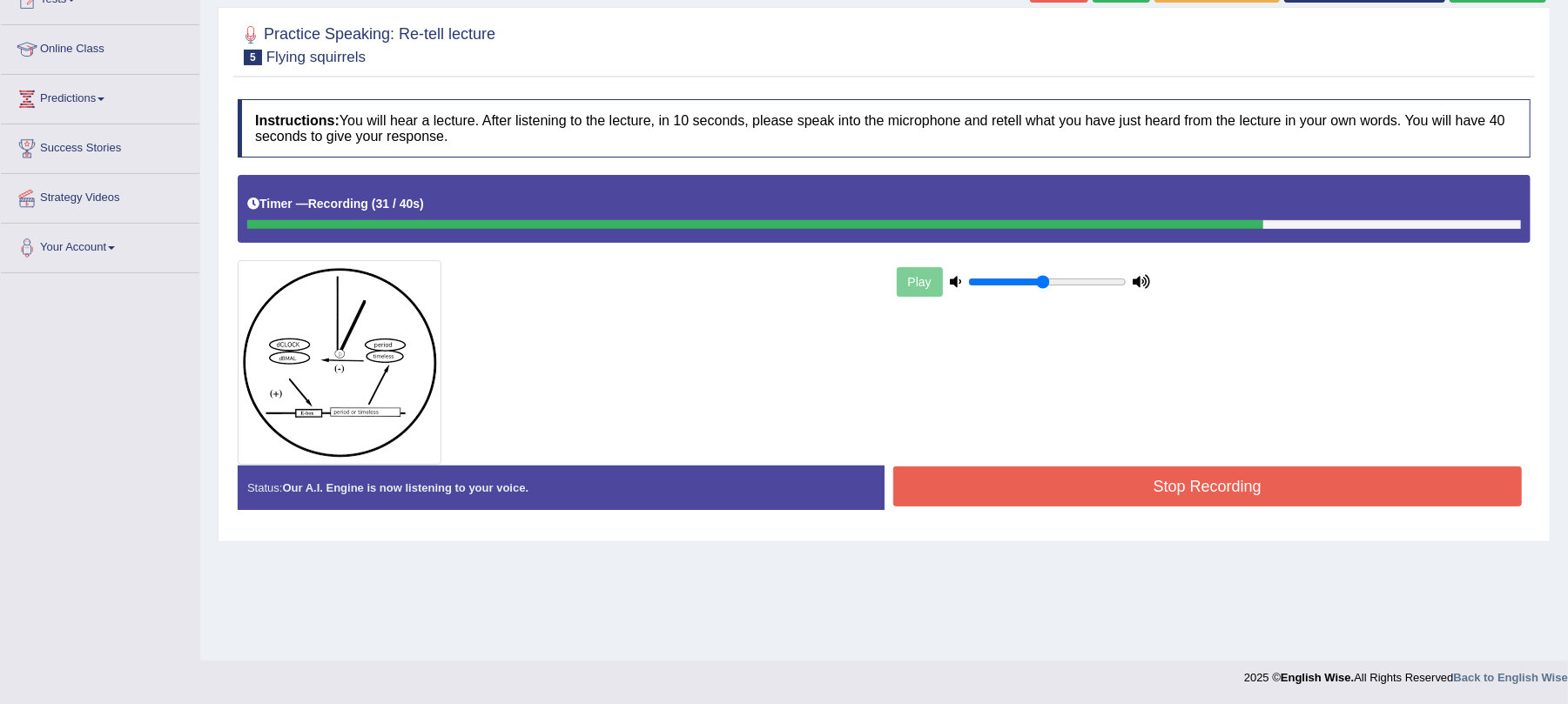
click at [1327, 477] on button "Stop Recording" at bounding box center [1209, 486] width 630 height 40
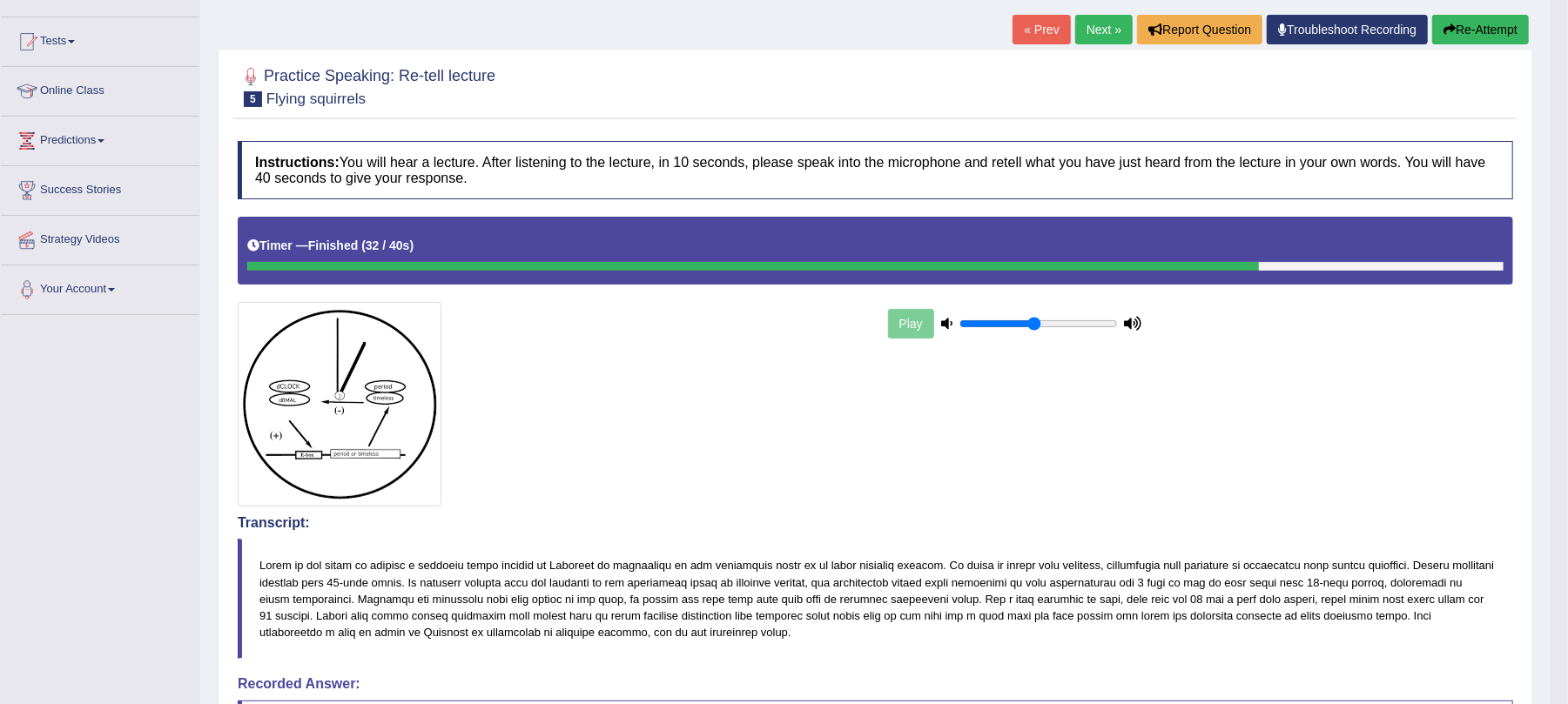
scroll to position [0, 0]
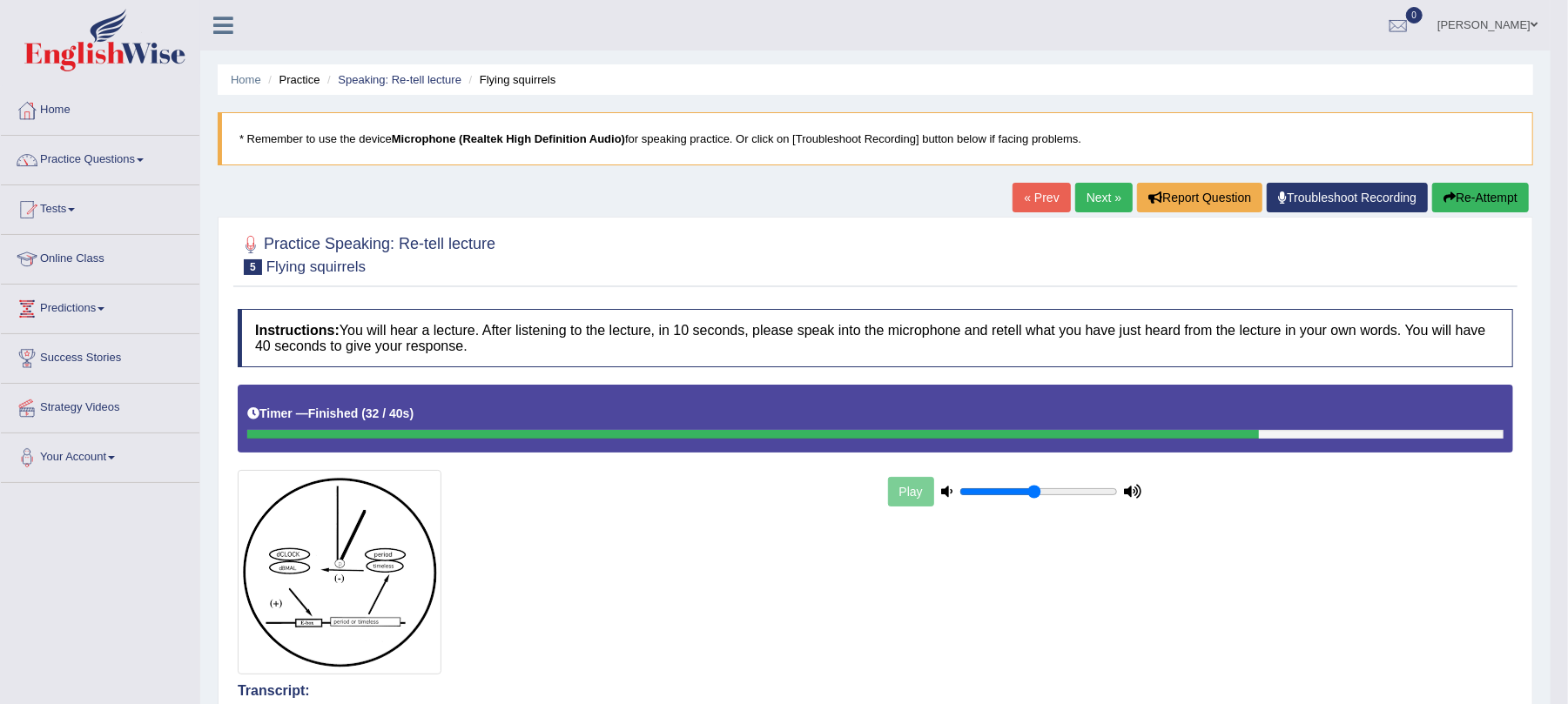
click at [1091, 209] on link "Next »" at bounding box center [1103, 197] width 57 height 30
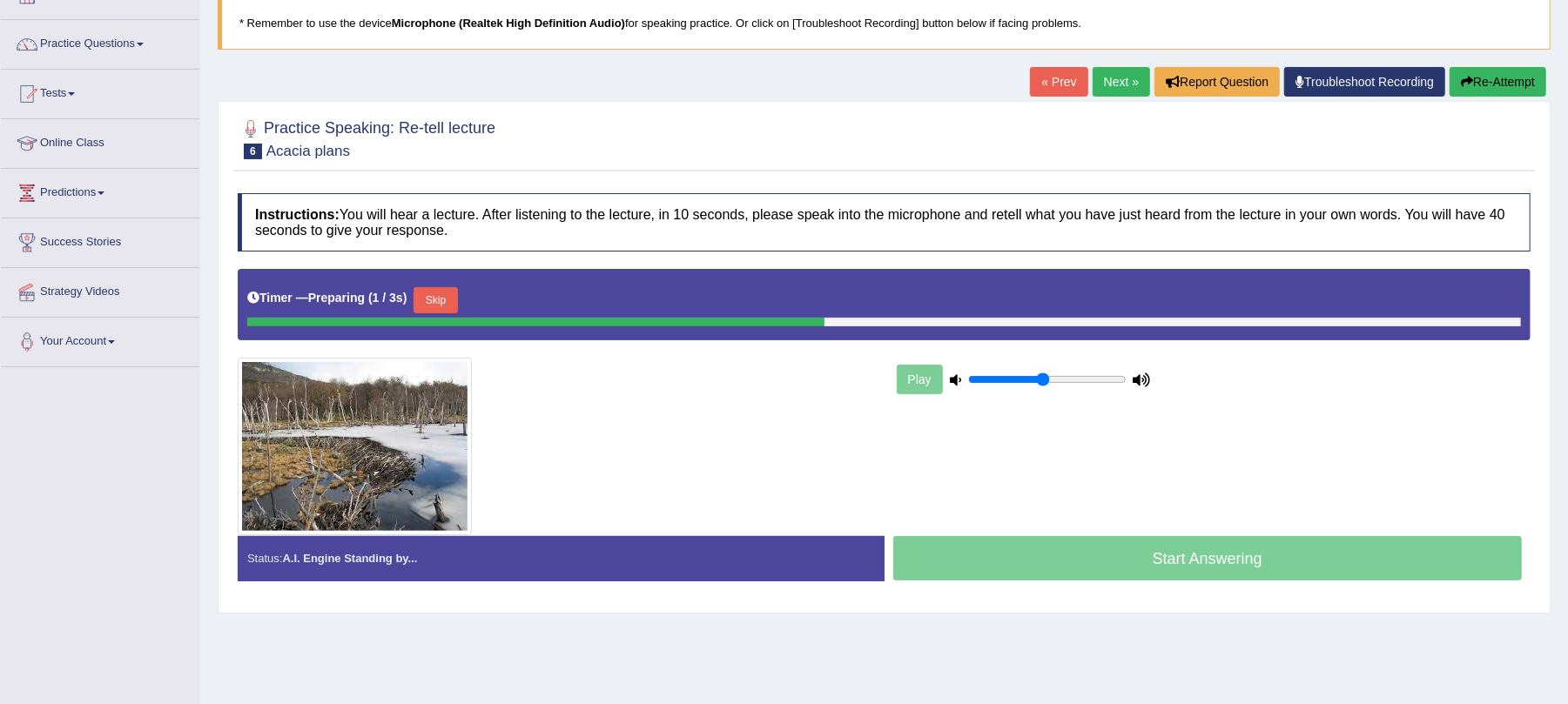
scroll to position [116, 0]
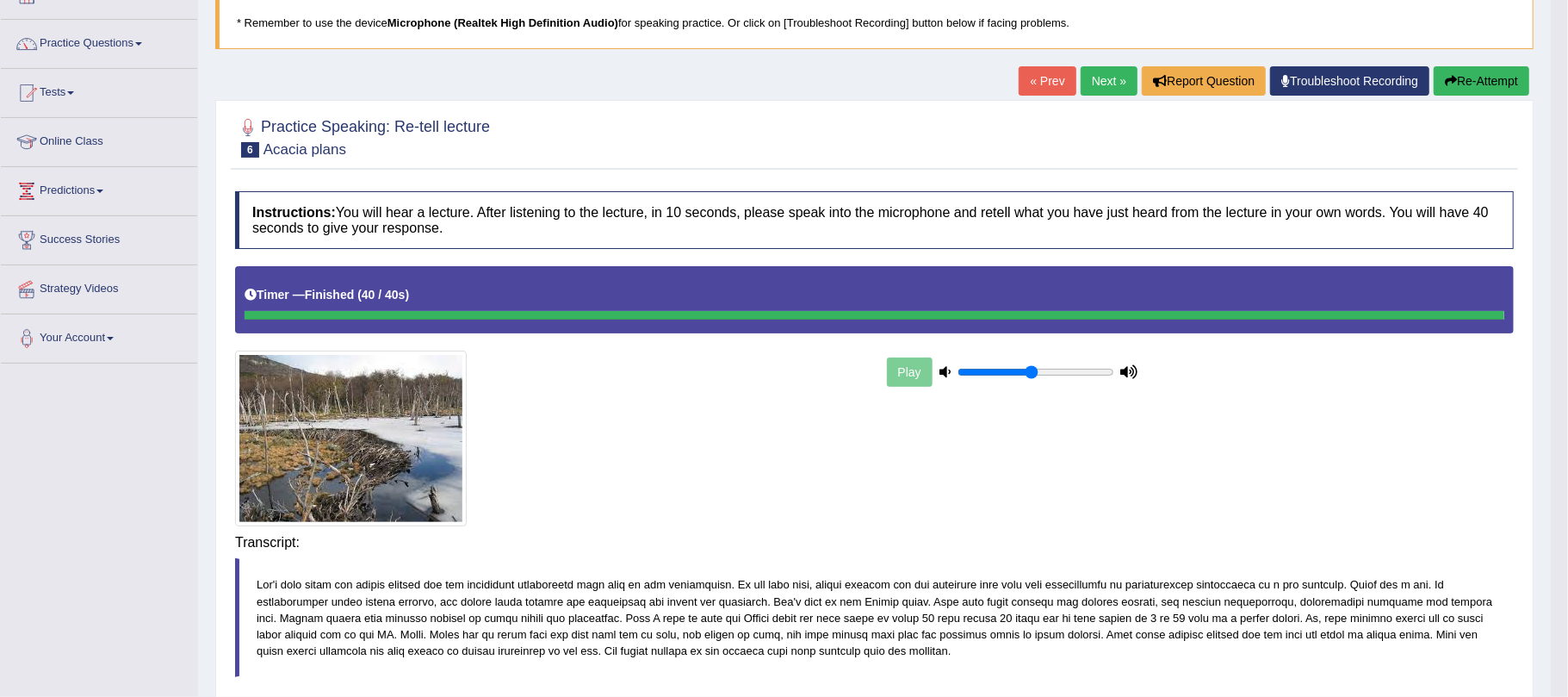
click at [0, 0] on div "Saving your answer..." at bounding box center [0, 0] width 0 height 0
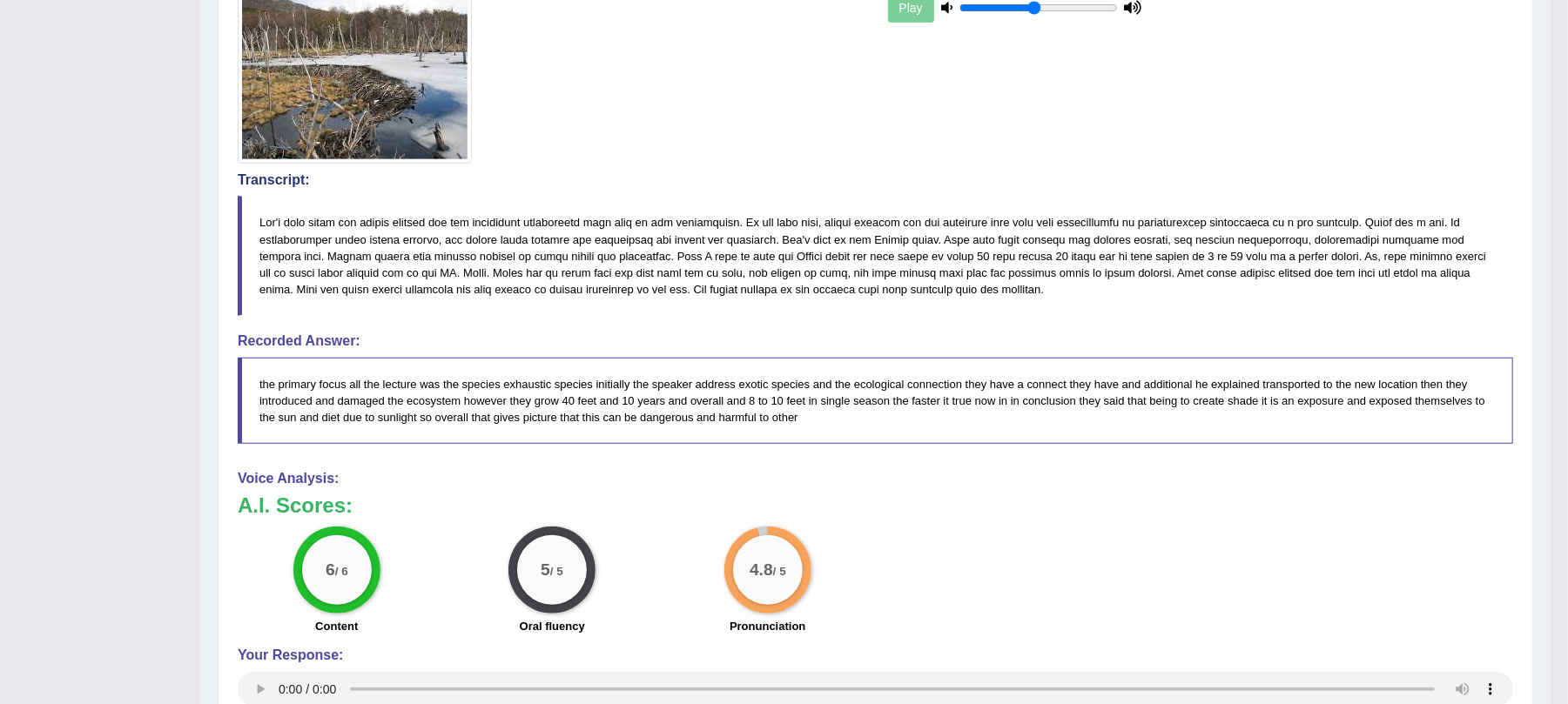
scroll to position [716, 0]
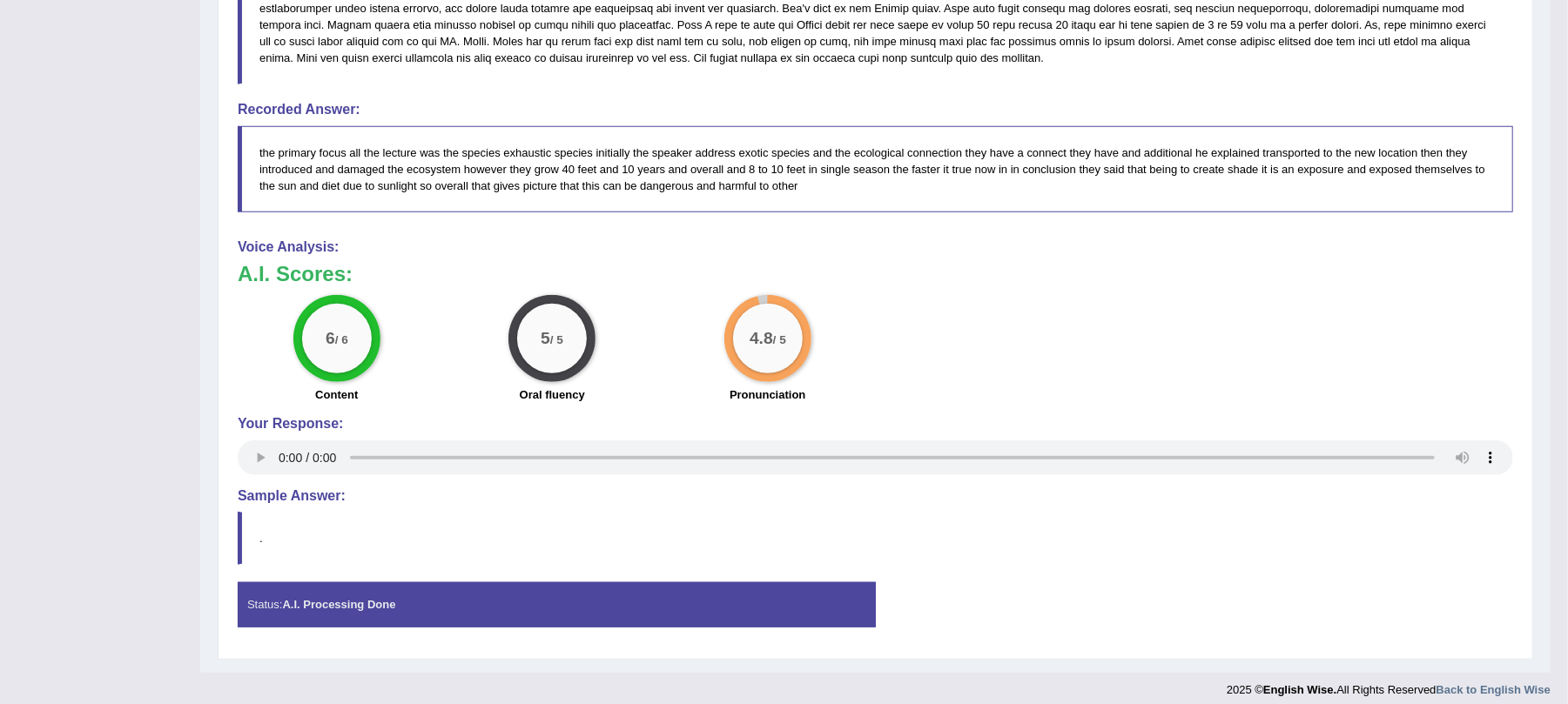
click at [1028, 504] on h4 "Sample Answer:" at bounding box center [875, 496] width 1275 height 15
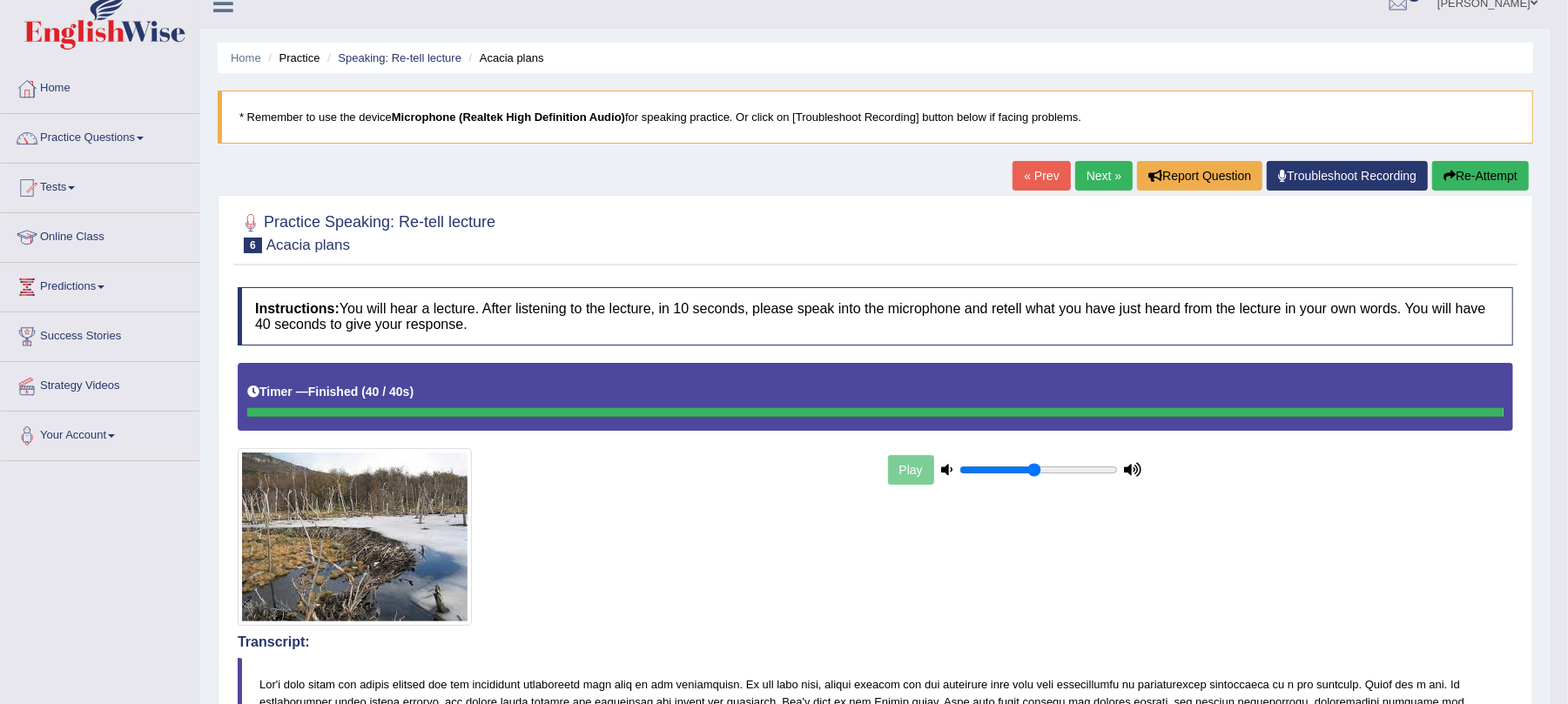
scroll to position [0, 0]
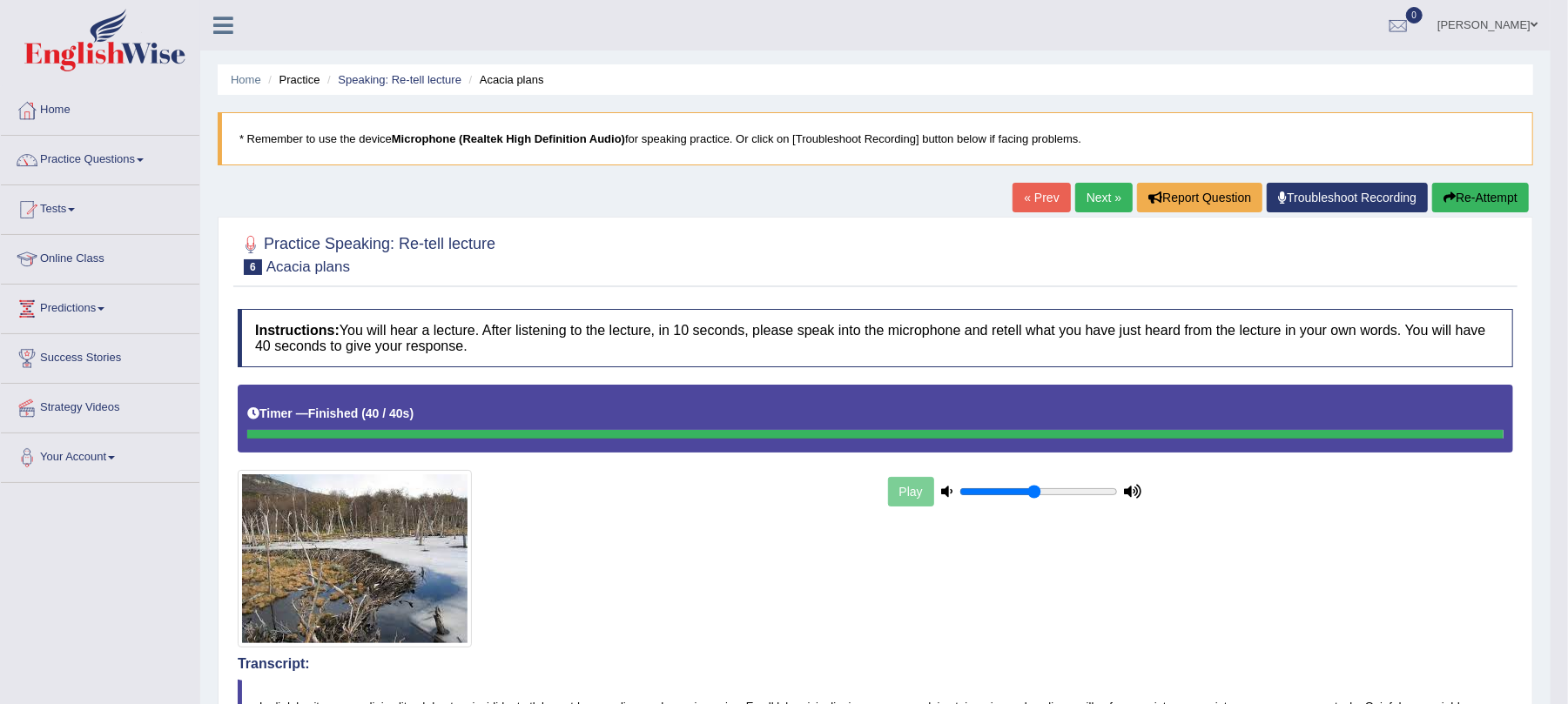
click at [1095, 191] on link "Next »" at bounding box center [1103, 197] width 57 height 30
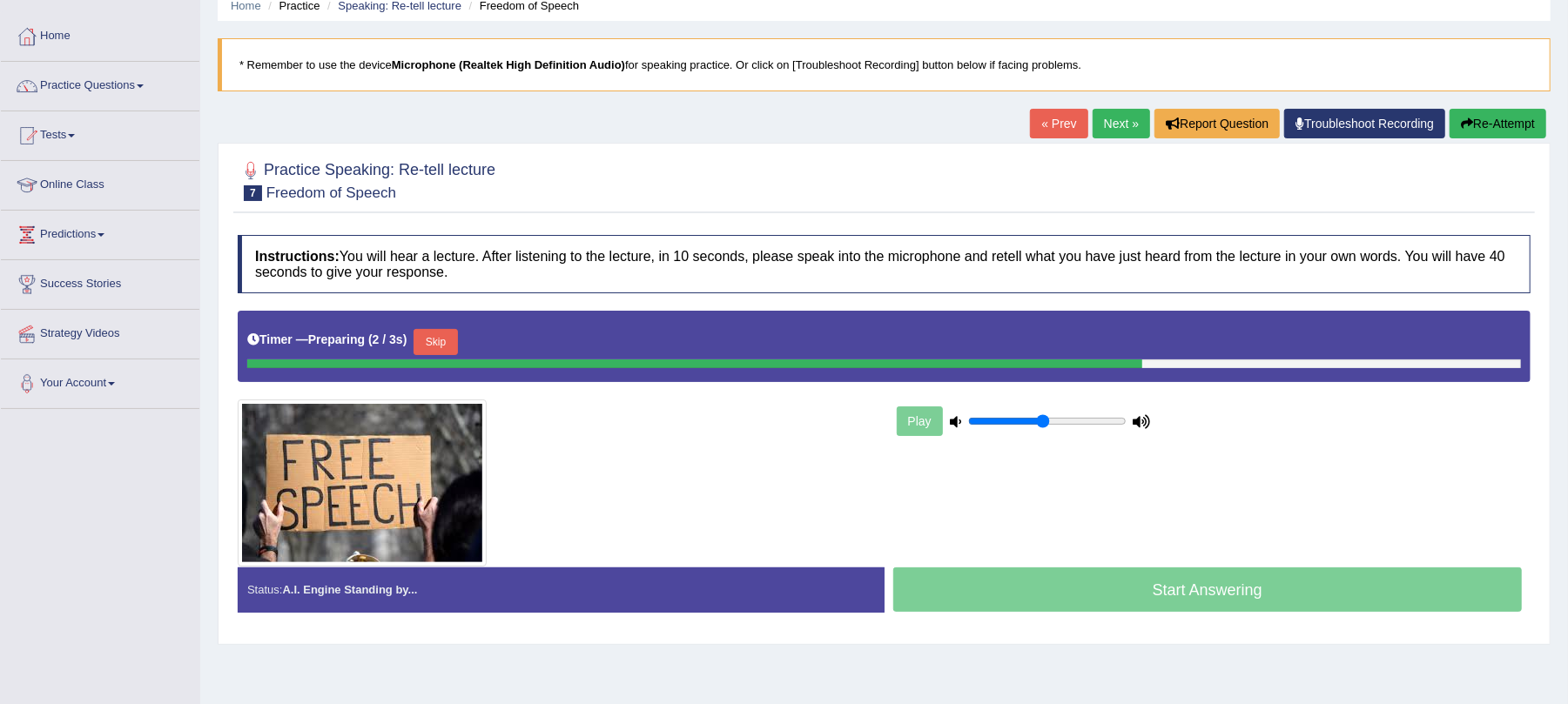
scroll to position [116, 0]
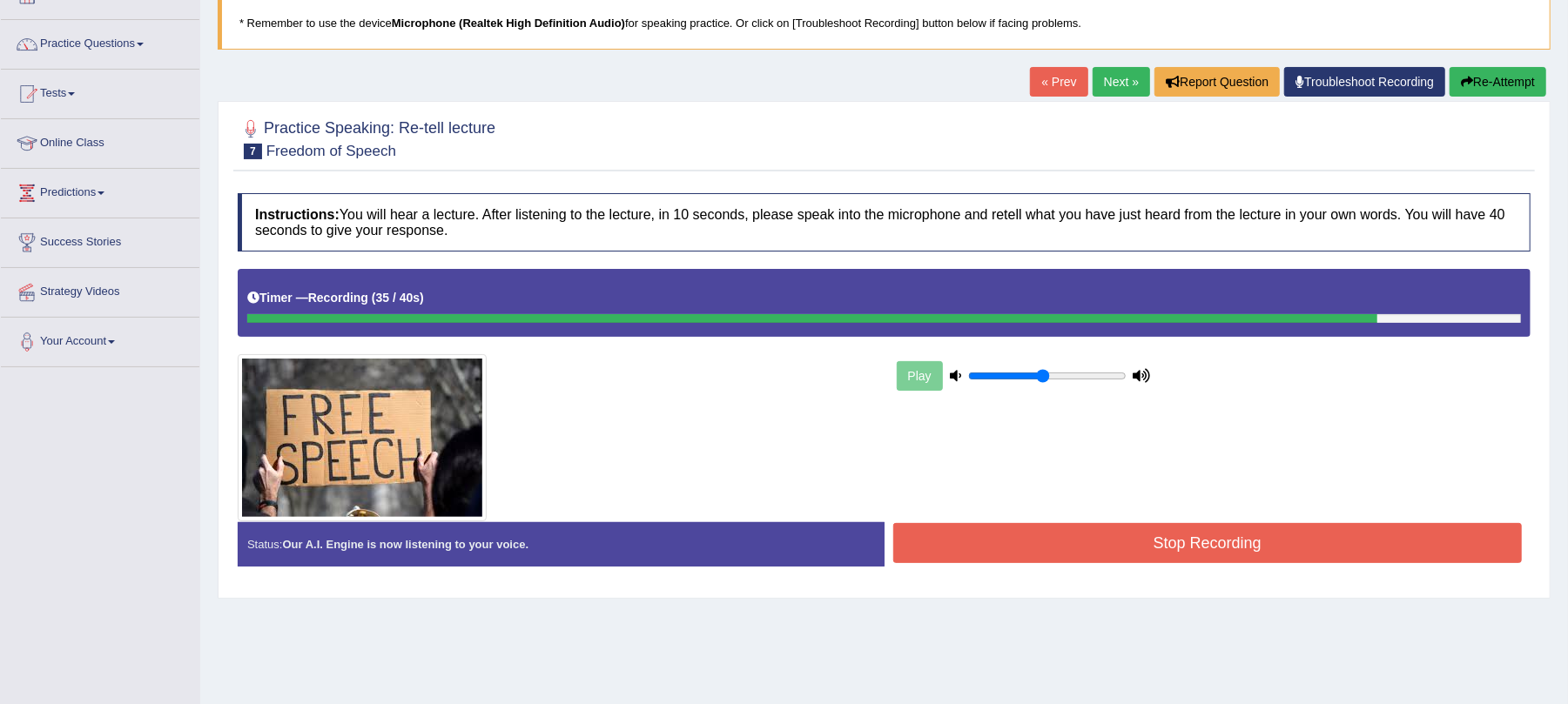
click at [1046, 538] on button "Stop Recording" at bounding box center [1209, 543] width 630 height 40
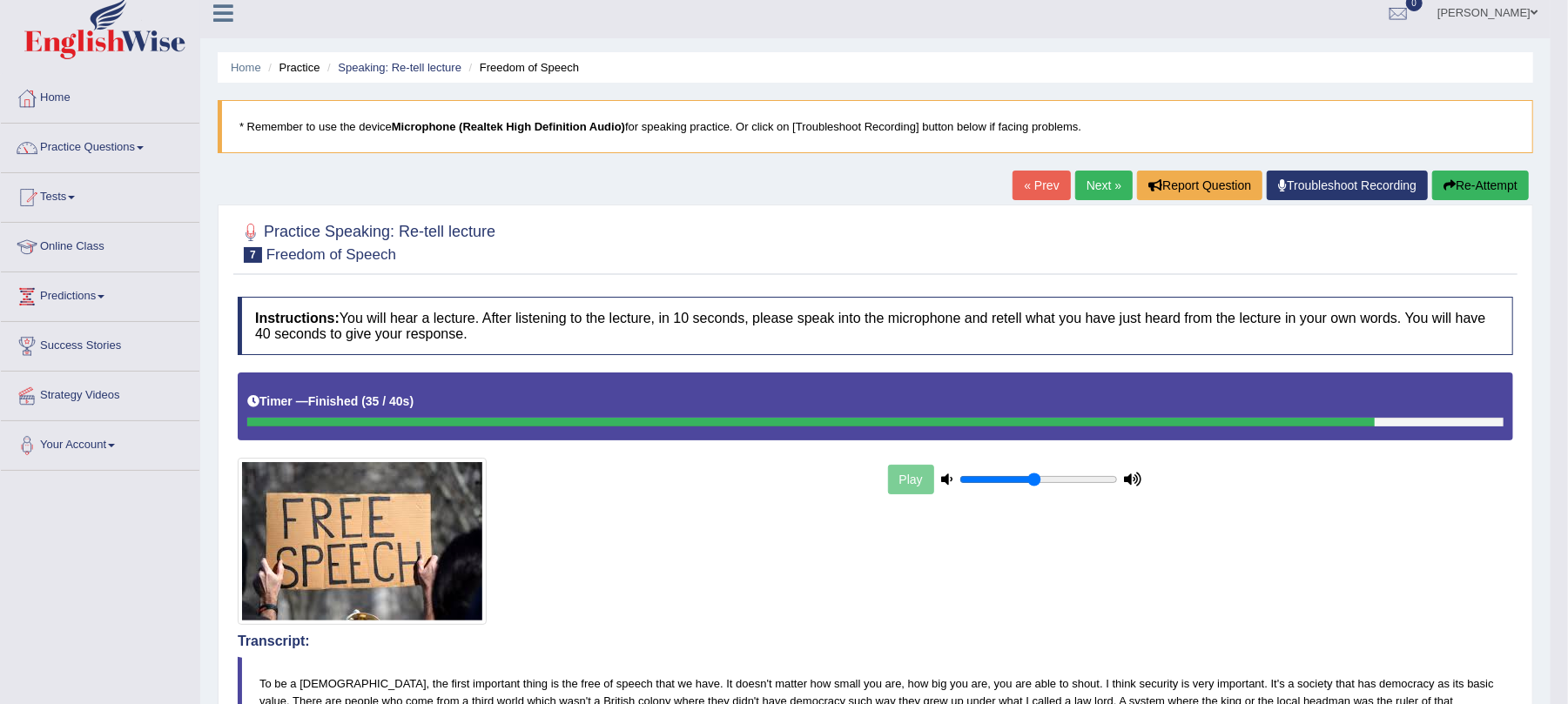
scroll to position [0, 0]
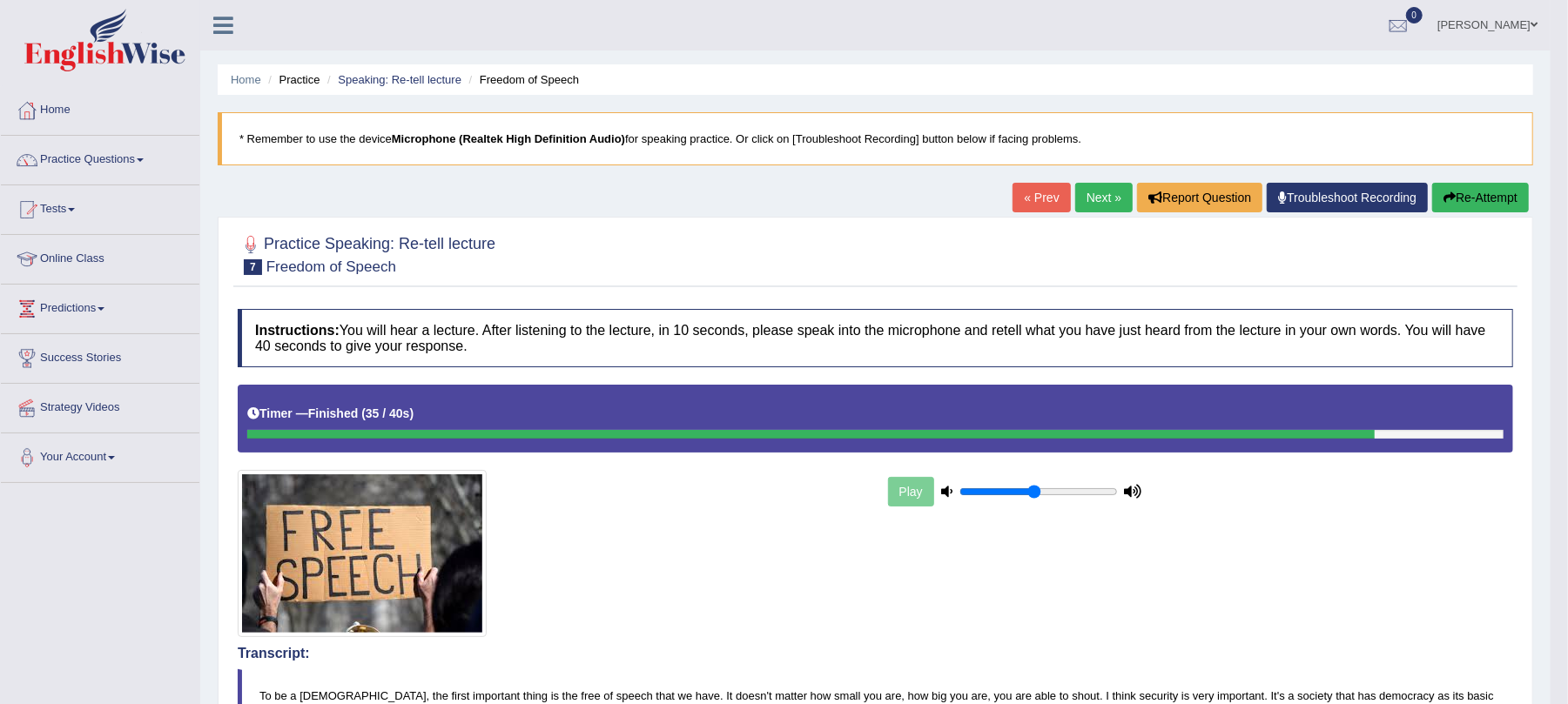
click at [1449, 193] on icon "button" at bounding box center [1449, 197] width 13 height 13
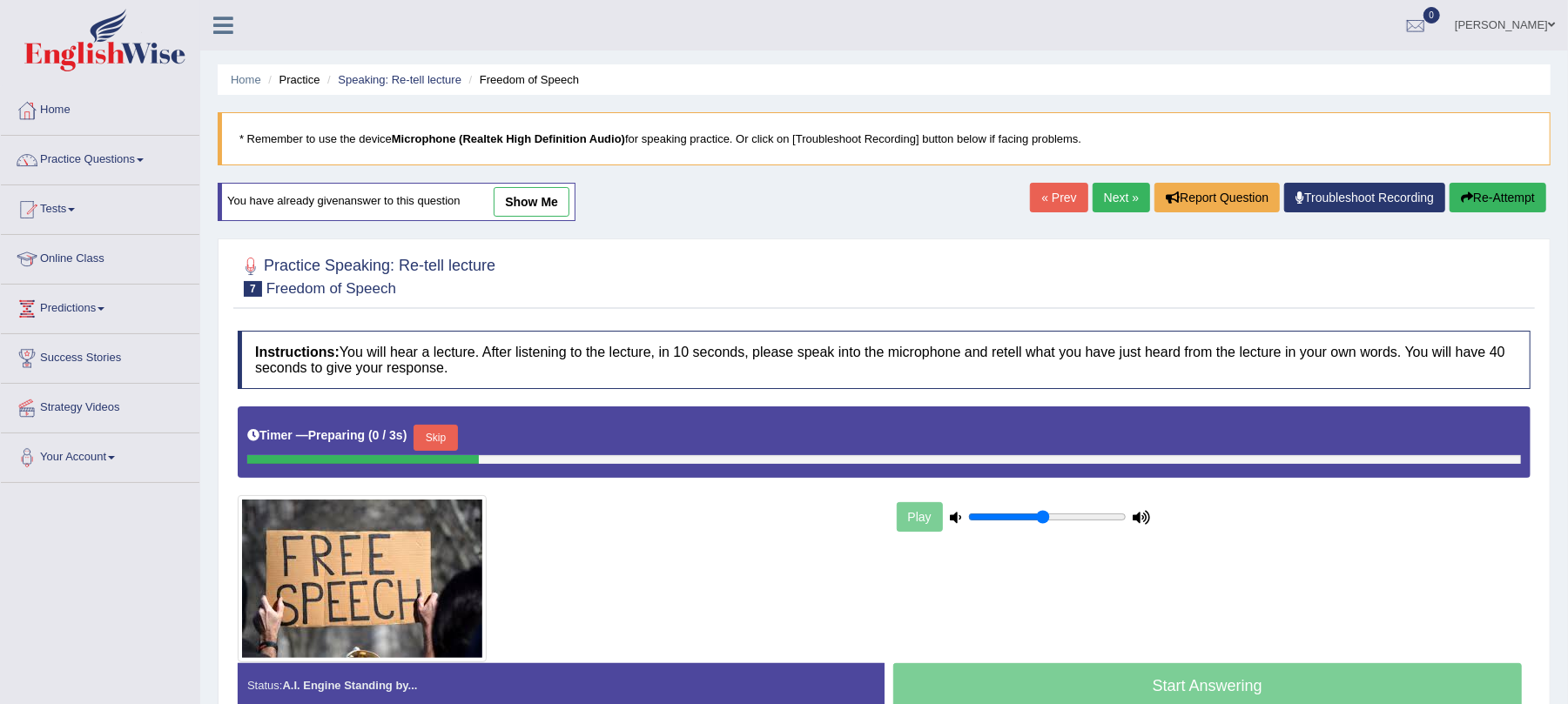
click at [436, 436] on button "Skip" at bounding box center [435, 437] width 43 height 26
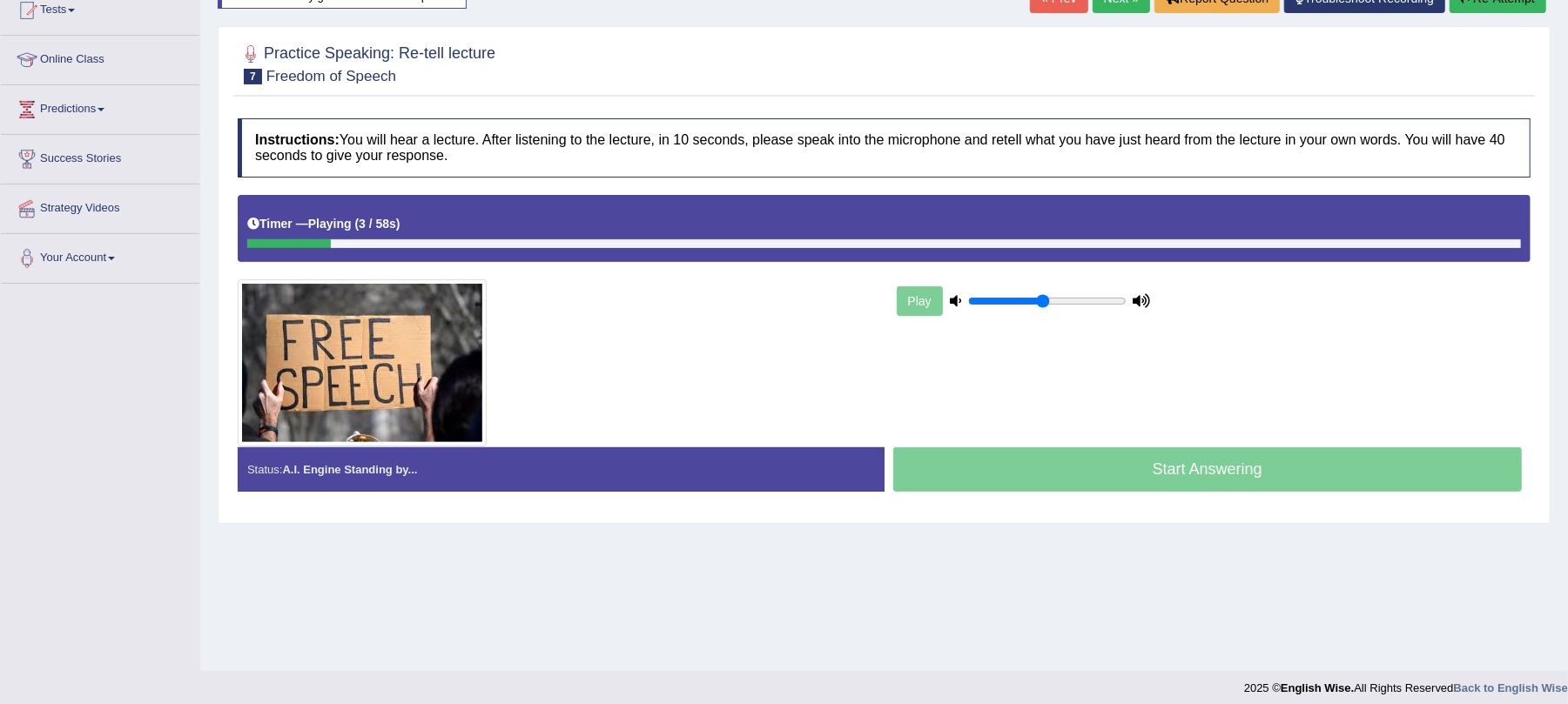
scroll to position [210, 0]
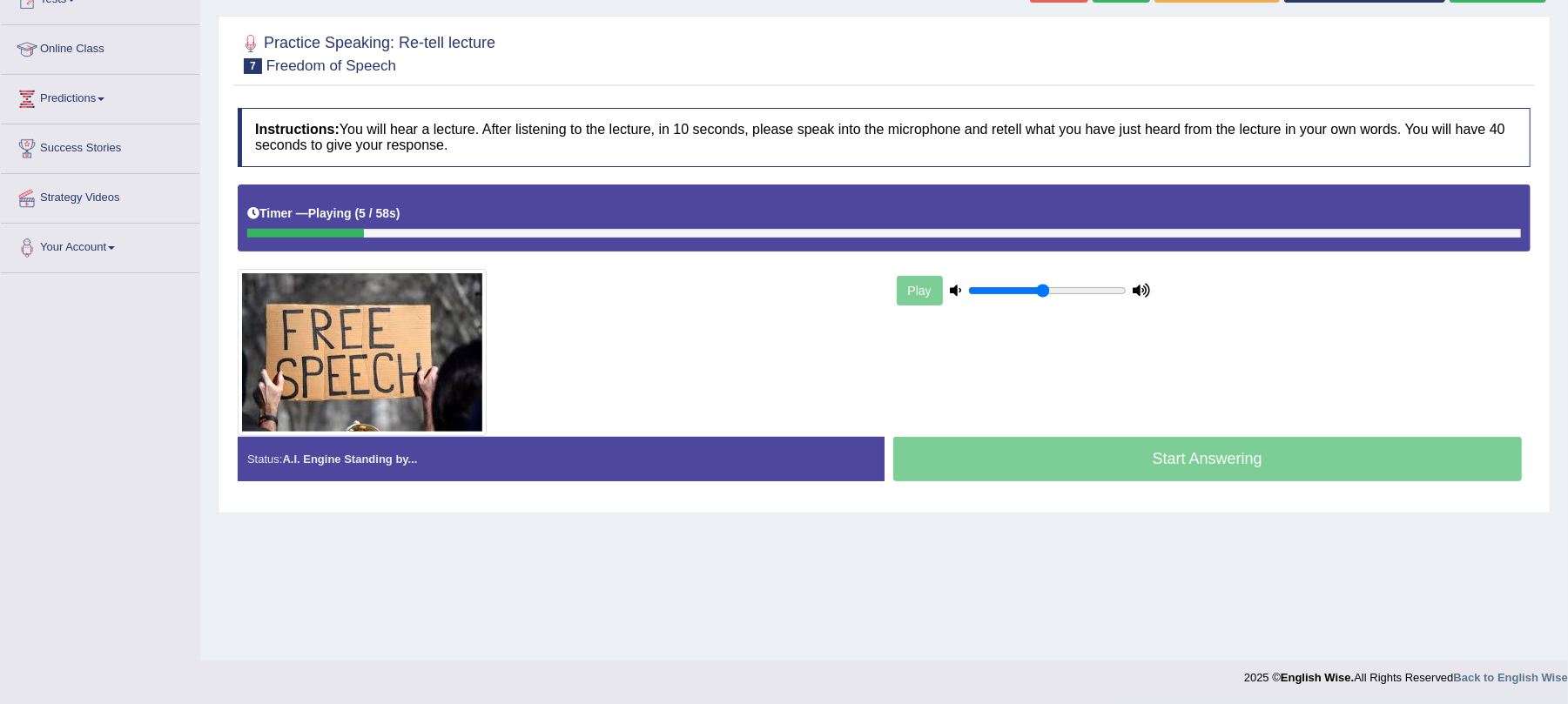
click at [1046, 479] on div "Start Answering" at bounding box center [1209, 461] width 647 height 48
click at [1039, 470] on div "Start Answering" at bounding box center [1209, 461] width 647 height 48
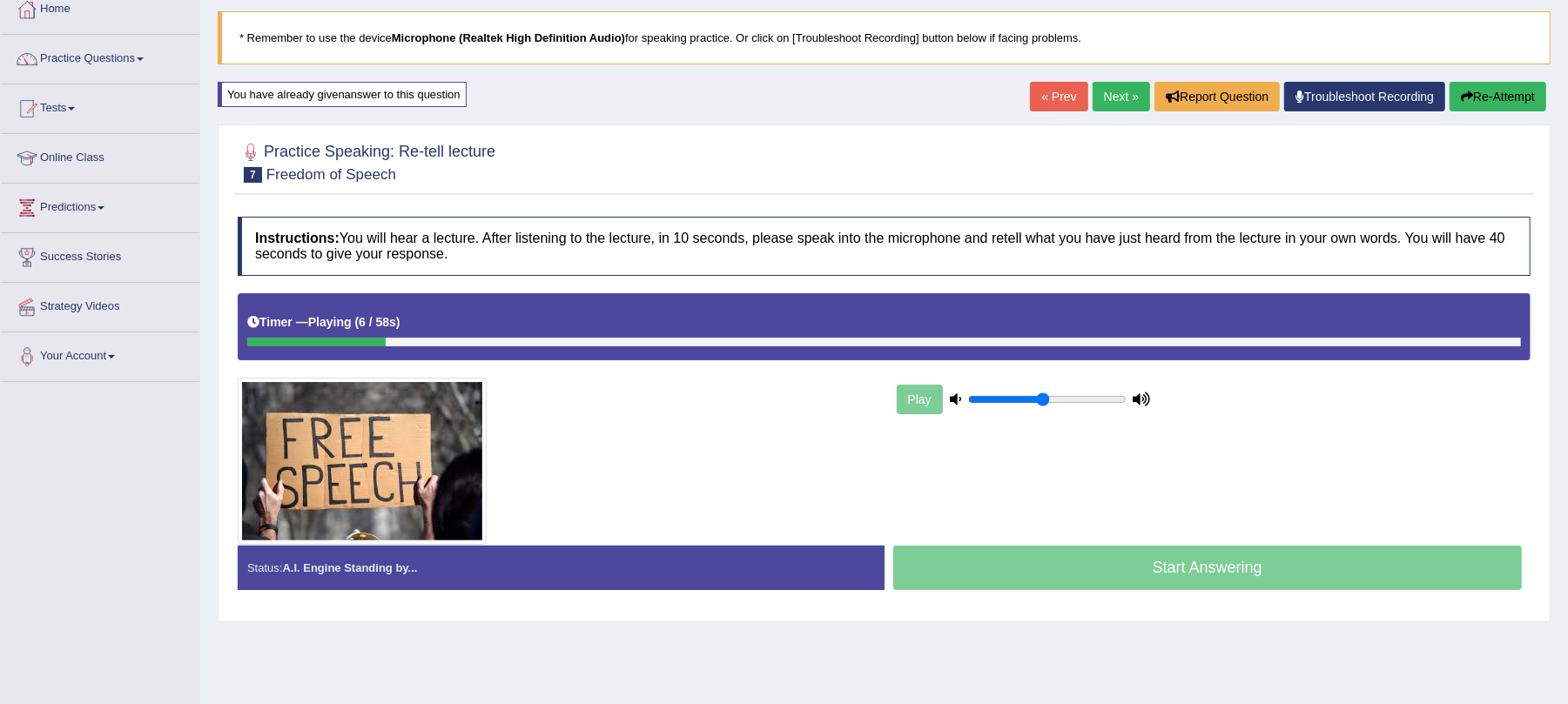
scroll to position [0, 0]
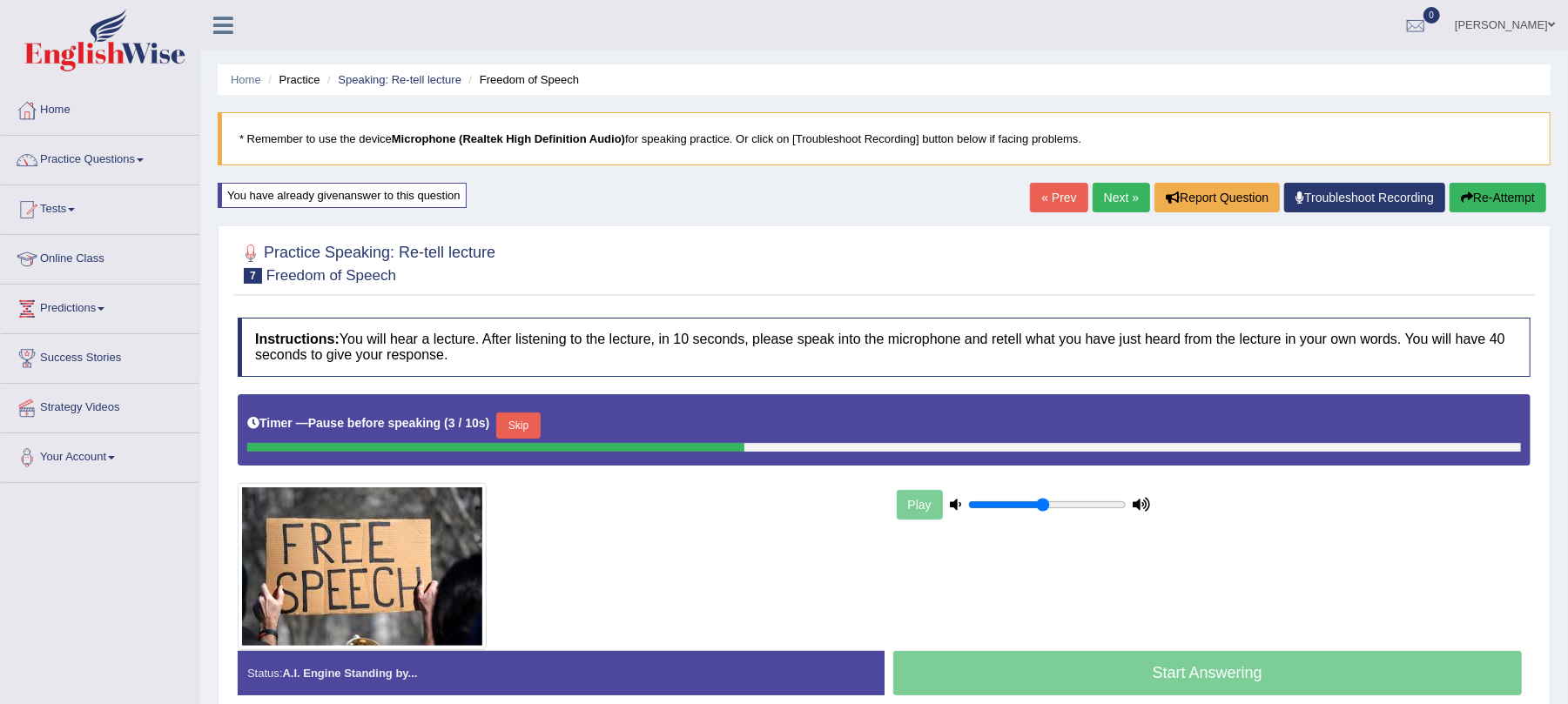
click at [531, 426] on button "Skip" at bounding box center [518, 425] width 43 height 26
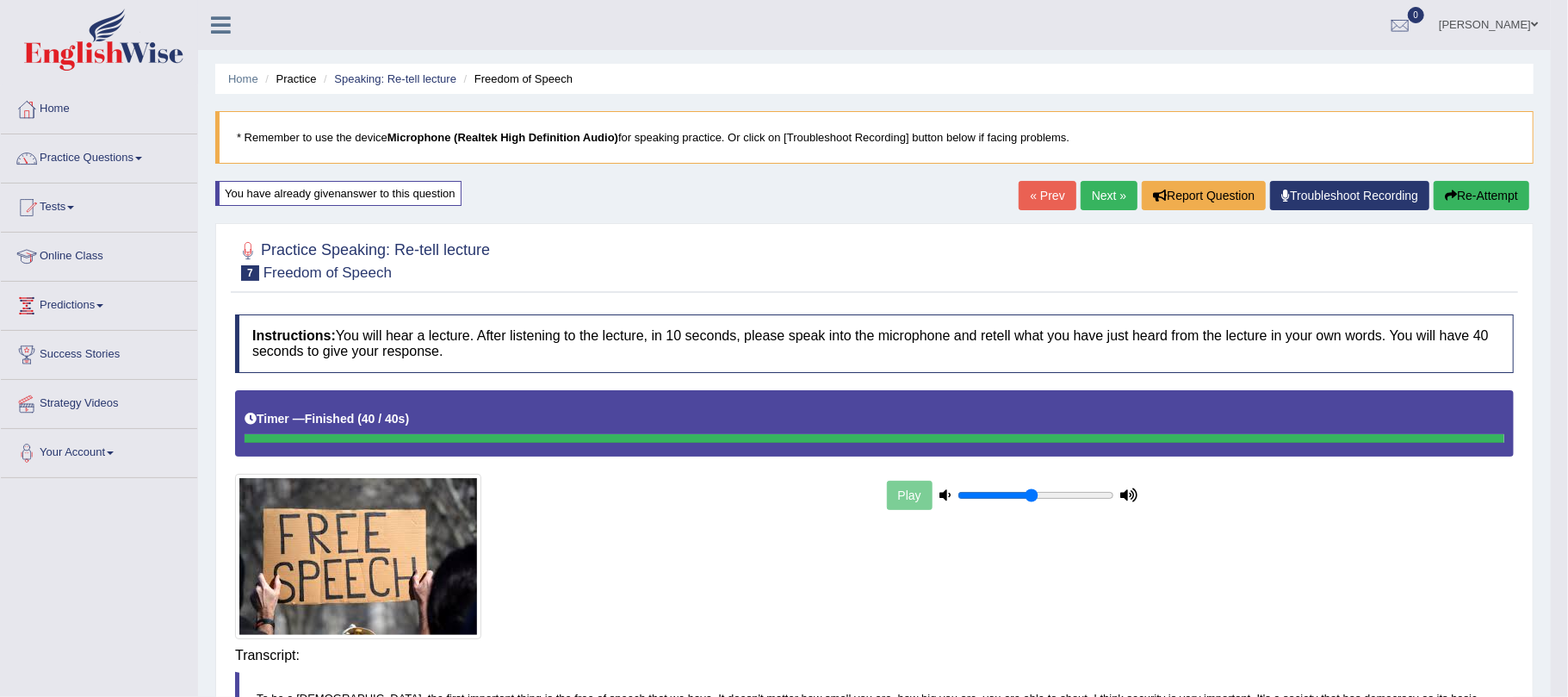
click at [0, 0] on div "Saving your answer..." at bounding box center [0, 0] width 0 height 0
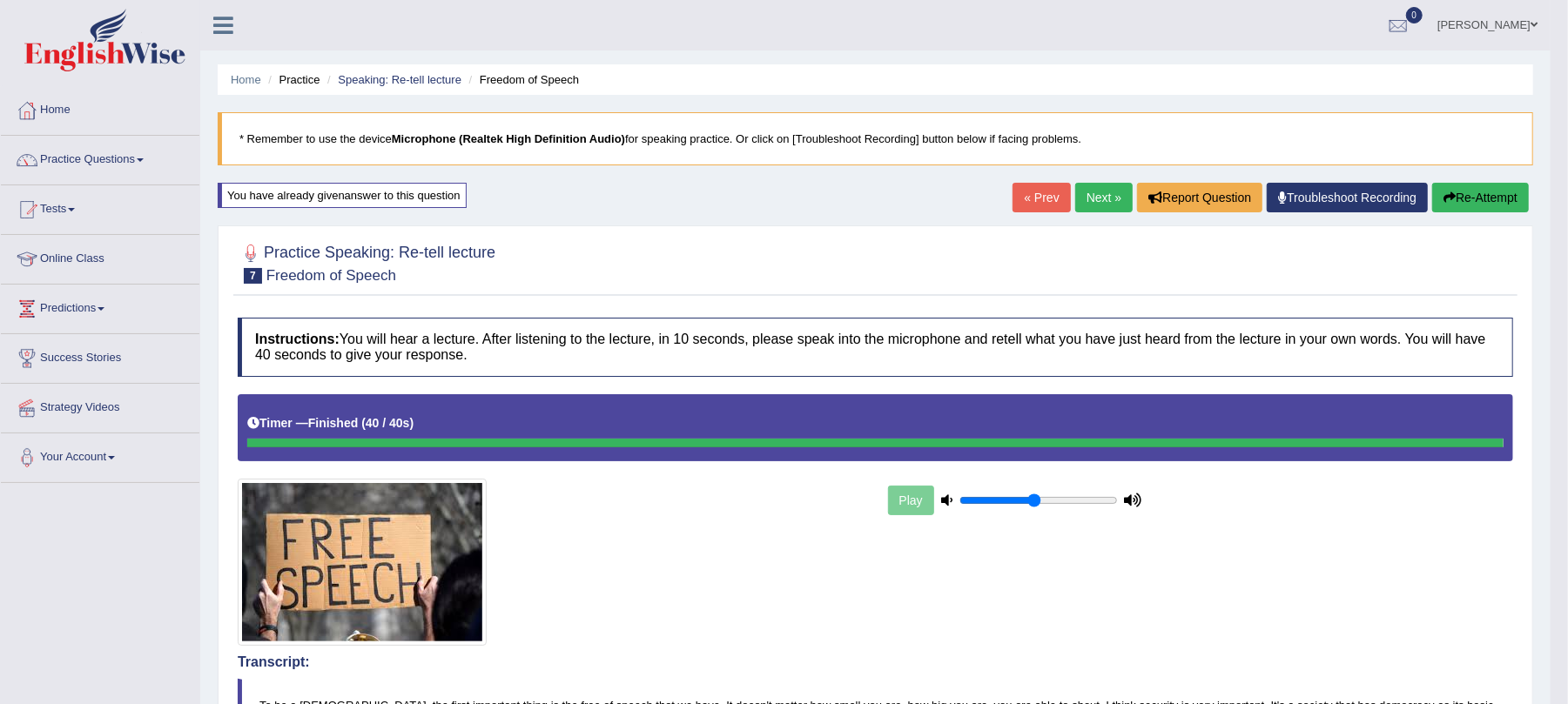
click at [1473, 200] on button "Re-Attempt" at bounding box center [1481, 197] width 97 height 30
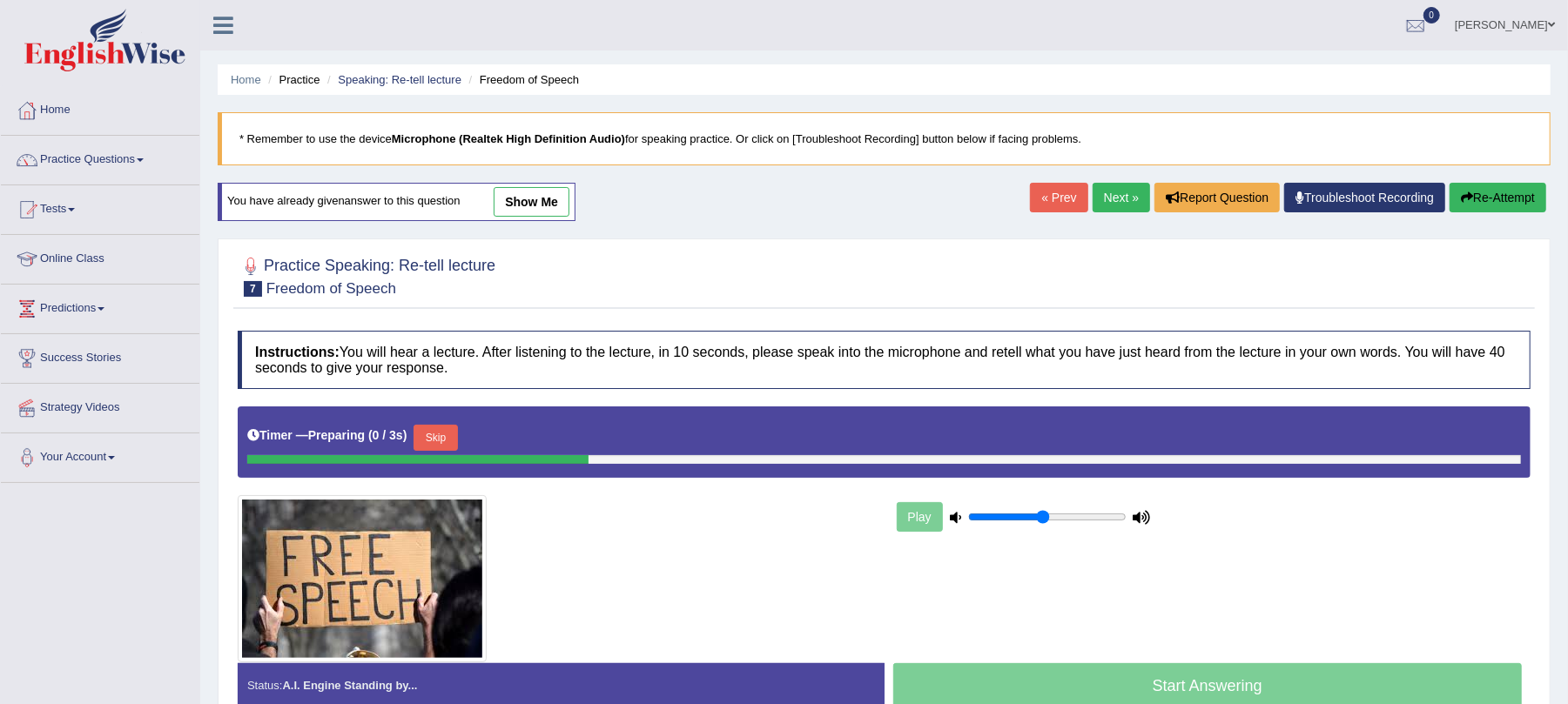
click at [454, 443] on button "Skip" at bounding box center [435, 437] width 43 height 26
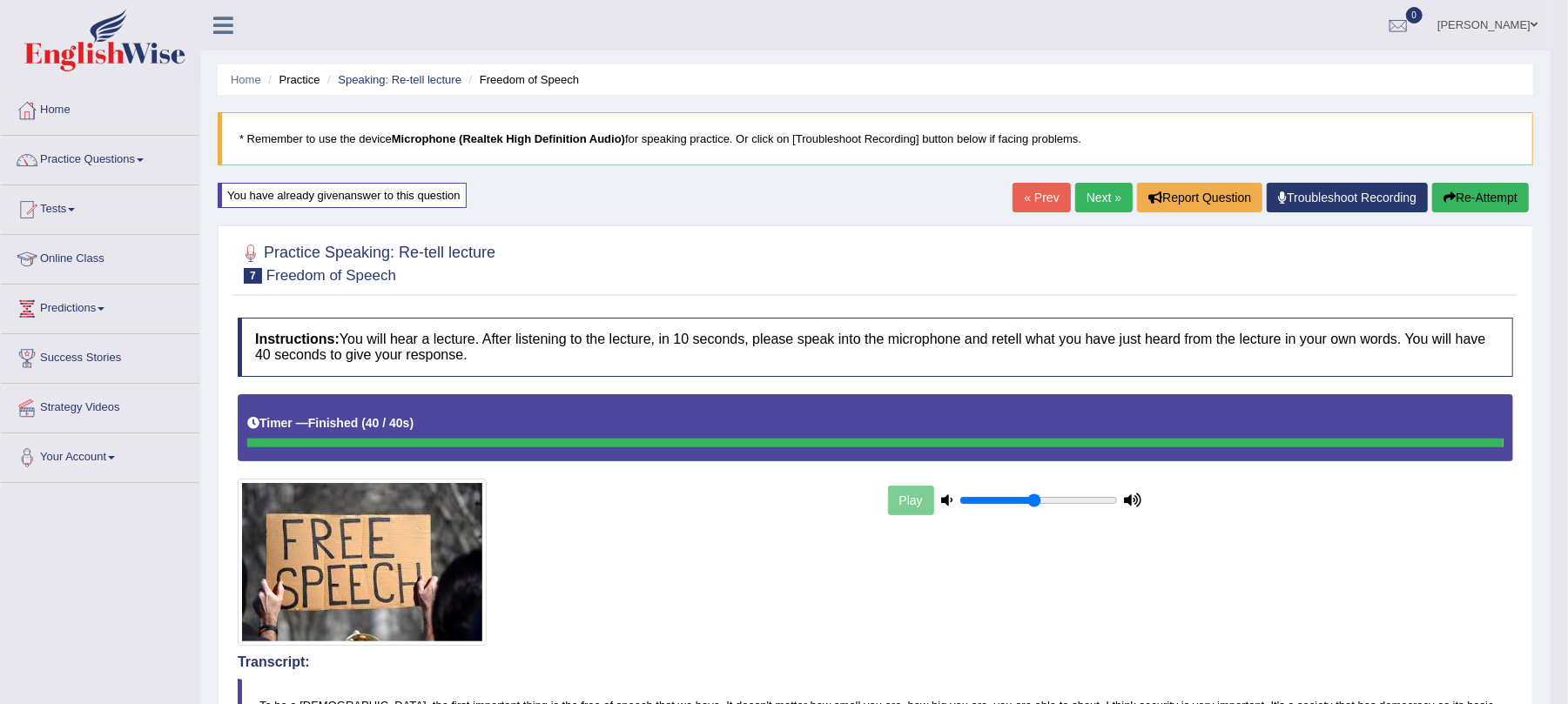
click at [1085, 199] on link "Next »" at bounding box center [1103, 197] width 57 height 30
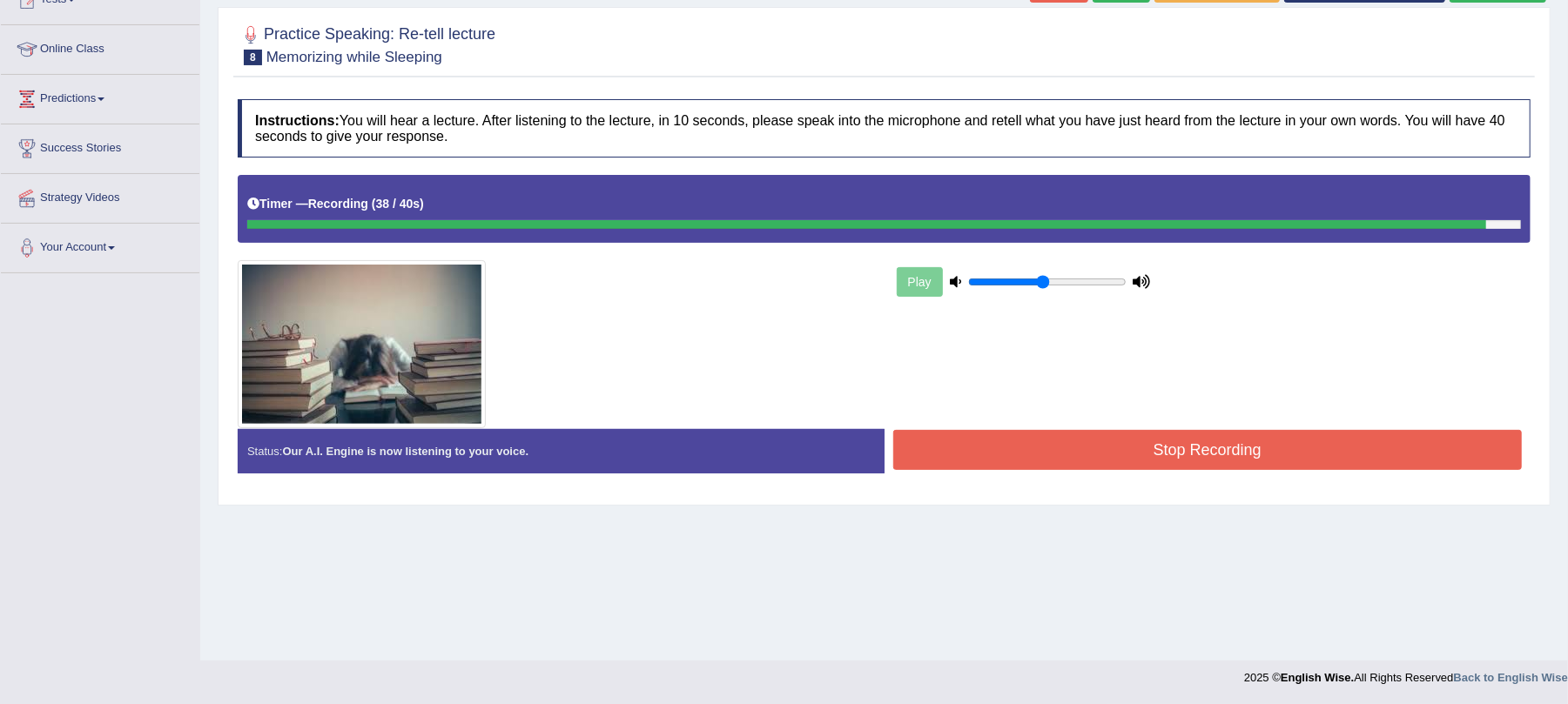
click at [1084, 456] on button "Stop Recording" at bounding box center [1209, 449] width 630 height 40
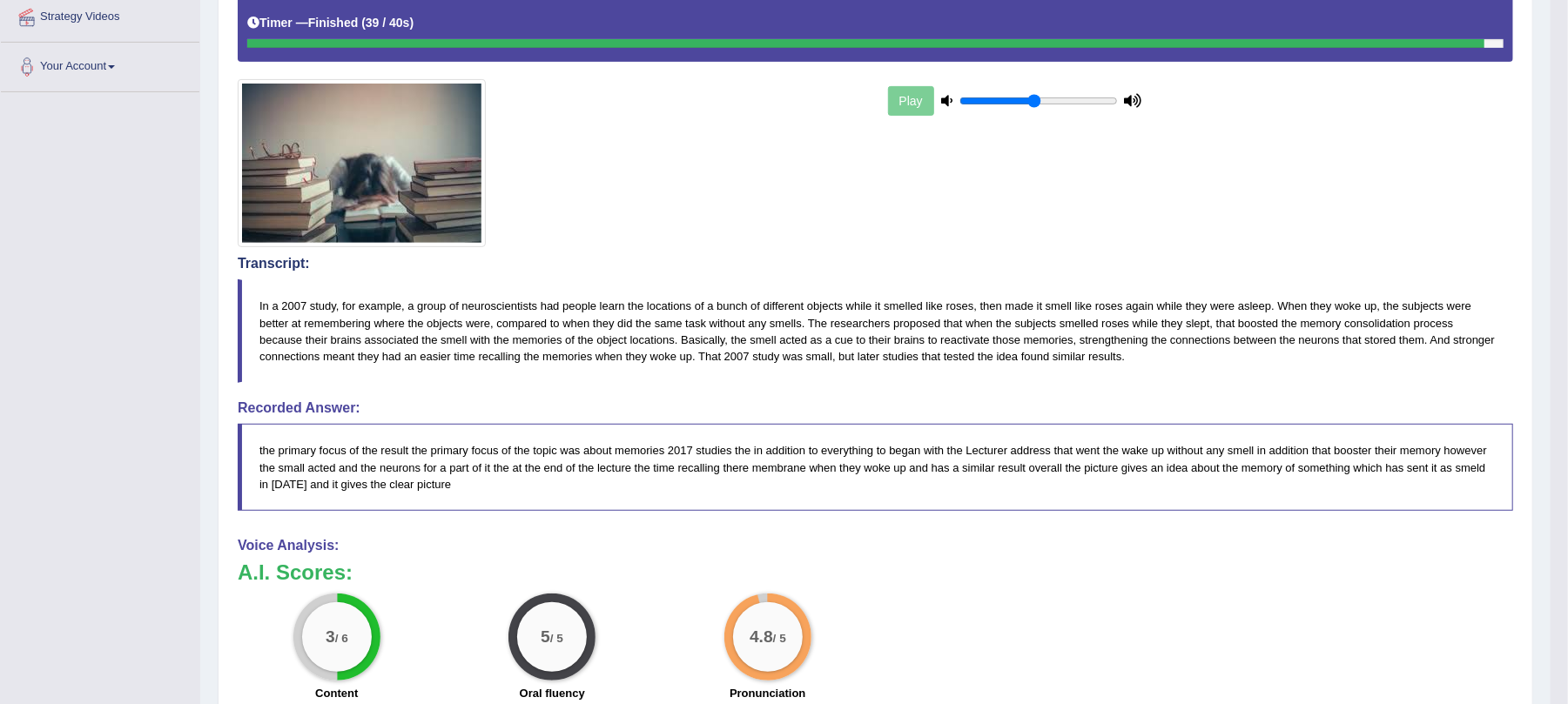
scroll to position [558, 0]
